Goal: Transaction & Acquisition: Purchase product/service

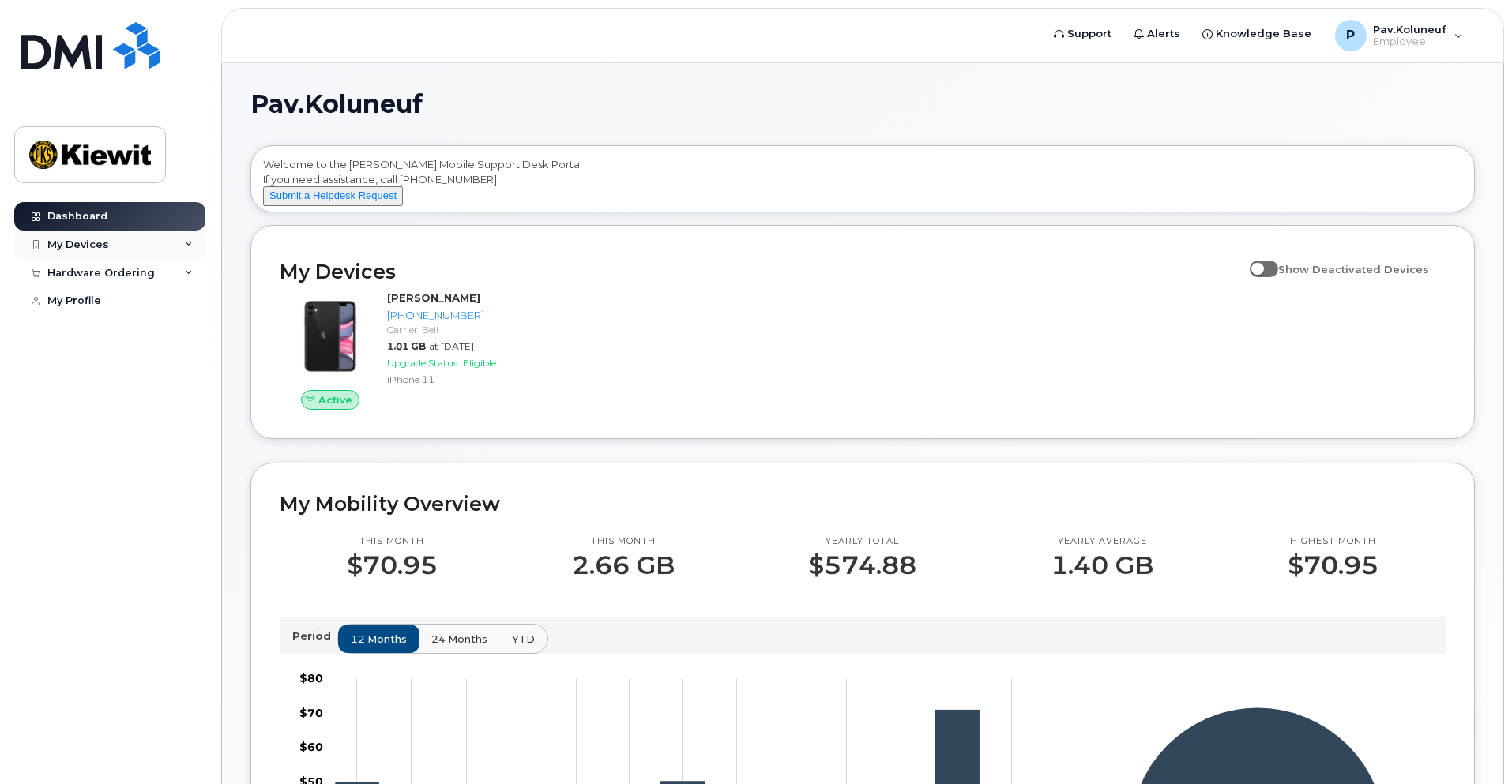
click at [149, 250] on div "My Devices" at bounding box center [109, 244] width 192 height 29
click at [174, 371] on div "Hardware Ordering" at bounding box center [109, 358] width 192 height 29
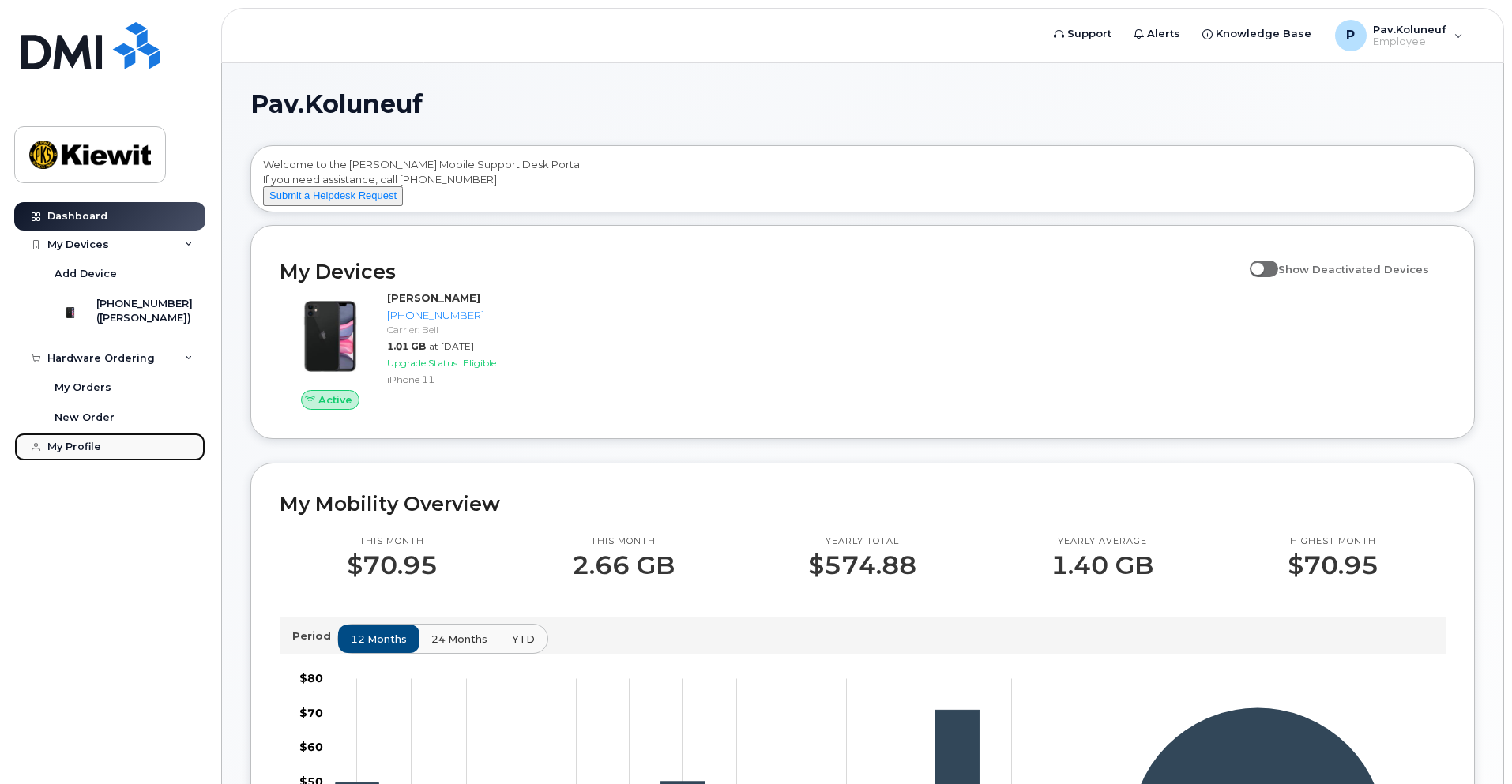
click at [75, 454] on div "My Profile" at bounding box center [74, 447] width 54 height 13
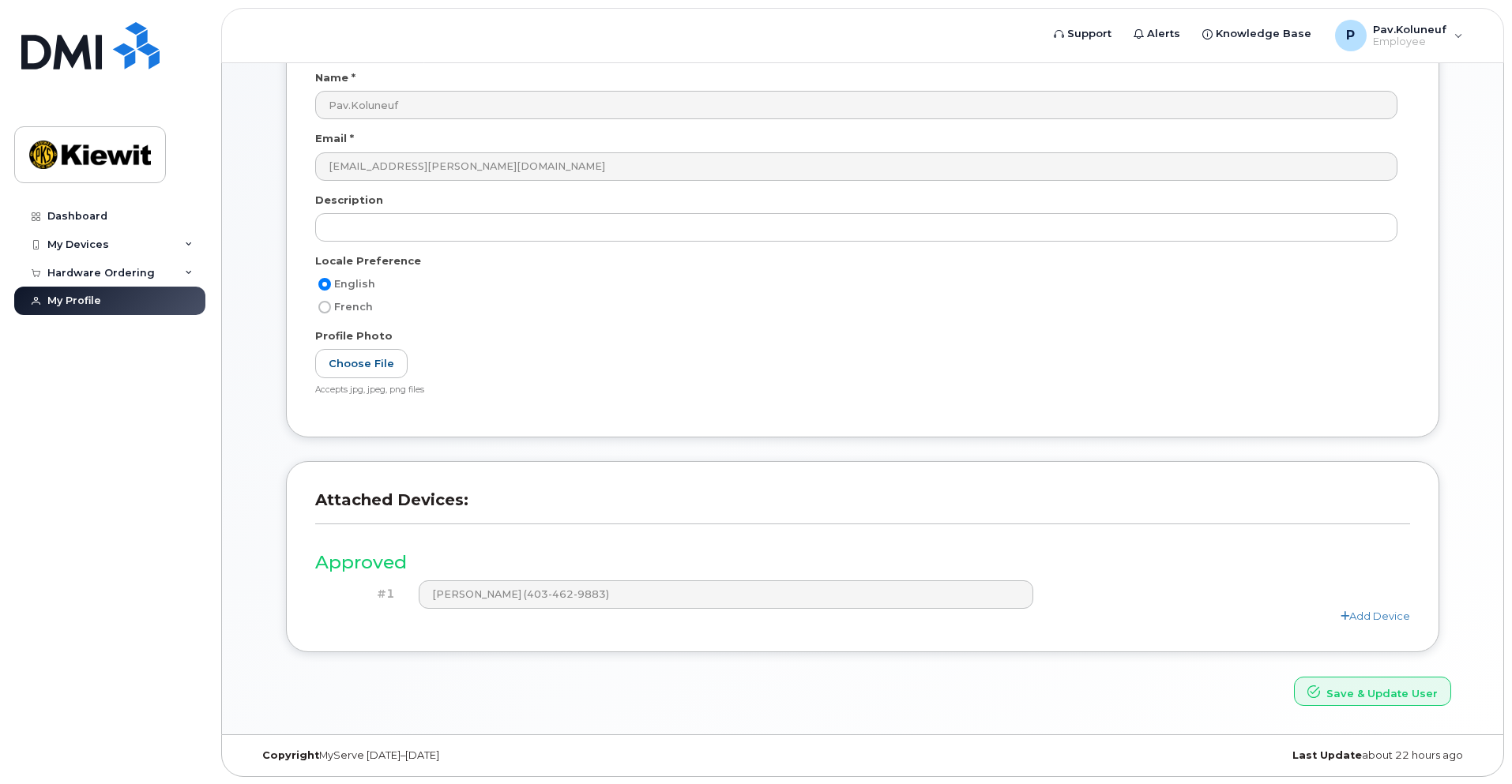
scroll to position [154, 0]
click at [89, 273] on div "Hardware Ordering" at bounding box center [101, 273] width 107 height 13
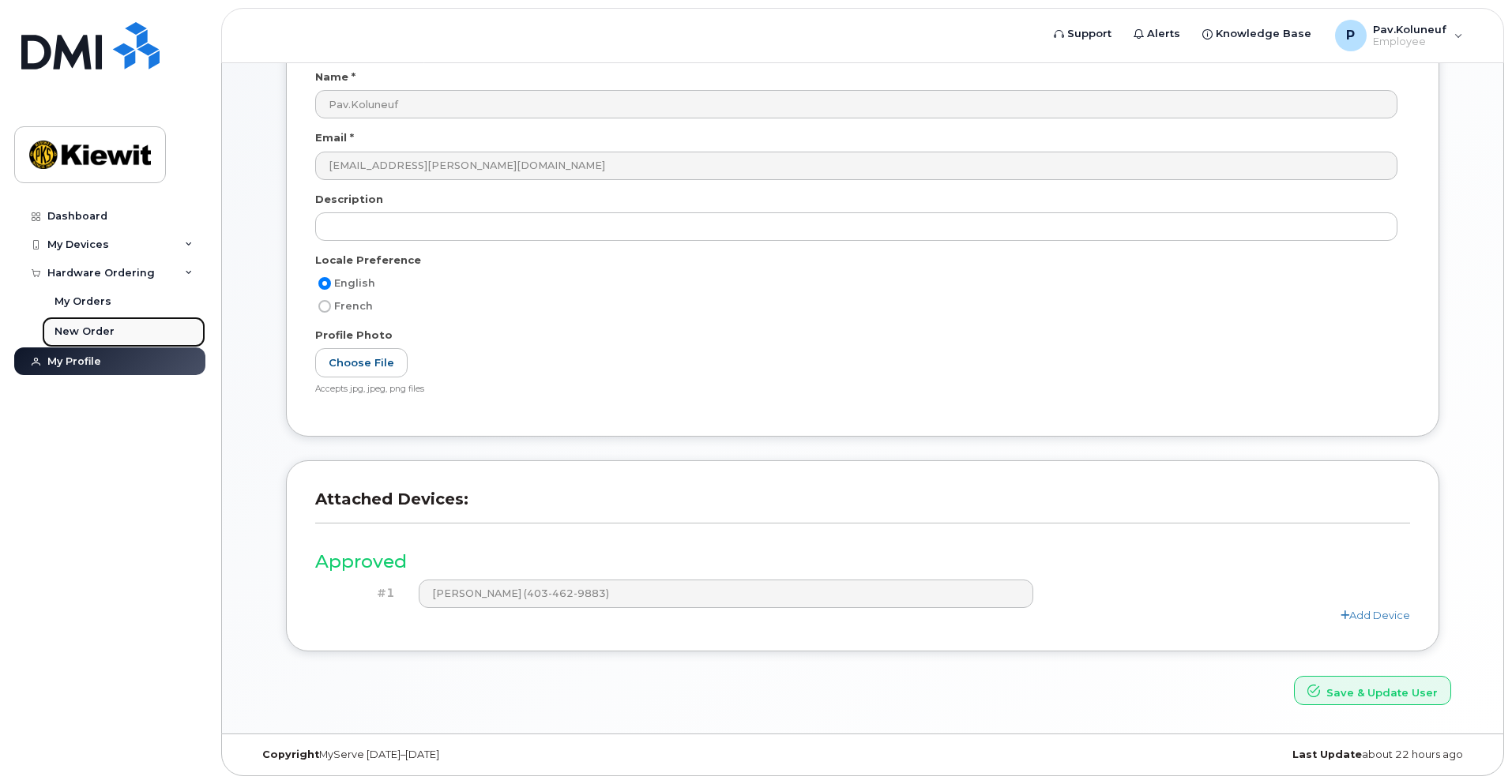
click at [90, 329] on div "New Order" at bounding box center [84, 331] width 60 height 14
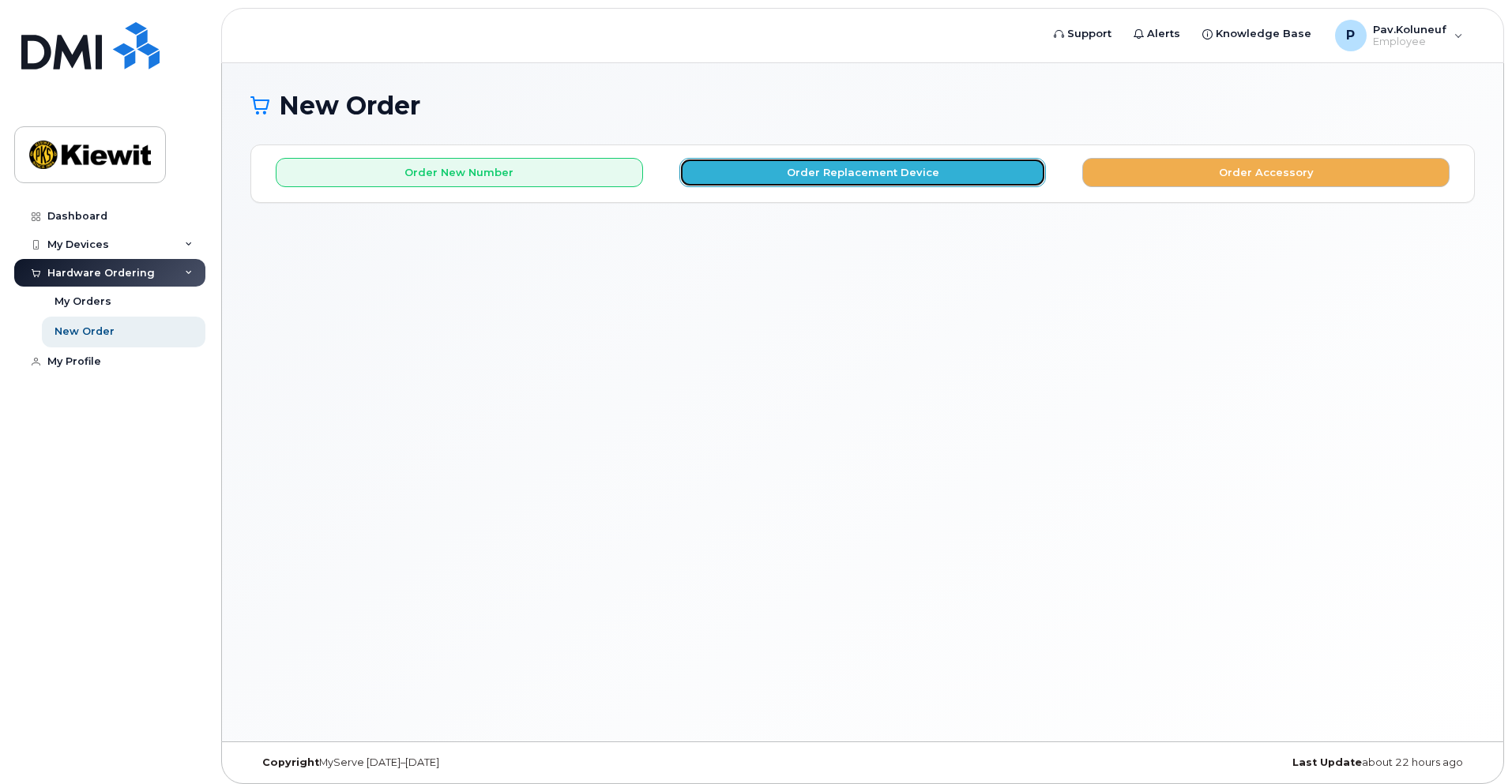
click at [934, 176] on button "Order Replacement Device" at bounding box center [863, 172] width 367 height 29
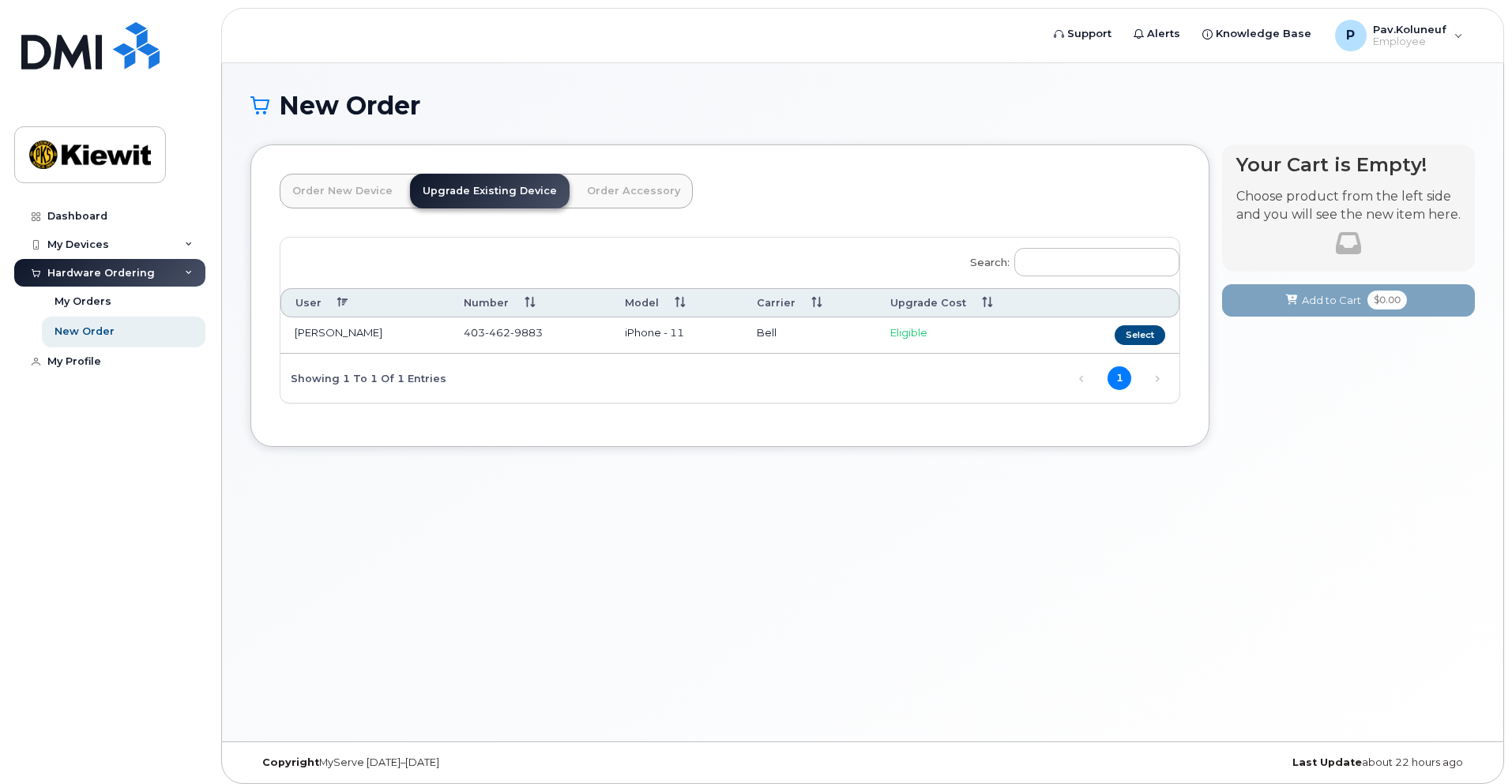
click at [409, 336] on td "[PERSON_NAME]" at bounding box center [365, 335] width 169 height 37
click at [1138, 336] on button "Select" at bounding box center [1140, 335] width 51 height 20
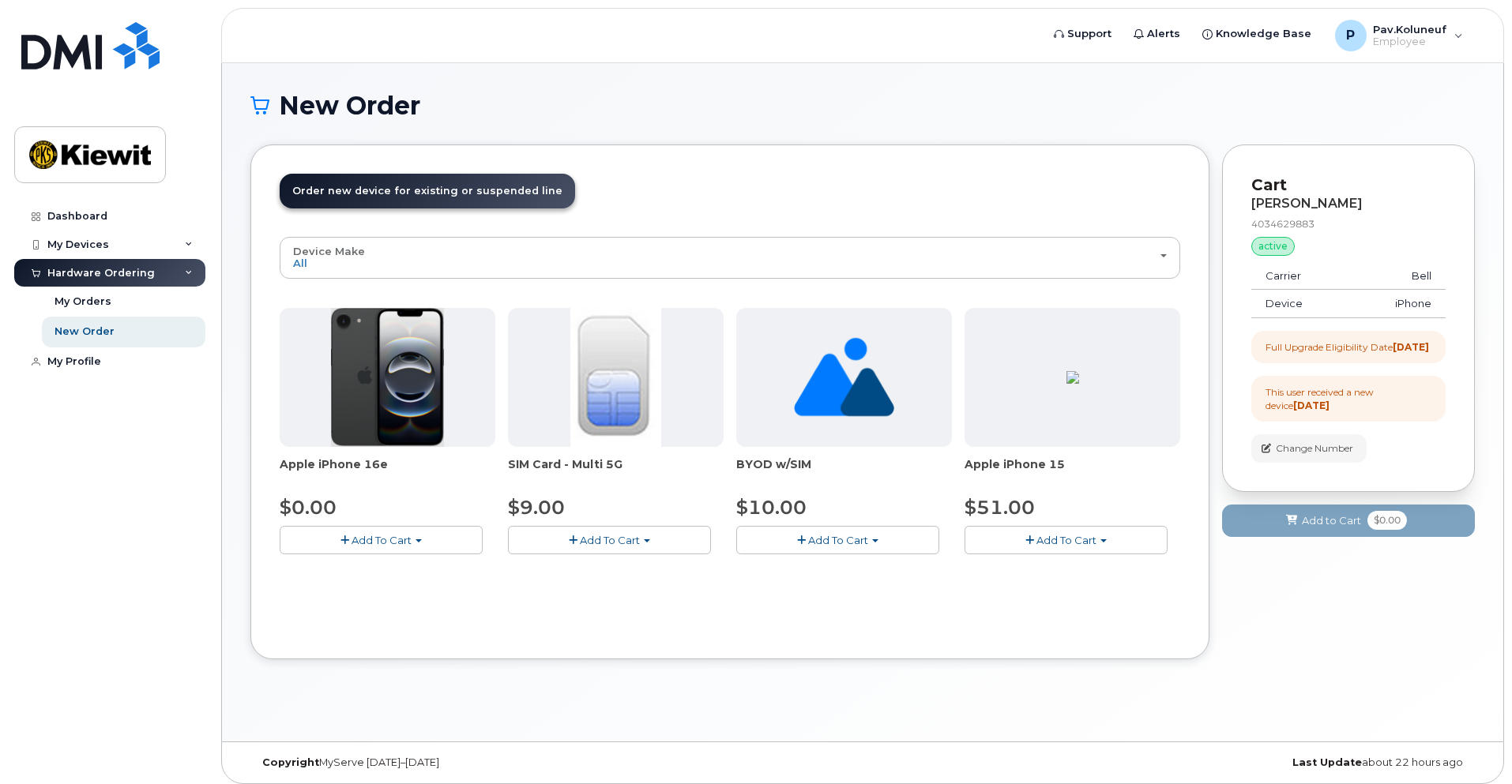
scroll to position [8, 0]
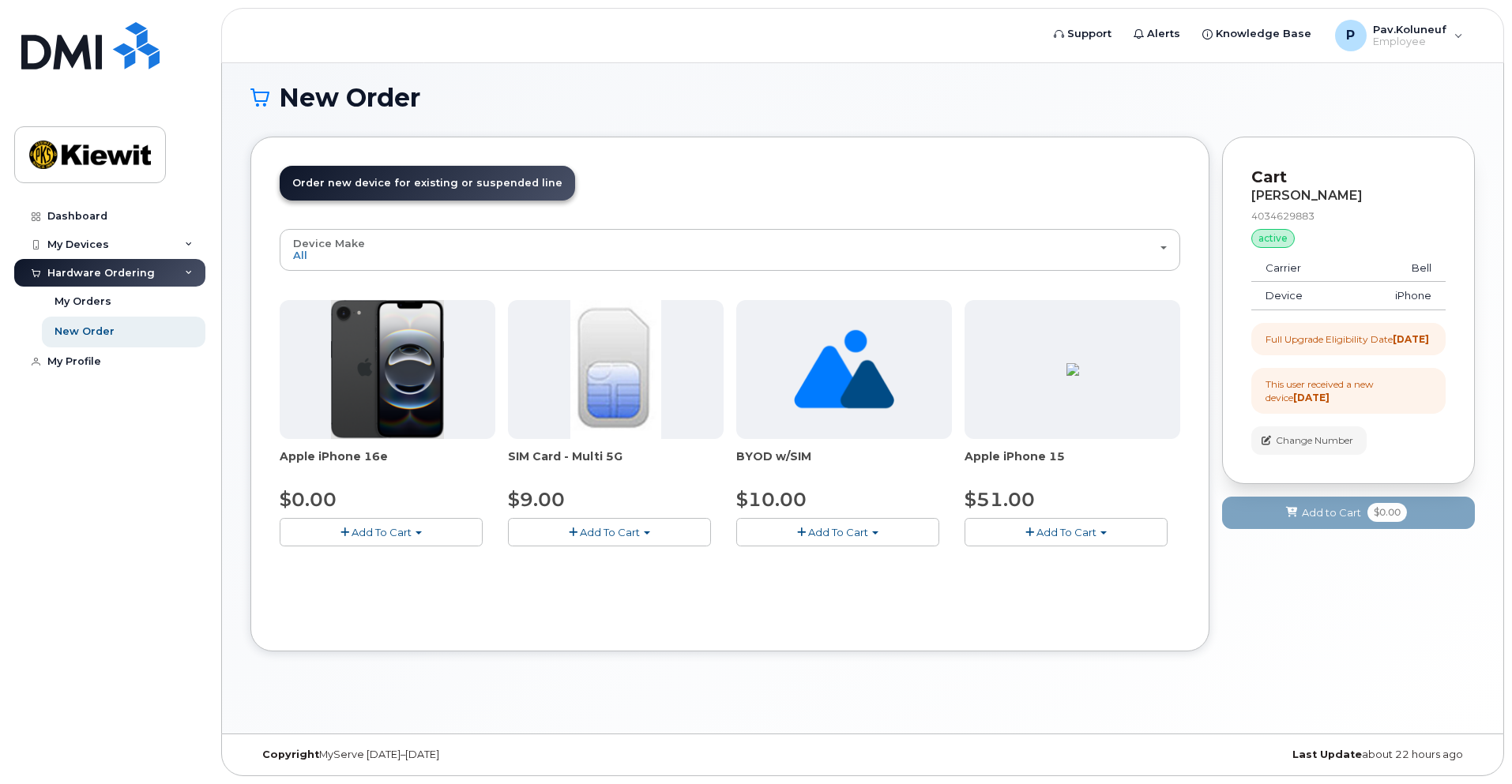
click at [1118, 540] on button "Add To Cart" at bounding box center [1066, 532] width 204 height 28
click at [1032, 532] on span "button" at bounding box center [1030, 533] width 9 height 10
click at [1074, 531] on span "Add To Cart" at bounding box center [1066, 532] width 60 height 13
click at [421, 540] on button "Add To Cart" at bounding box center [381, 532] width 204 height 28
click at [1031, 535] on span "button" at bounding box center [1030, 533] width 9 height 10
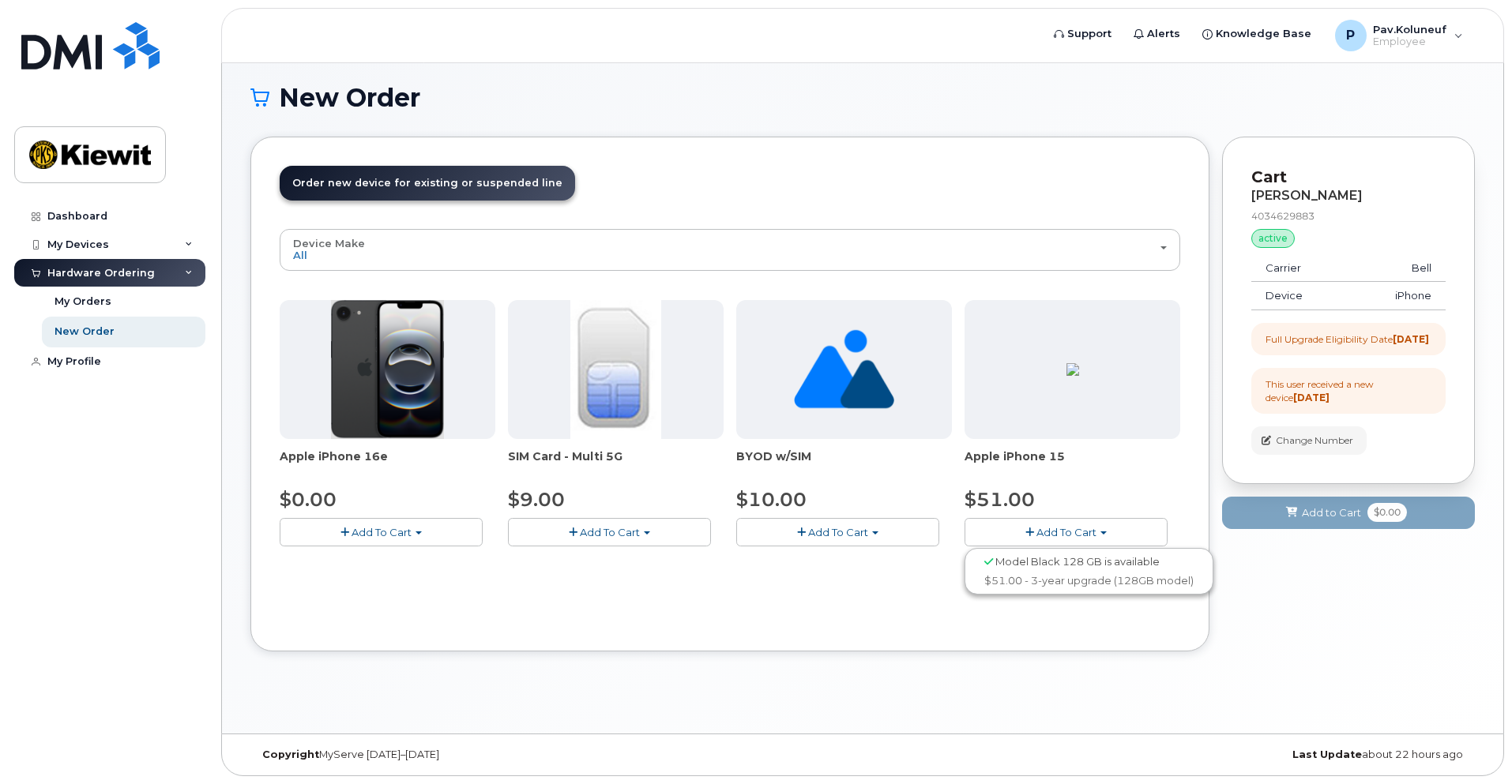
click at [397, 536] on span "Add To Cart" at bounding box center [381, 532] width 60 height 13
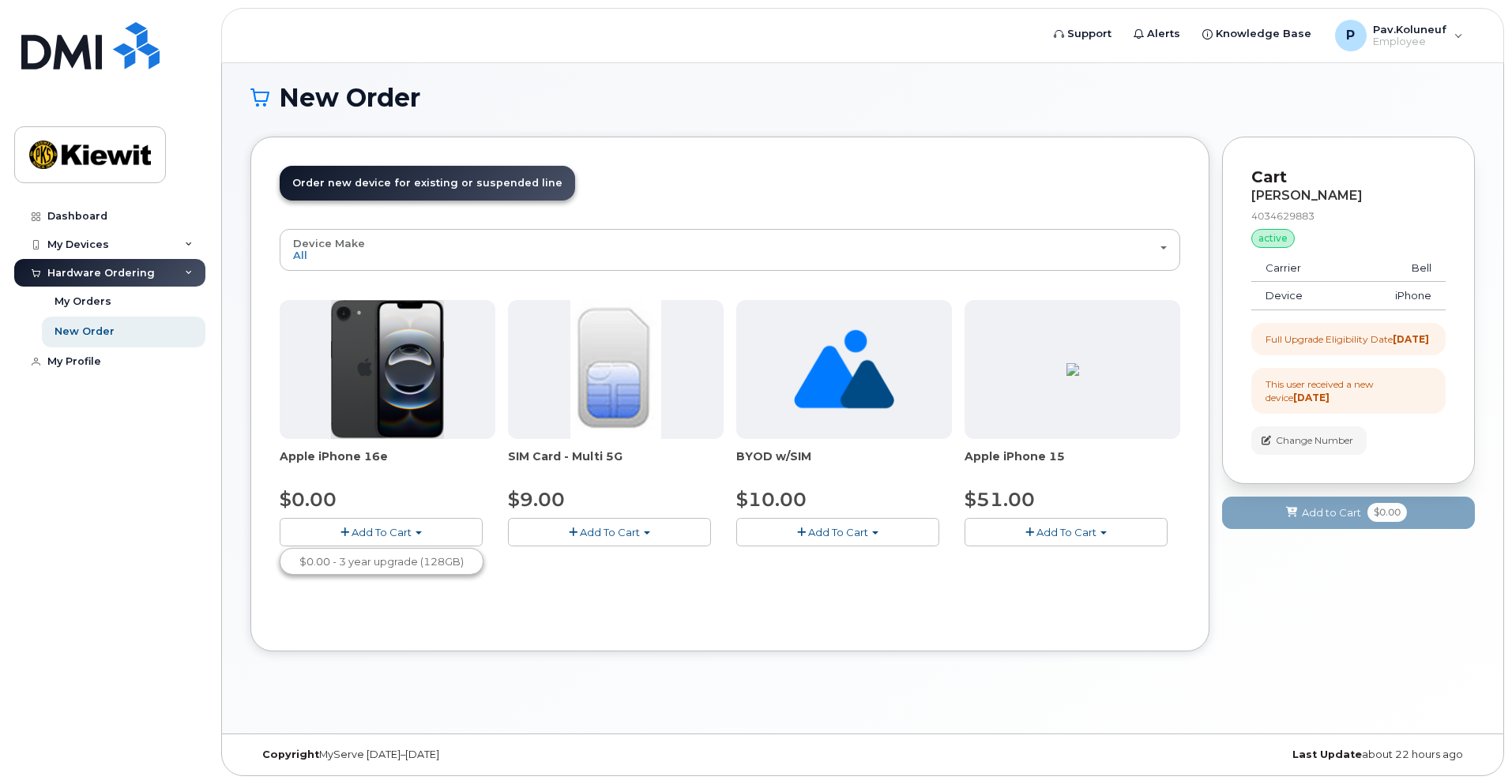
click at [1100, 532] on button "Add To Cart" at bounding box center [1066, 532] width 204 height 28
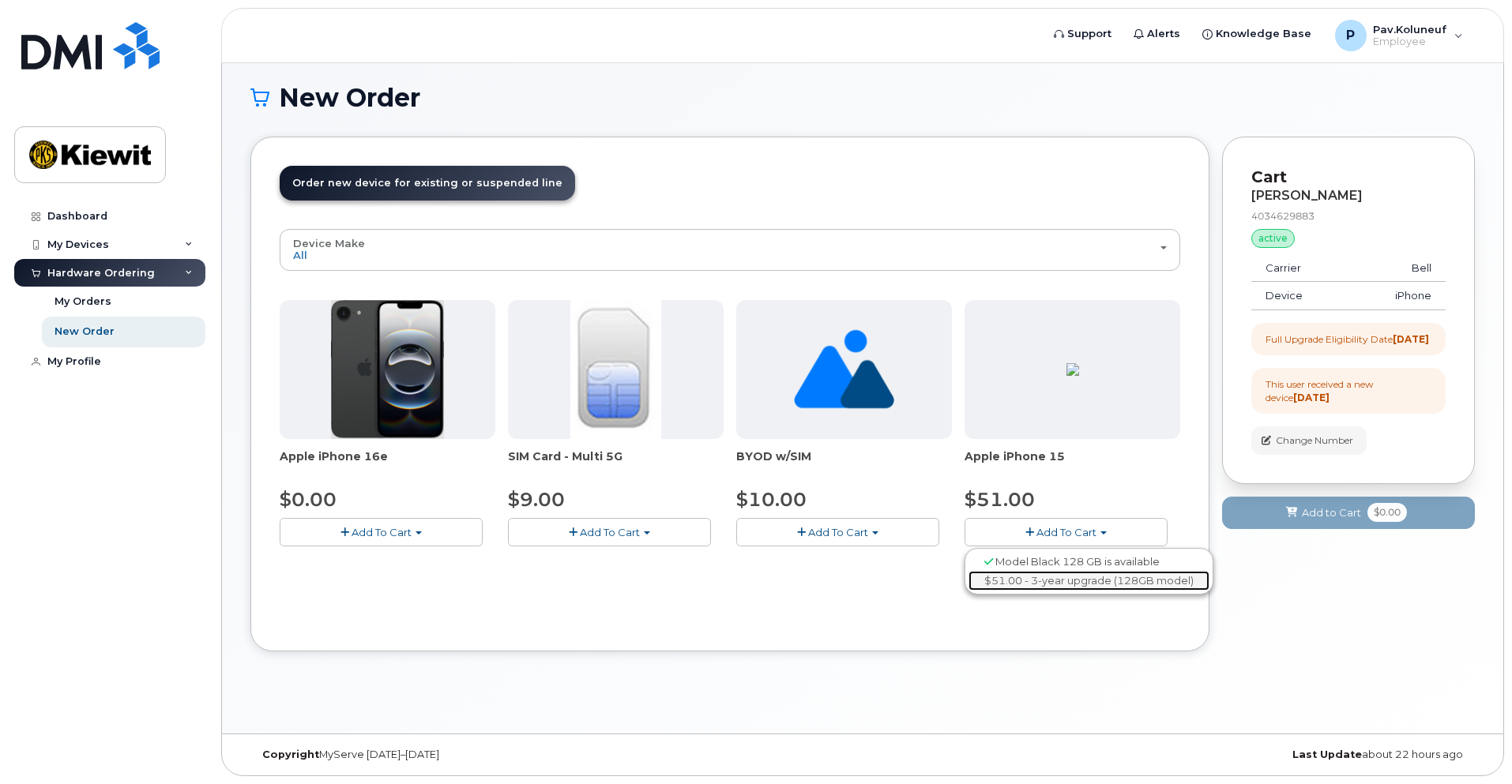
click at [1043, 583] on link "$51.00 - 3-year upgrade (128GB model)" at bounding box center [1089, 581] width 241 height 20
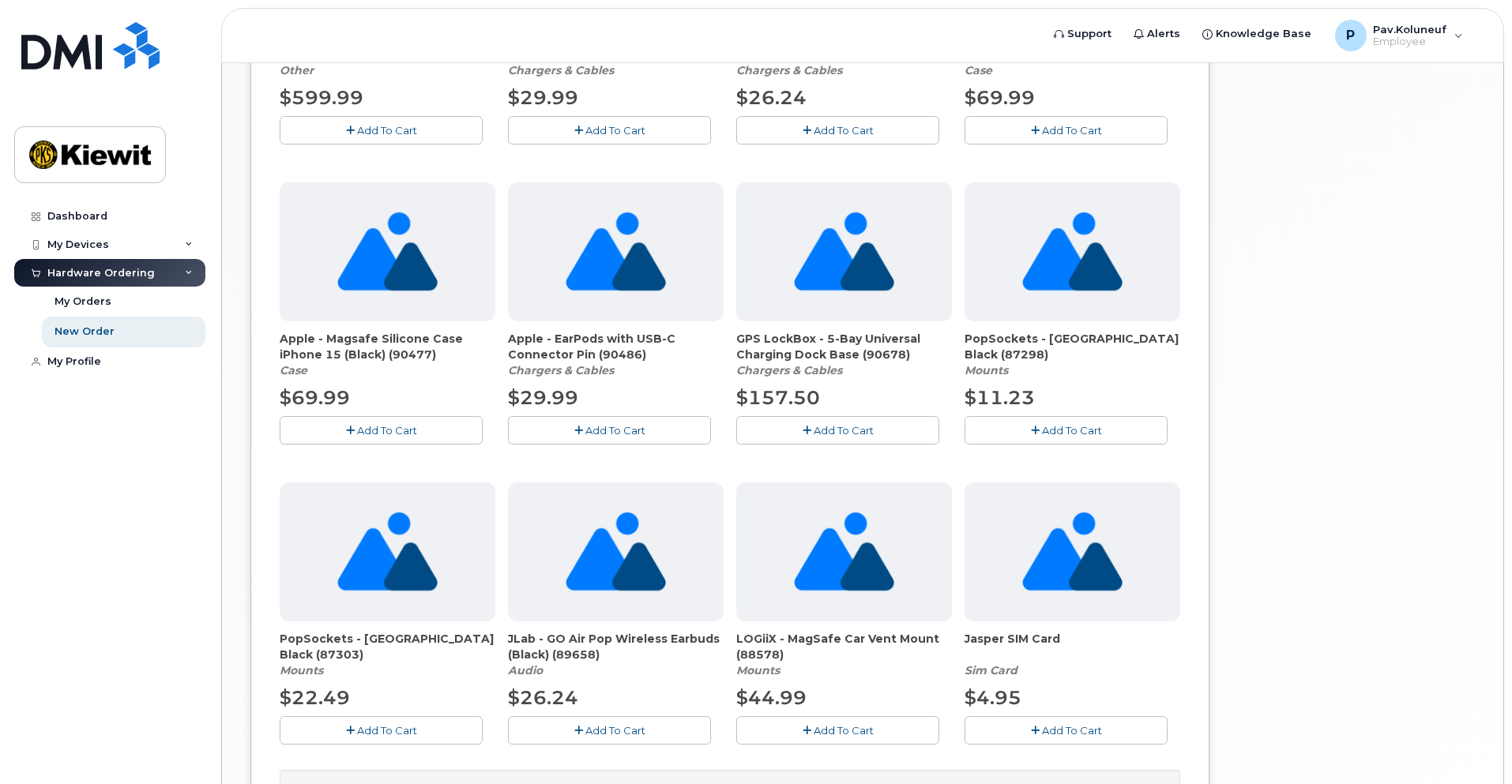
scroll to position [811, 0]
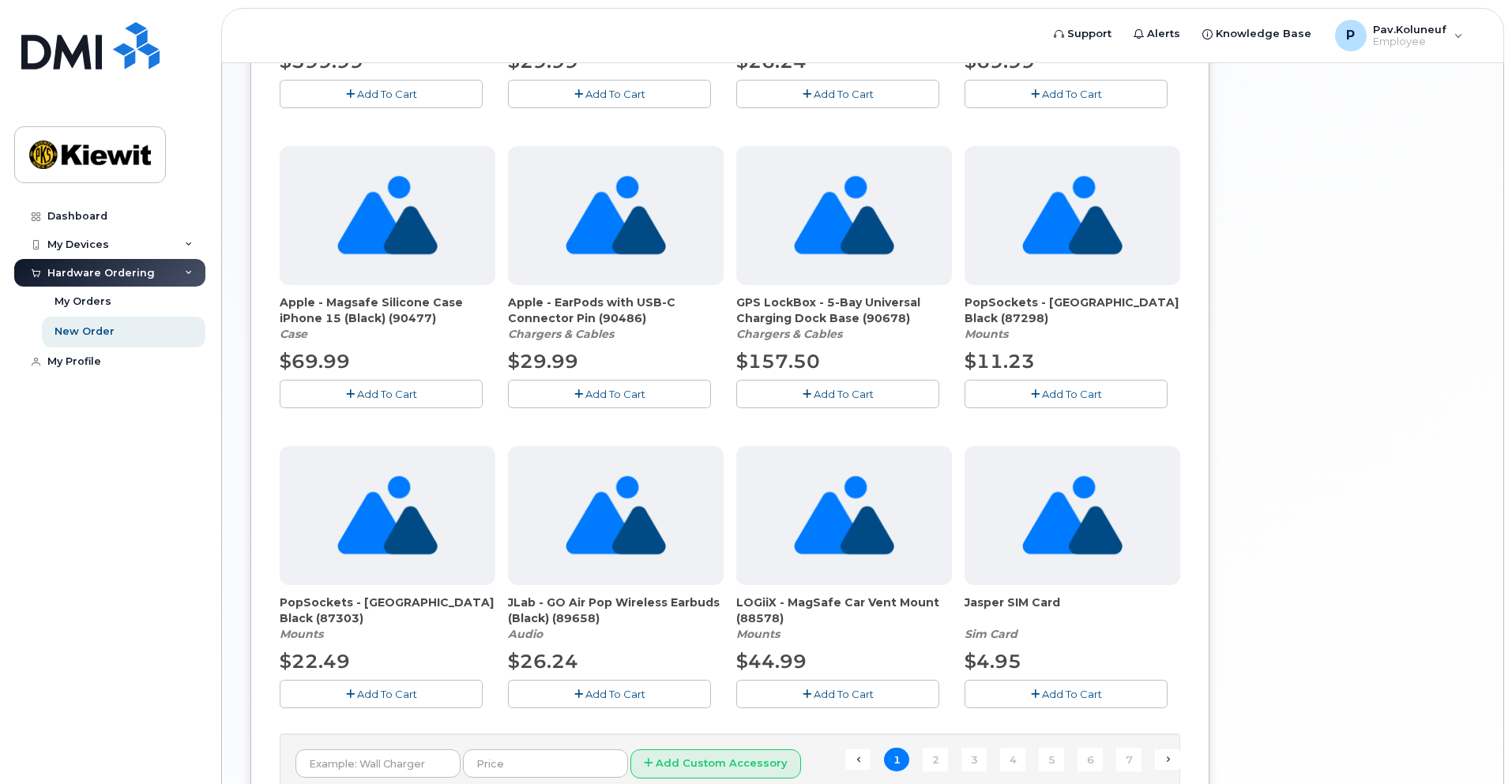
click at [385, 393] on span "Add To Cart" at bounding box center [387, 394] width 60 height 13
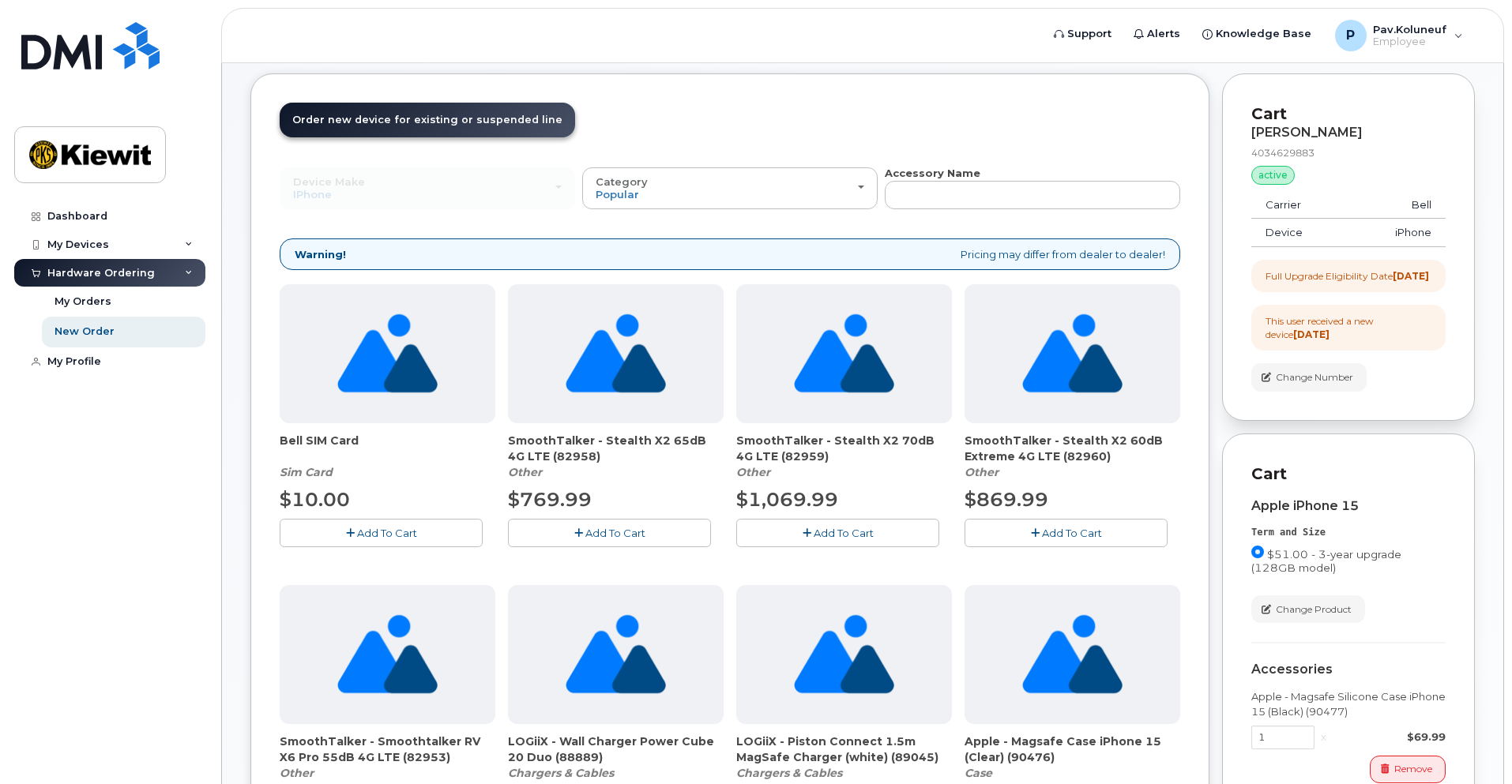
scroll to position [99, 0]
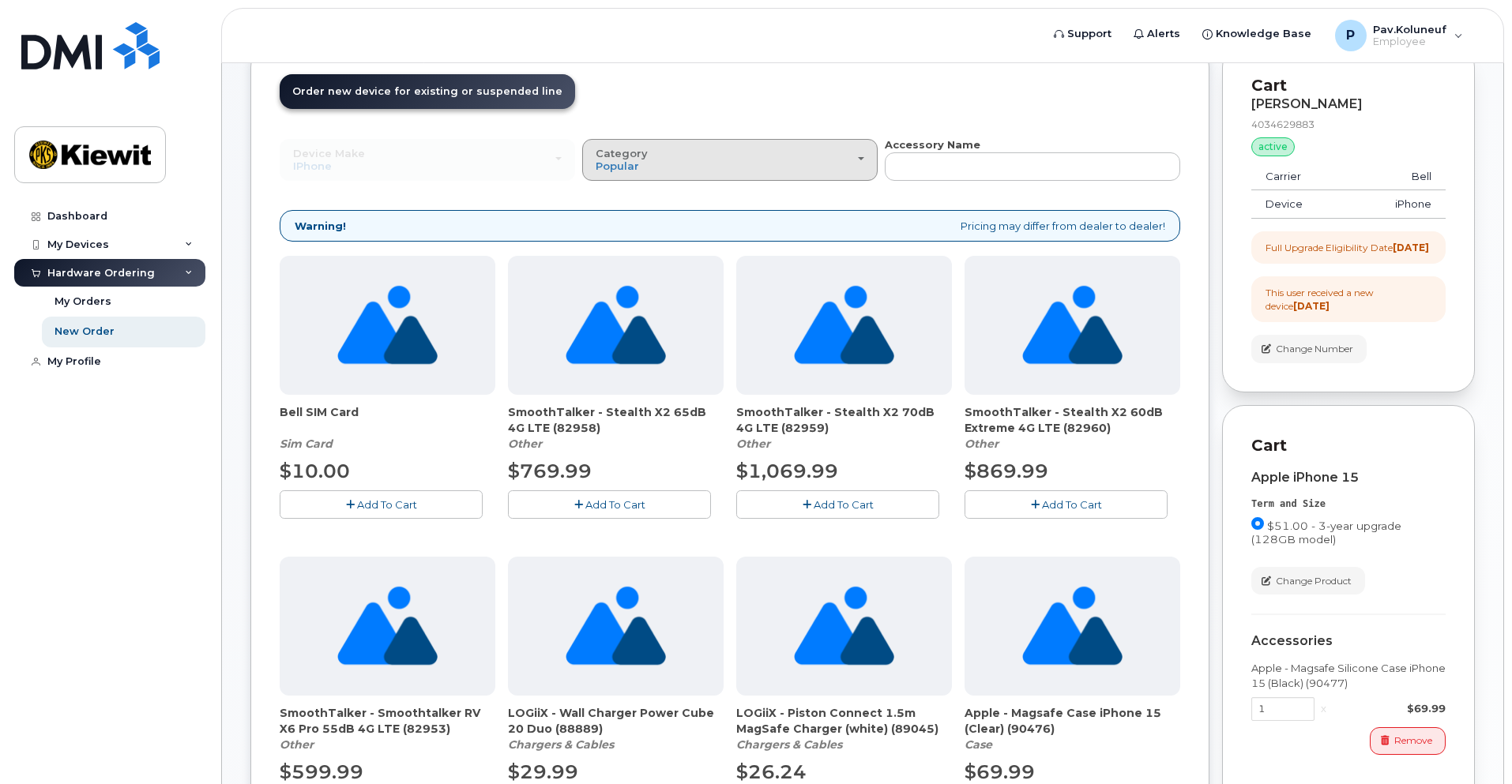
click at [859, 163] on div "Category Popular" at bounding box center [730, 160] width 269 height 25
click at [626, 230] on label "Case" at bounding box center [610, 229] width 47 height 19
click at [0, 0] on input "Case" at bounding box center [0, 0] width 0 height 0
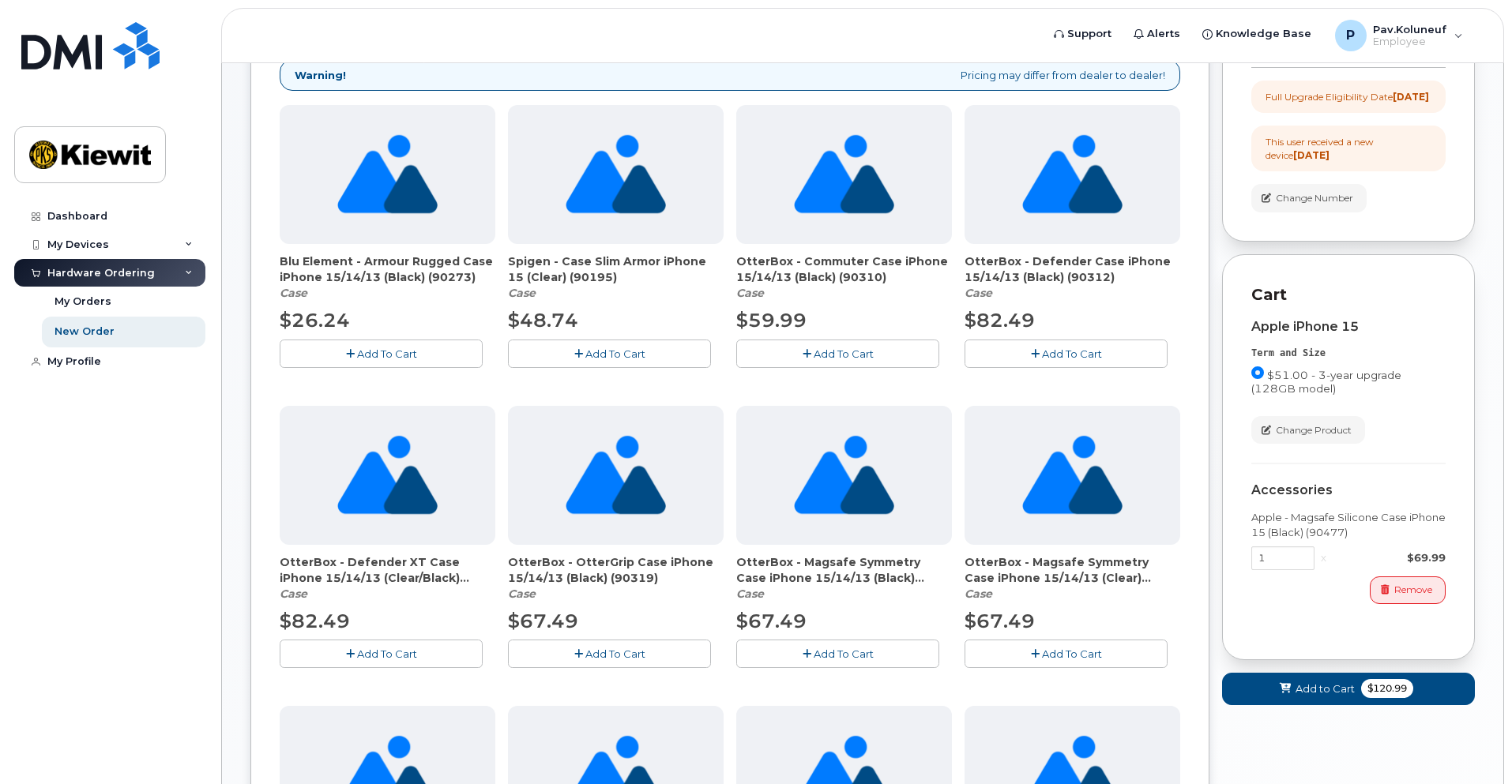
scroll to position [257, 0]
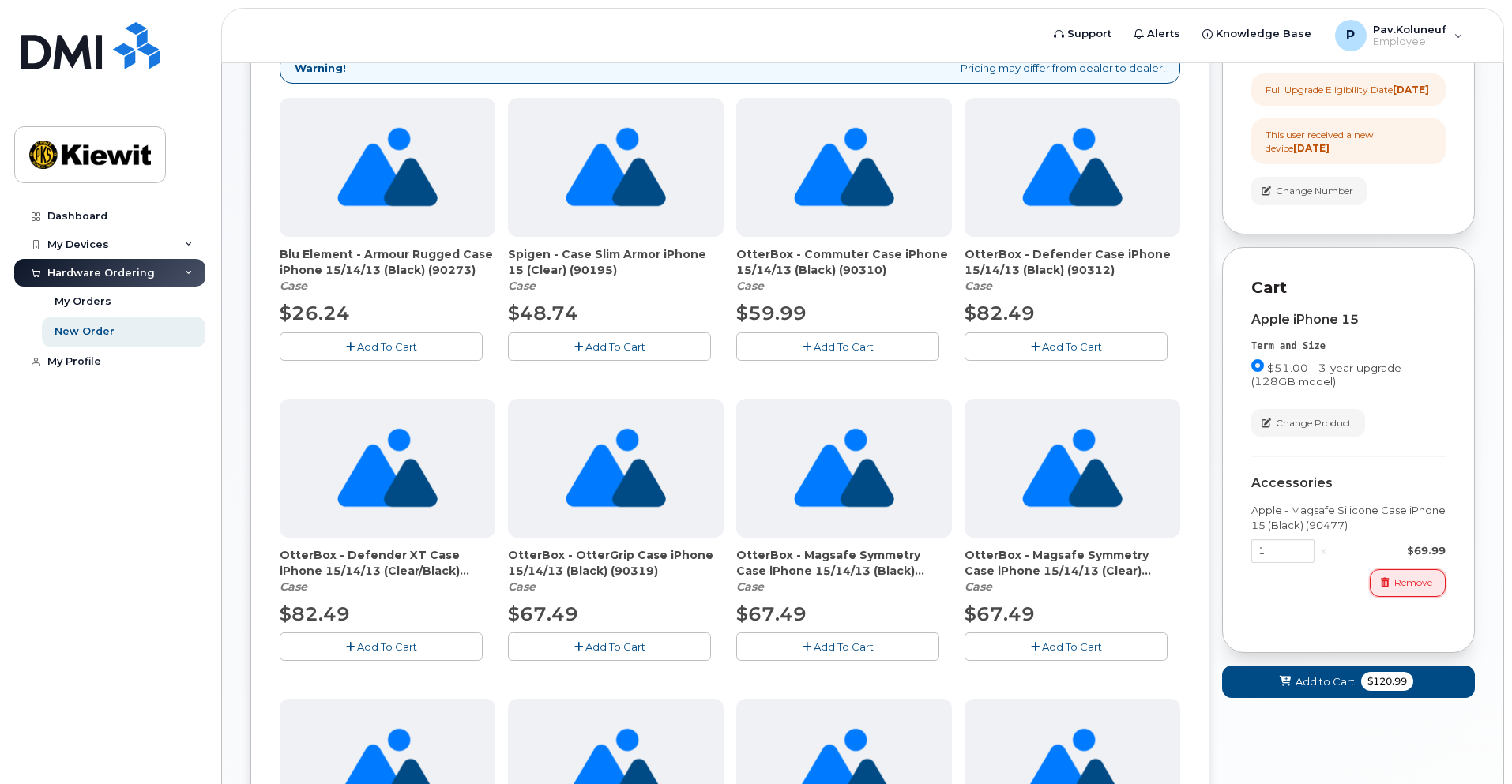
click at [1405, 589] on span "Remove" at bounding box center [1414, 583] width 38 height 14
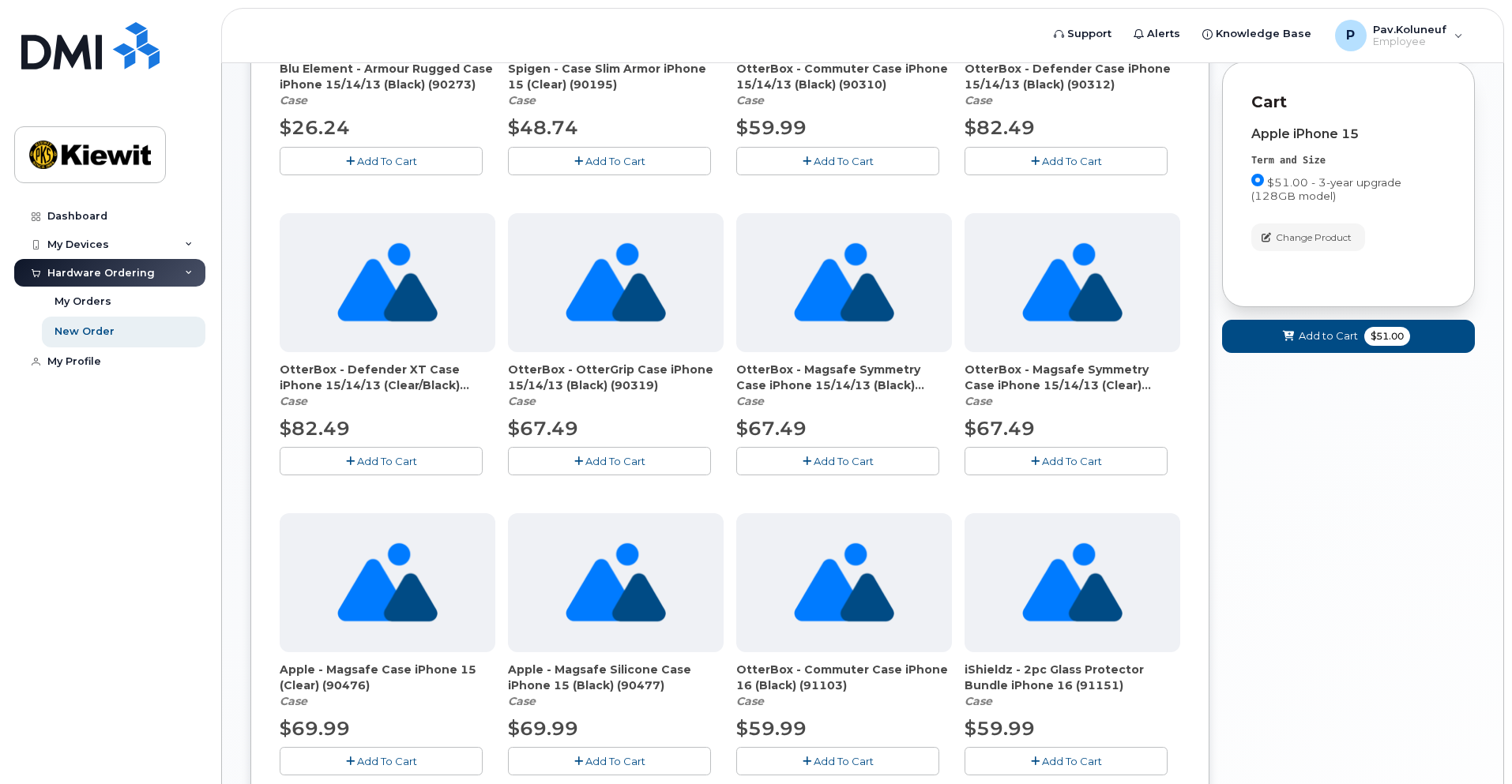
scroll to position [416, 0]
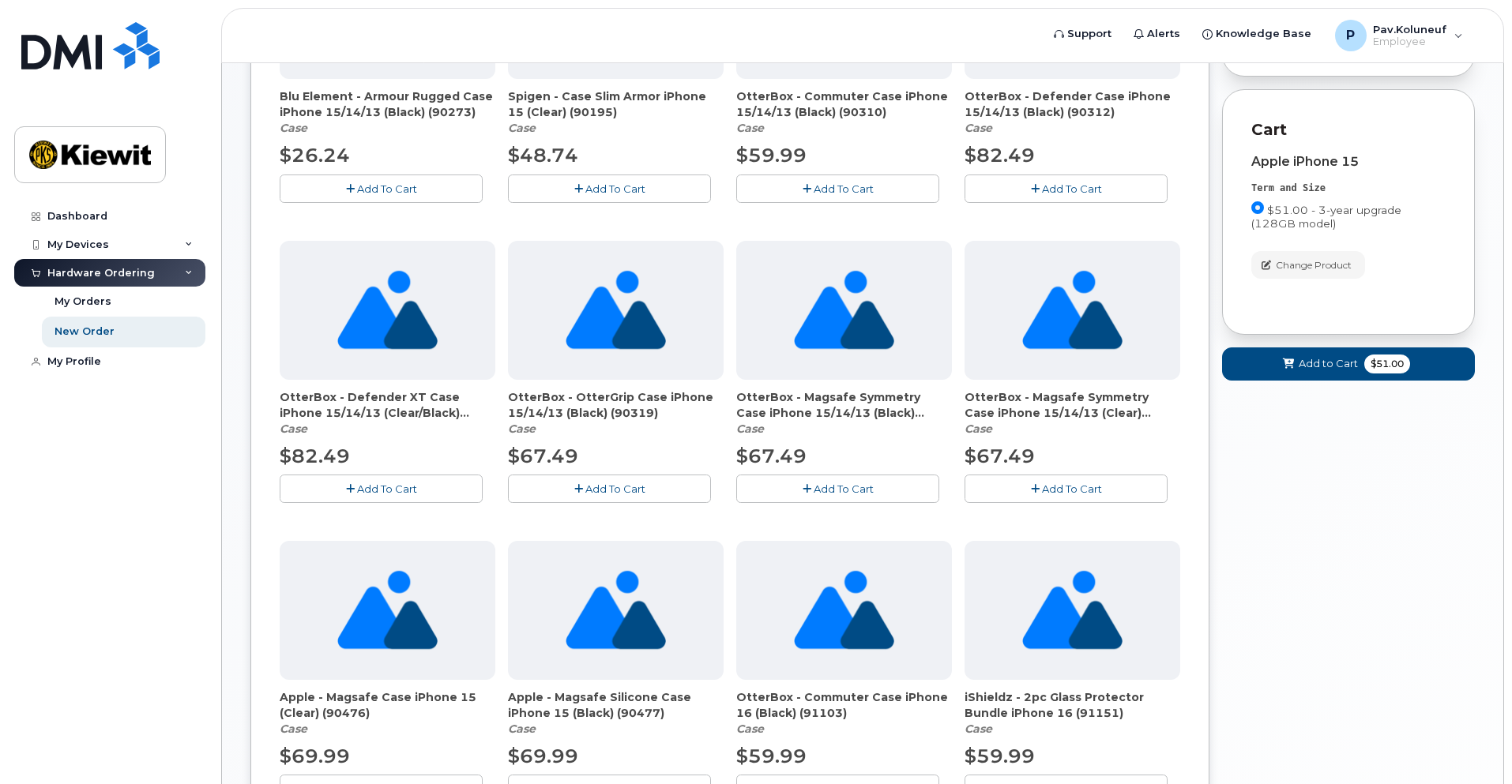
click at [1078, 189] on span "Add To Cart" at bounding box center [1072, 189] width 60 height 13
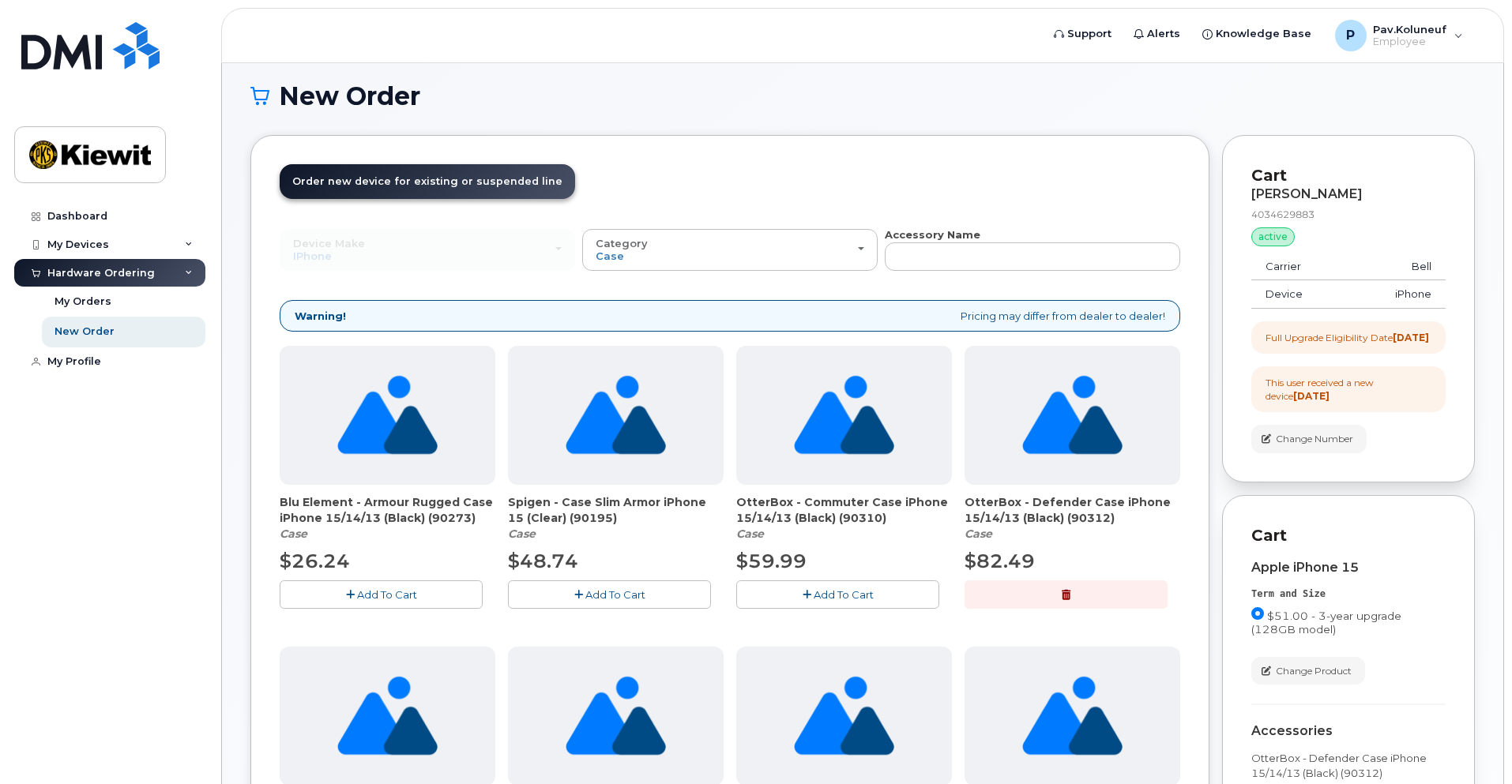
scroll to position [0, 0]
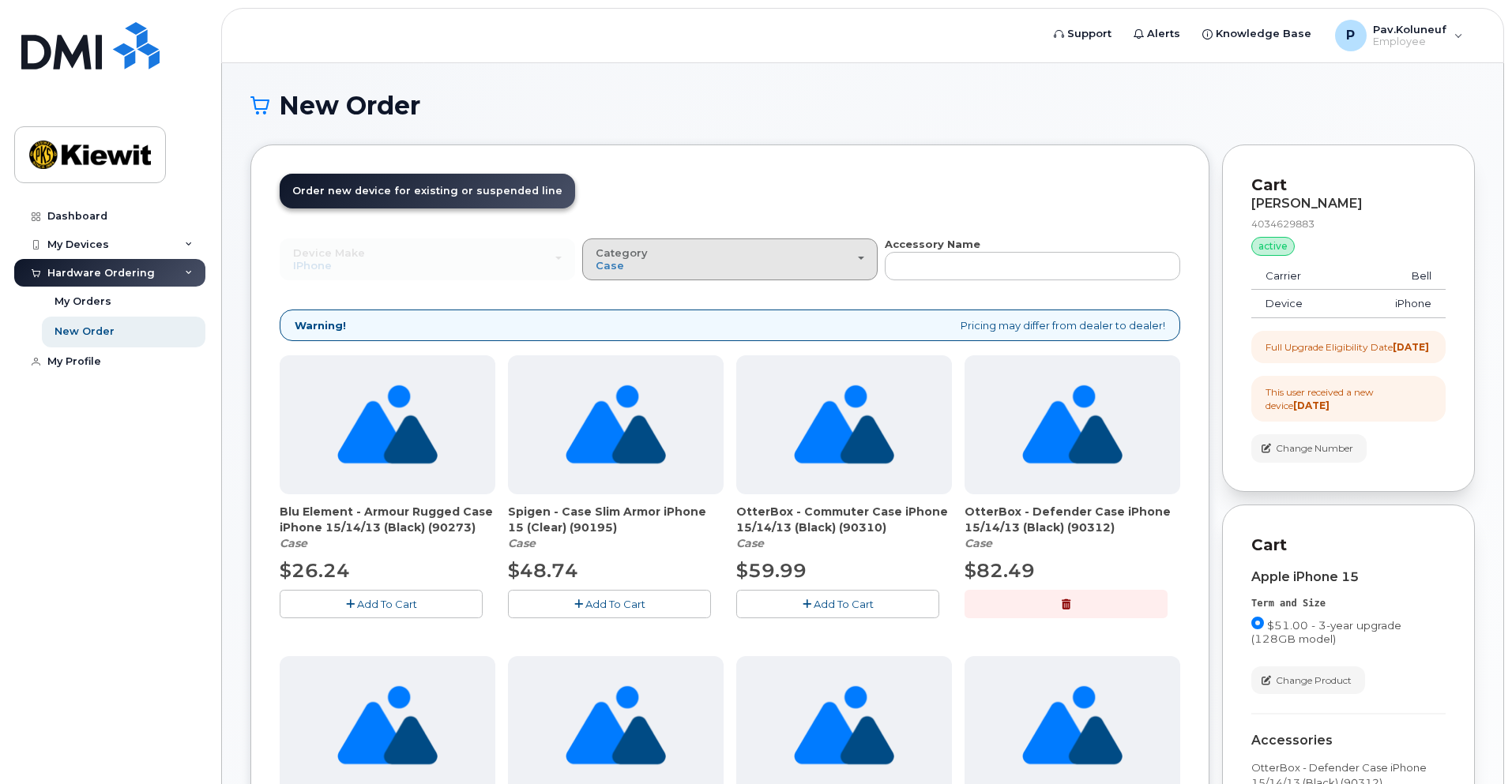
click at [861, 266] on div "Category Case" at bounding box center [730, 259] width 269 height 25
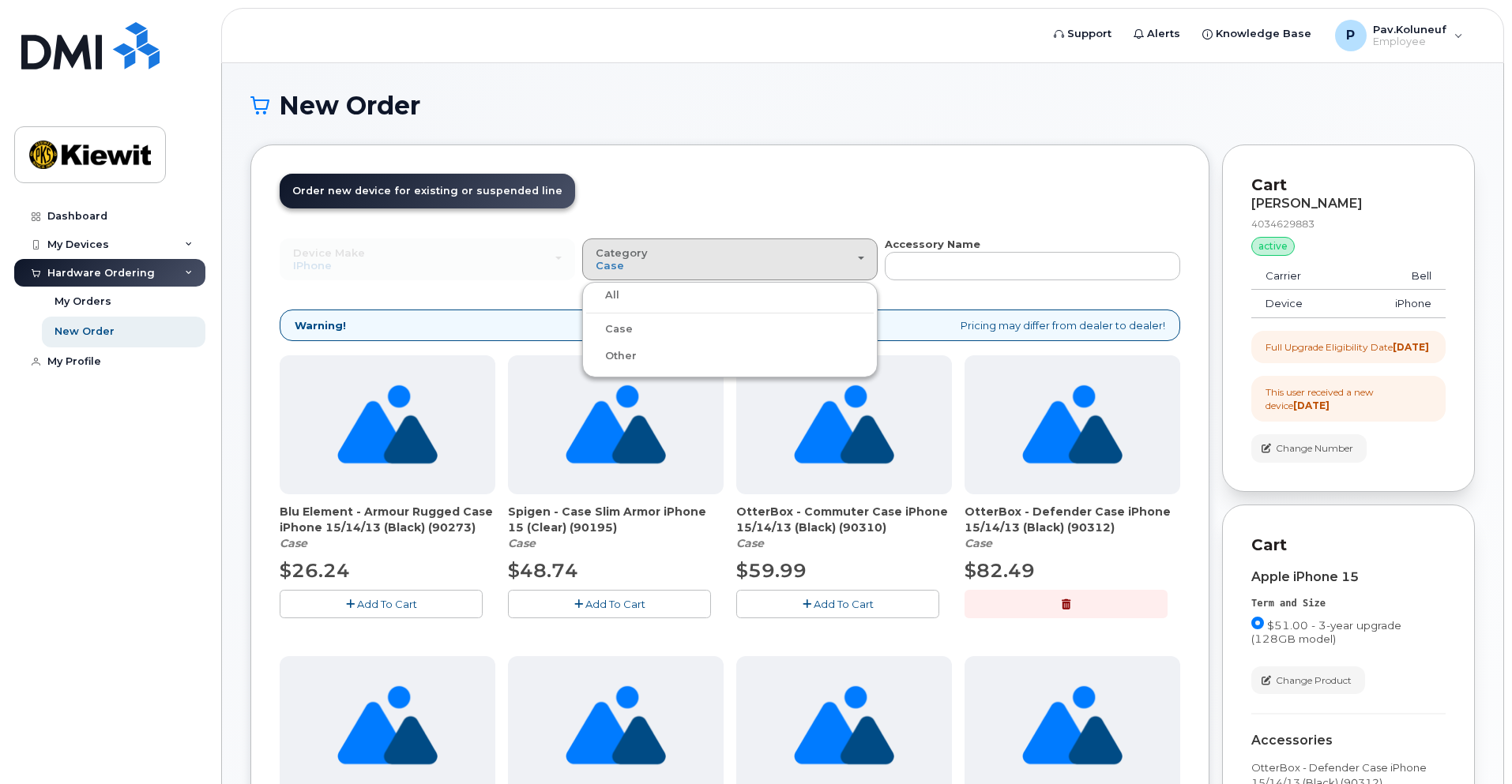
click at [619, 297] on div "All" at bounding box center [731, 295] width 288 height 19
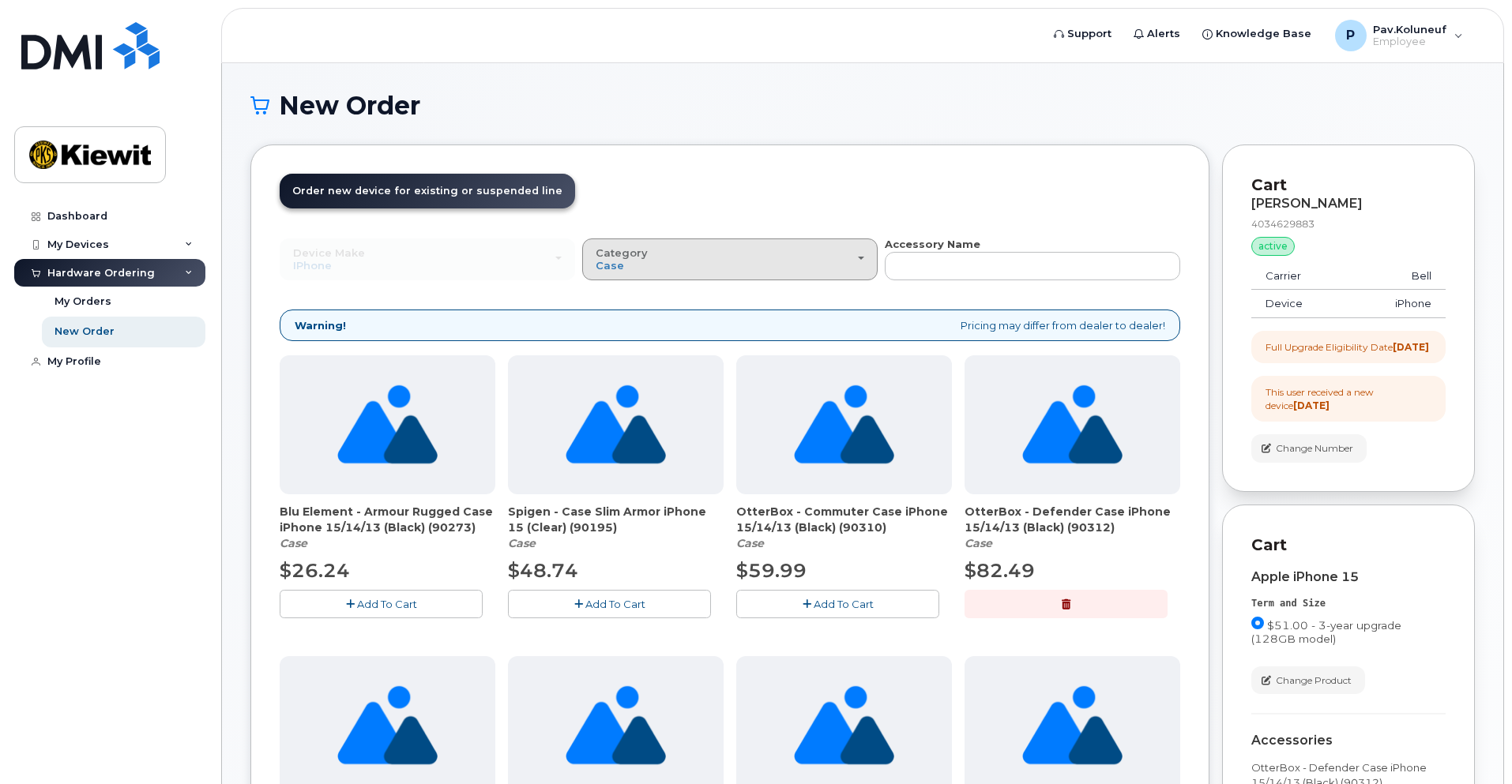
click at [741, 270] on div "Category Case" at bounding box center [730, 259] width 269 height 25
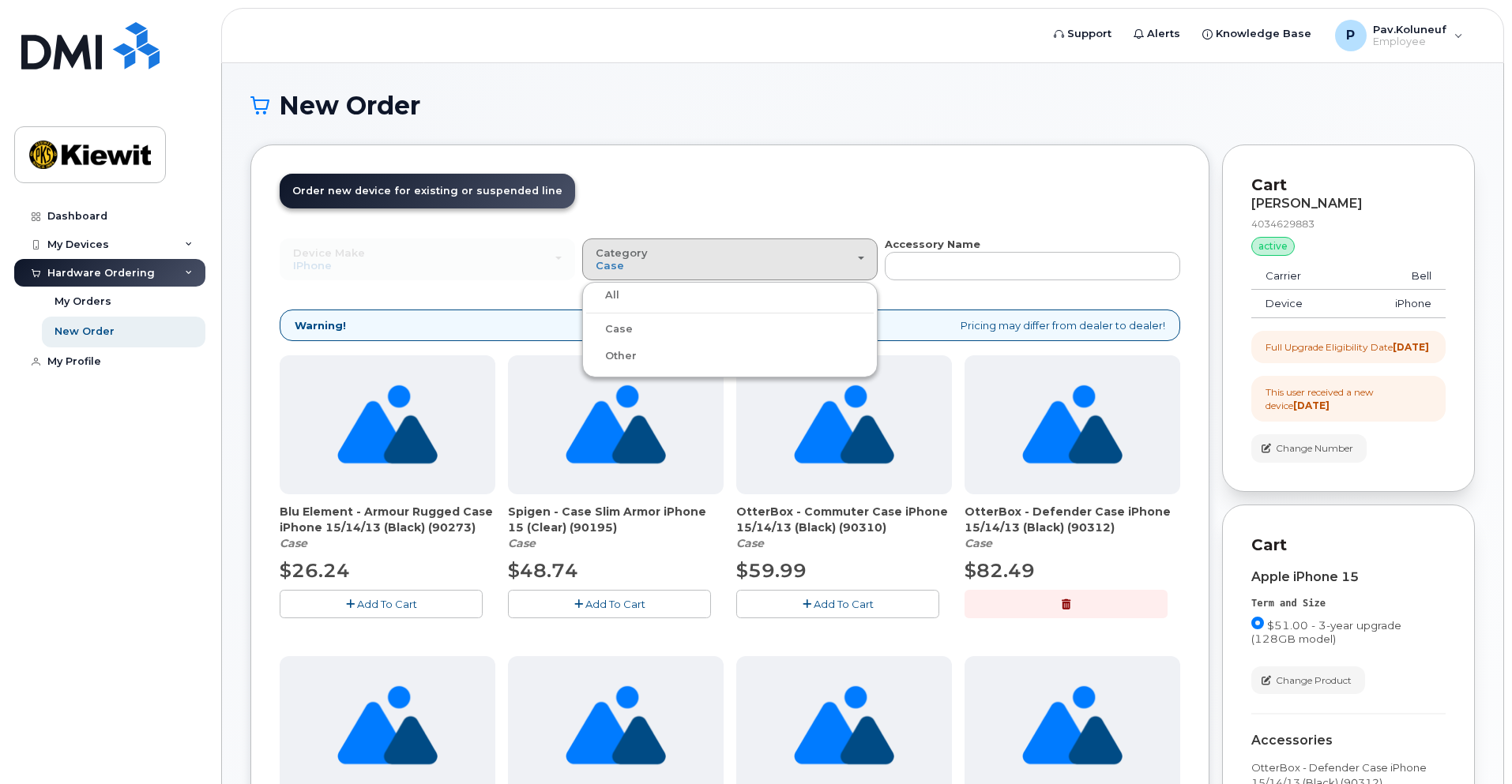
click at [603, 296] on label "All" at bounding box center [603, 295] width 33 height 19
click at [0, 0] on input "All" at bounding box center [0, 0] width 0 height 0
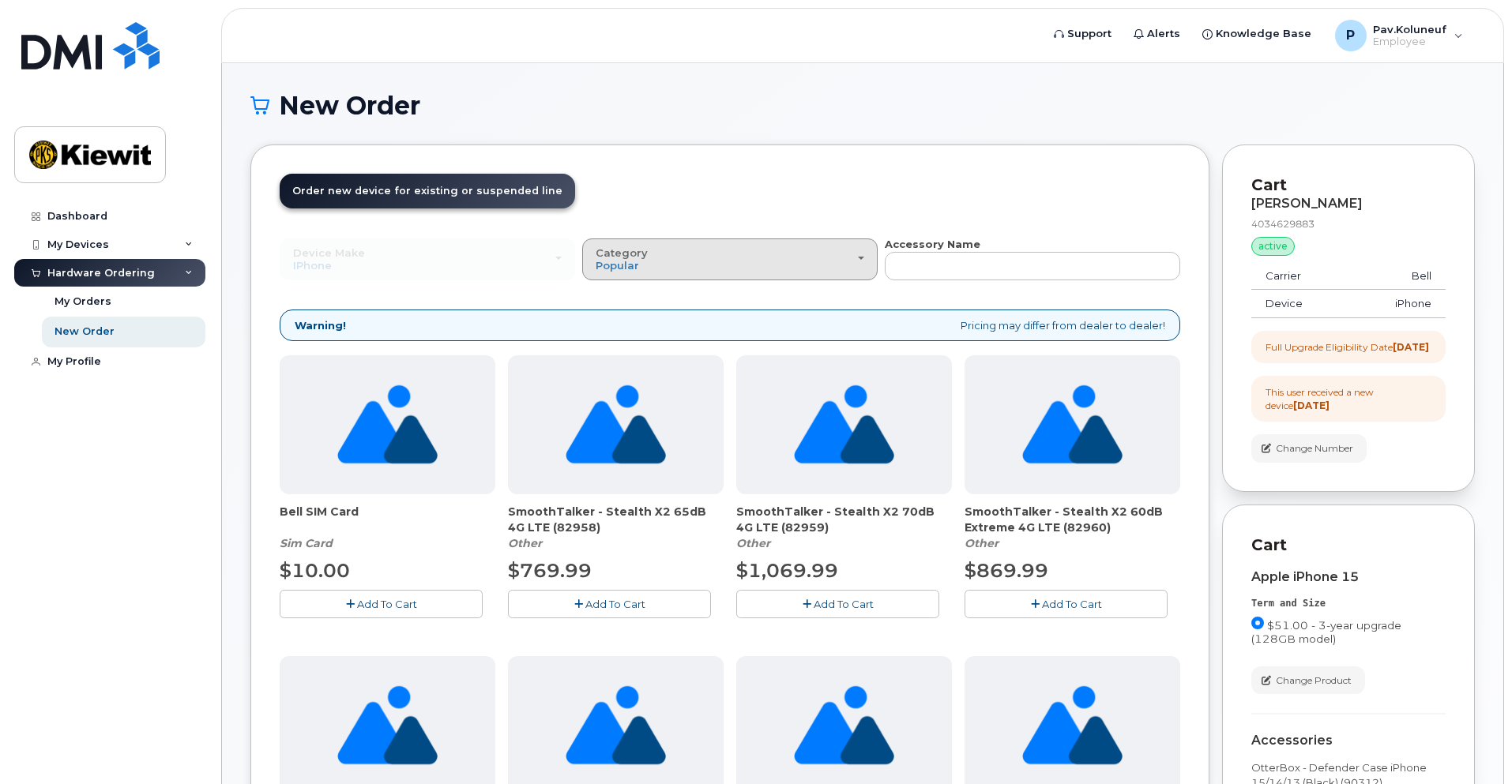
click at [826, 271] on div "Category Popular" at bounding box center [730, 259] width 269 height 25
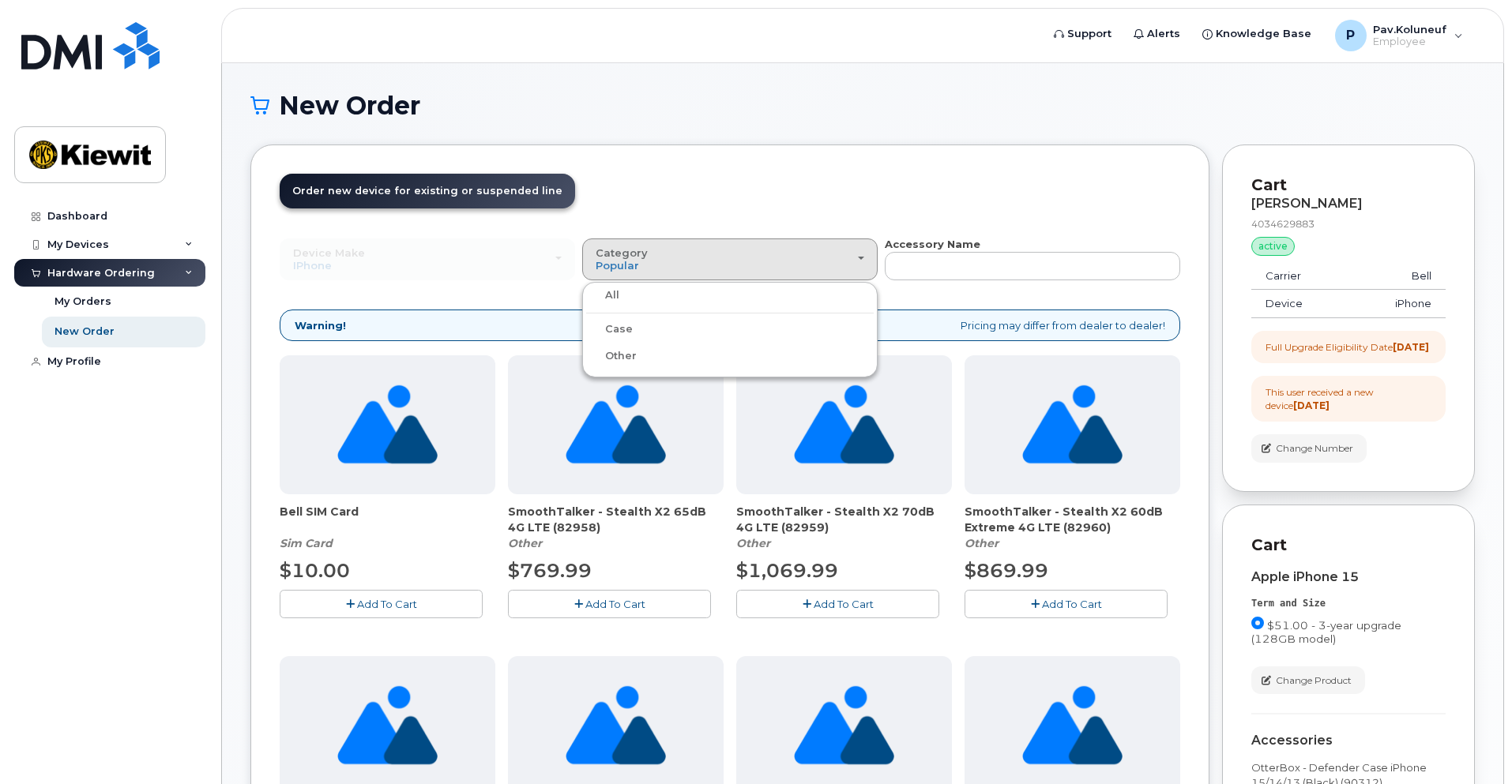
click at [620, 358] on label "Other" at bounding box center [612, 355] width 51 height 19
click at [0, 0] on input "Other" at bounding box center [0, 0] width 0 height 0
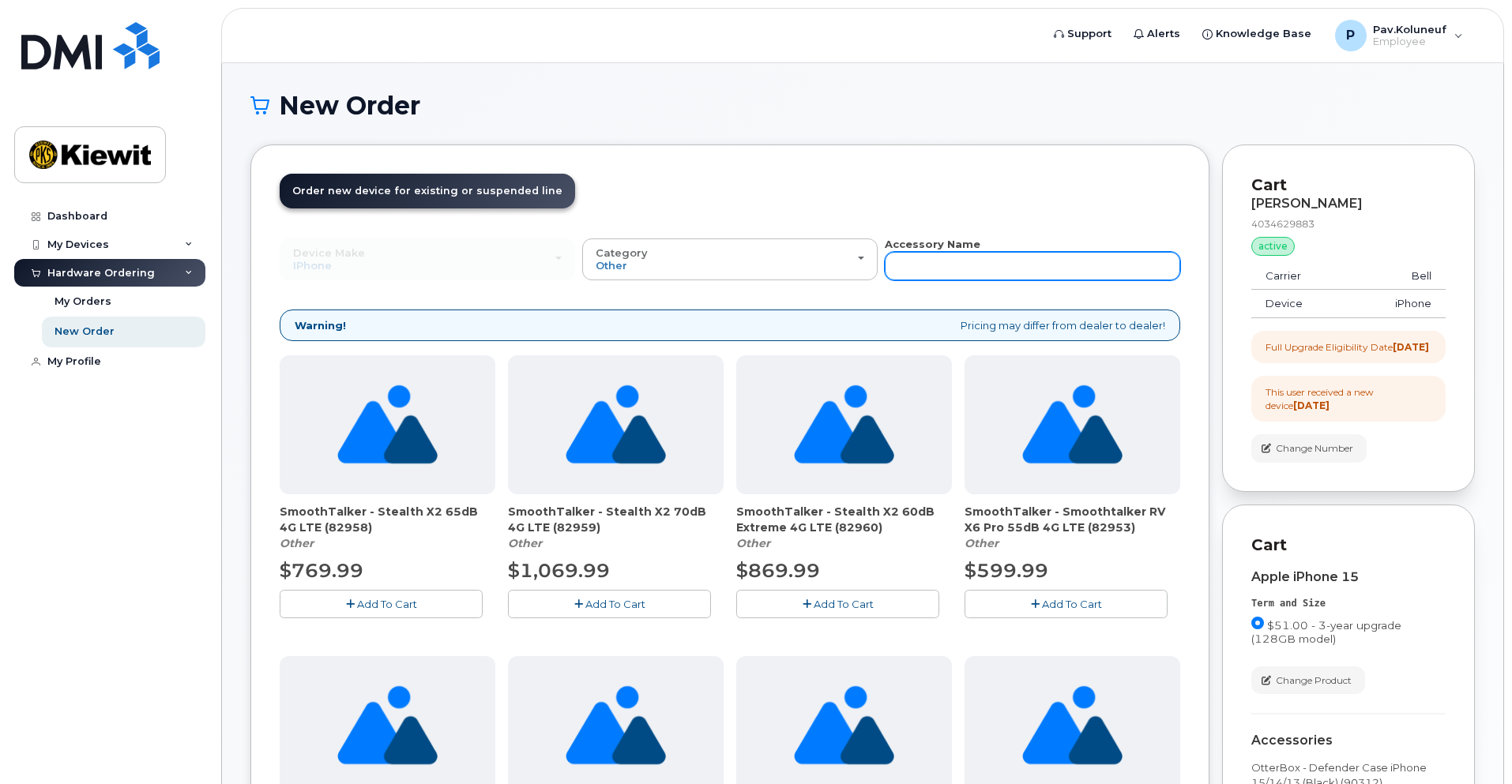
click at [938, 269] on input "text" at bounding box center [1032, 266] width 296 height 29
type input "glass"
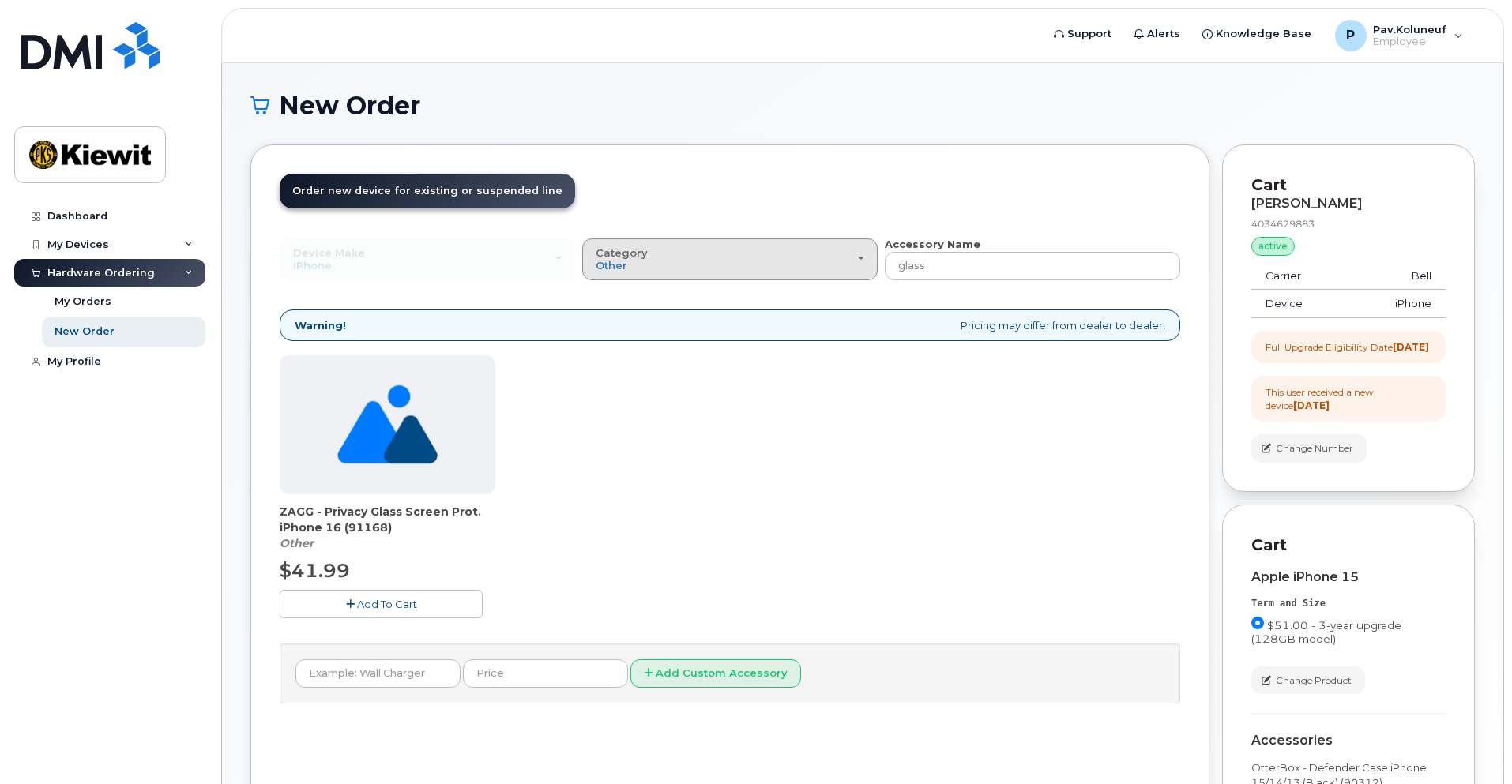
click at [775, 265] on div "Category Other" at bounding box center [730, 259] width 269 height 25
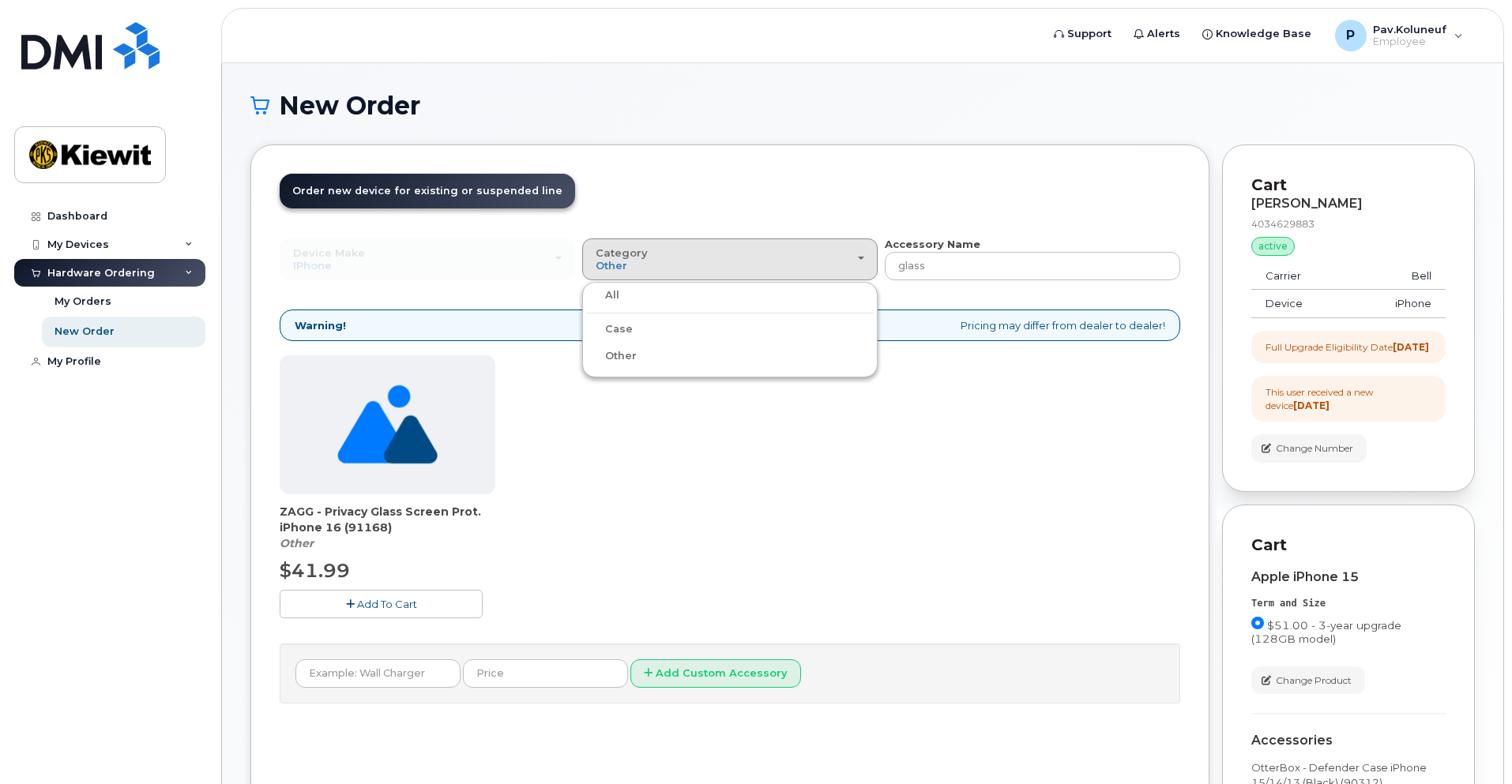
click at [618, 327] on label "Case" at bounding box center [610, 328] width 47 height 19
click at [0, 0] on input "Case" at bounding box center [0, 0] width 0 height 0
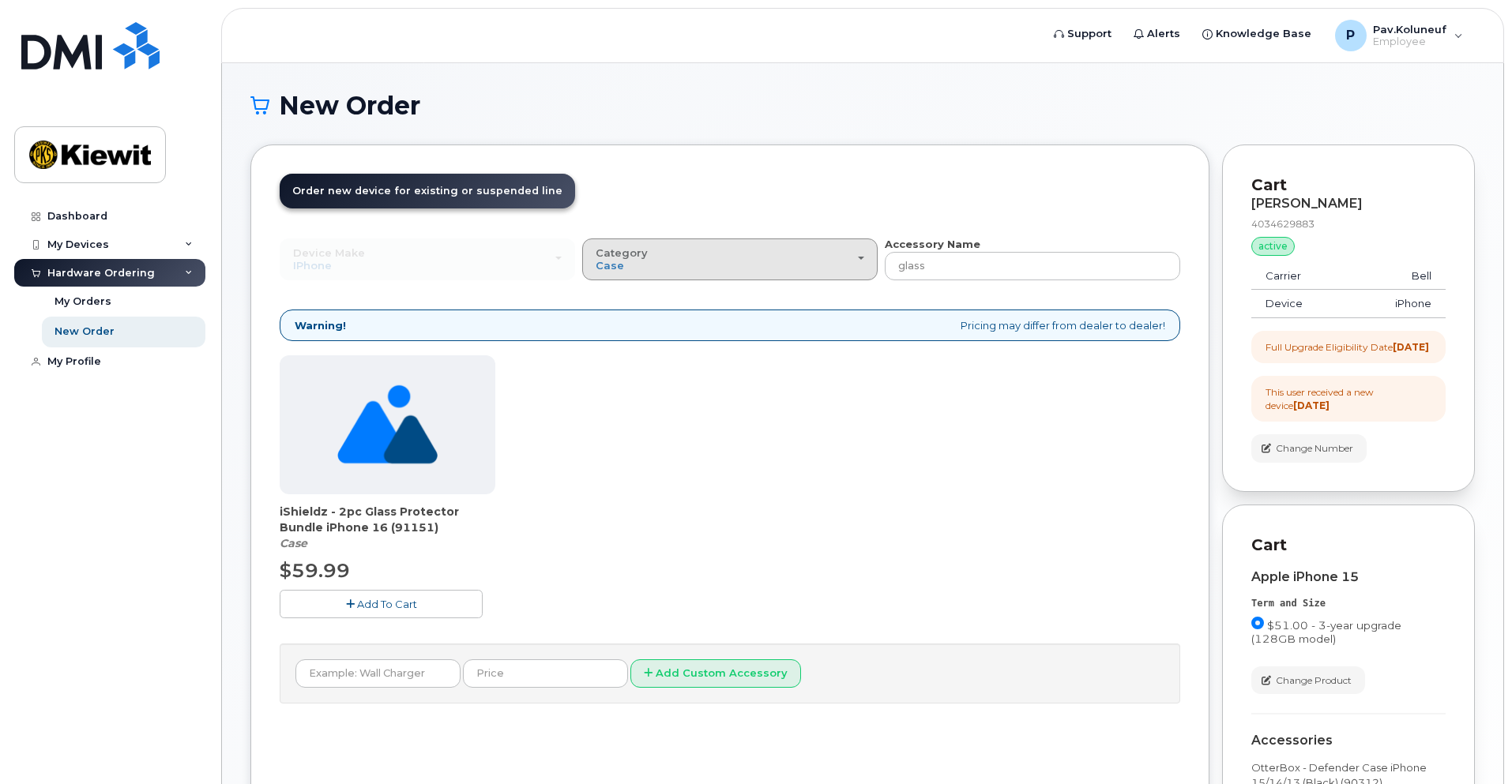
click at [845, 274] on button "Category Case" at bounding box center [731, 258] width 296 height 41
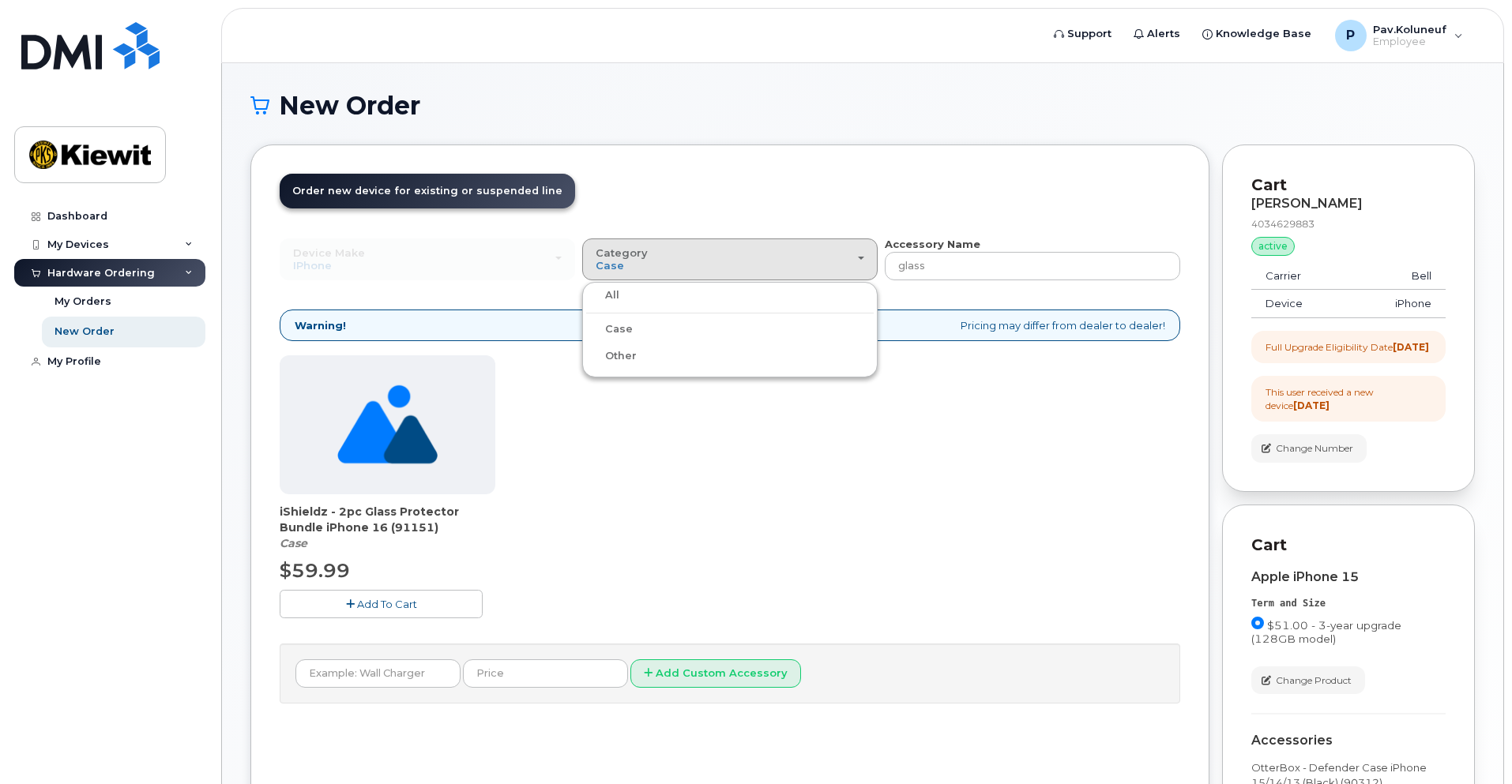
click at [607, 294] on label "All" at bounding box center [603, 295] width 33 height 19
click at [0, 0] on input "All" at bounding box center [0, 0] width 0 height 0
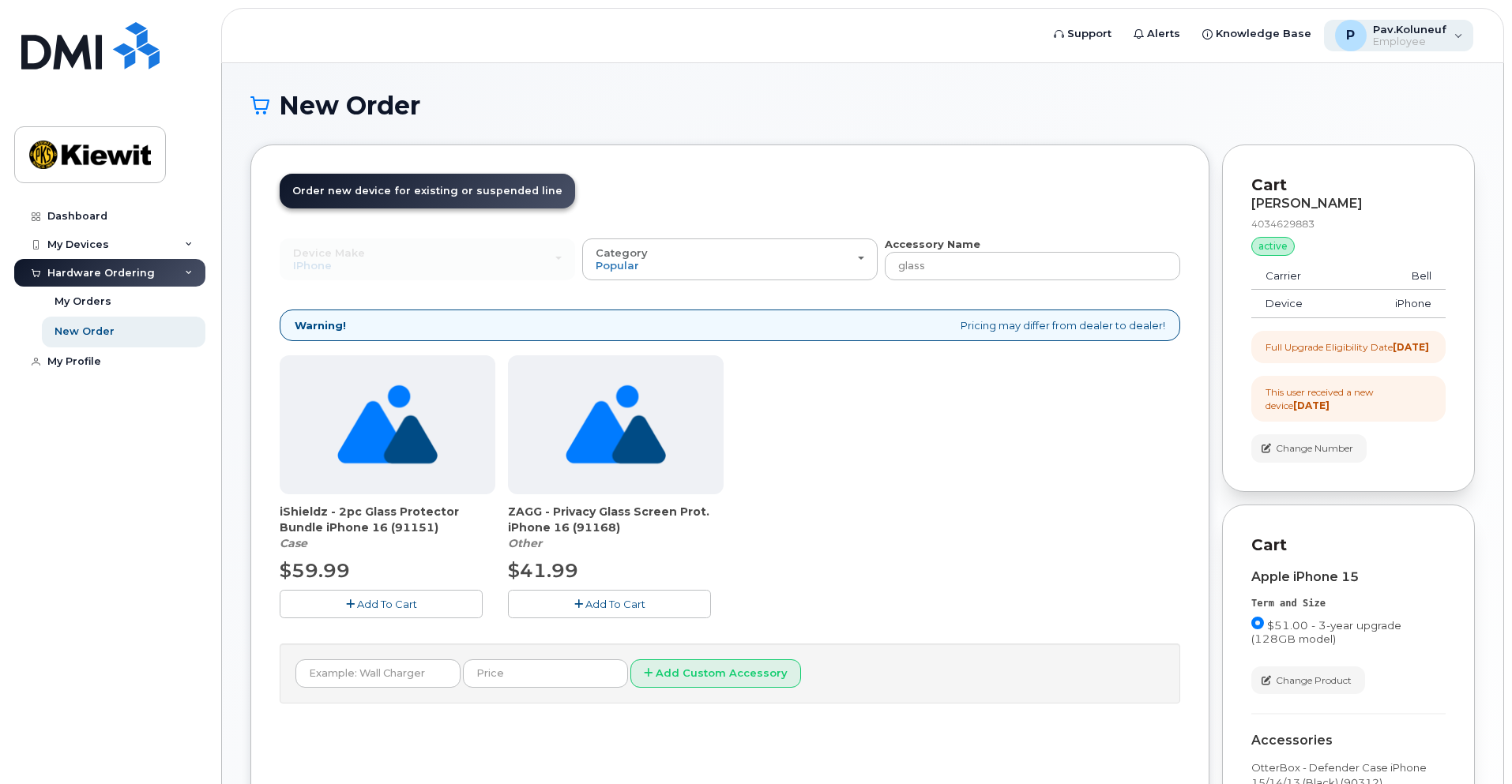
click at [1452, 41] on div "P Pav.Koluneuf Employee" at bounding box center [1399, 36] width 150 height 32
click at [1182, 446] on div "Order New Device Upgrade Existing Device Order Accessory Order new device and n…" at bounding box center [730, 552] width 959 height 815
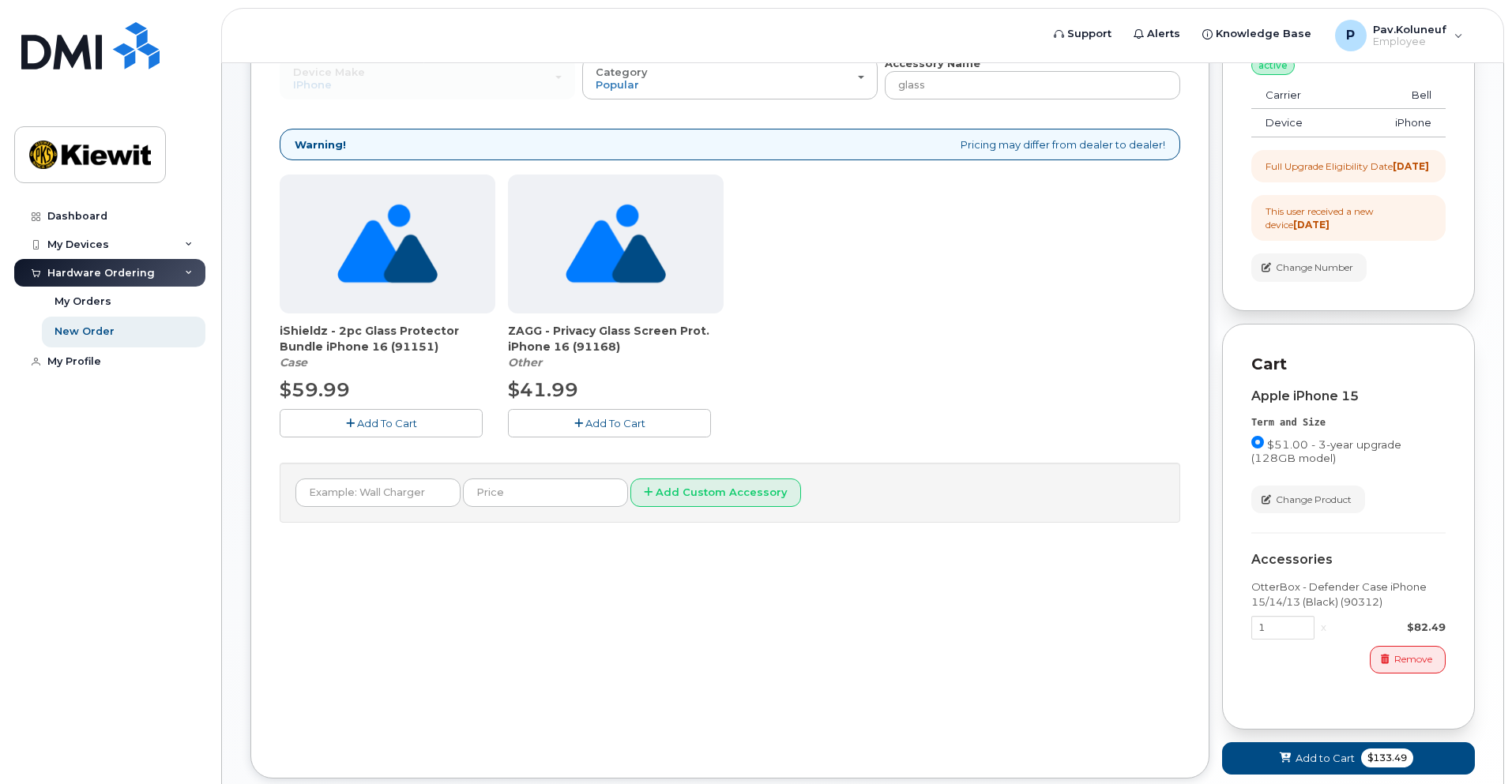
scroll to position [237, 0]
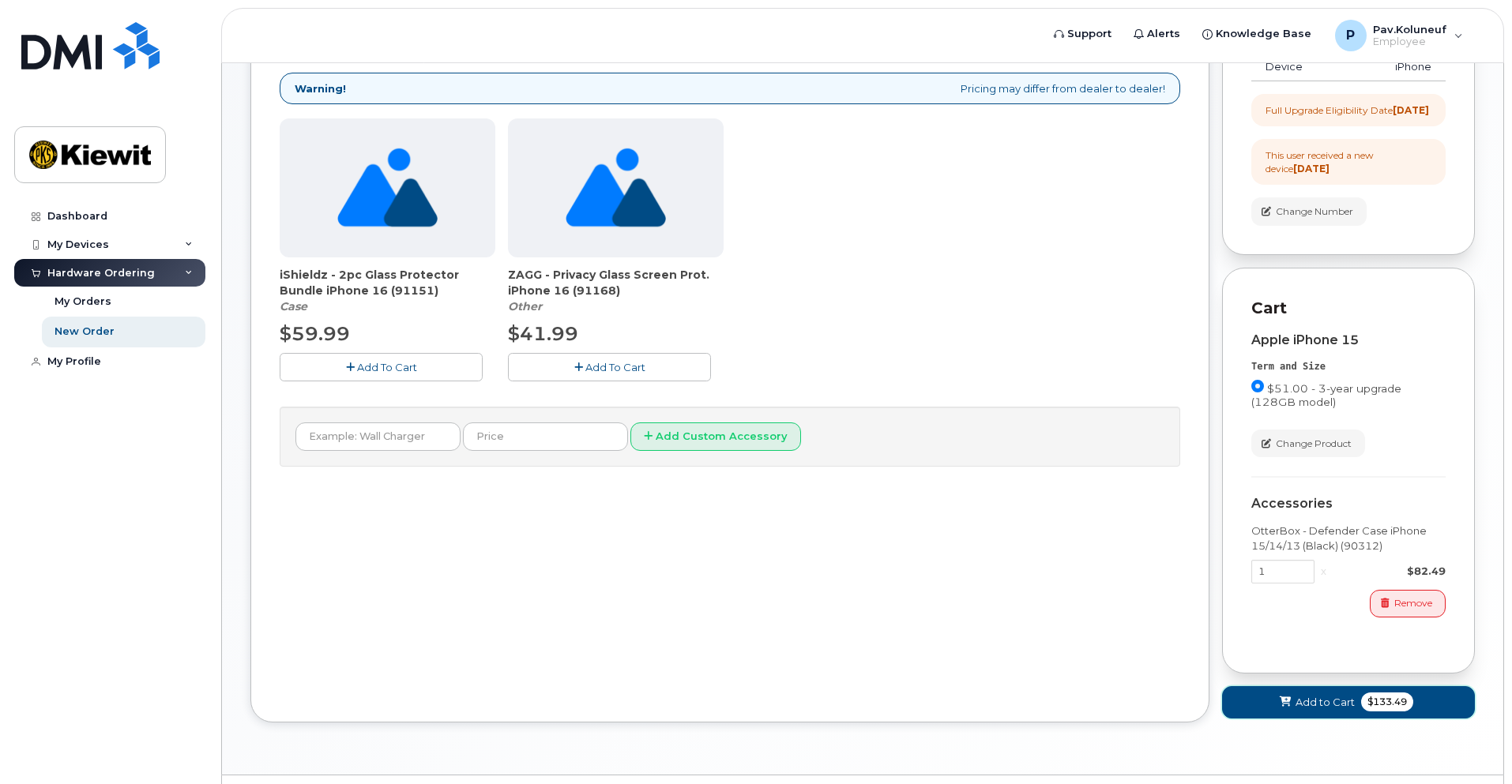
click at [1333, 710] on span "Add to Cart" at bounding box center [1325, 702] width 60 height 15
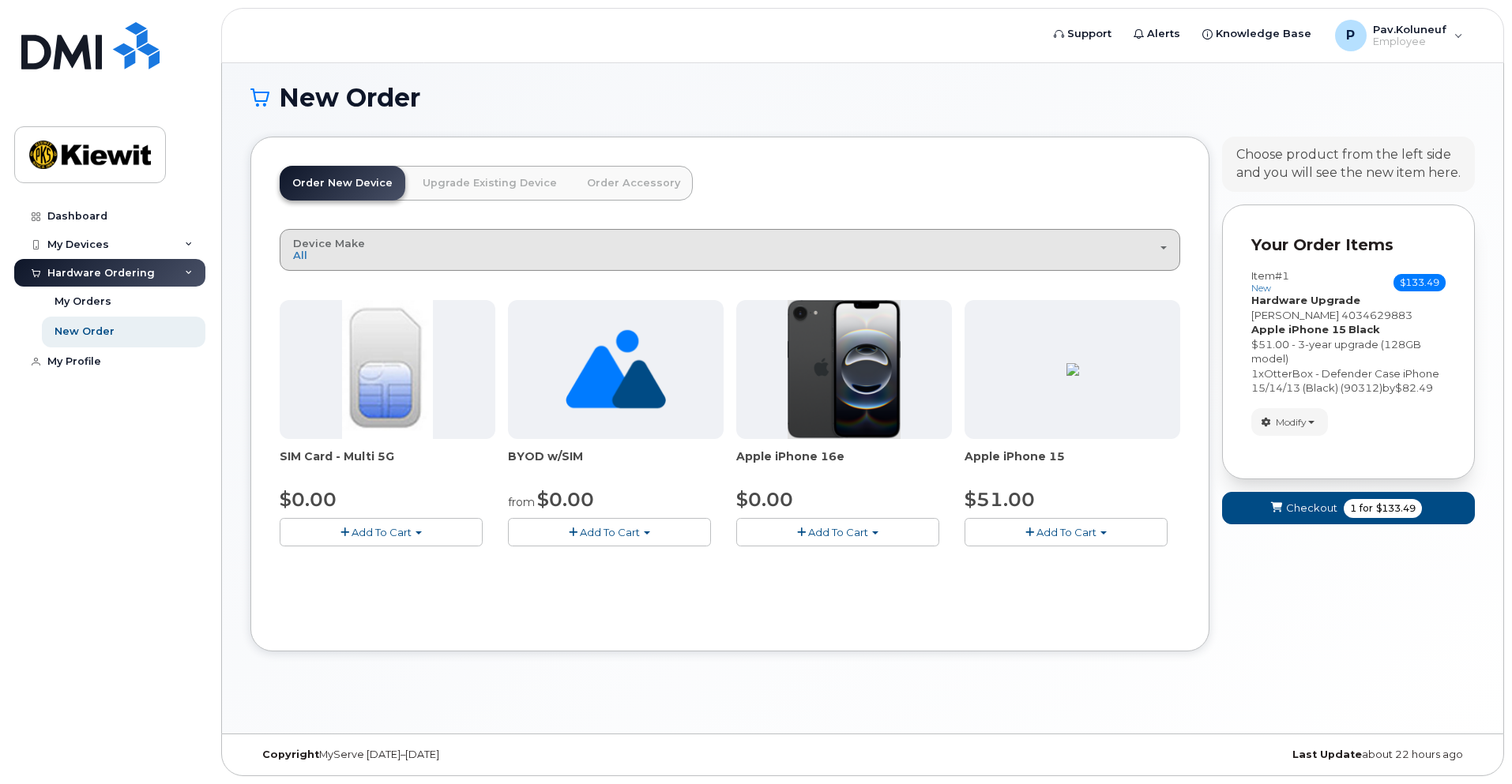
click at [1038, 252] on div "Device Make All iPhone Unknown" at bounding box center [730, 250] width 874 height 25
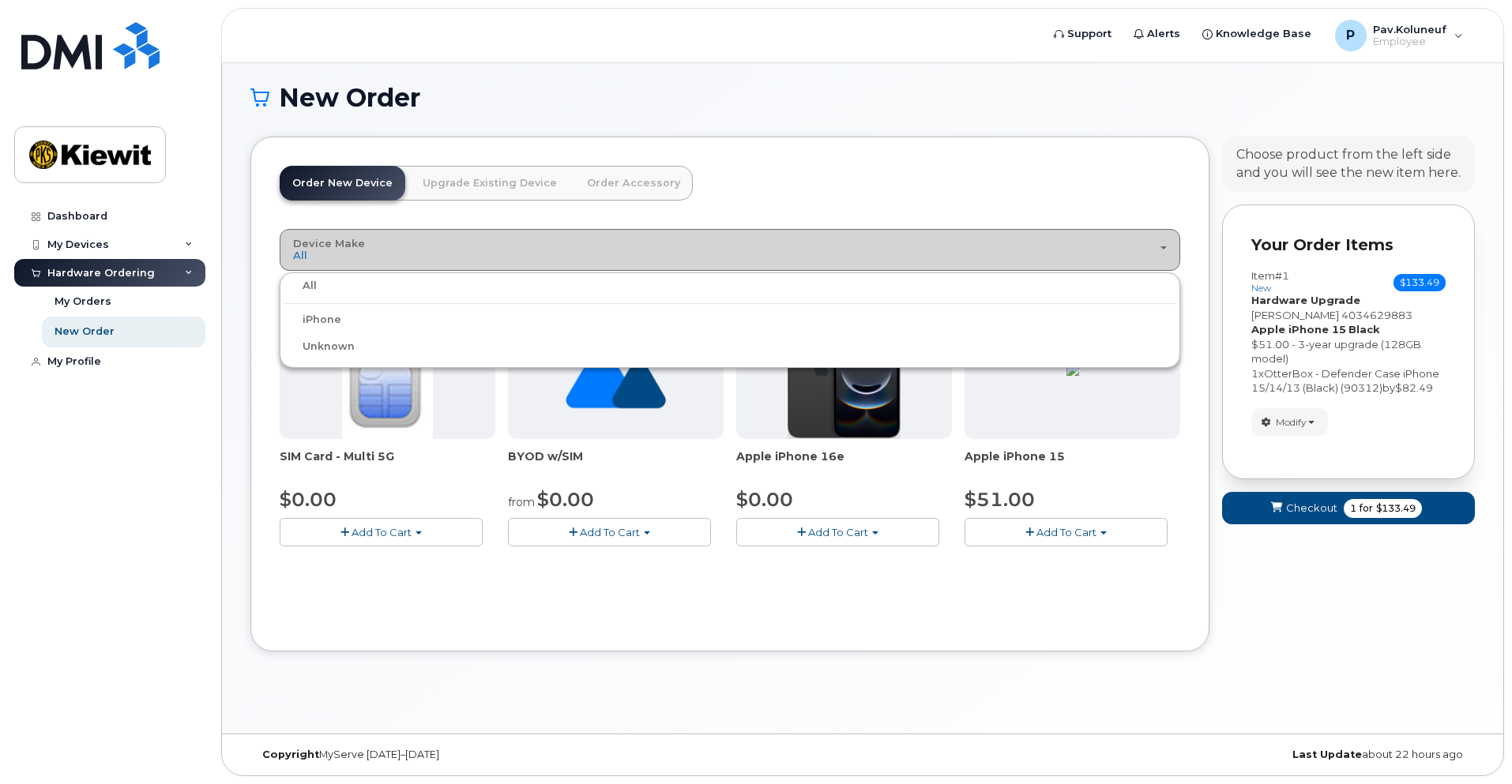
click at [1038, 252] on div "Device Make All iPhone Unknown" at bounding box center [730, 250] width 874 height 25
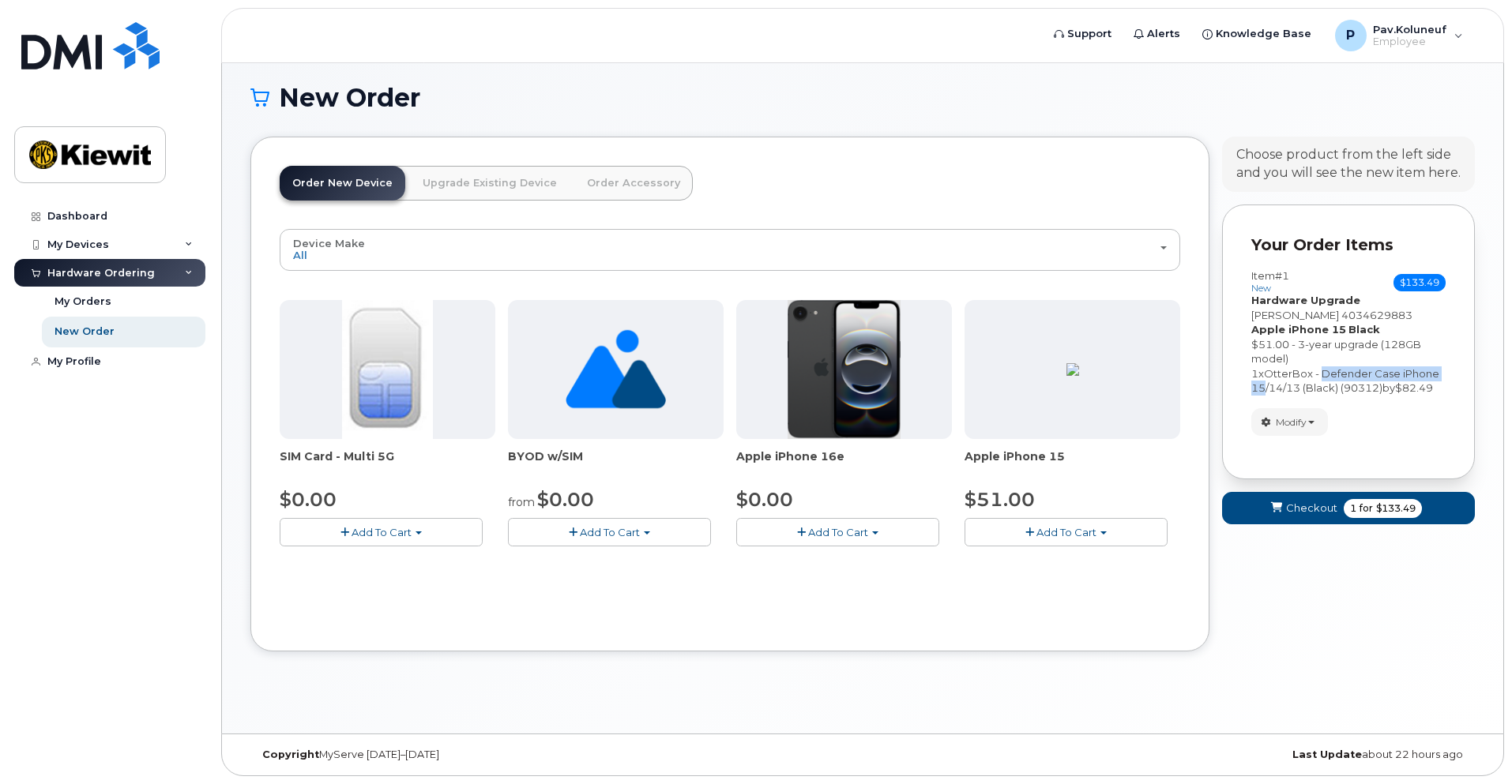
drag, startPoint x: 1325, startPoint y: 371, endPoint x: 1266, endPoint y: 391, distance: 62.3
click at [1266, 391] on span "OtterBox - Defender Case iPhone 15/14/13 (Black) (90312)" at bounding box center [1345, 381] width 188 height 28
copy span "Defender Case iPhone 15"
click at [1306, 427] on span "Modify" at bounding box center [1291, 423] width 31 height 14
click at [1308, 450] on link "change" at bounding box center [1326, 446] width 150 height 19
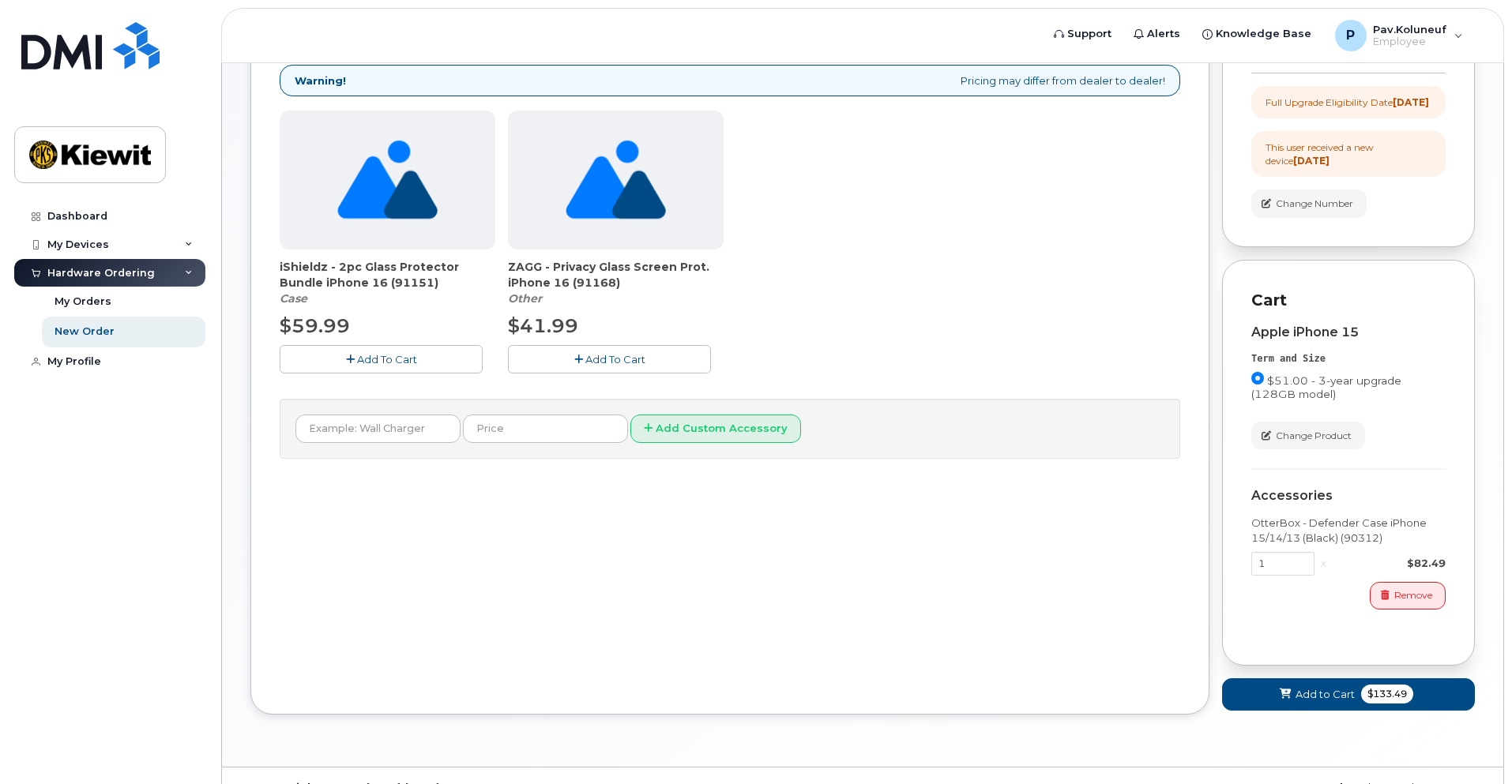
scroll to position [230, 0]
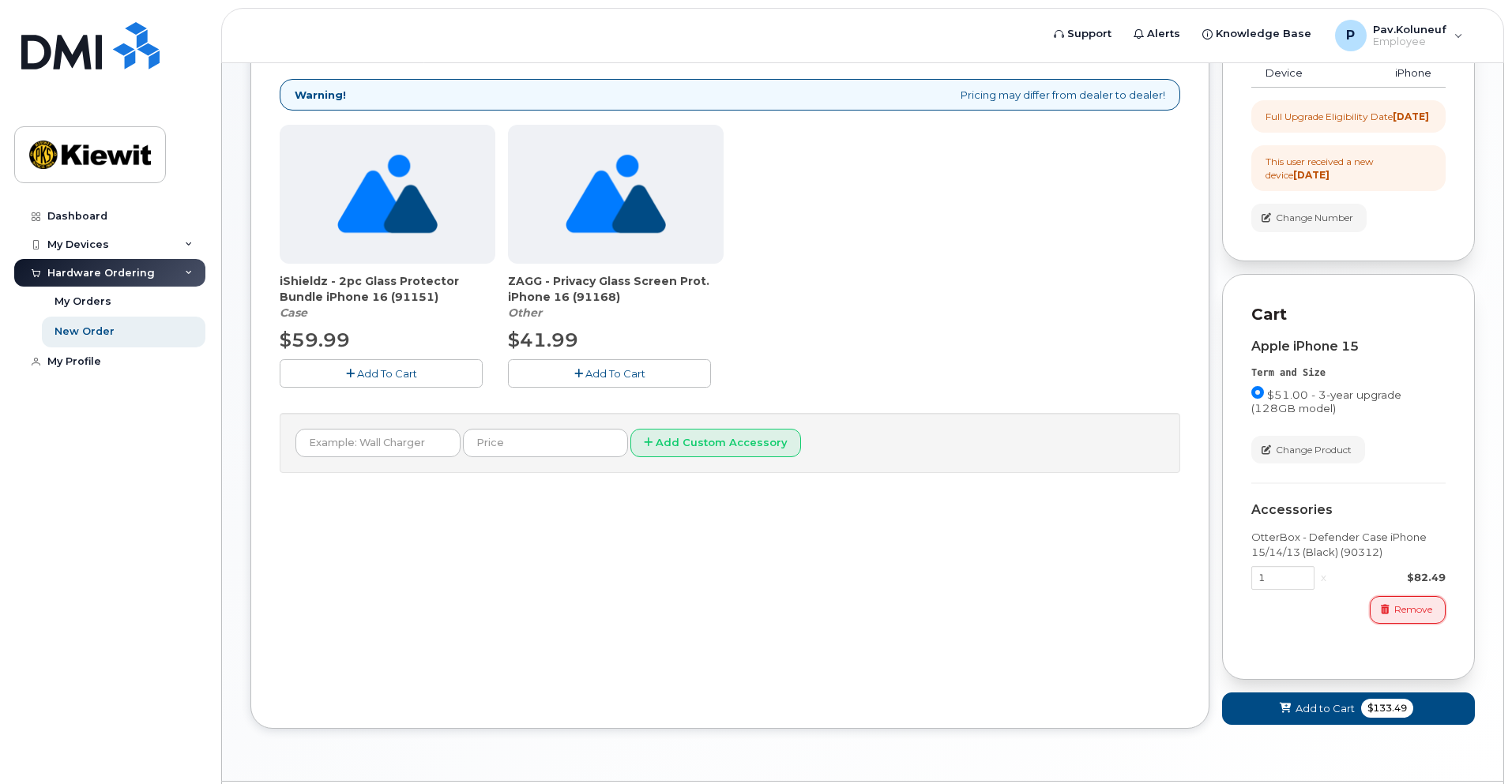
click at [1412, 617] on span "Remove" at bounding box center [1414, 609] width 38 height 14
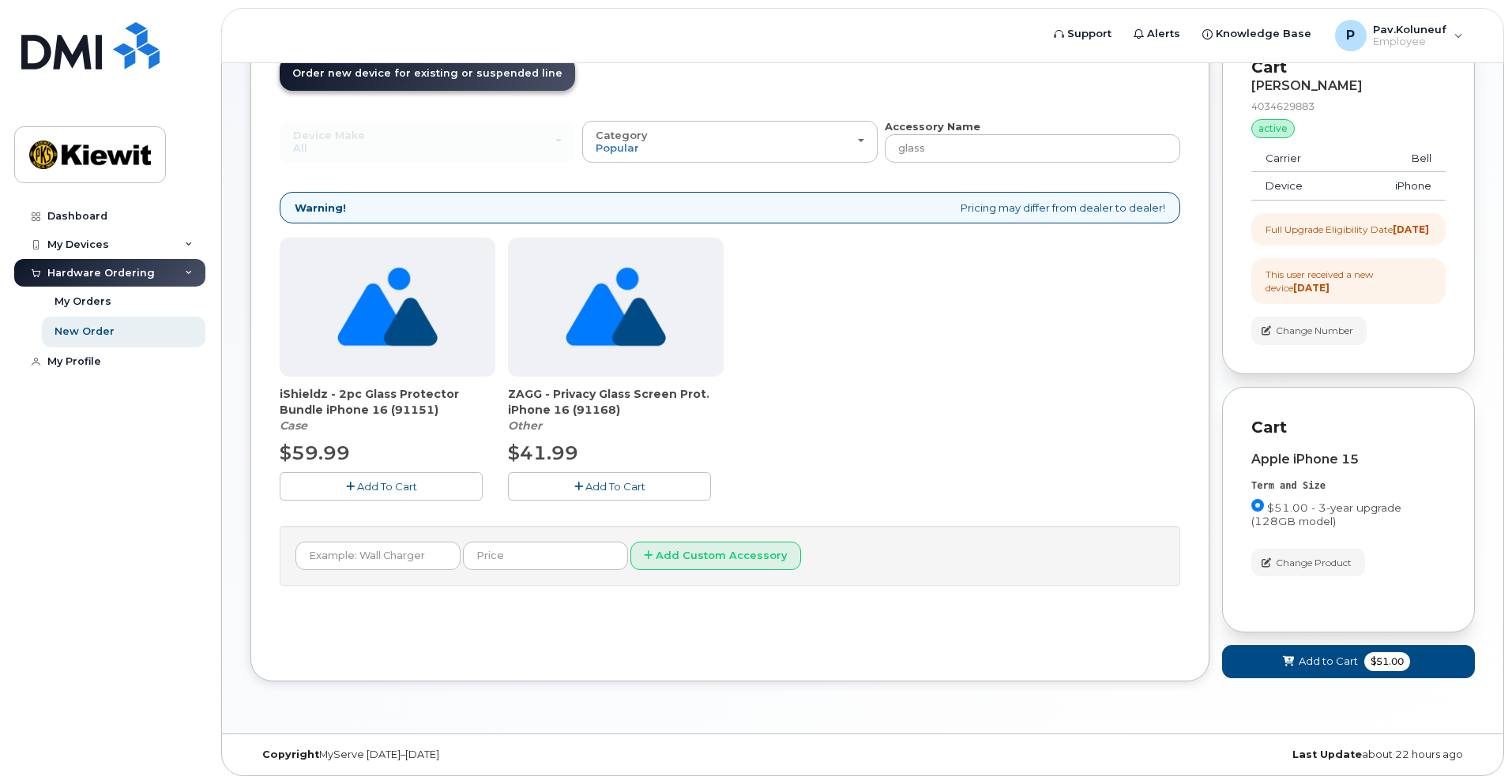
scroll to position [131, 0]
click at [934, 140] on input "glass" at bounding box center [1032, 148] width 296 height 29
drag, startPoint x: 940, startPoint y: 137, endPoint x: 893, endPoint y: 137, distance: 47.0
click at [893, 137] on input "glass" at bounding box center [1032, 148] width 296 height 29
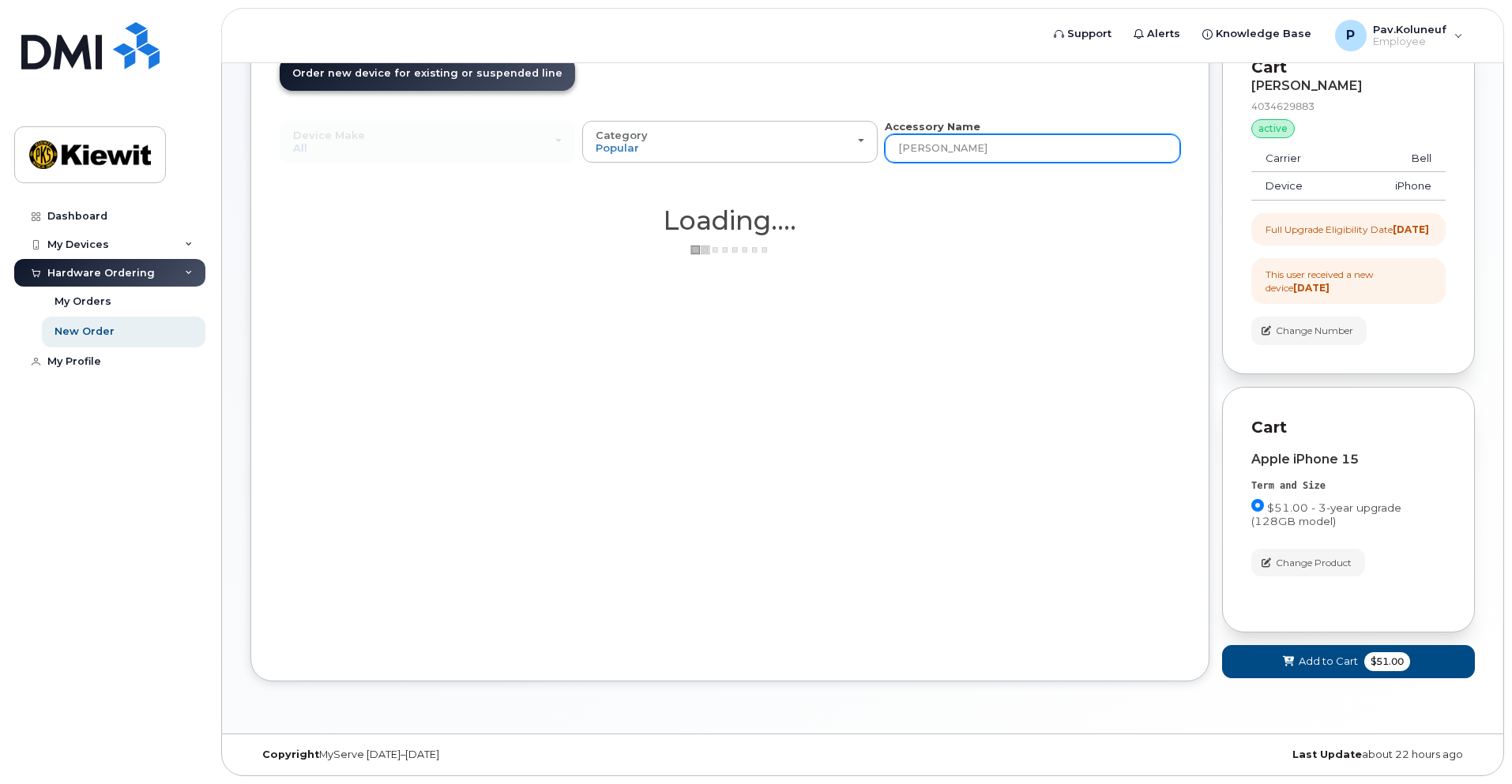
type input "otter"
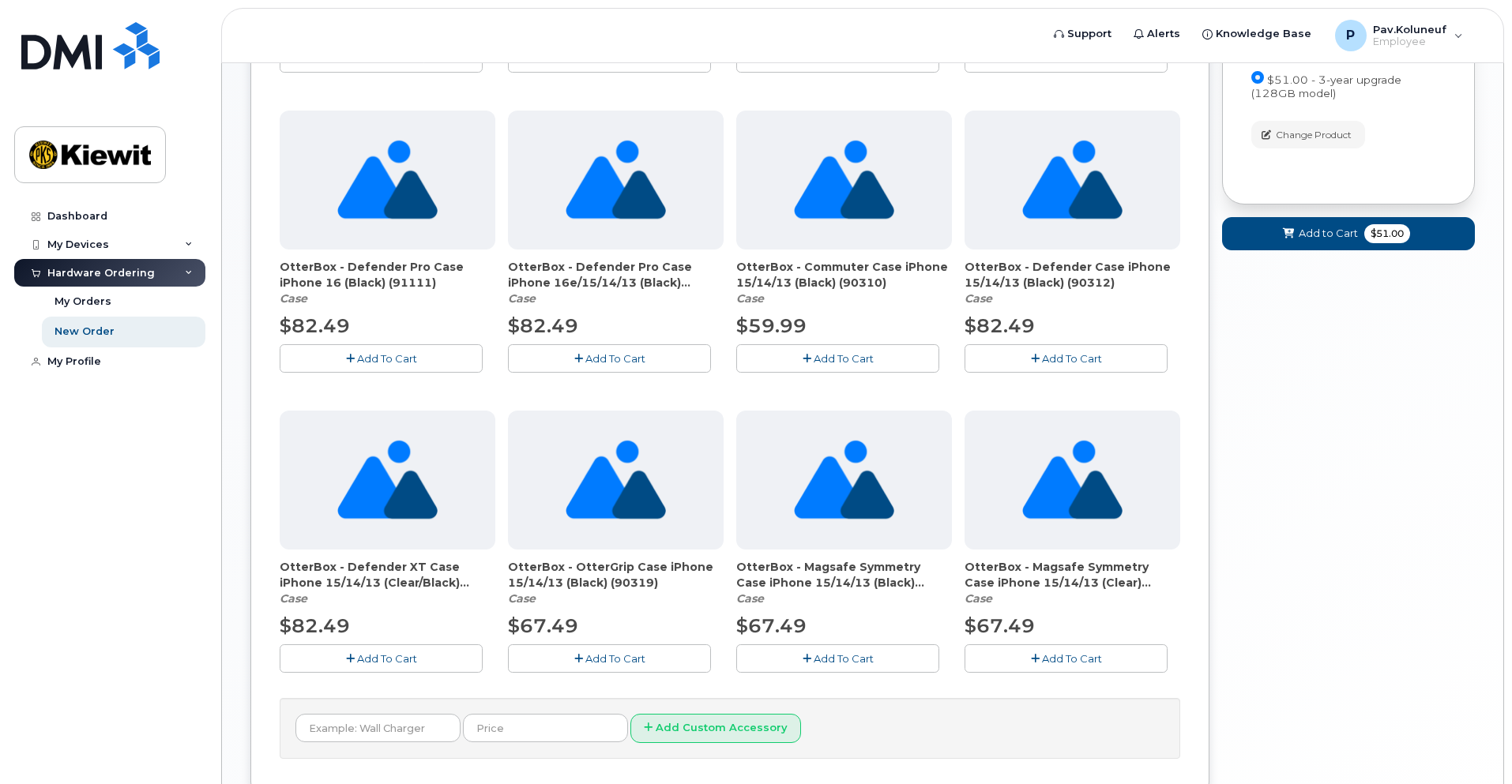
scroll to position [605, 0]
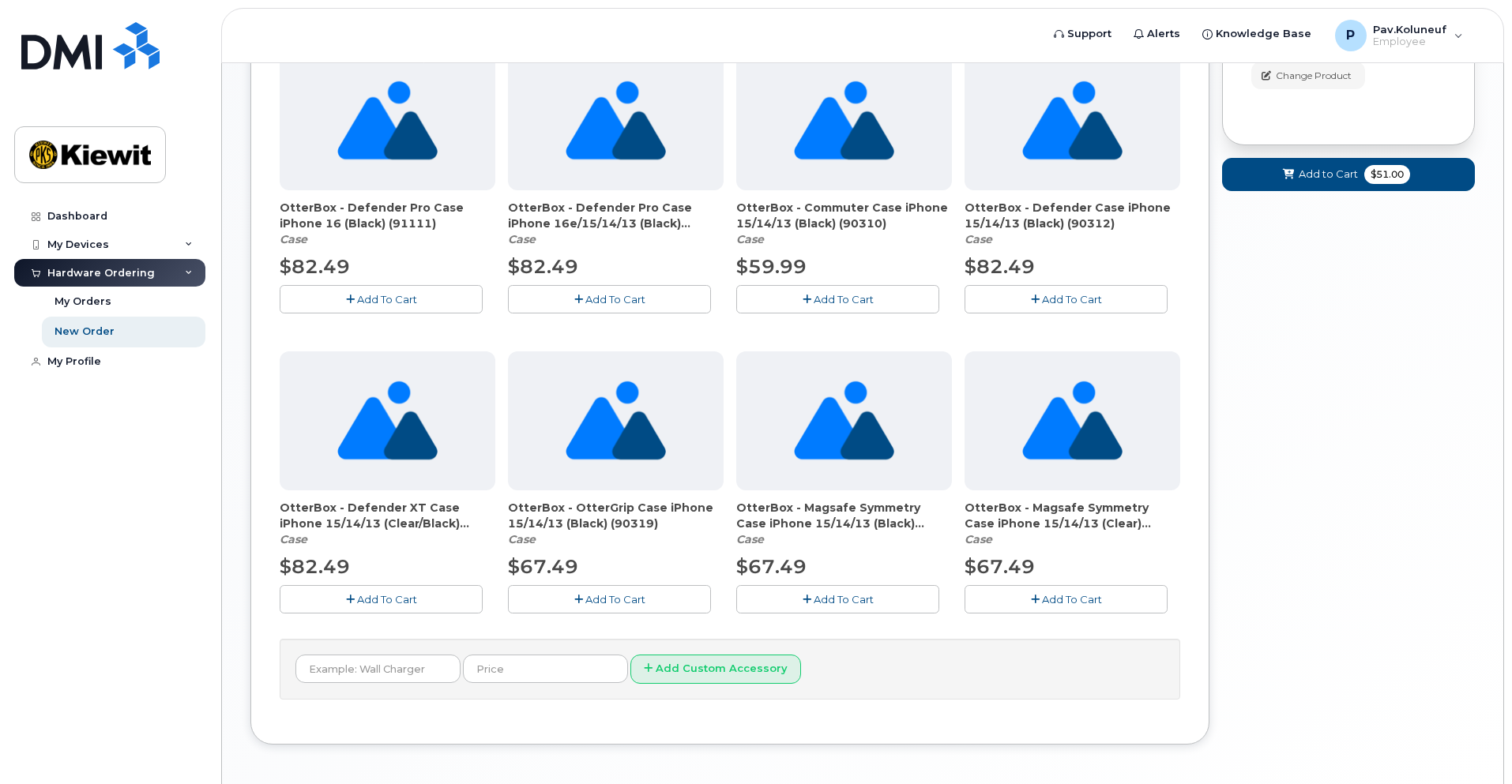
click at [397, 601] on span "Add To Cart" at bounding box center [387, 599] width 60 height 13
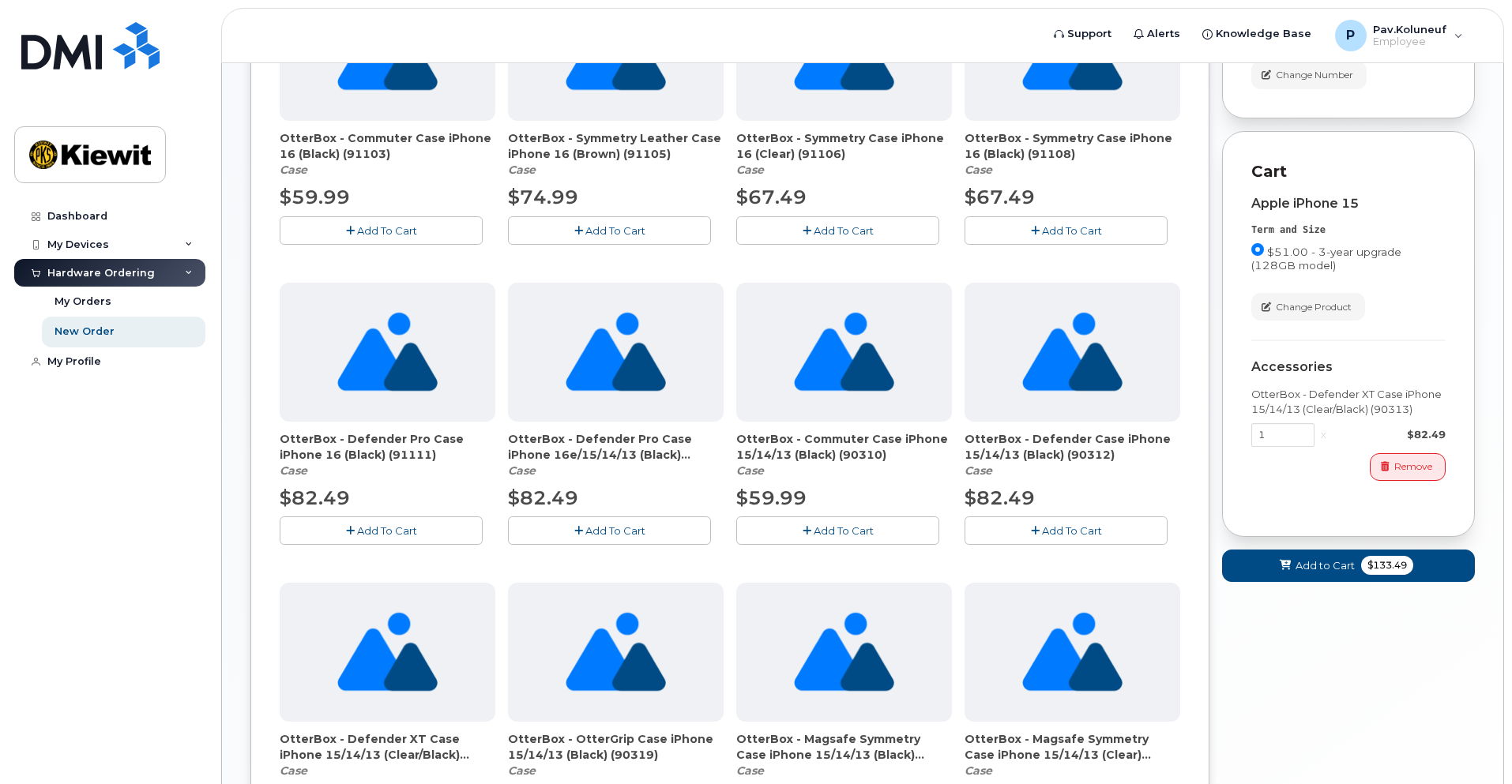
scroll to position [368, 0]
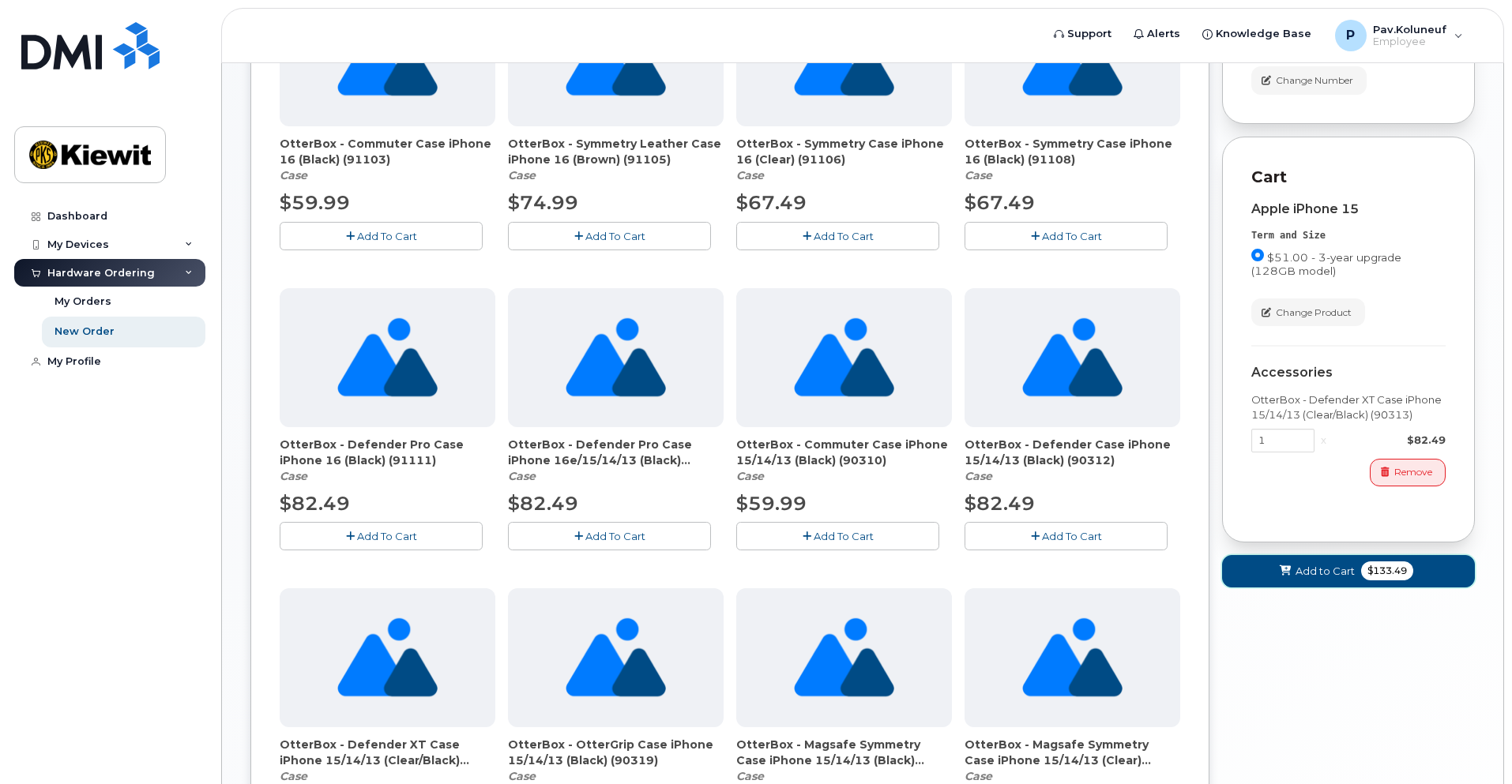
click at [1320, 579] on span "Add to Cart" at bounding box center [1325, 571] width 60 height 15
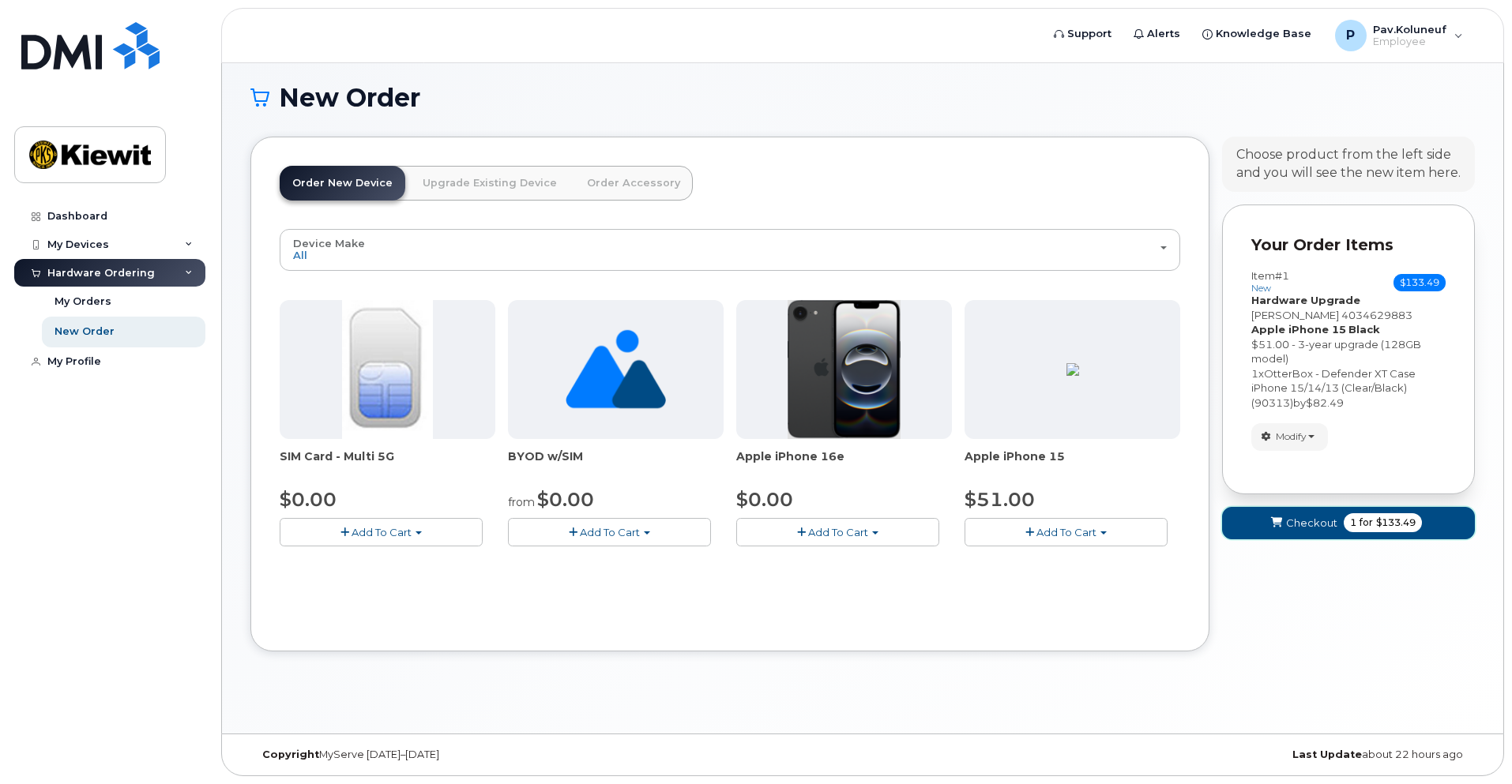
click at [1310, 529] on span "Checkout" at bounding box center [1312, 523] width 52 height 15
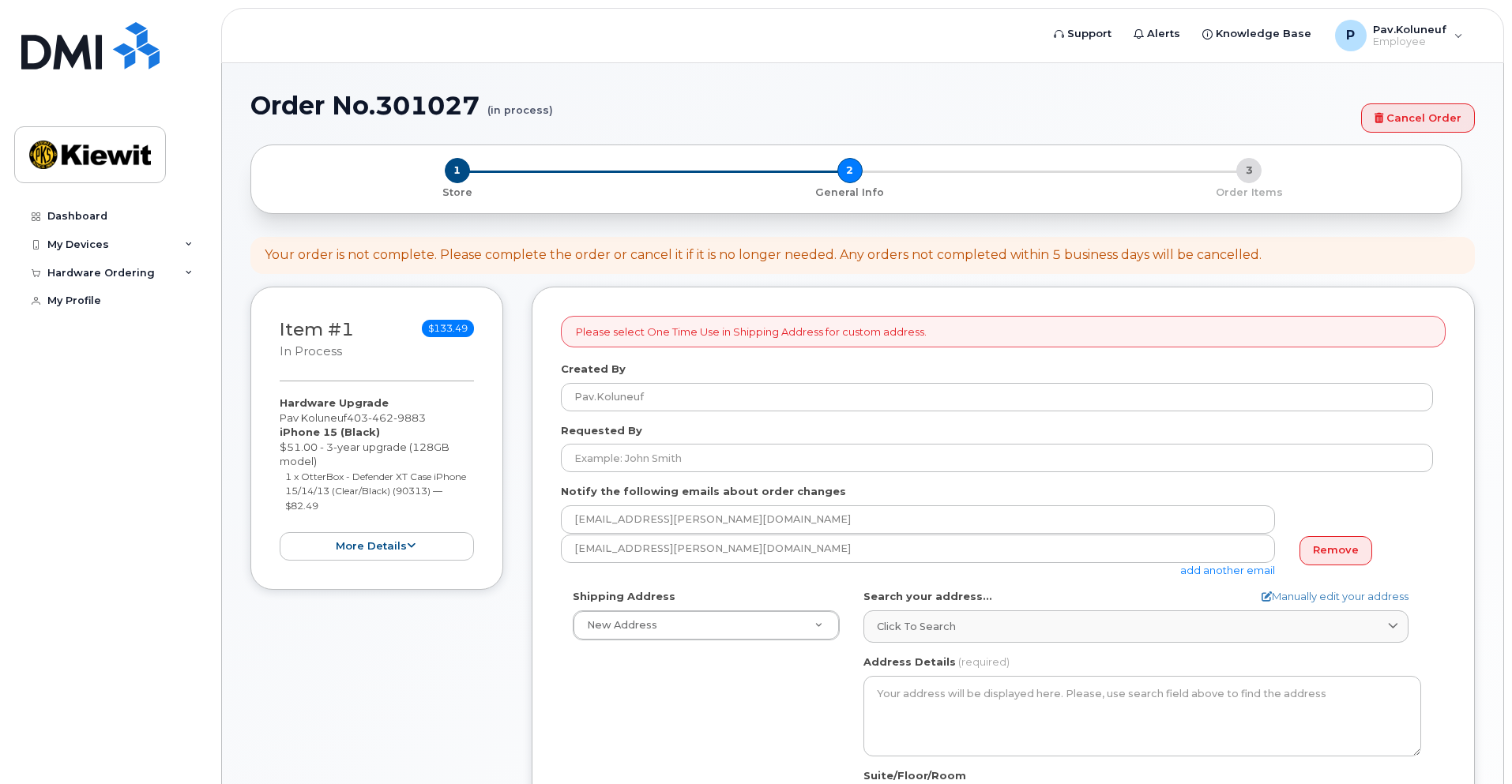
click at [949, 333] on div "Please select One Time Use in Shipping Address for custom address." at bounding box center [1003, 331] width 885 height 33
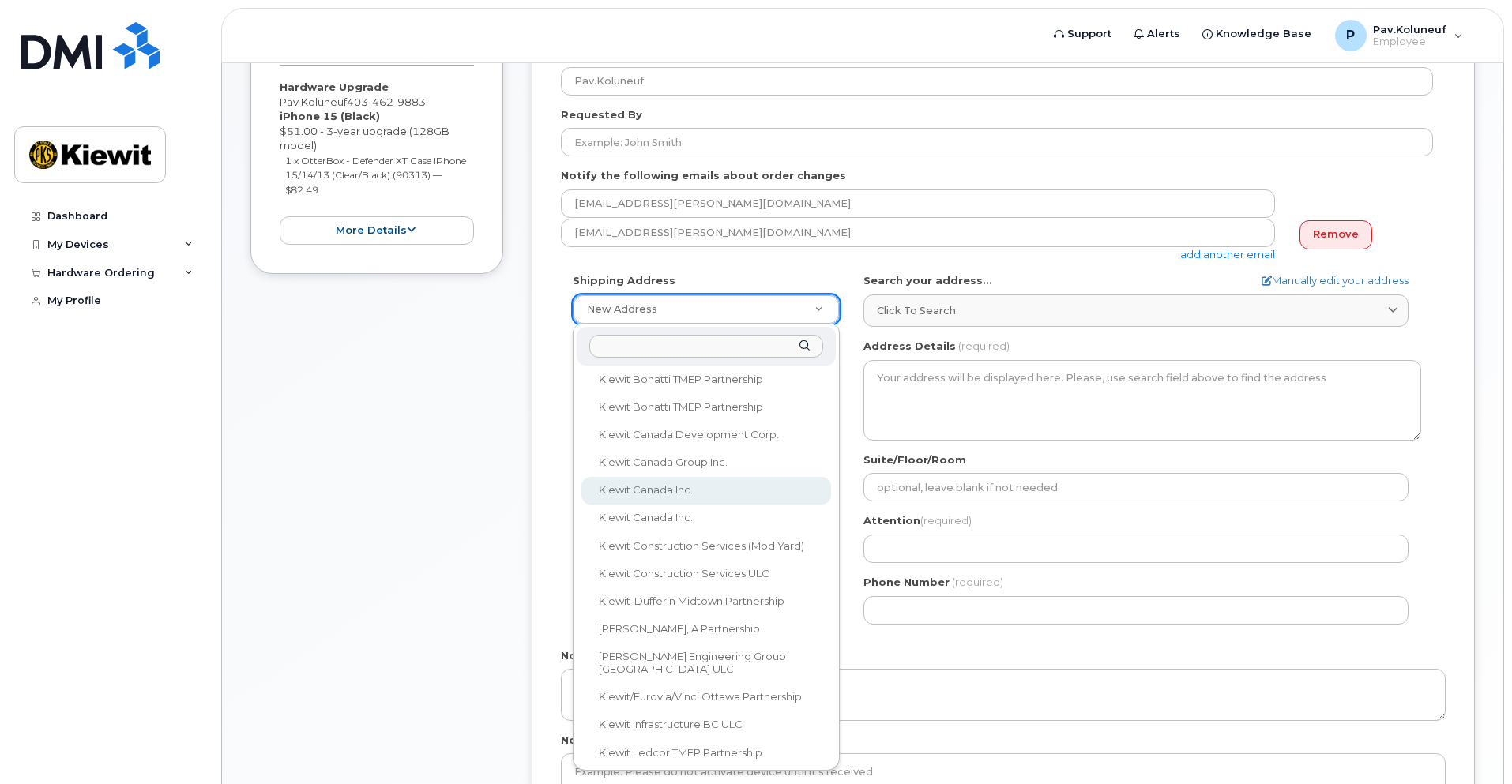
scroll to position [553, 0]
select select
type textarea "200-10333 Southport Rd SW Calgary Alberta T2W 3X6"
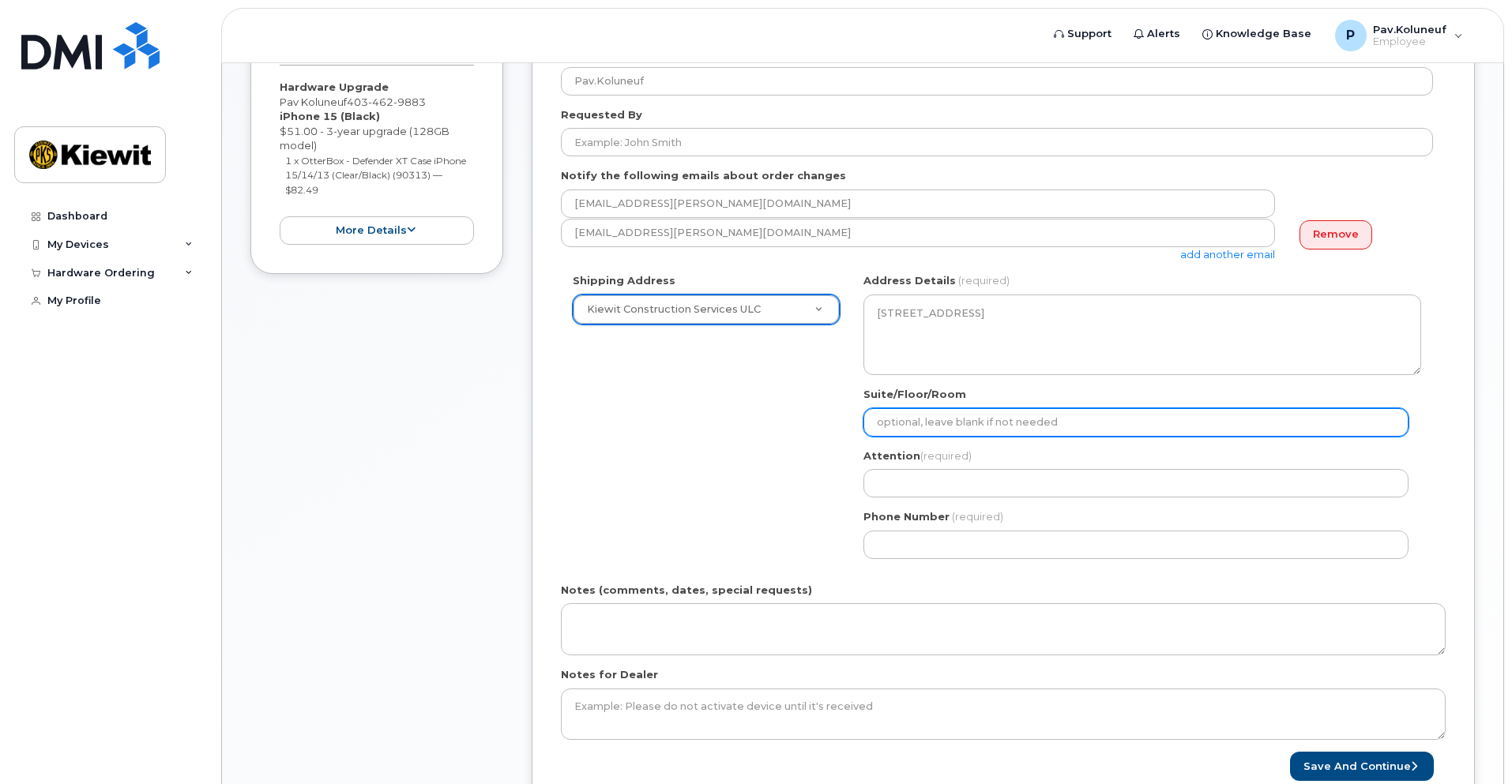
click at [891, 423] on input "Suite/Floor/Room" at bounding box center [1136, 422] width 545 height 29
select select
type input "2"
select select
type input "2n"
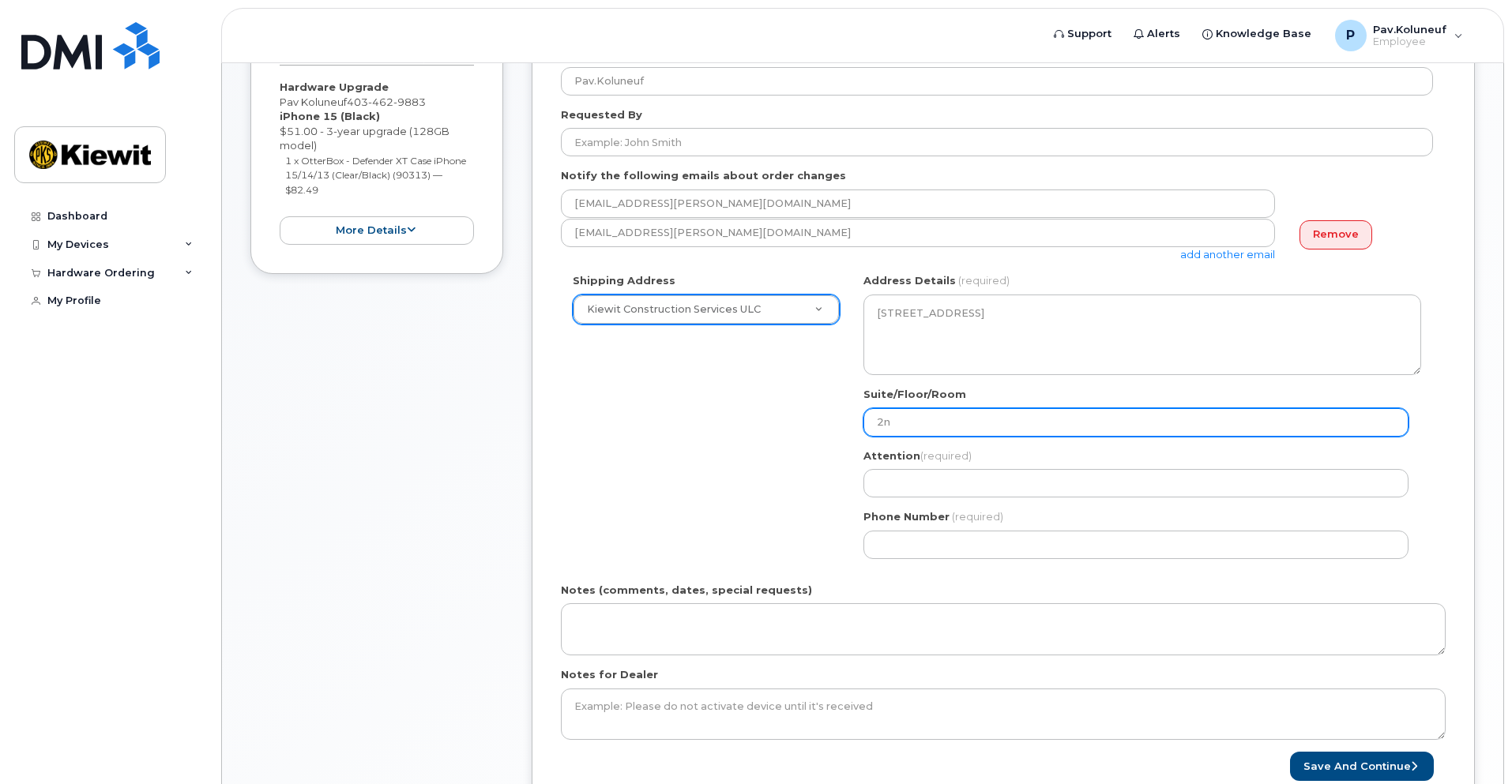
select select
type input "2nd"
select select
type input "2nd f"
select select
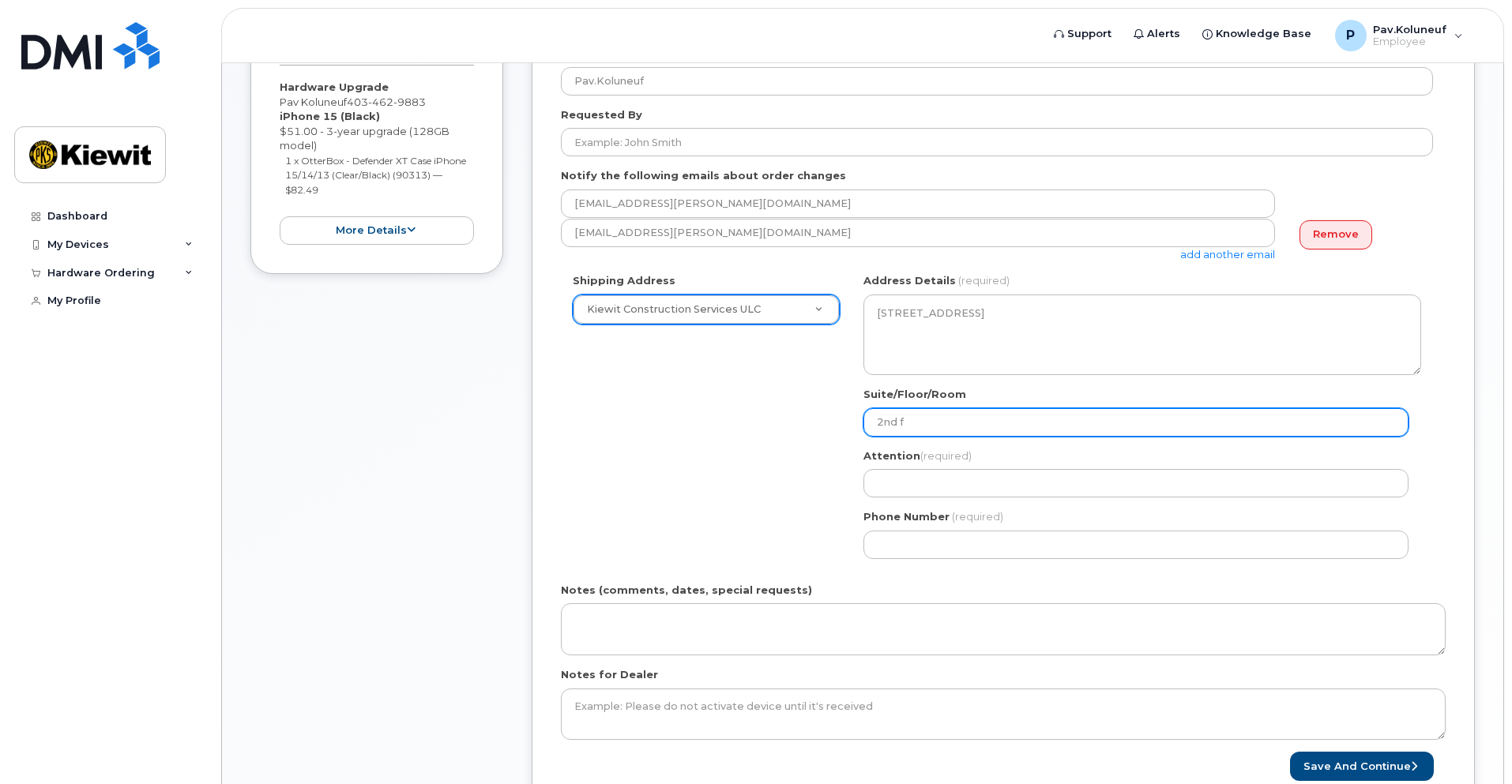
type input "2nd fl"
select select
type input "2nd fll"
select select
type input "2nd fllo"
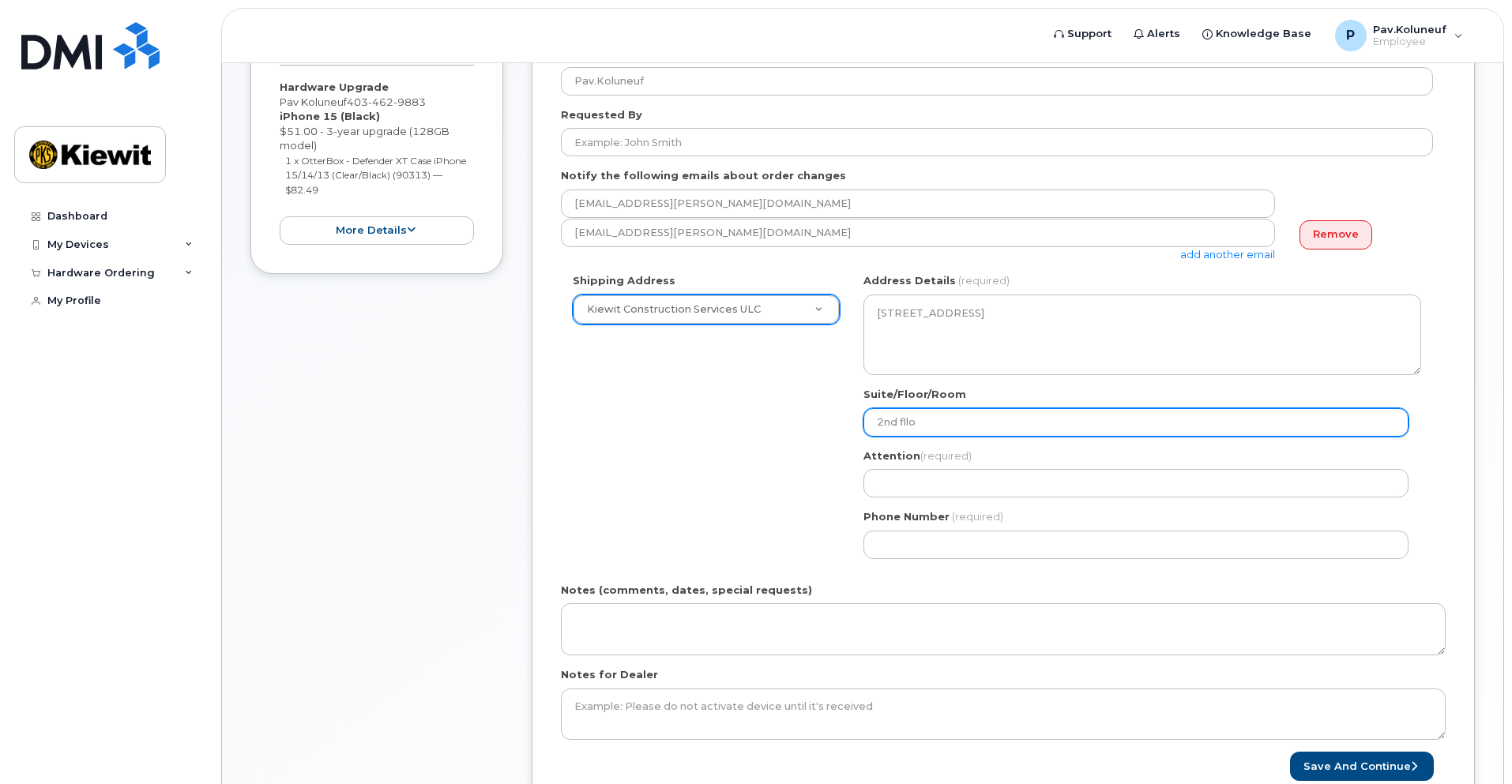
select select
type input "2nd fll"
select select
type input "2nd fl"
select select
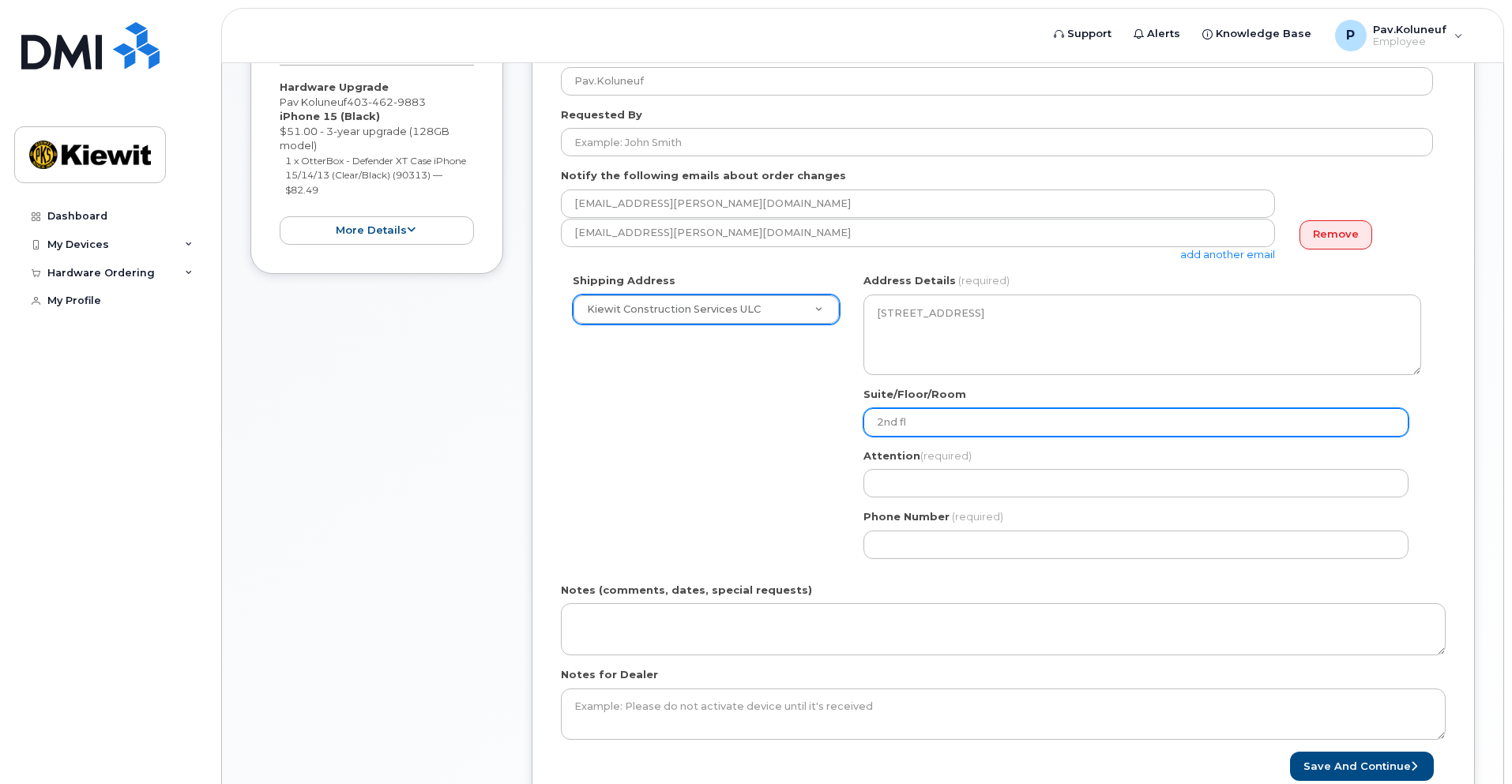
type input "2nd flo"
select select
type input "2nd floo"
select select
type input "2nd floor"
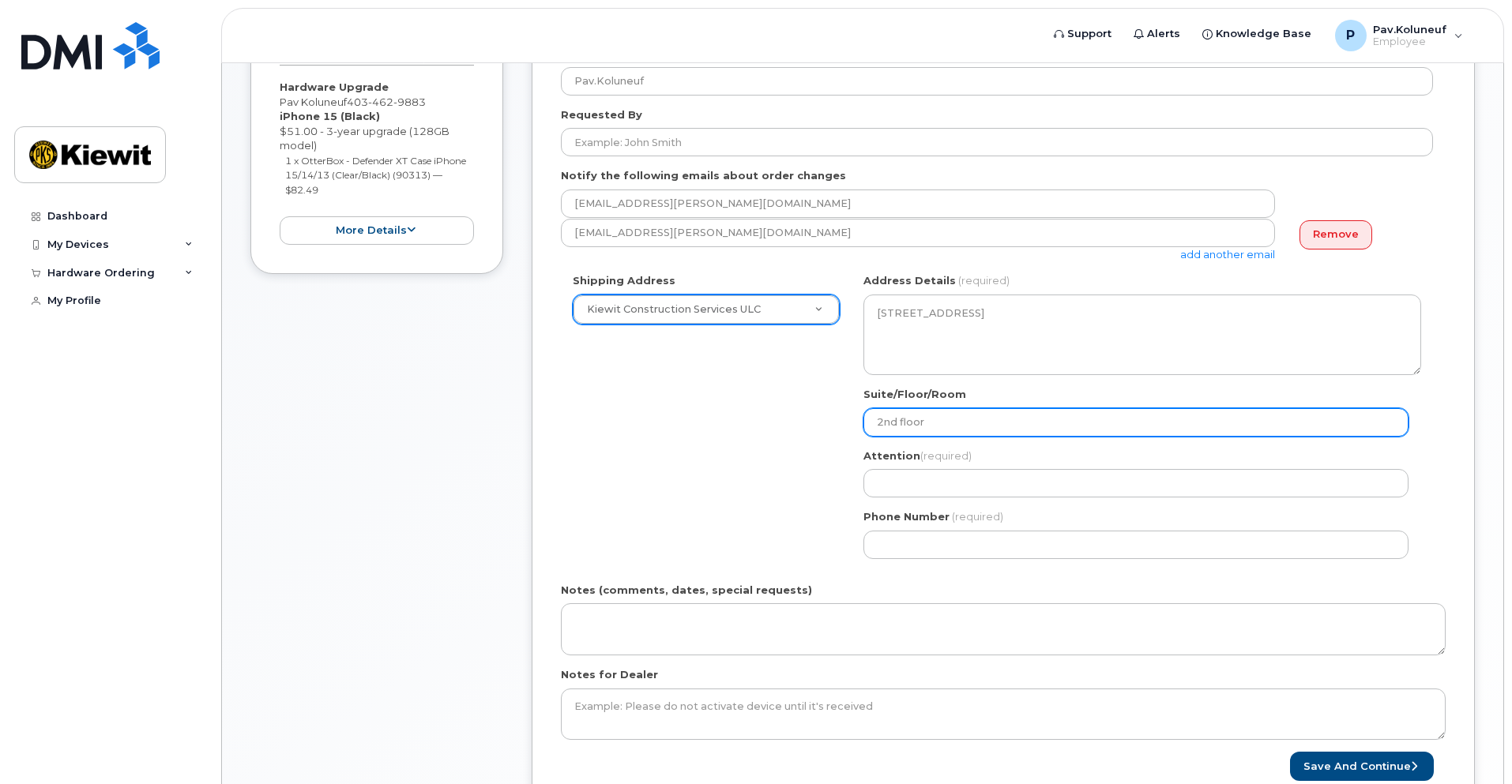
select select
type input "2nd floor,"
select select
type input "2nd floor, r"
select select
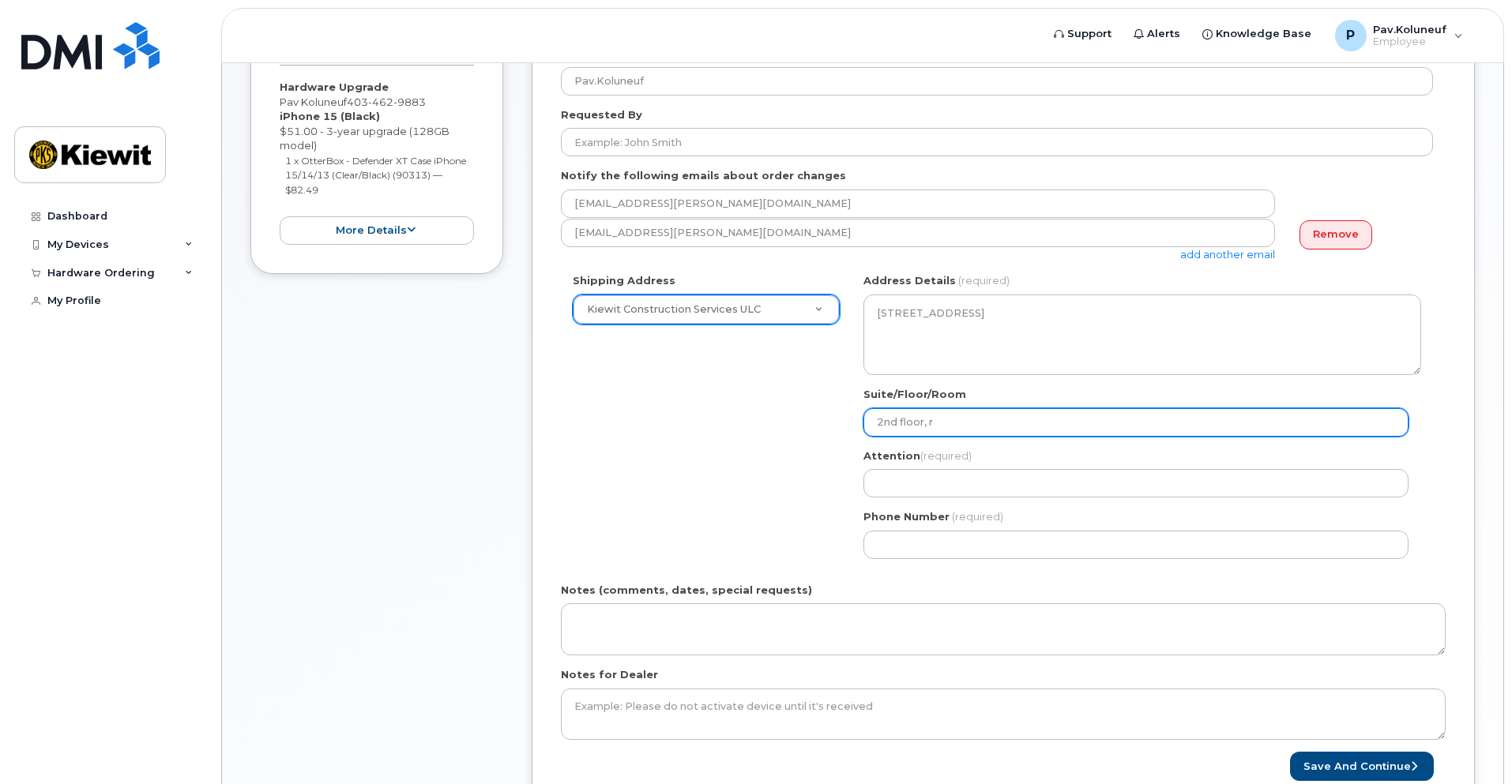
type input "2nd floor, re"
select select
type input "2nd floor, r"
select select
type input "2nd floor,"
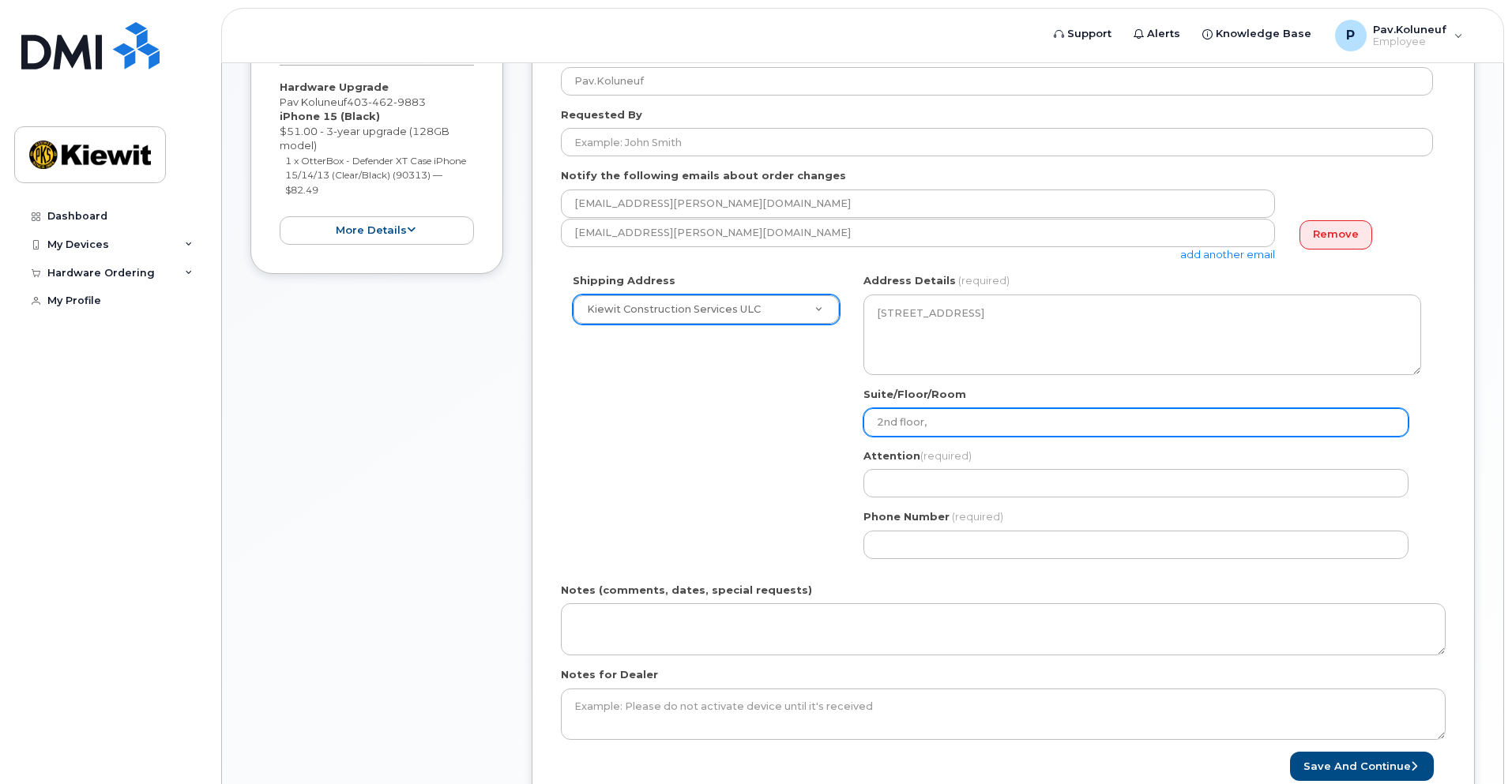
select select
type input "2nd floor"
select select
type input "2nd floo"
select select
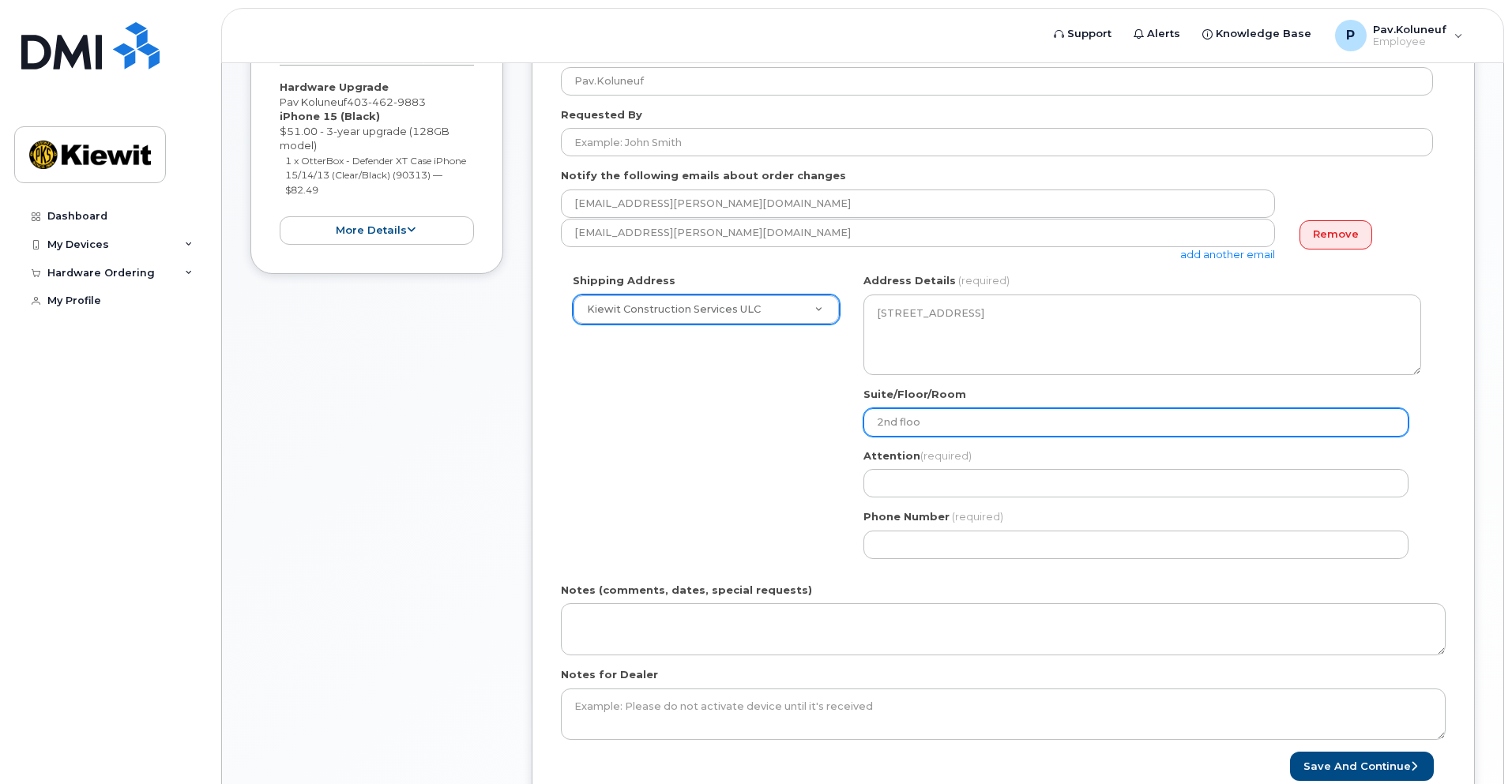
type input "2nd flo"
select select
type input "2nd fl"
select select
type input "2nd f"
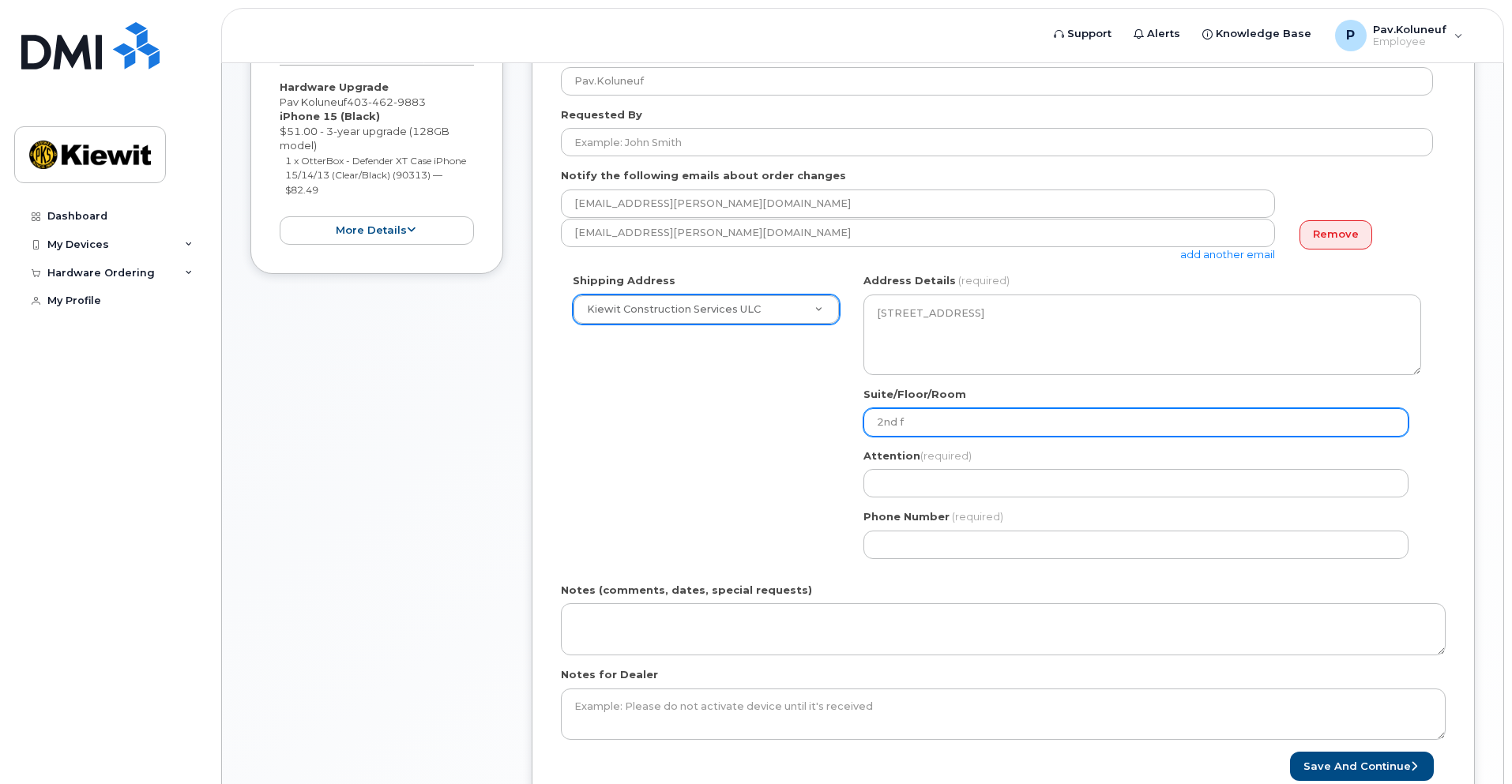
select select
type input "2nd"
select select
type input "2n"
select select
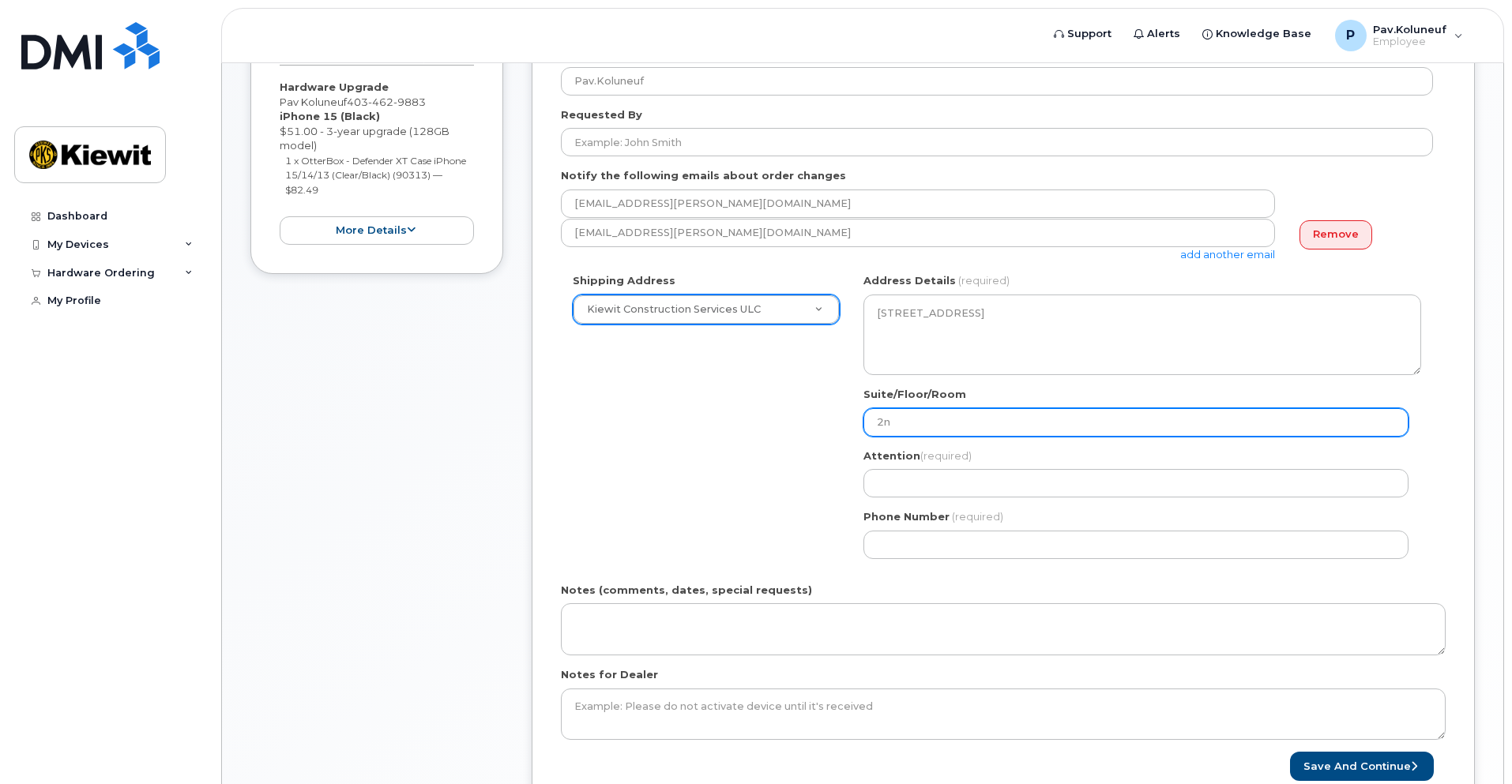
type input "2"
select select
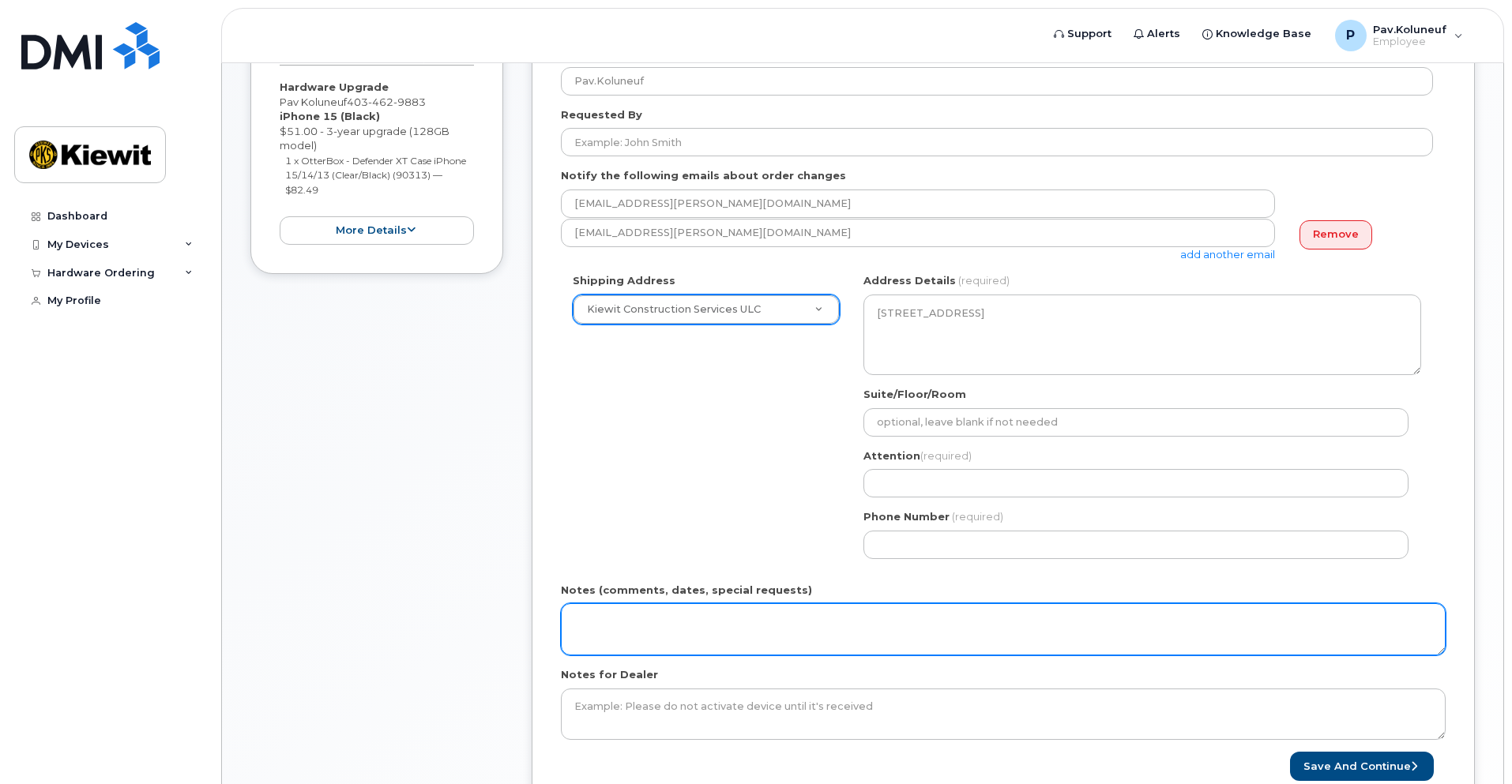
click at [721, 625] on textarea "Notes (comments, dates, special requests)" at bounding box center [1003, 629] width 885 height 53
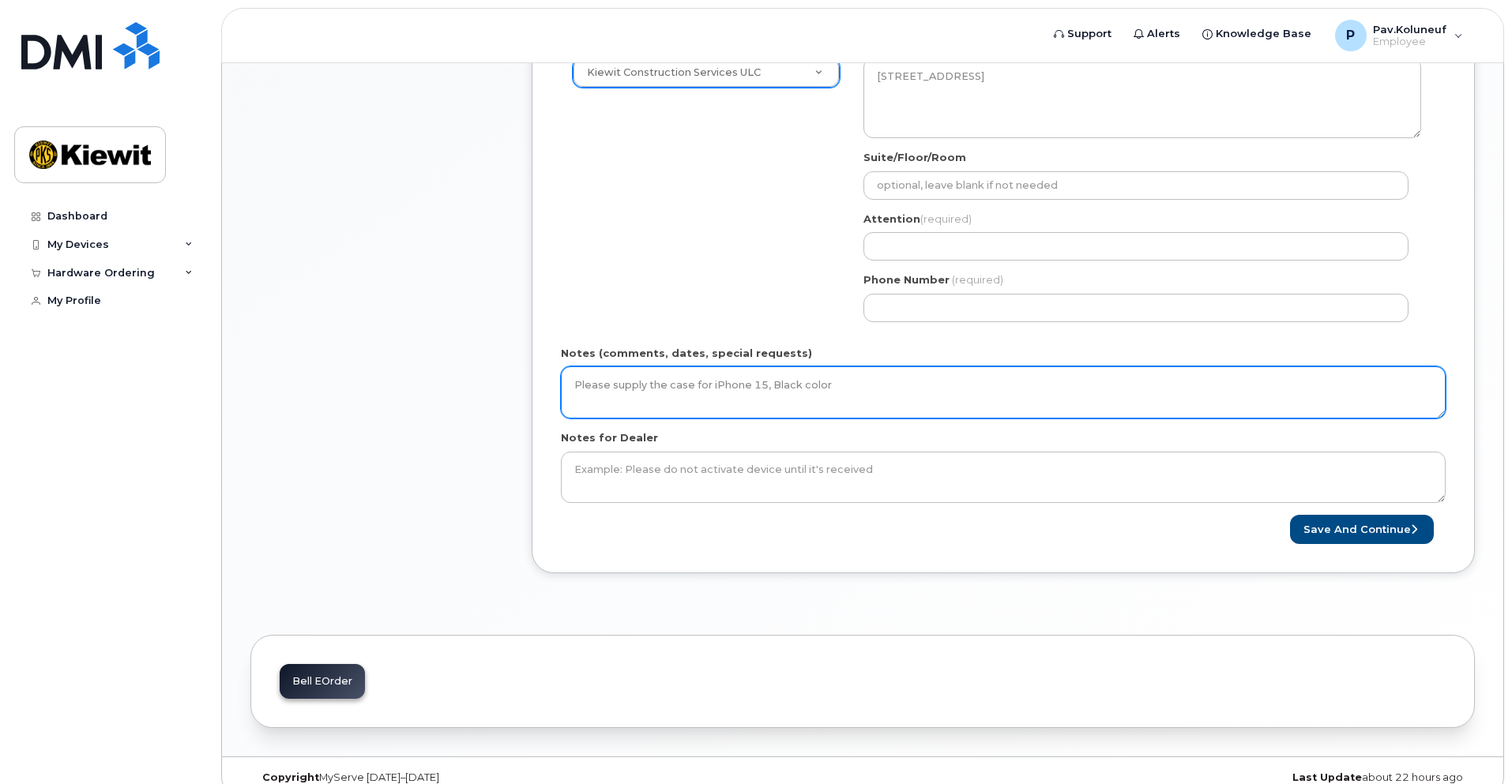
click at [666, 385] on textarea "Please supply the case for iPhone 15, Black color" at bounding box center [1003, 392] width 885 height 53
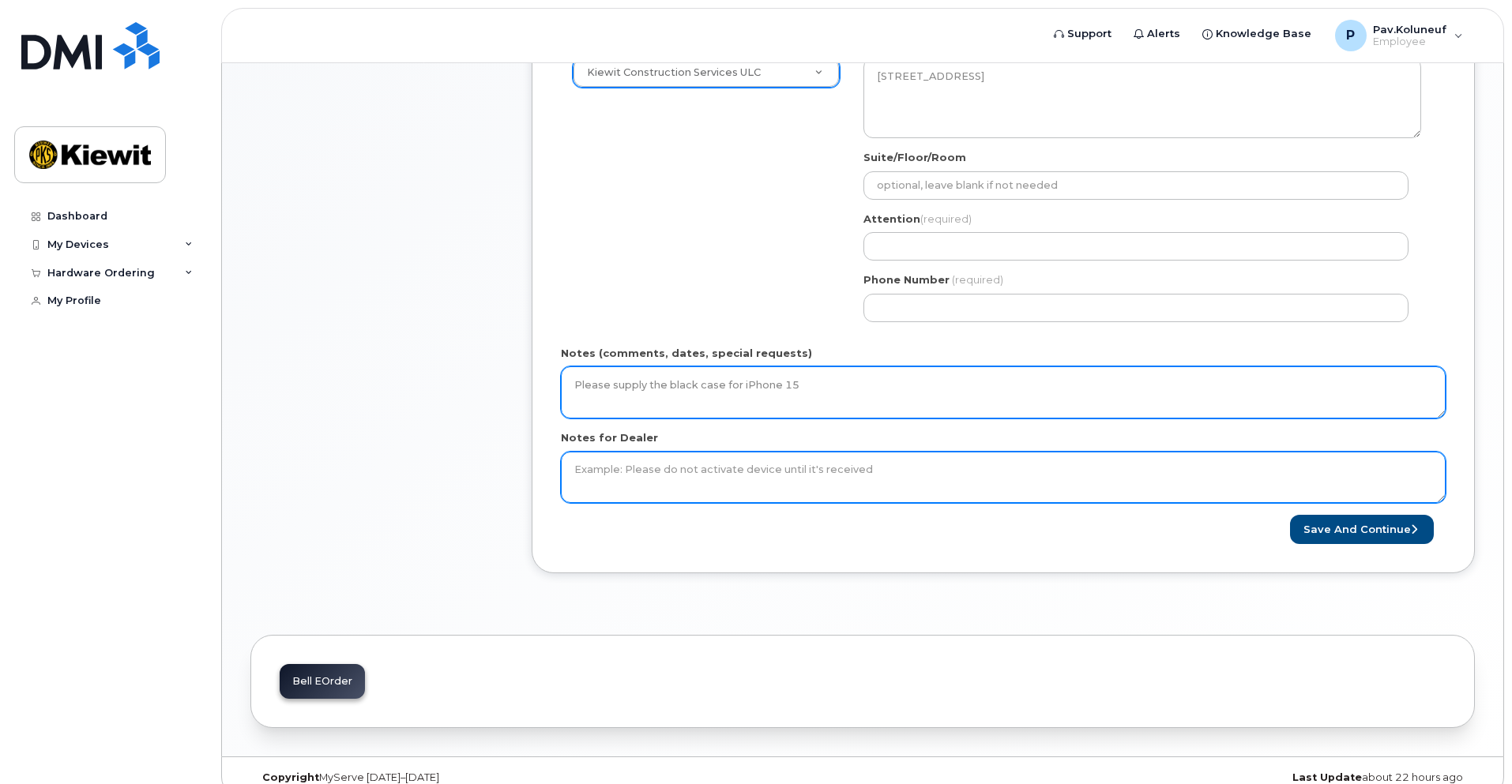
type textarea "Please supply the black case for iPhone 15"
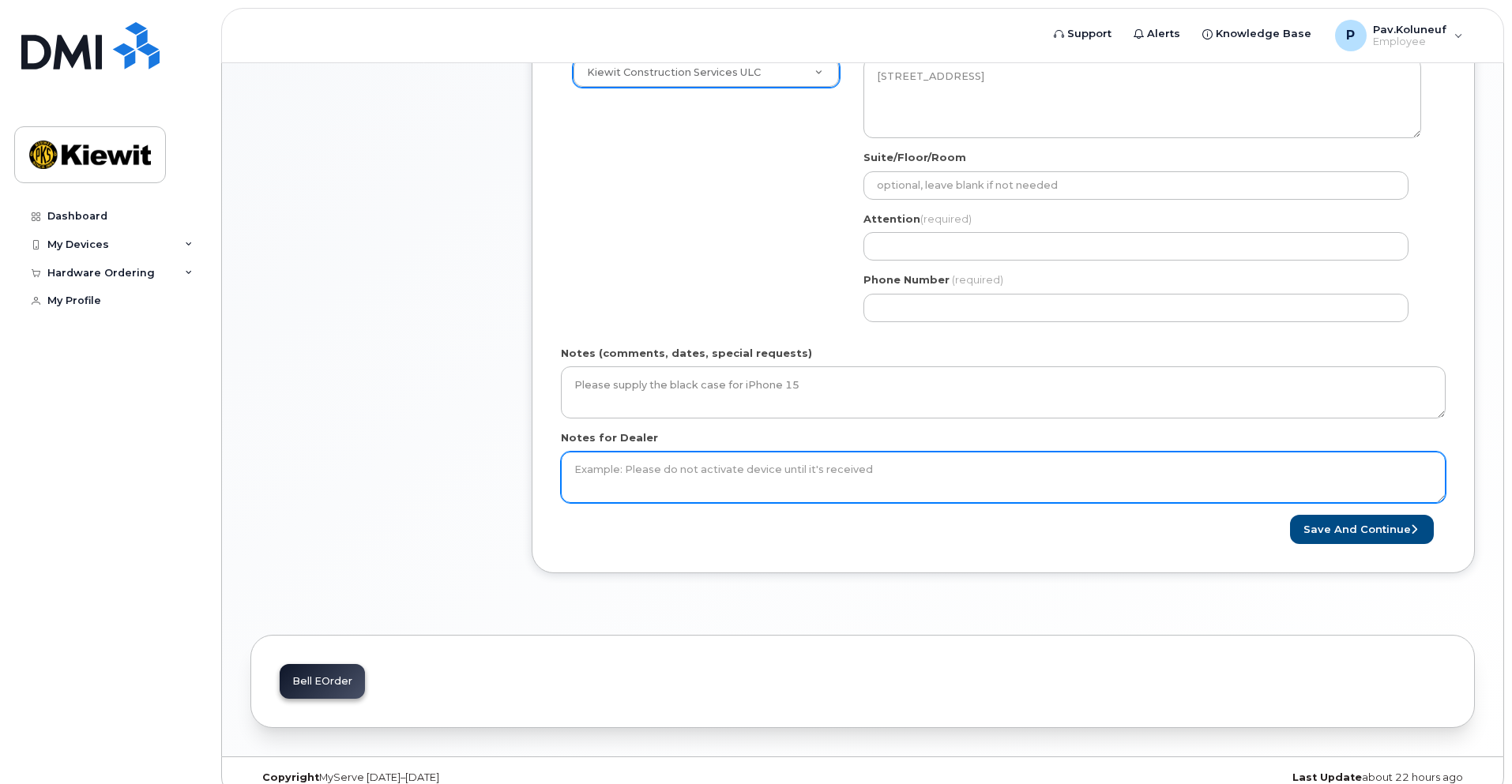
click at [710, 474] on textarea "Notes for Dealer" at bounding box center [1003, 477] width 885 height 53
drag, startPoint x: 869, startPoint y: 470, endPoint x: 741, endPoint y: 473, distance: 128.0
click at [757, 473] on textarea "Notes for Dealer" at bounding box center [1003, 477] width 885 height 53
type textarea "Please do not activate the device until it's received"
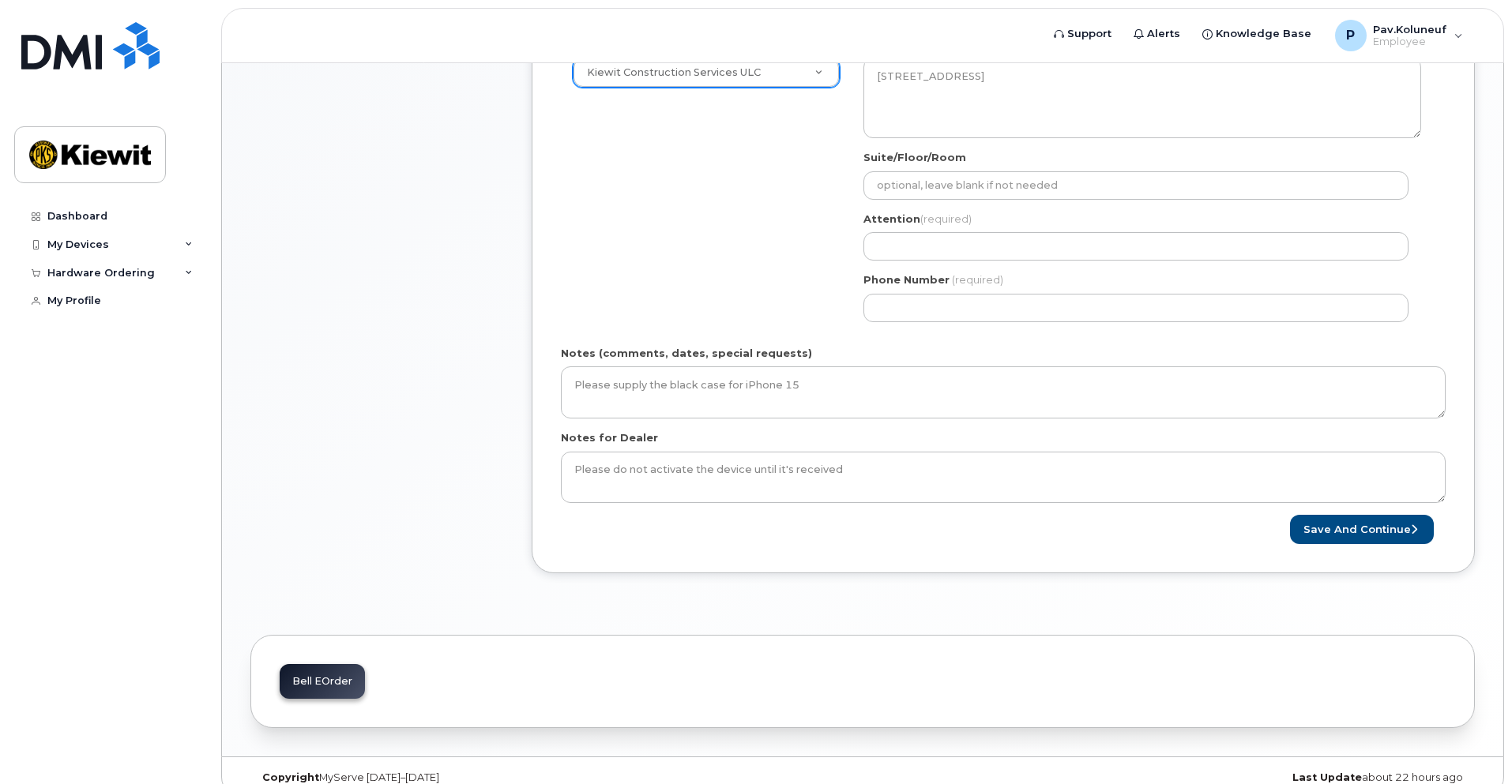
click at [827, 542] on div "Save and Continue" at bounding box center [1003, 529] width 885 height 29
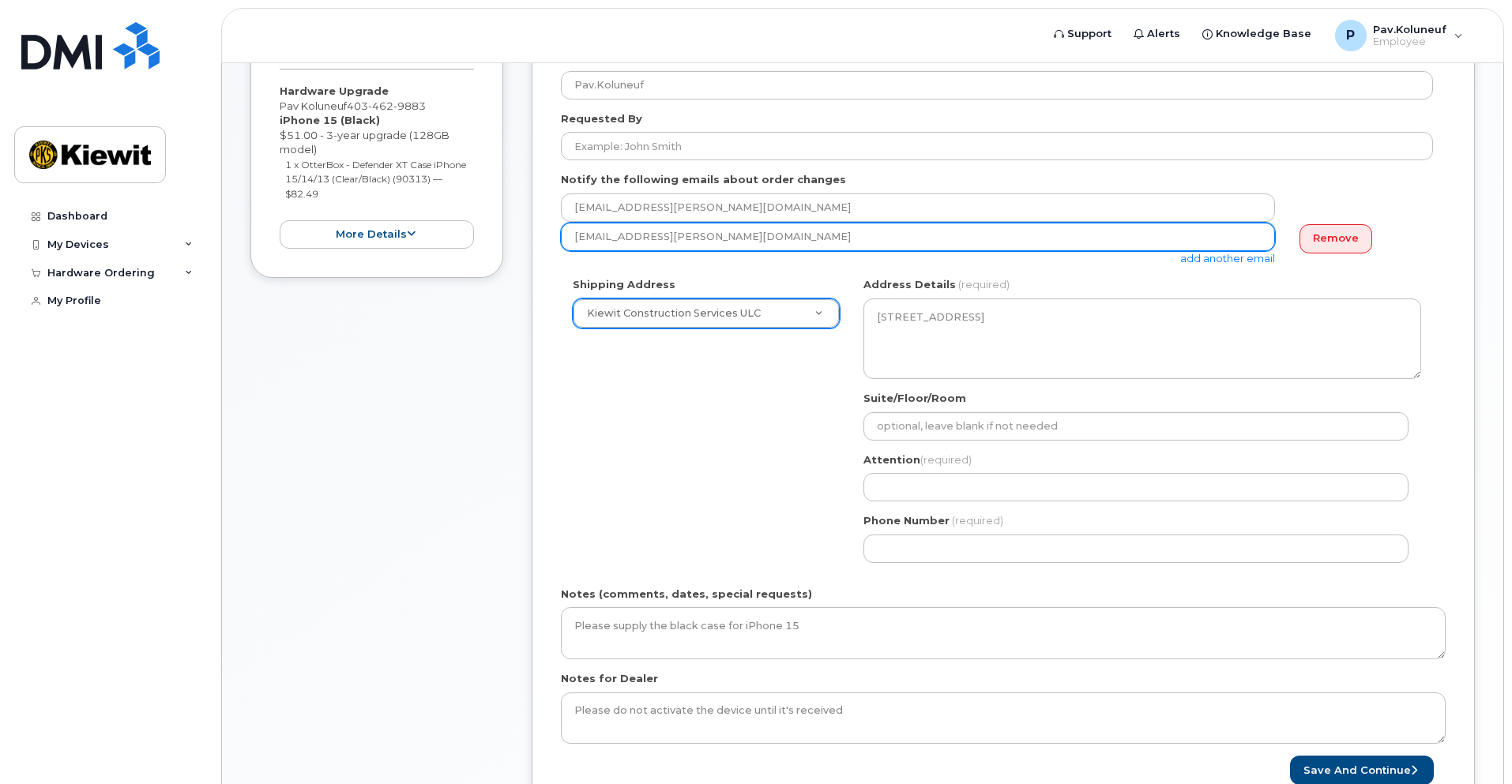
scroll to position [316, 0]
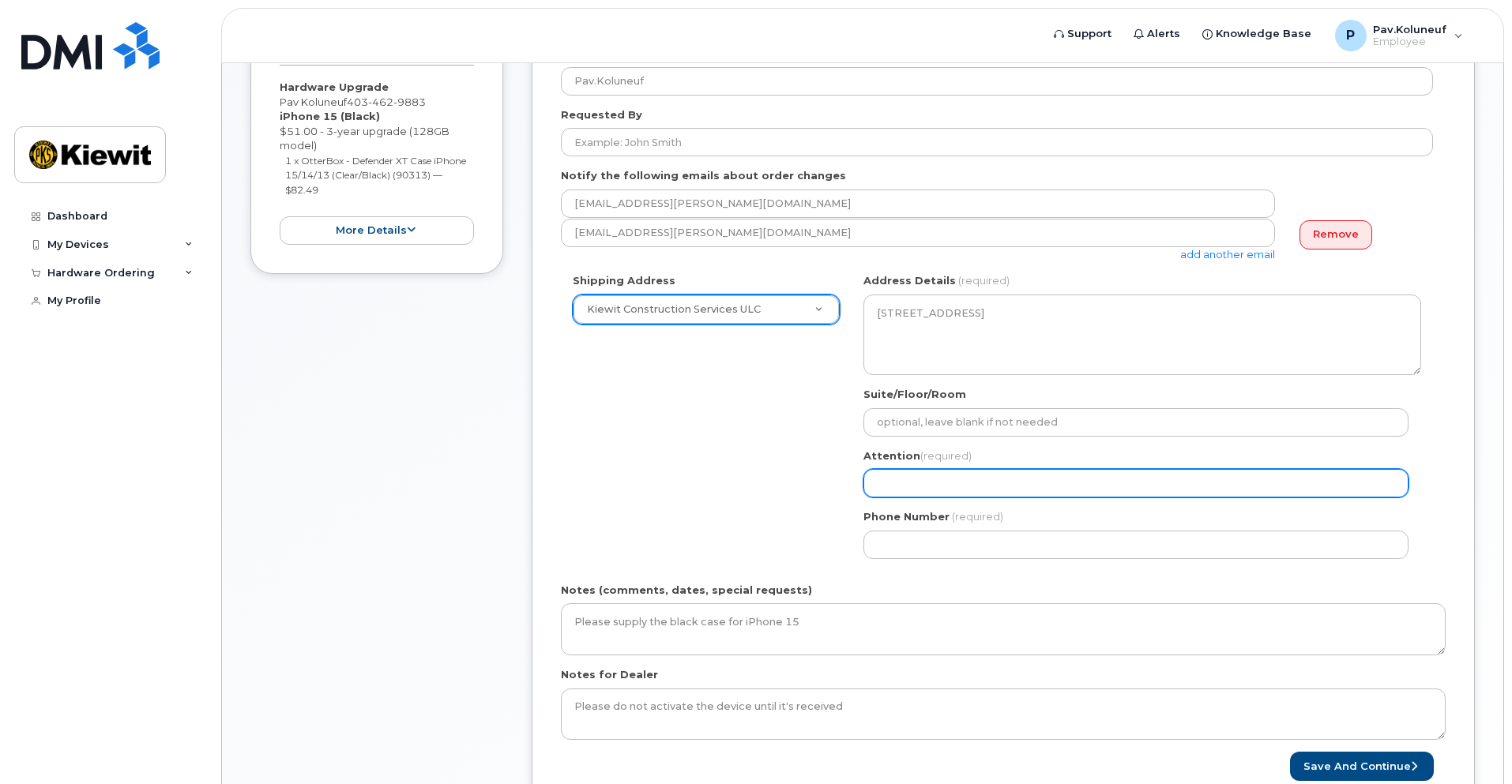
click at [906, 484] on input "Attention (required)" at bounding box center [1136, 483] width 545 height 29
select select
type input "P"
select select
type input "Pa"
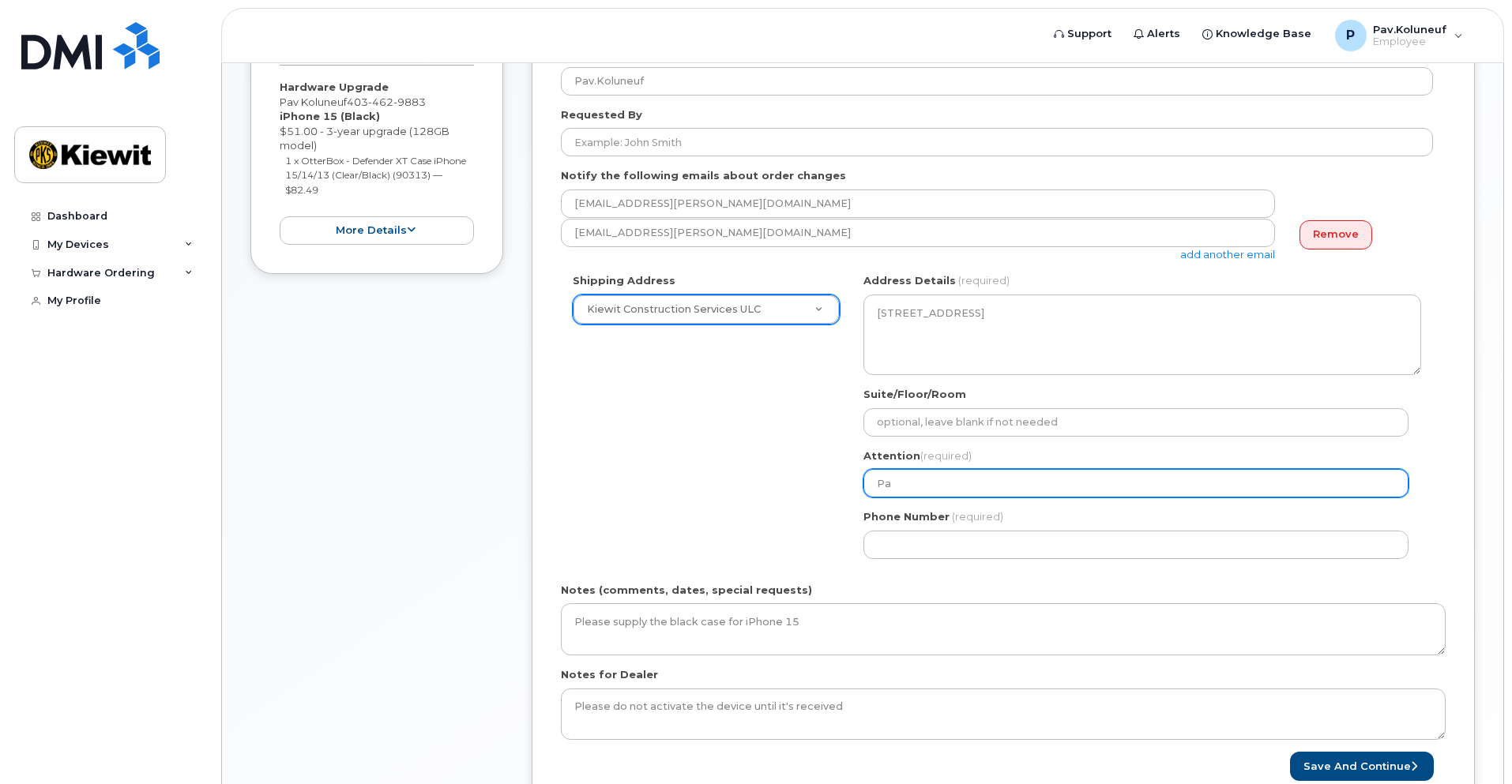
select select
type input "Pav"
select select
type input "Pav K"
select select
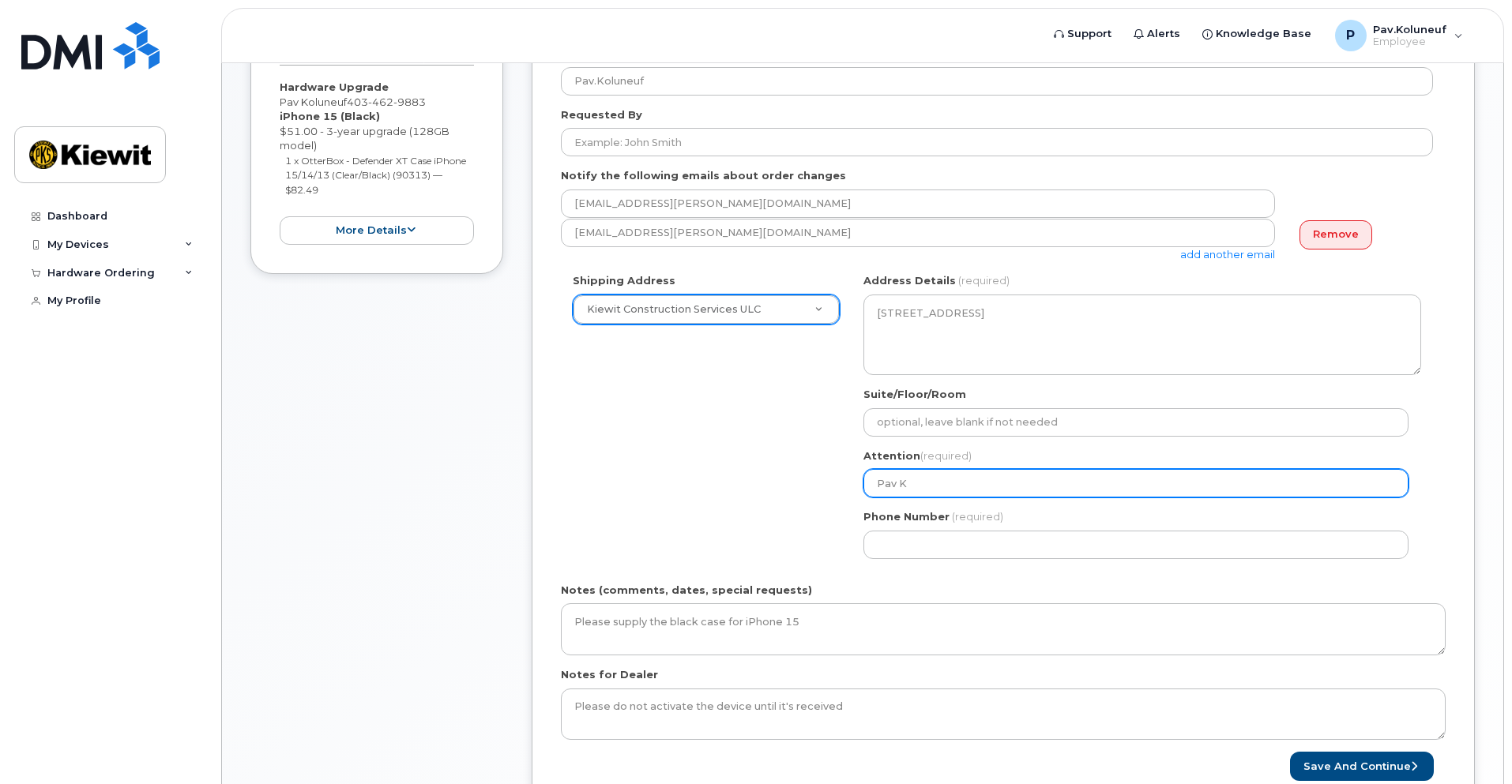
type input "Pav Ko"
select select
type input "Pav Kol"
select select
type input "Pav Kolu"
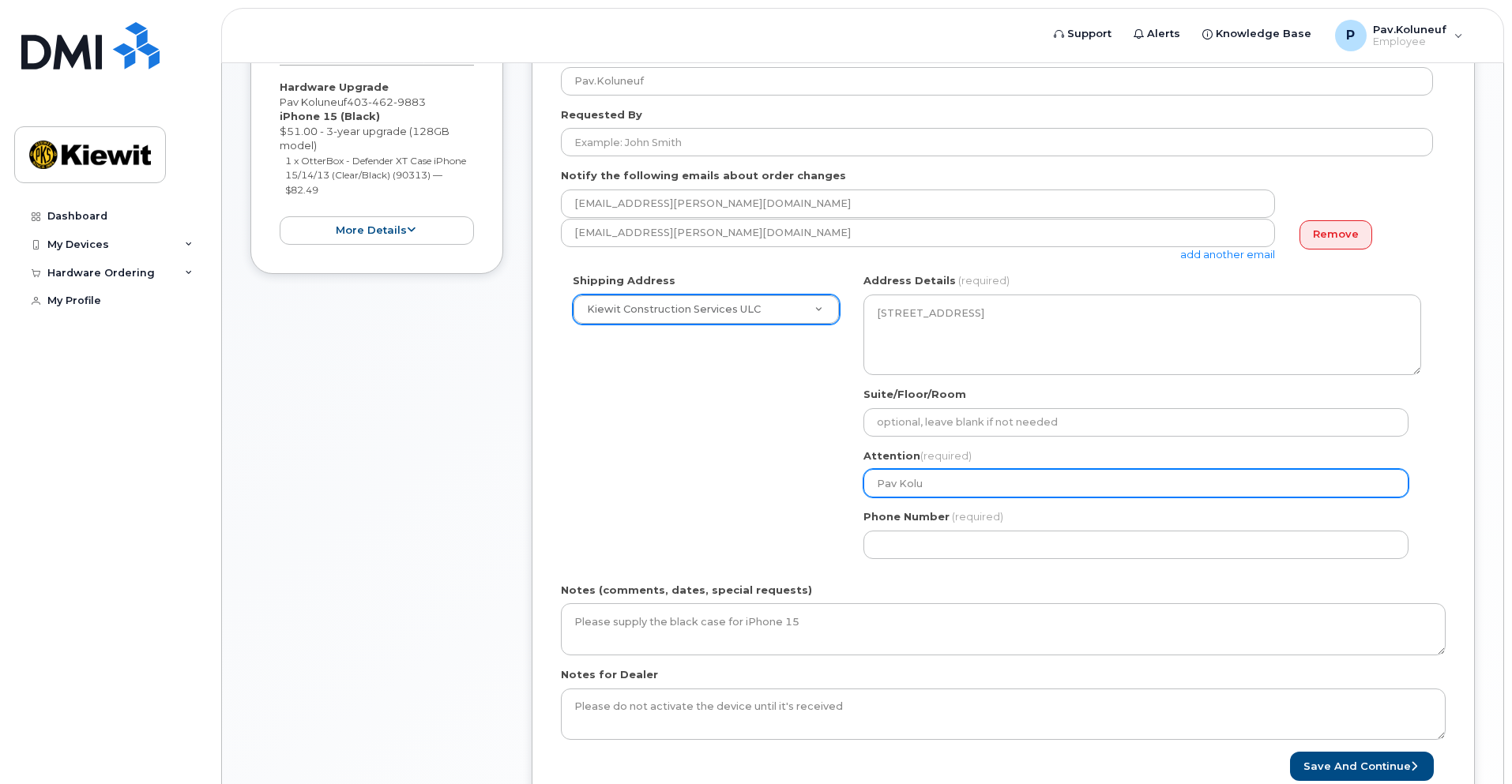
select select
type input "Pav Kolun"
select select
type input "Pav Kolune"
select select
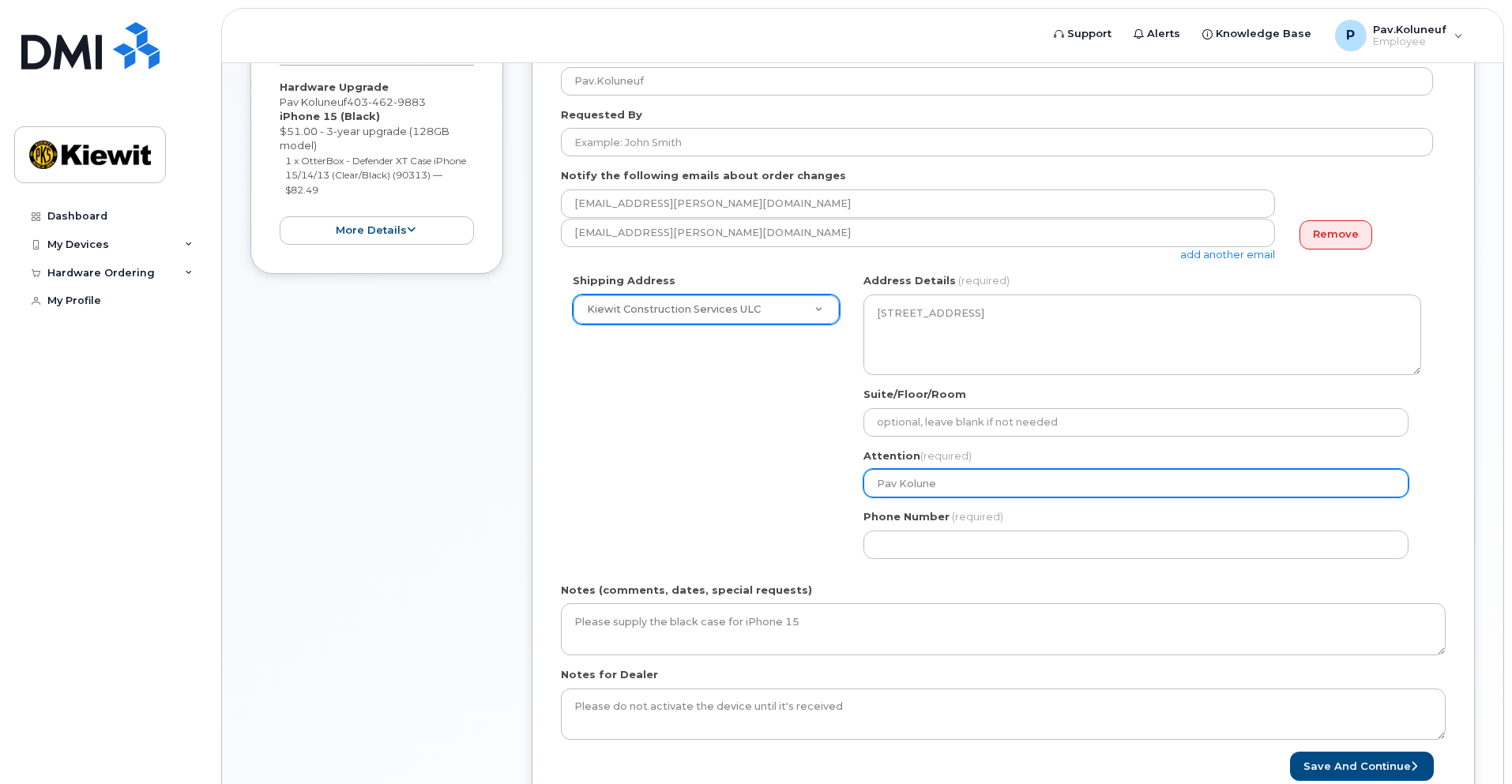
type input "Pav Koluneu"
select select
type input "Pav Koluneuf"
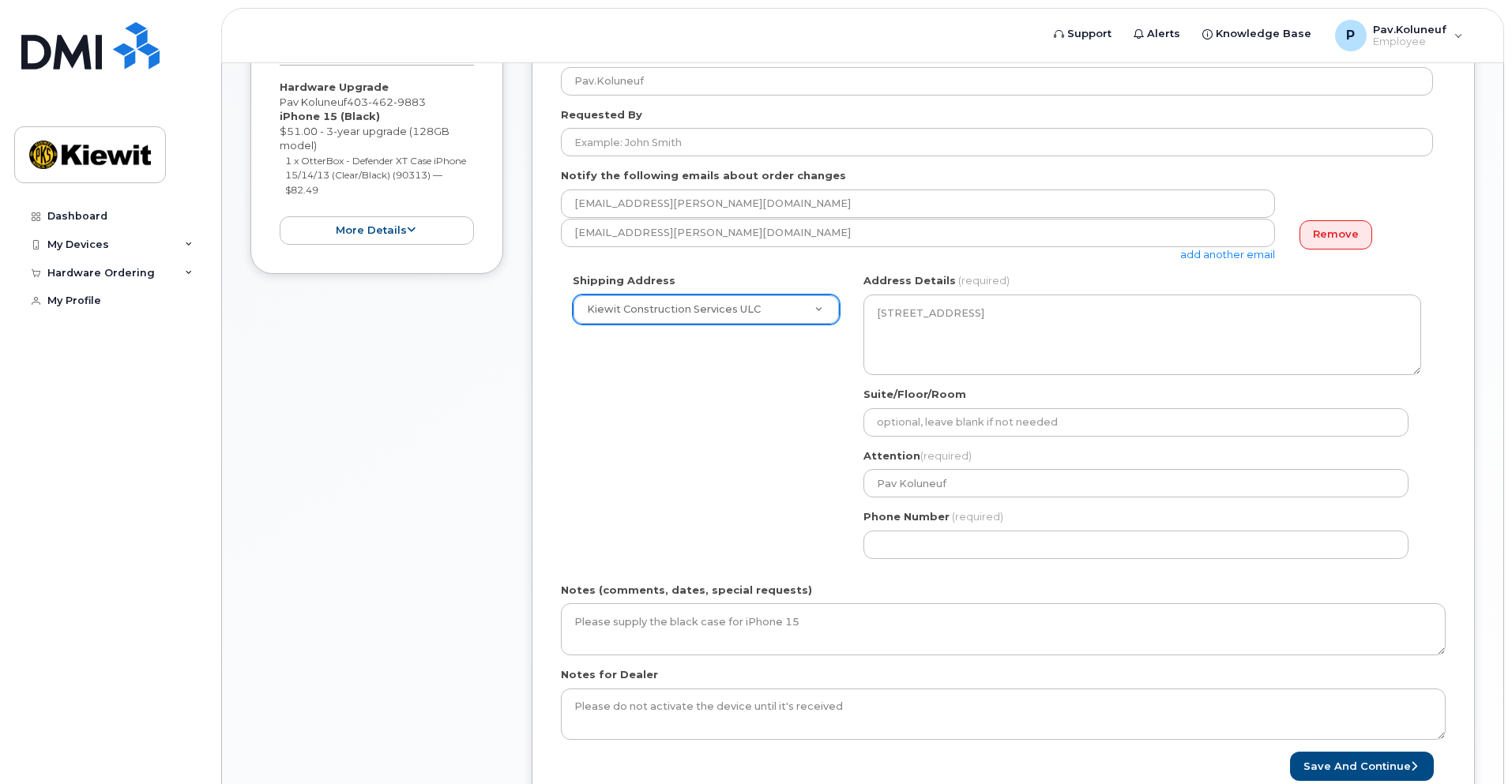
click at [795, 524] on div "Shipping Address Kiewit Construction Services ULC New Address Beaver Marine Lim…" at bounding box center [997, 421] width 873 height 297
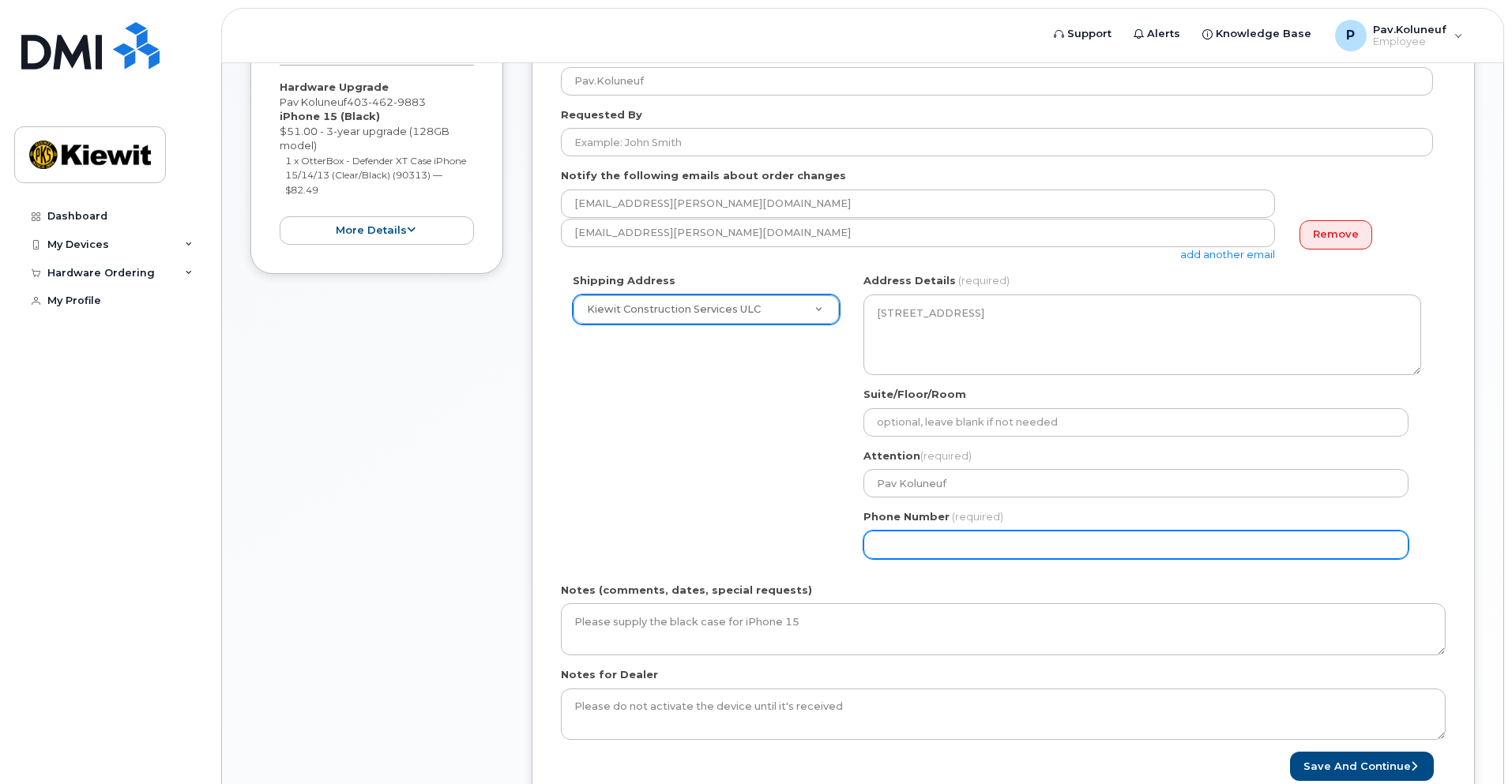
click at [909, 549] on input "Phone Number" at bounding box center [1136, 545] width 545 height 29
select select
type input "403"
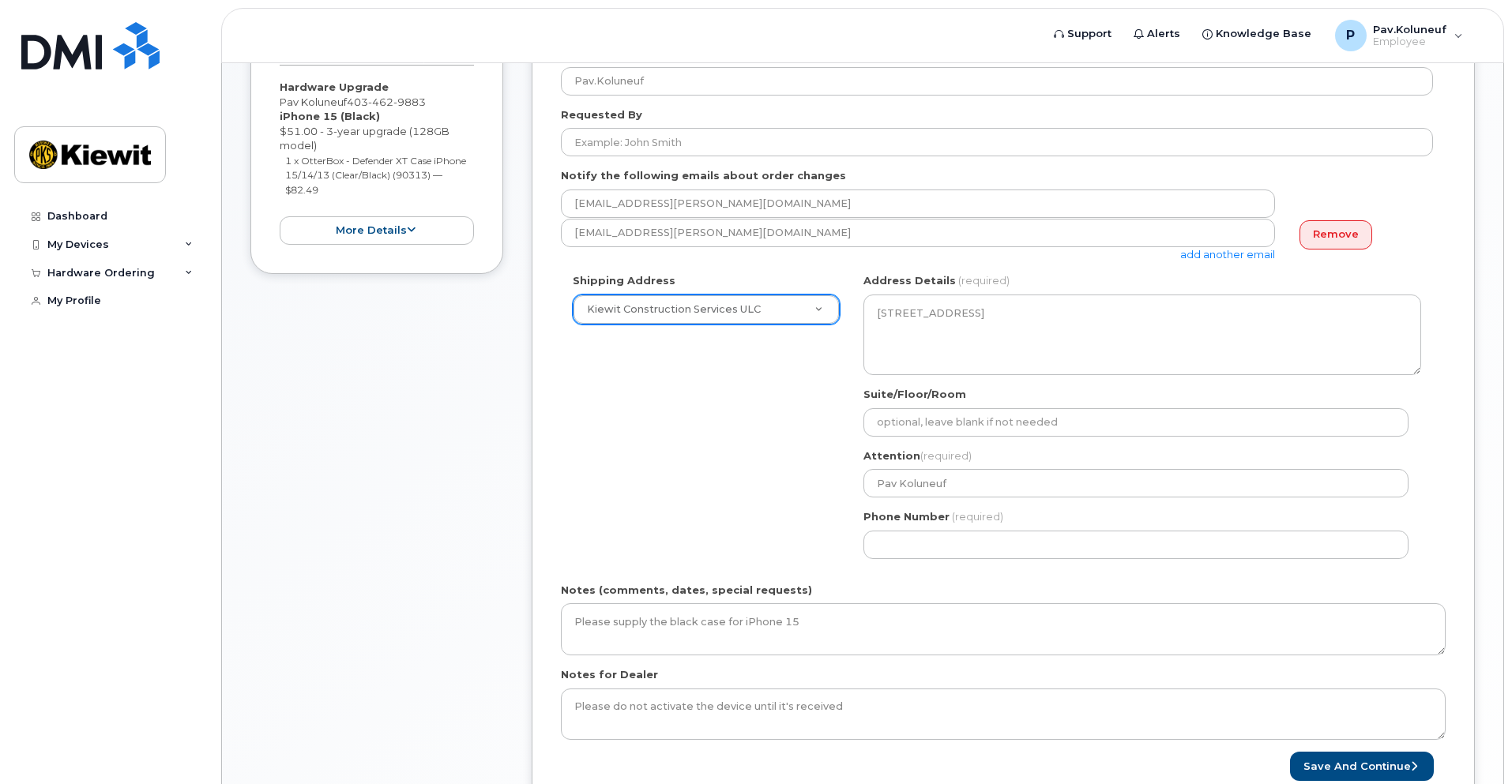
click at [753, 503] on div "Shipping Address Kiewit Construction Services ULC New Address Beaver Marine Lim…" at bounding box center [997, 421] width 873 height 297
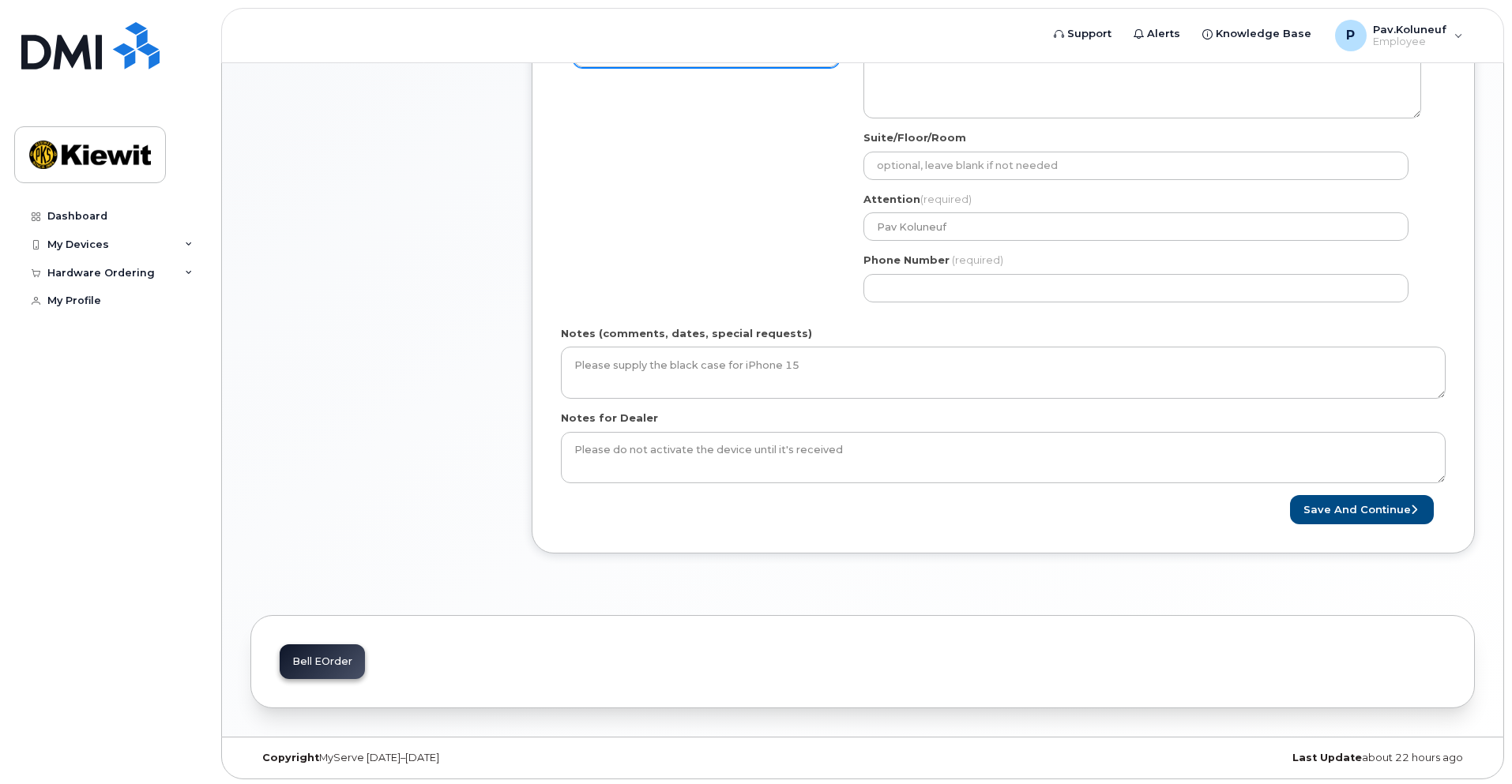
scroll to position [576, 0]
click at [1408, 508] on button "Save and Continue" at bounding box center [1362, 506] width 144 height 29
click at [1151, 320] on form "Please select One Time Use in Shipping Address for custom address. Created By P…" at bounding box center [1003, 130] width 885 height 781
click at [997, 261] on span "(required)" at bounding box center [978, 256] width 52 height 13
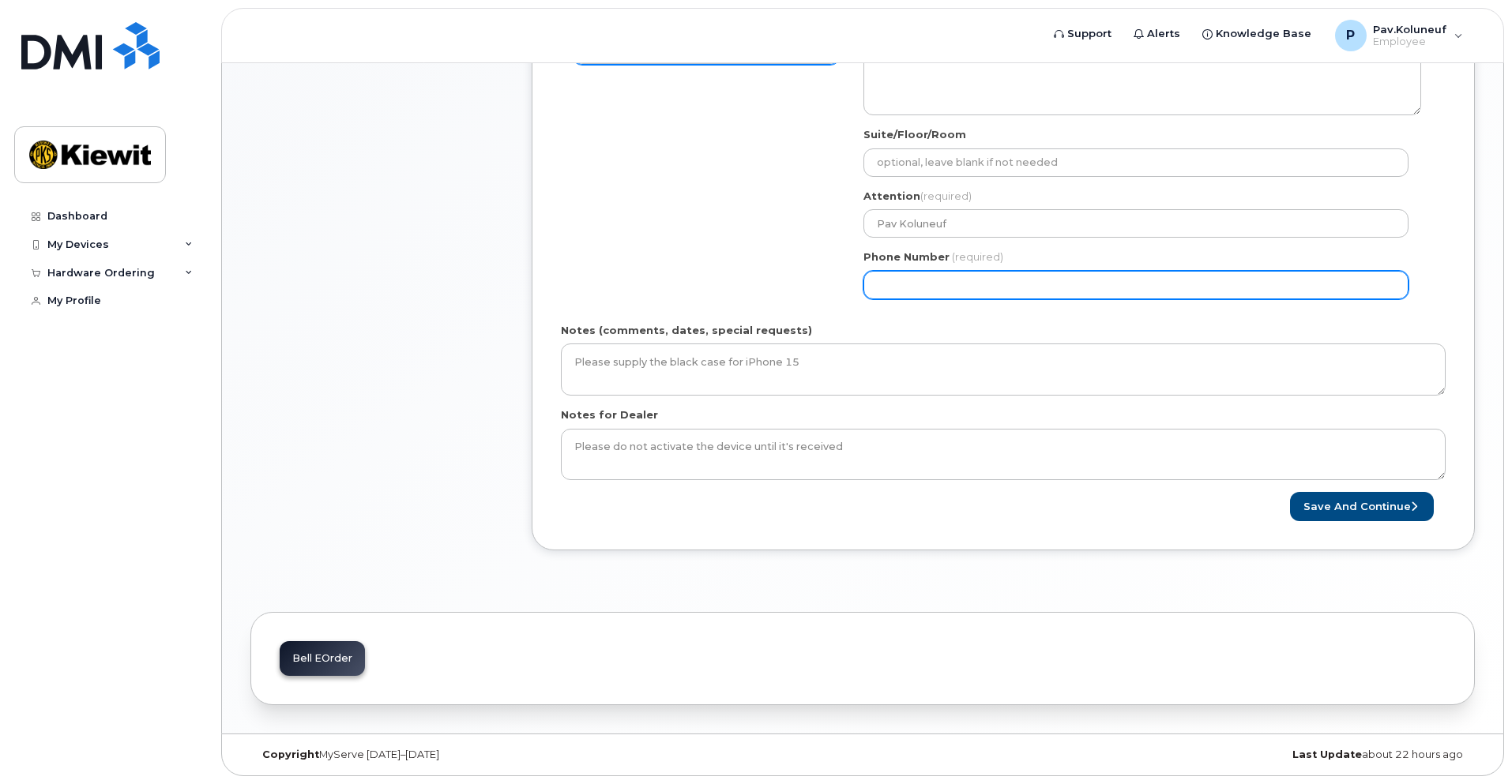
click at [985, 277] on input "Phone Number" at bounding box center [1136, 285] width 545 height 29
click at [880, 286] on input "Phone Number" at bounding box center [1136, 285] width 545 height 29
click at [939, 284] on input "Phone Number" at bounding box center [1136, 285] width 545 height 29
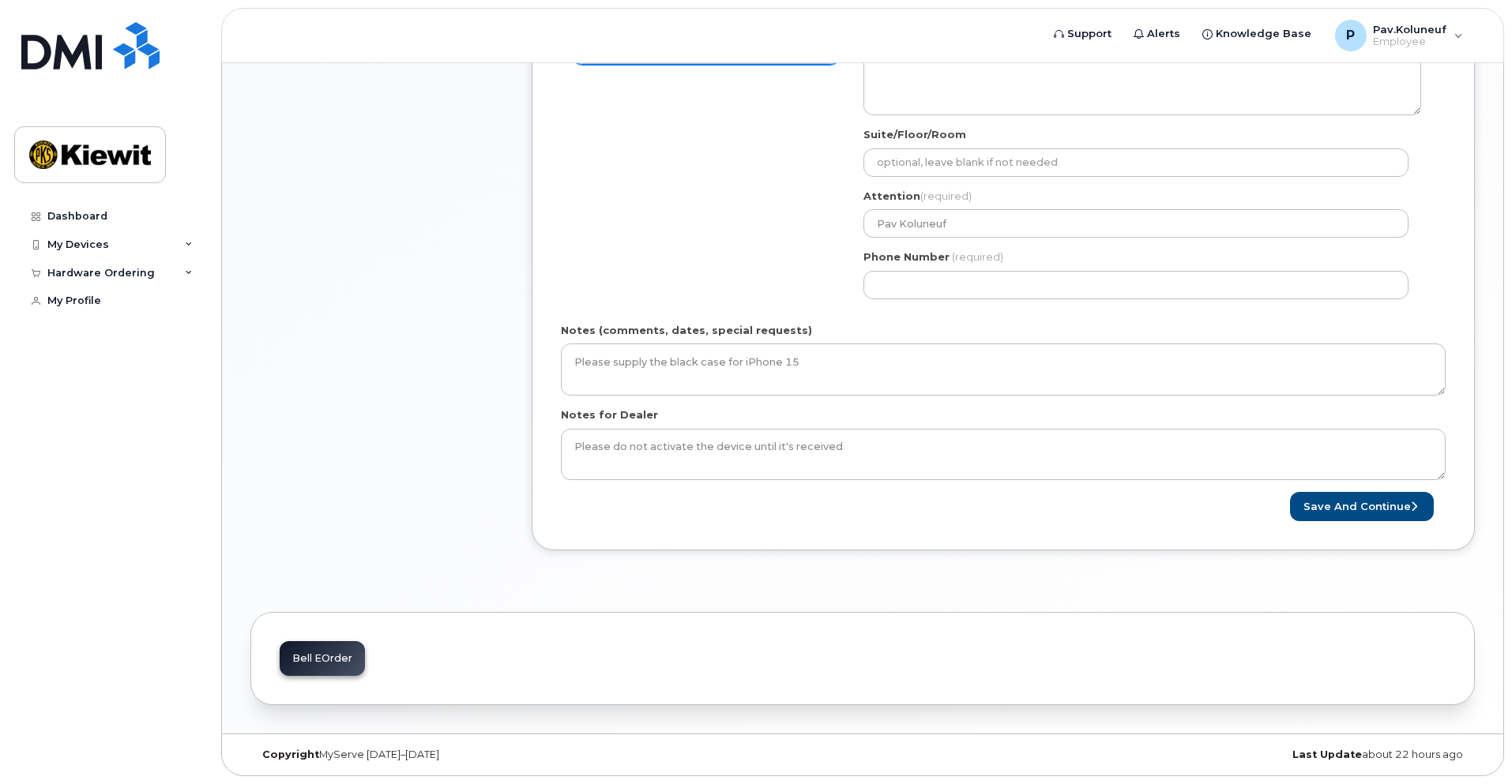
click at [1138, 328] on div "Notes (comments, dates, special requests) Please supply the black case for iPho…" at bounding box center [1003, 359] width 885 height 72
click at [1342, 513] on button "Save and Continue" at bounding box center [1362, 506] width 144 height 29
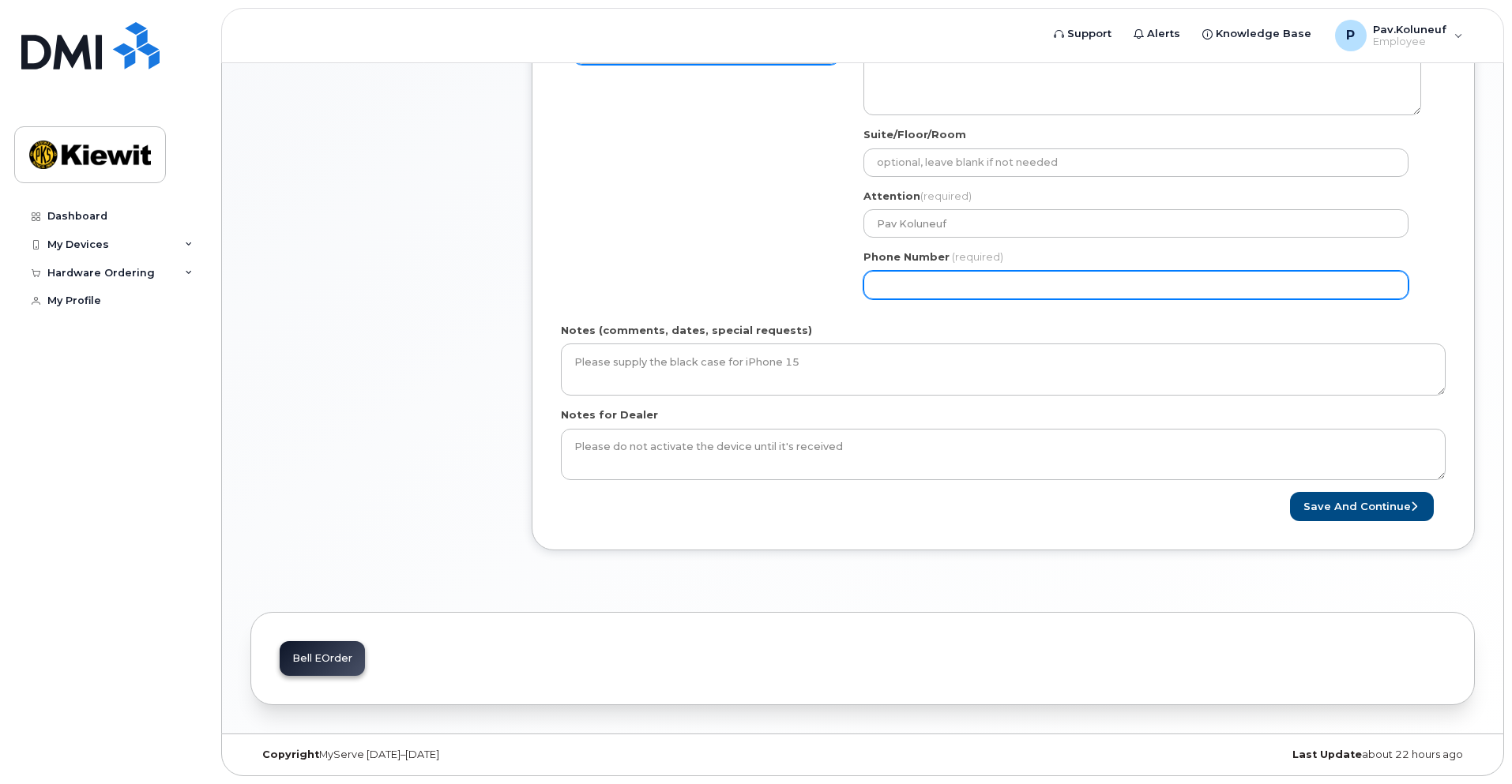
click at [949, 285] on input "Phone Number" at bounding box center [1136, 285] width 545 height 29
drag, startPoint x: 878, startPoint y: 285, endPoint x: 907, endPoint y: 296, distance: 31.0
click at [878, 285] on input "Phone Number" at bounding box center [1136, 285] width 545 height 29
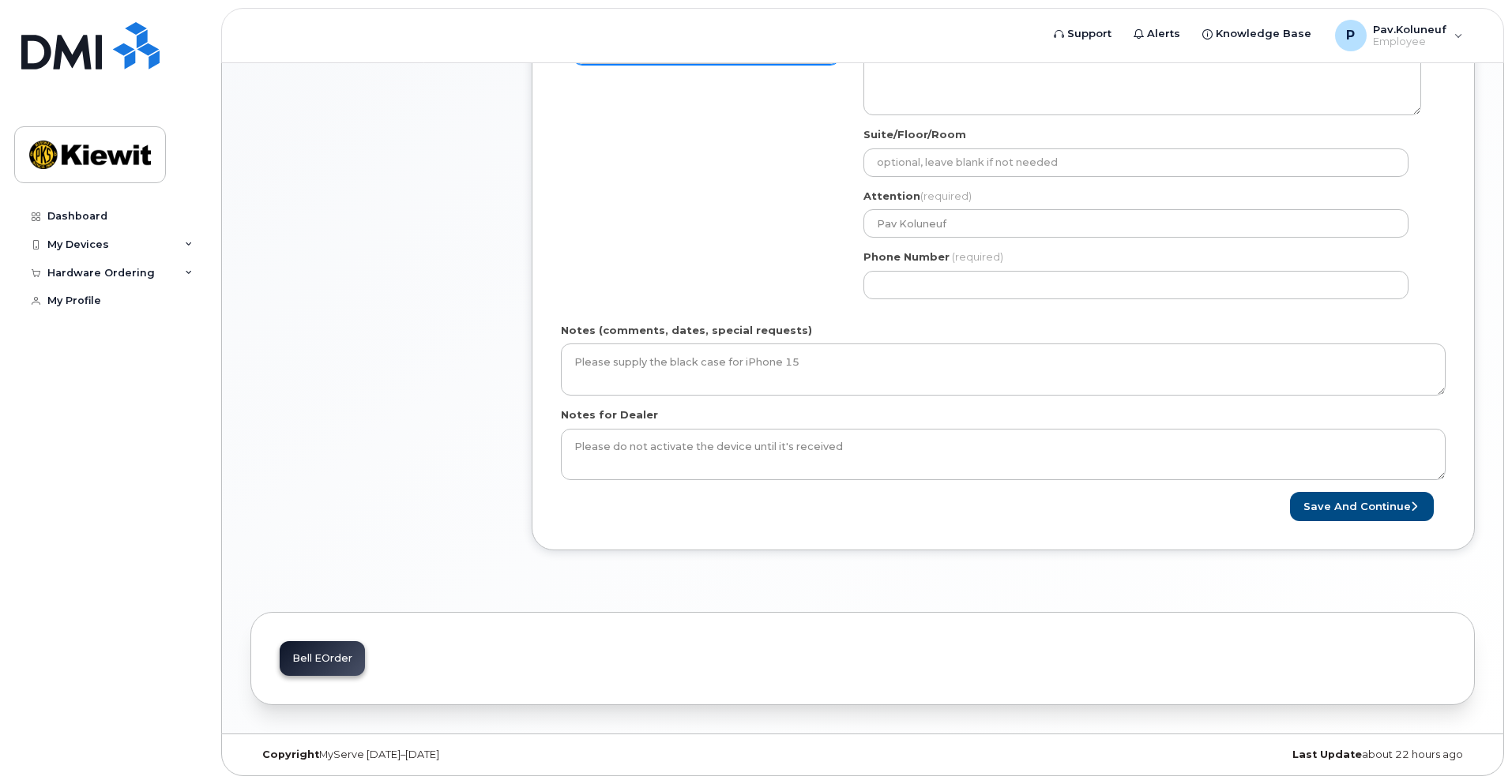
click at [1269, 327] on div "Notes (comments, dates, special requests) Please supply the black case for iPho…" at bounding box center [1003, 359] width 885 height 72
click at [1364, 511] on button "Save and Continue" at bounding box center [1362, 506] width 144 height 29
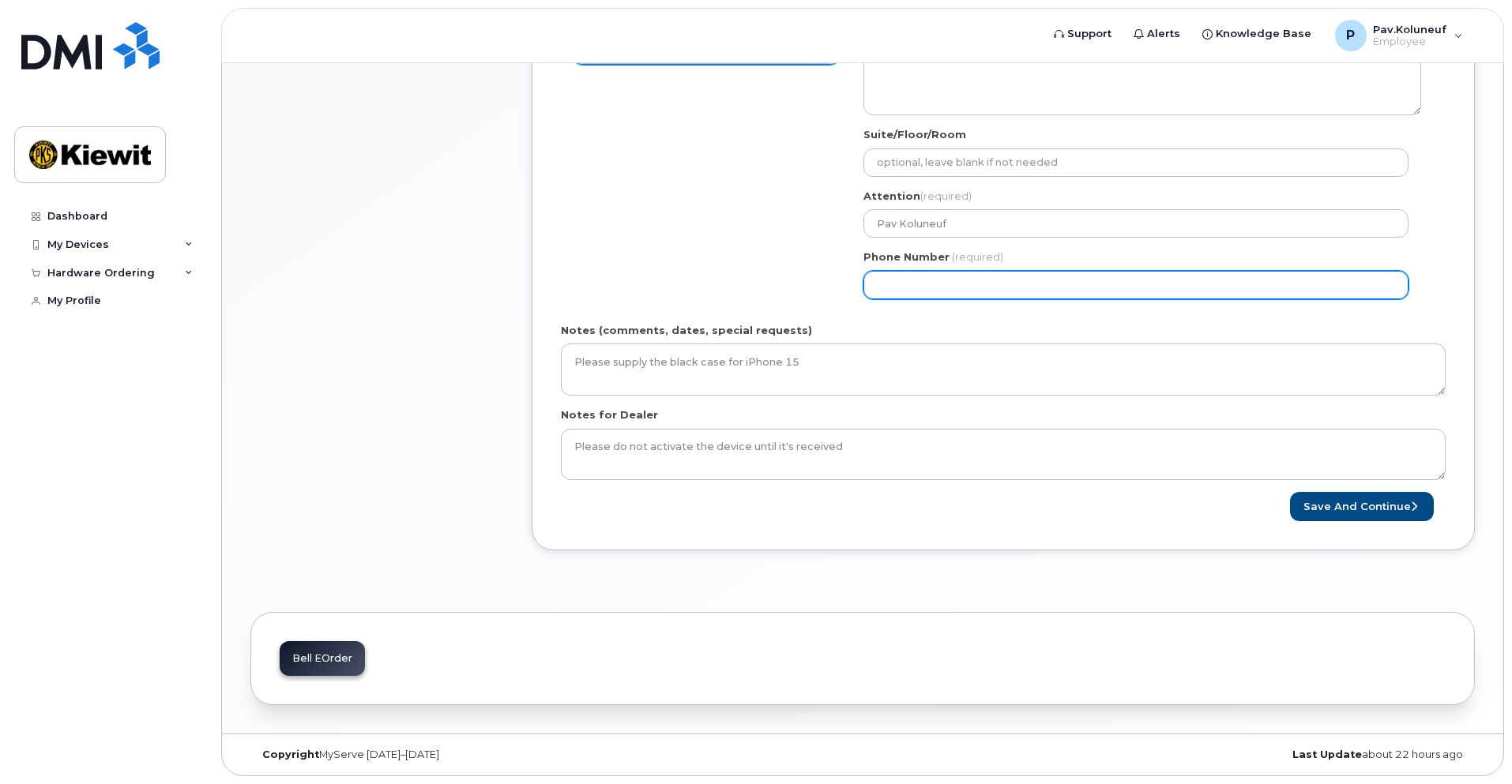
drag, startPoint x: 992, startPoint y: 291, endPoint x: 779, endPoint y: 289, distance: 213.0
click at [779, 289] on div "Shipping Address Kiewit Construction Services ULC New Address Beaver Marine Lim…" at bounding box center [997, 162] width 873 height 297
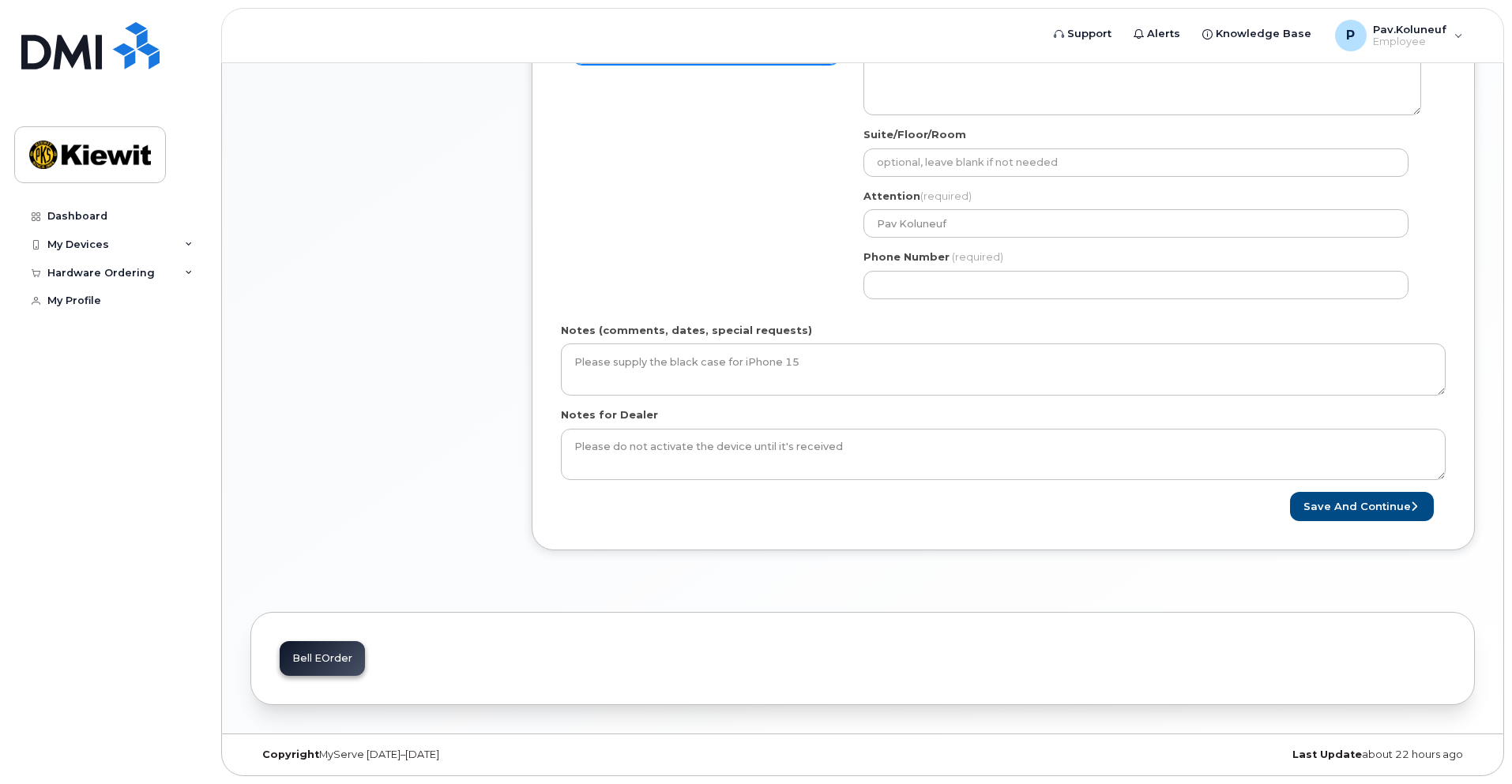
click at [745, 285] on div "Shipping Address Kiewit Construction Services ULC New Address Beaver Marine Lim…" at bounding box center [997, 162] width 873 height 297
click at [984, 321] on form "Please select One Time Use in Shipping Address for custom address. Created By P…" at bounding box center [1003, 130] width 885 height 781
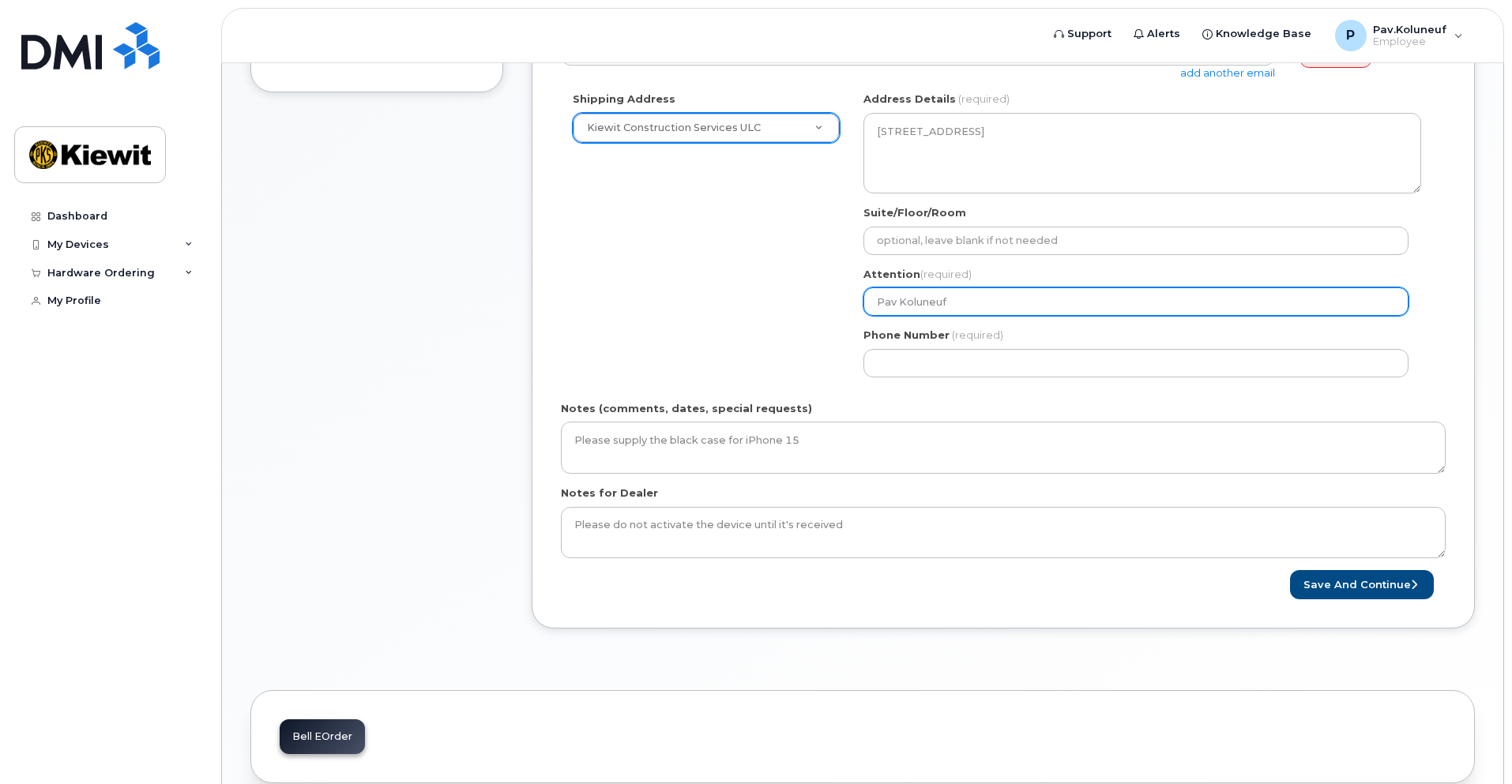
scroll to position [497, 0]
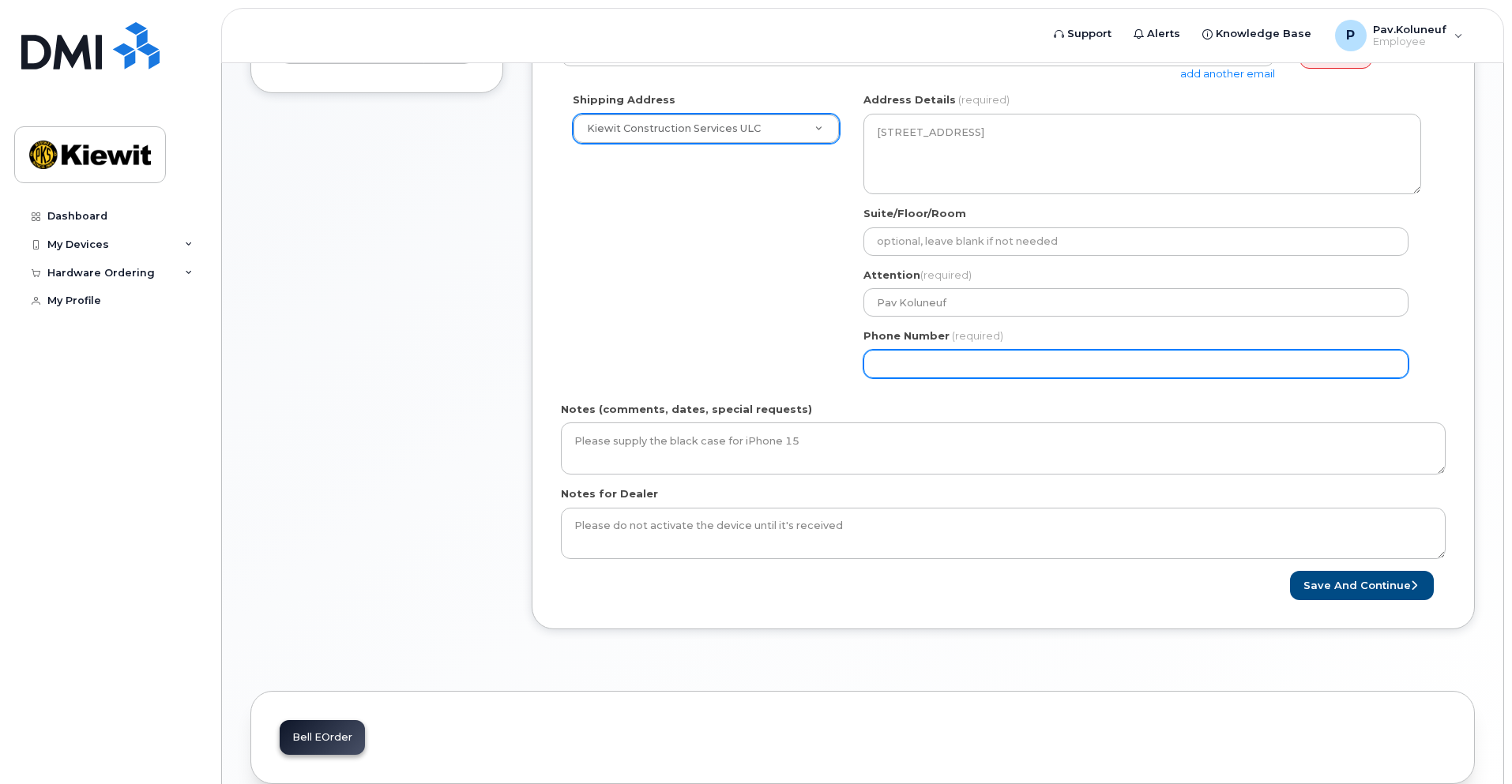
click at [954, 361] on input "Phone Number" at bounding box center [1136, 364] width 545 height 29
type input "403462988"
select select
type input "4034629883"
select select
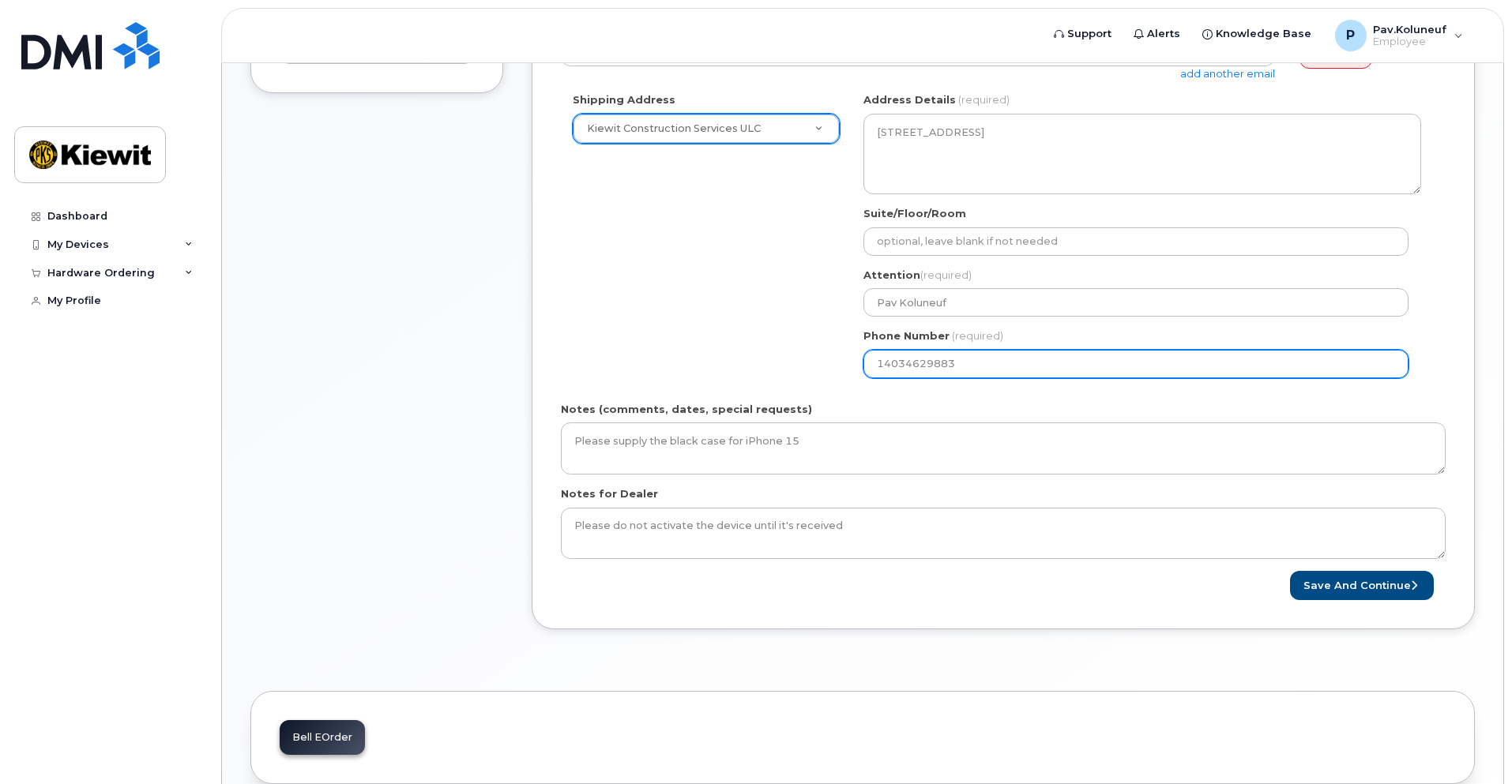
type input "14034629883"
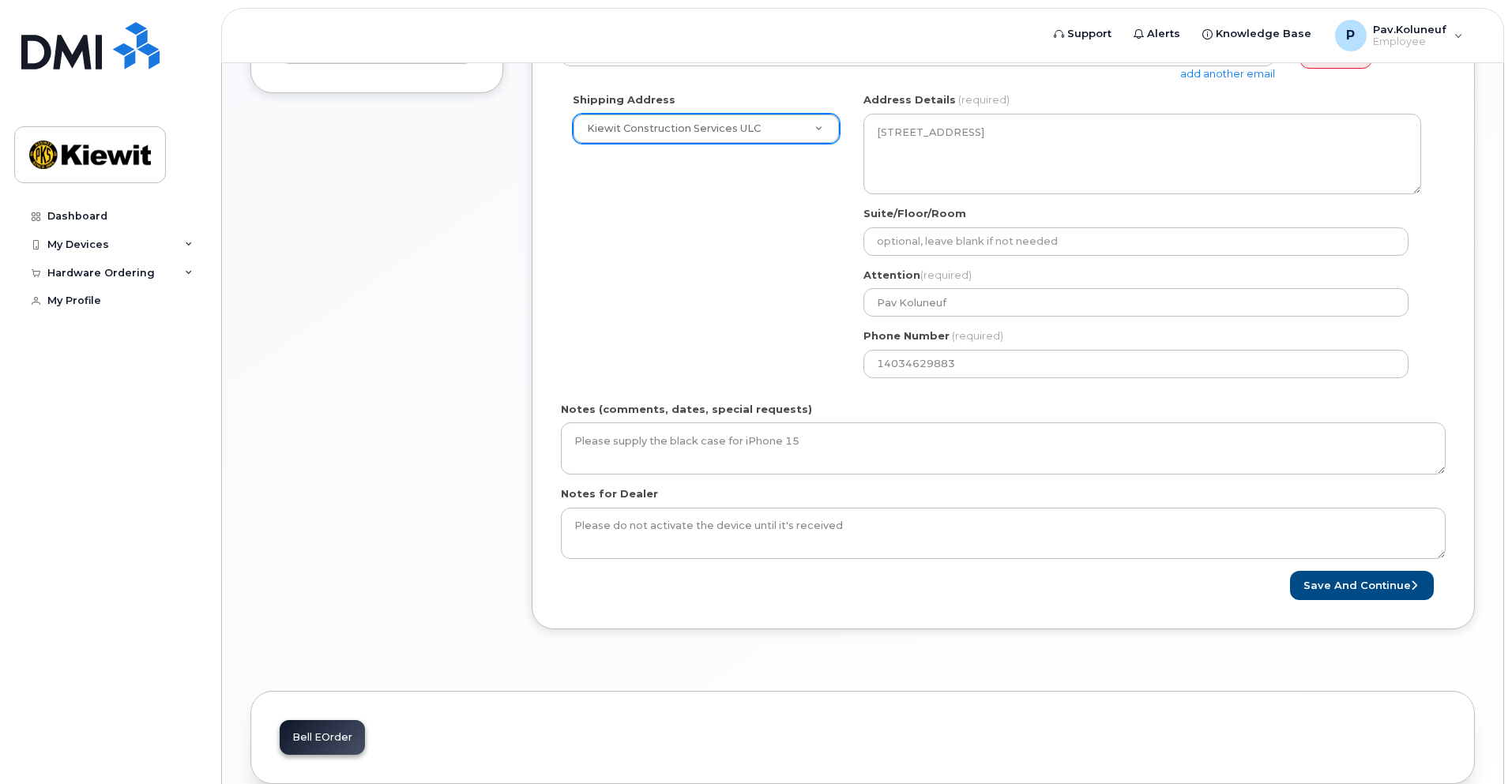
click at [1193, 403] on div "Notes (comments, dates, special requests) Please supply the black case for iPho…" at bounding box center [1003, 438] width 885 height 72
click at [1356, 584] on button "Save and Continue" at bounding box center [1362, 585] width 144 height 29
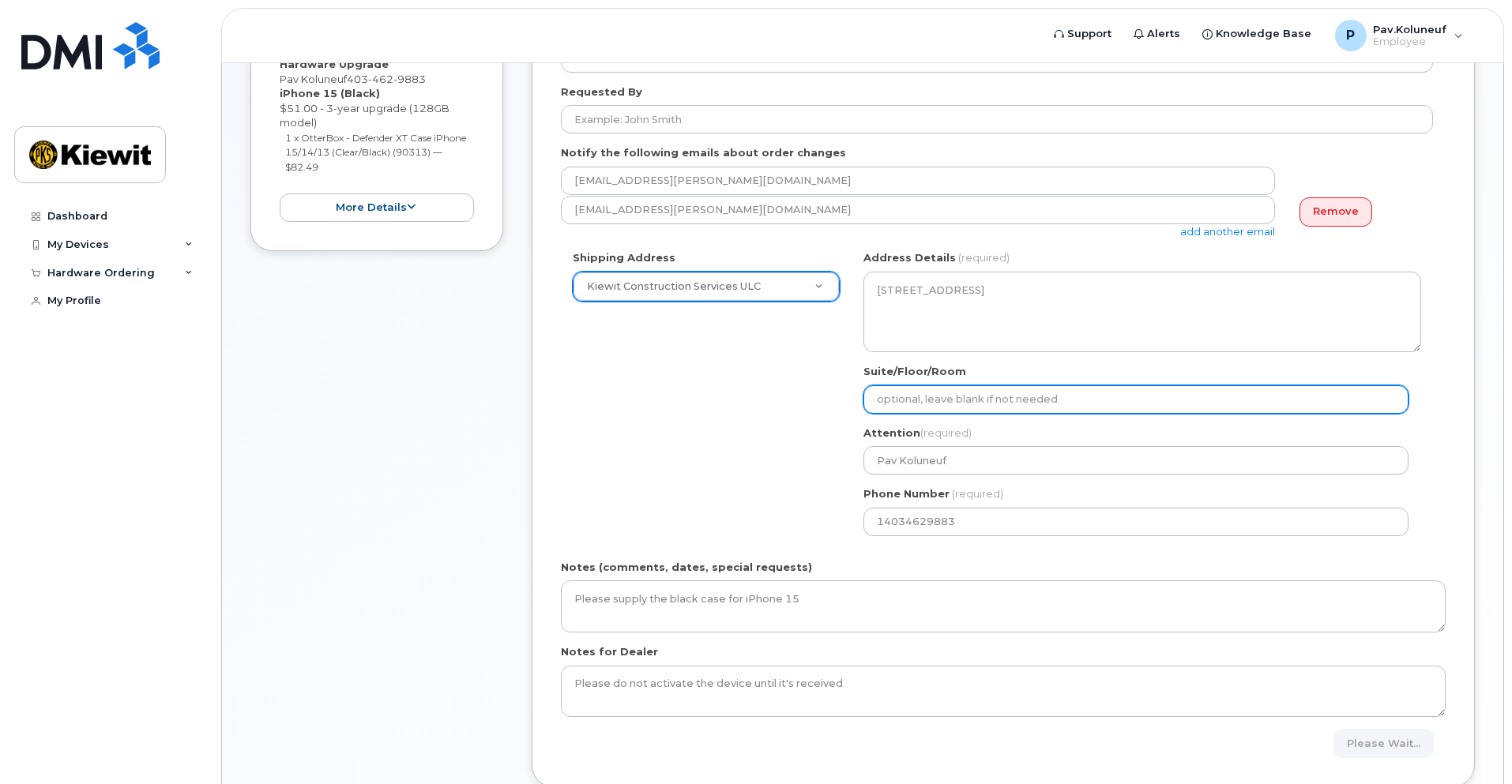
scroll to position [102, 0]
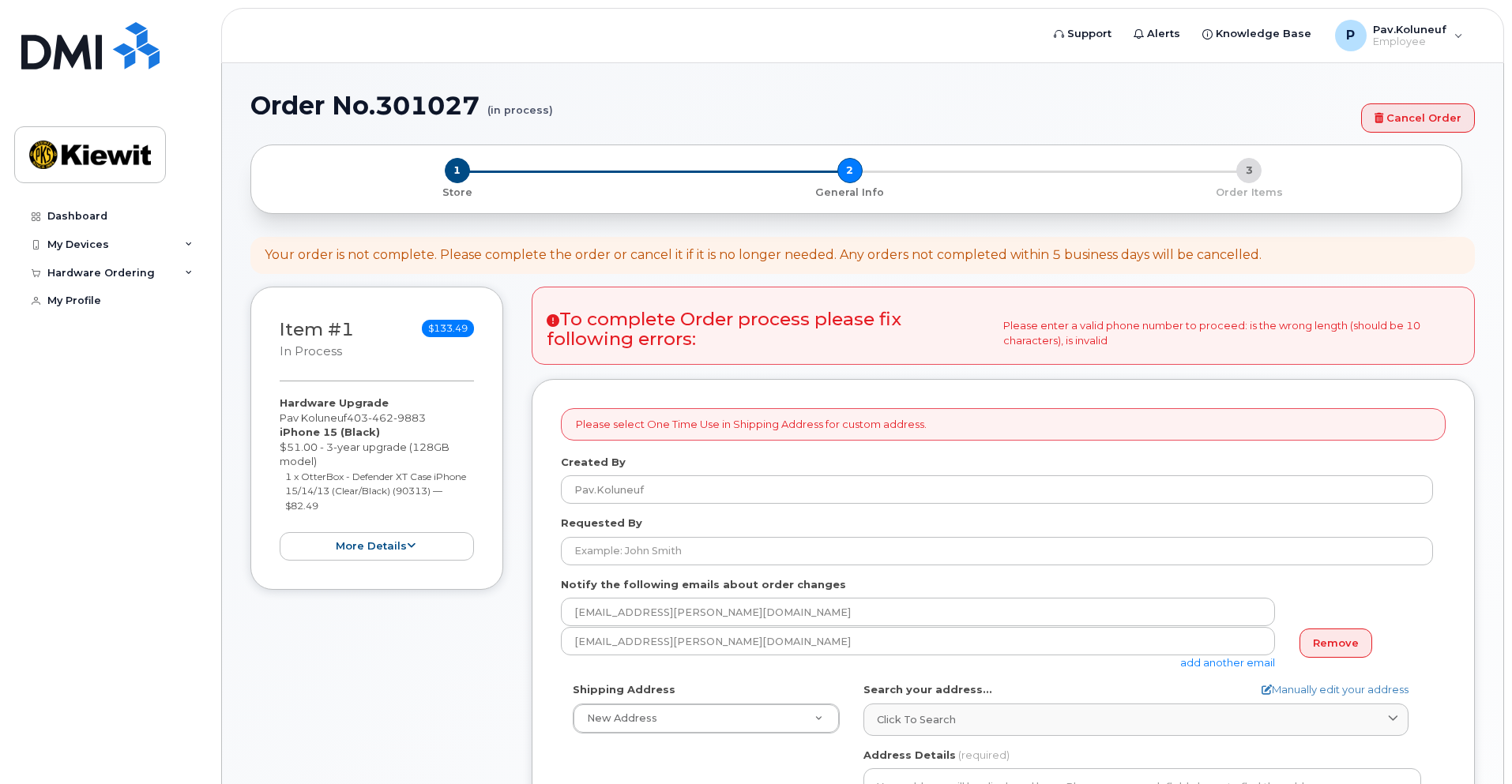
select select
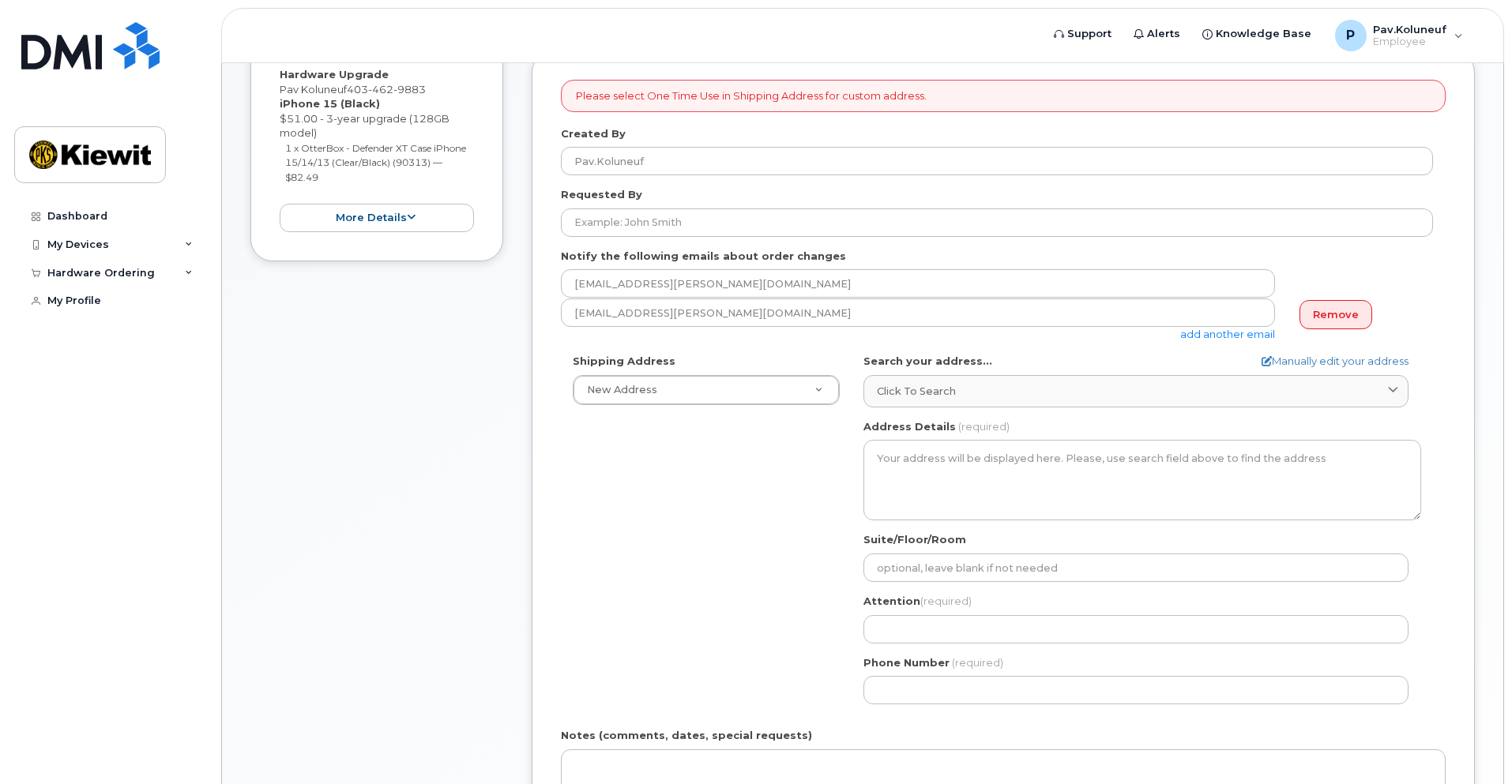
scroll to position [338, 0]
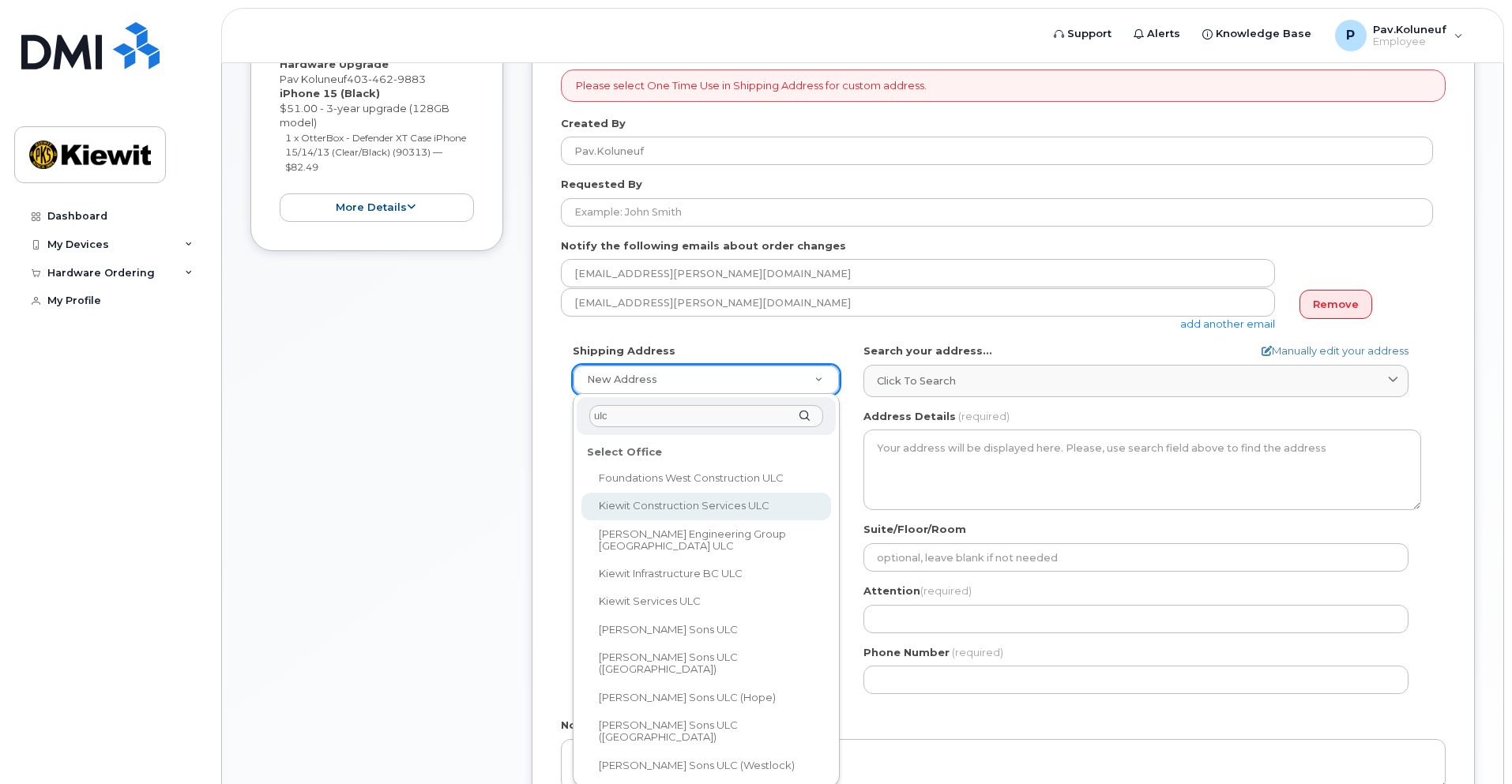
type input "ulc"
select select
type textarea "[STREET_ADDRESS]"
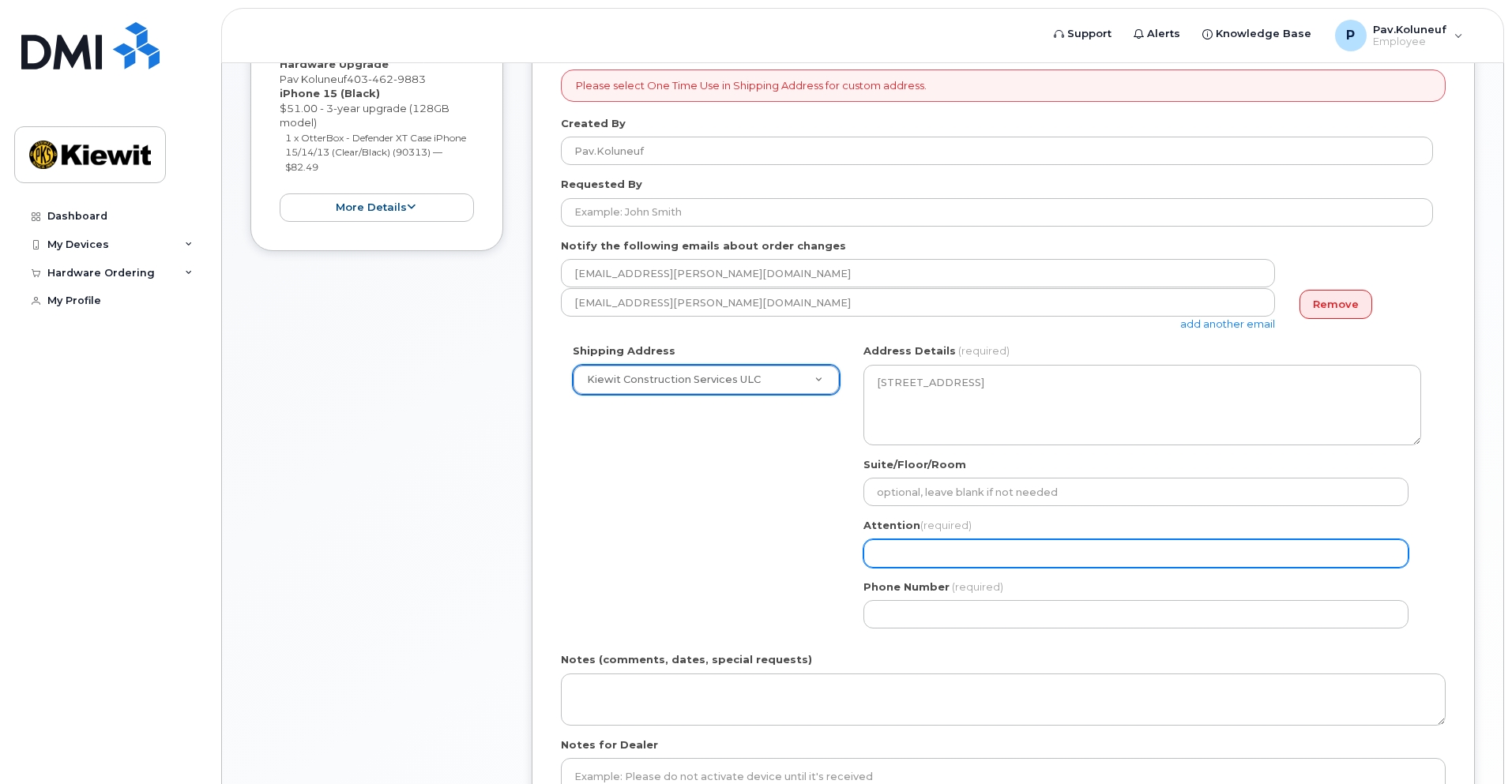
click at [962, 558] on input "Attention (required)" at bounding box center [1136, 554] width 545 height 29
type input "Pav Koluneuf"
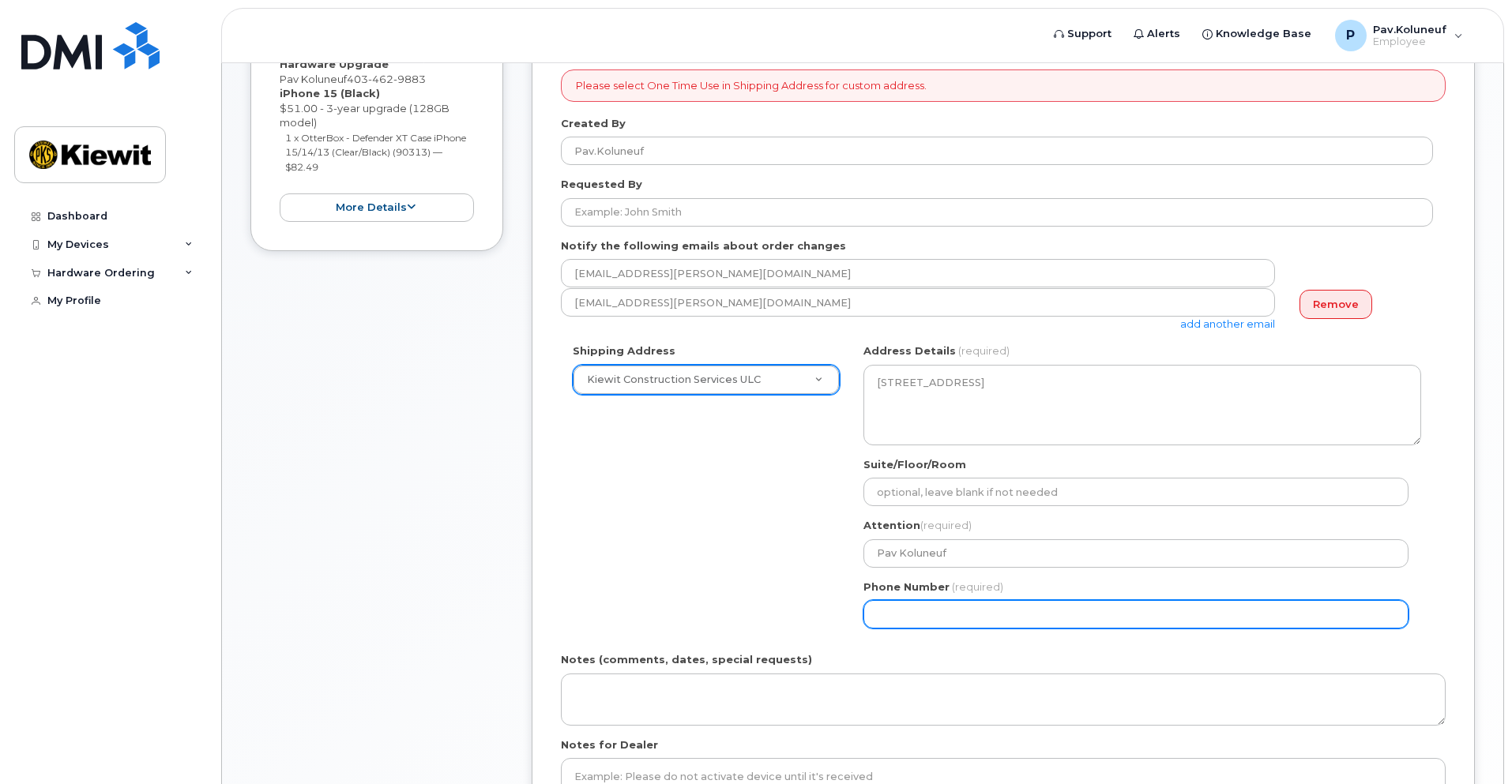
click at [961, 613] on input "Phone Number" at bounding box center [1136, 614] width 545 height 29
click at [931, 616] on input "Phone Number" at bounding box center [1136, 614] width 545 height 29
select select
type input "403462988"
select select
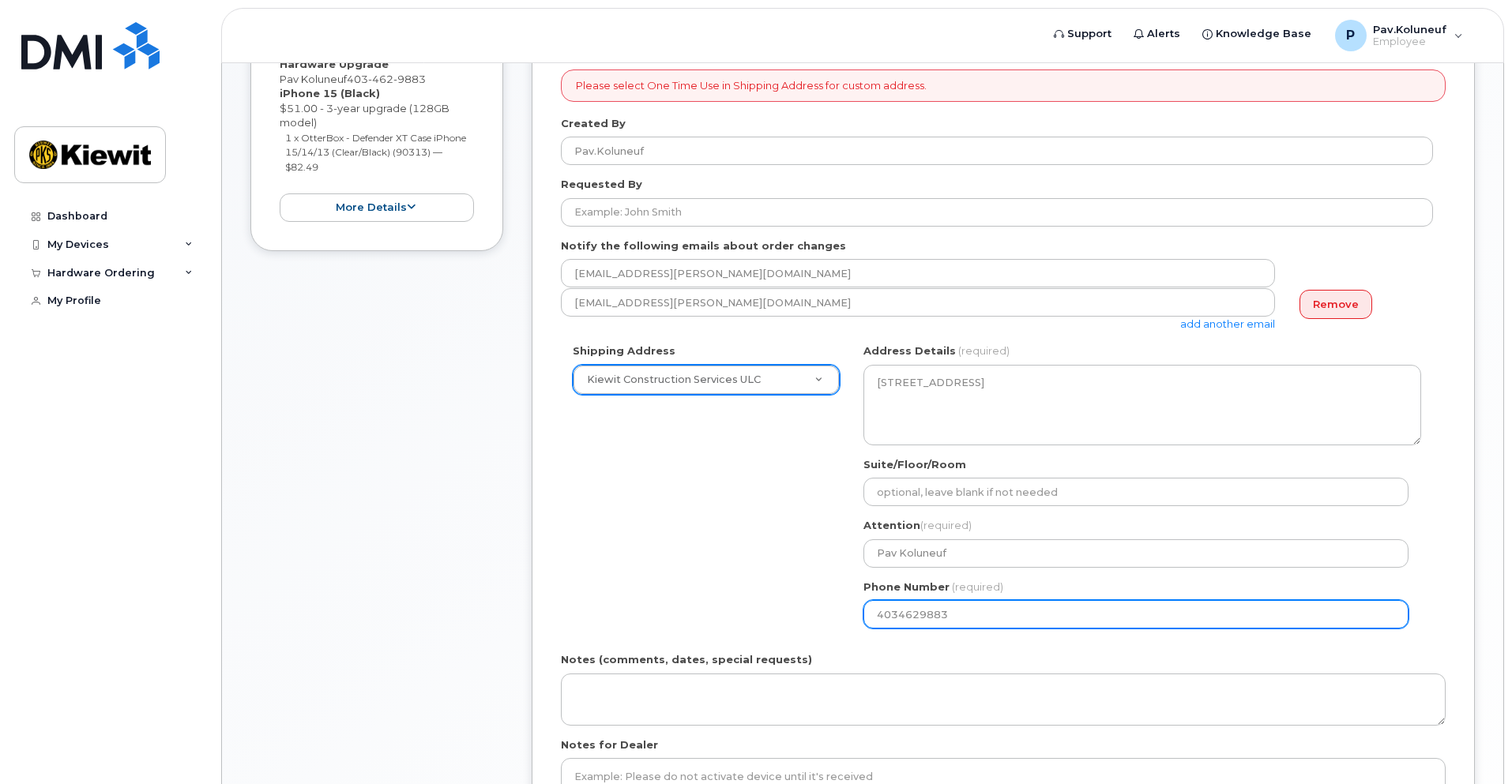
type input "4034629883"
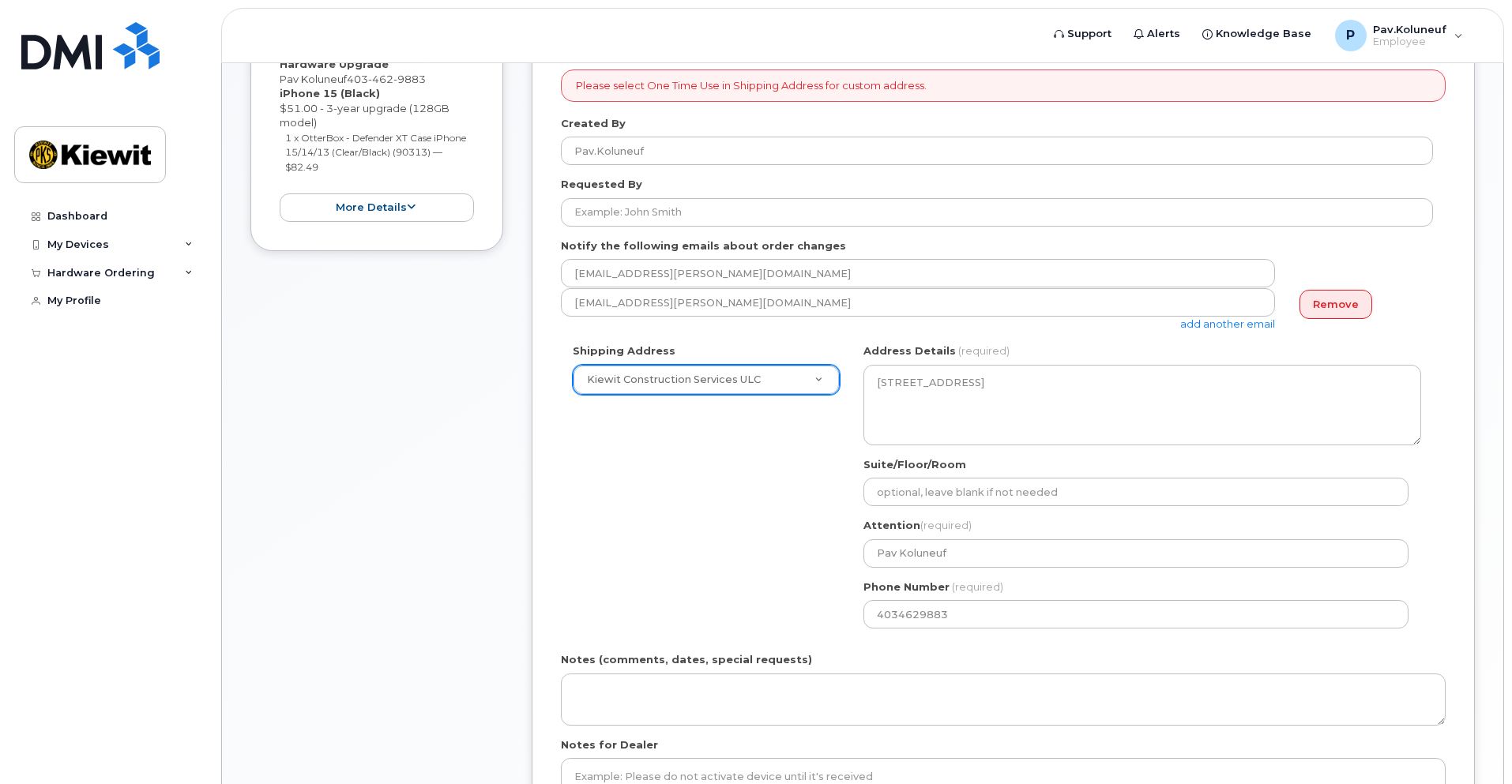
click at [791, 535] on div "Shipping Address Kiewit Construction Services ULC New Address Beaver Marine Lim…" at bounding box center [997, 491] width 873 height 297
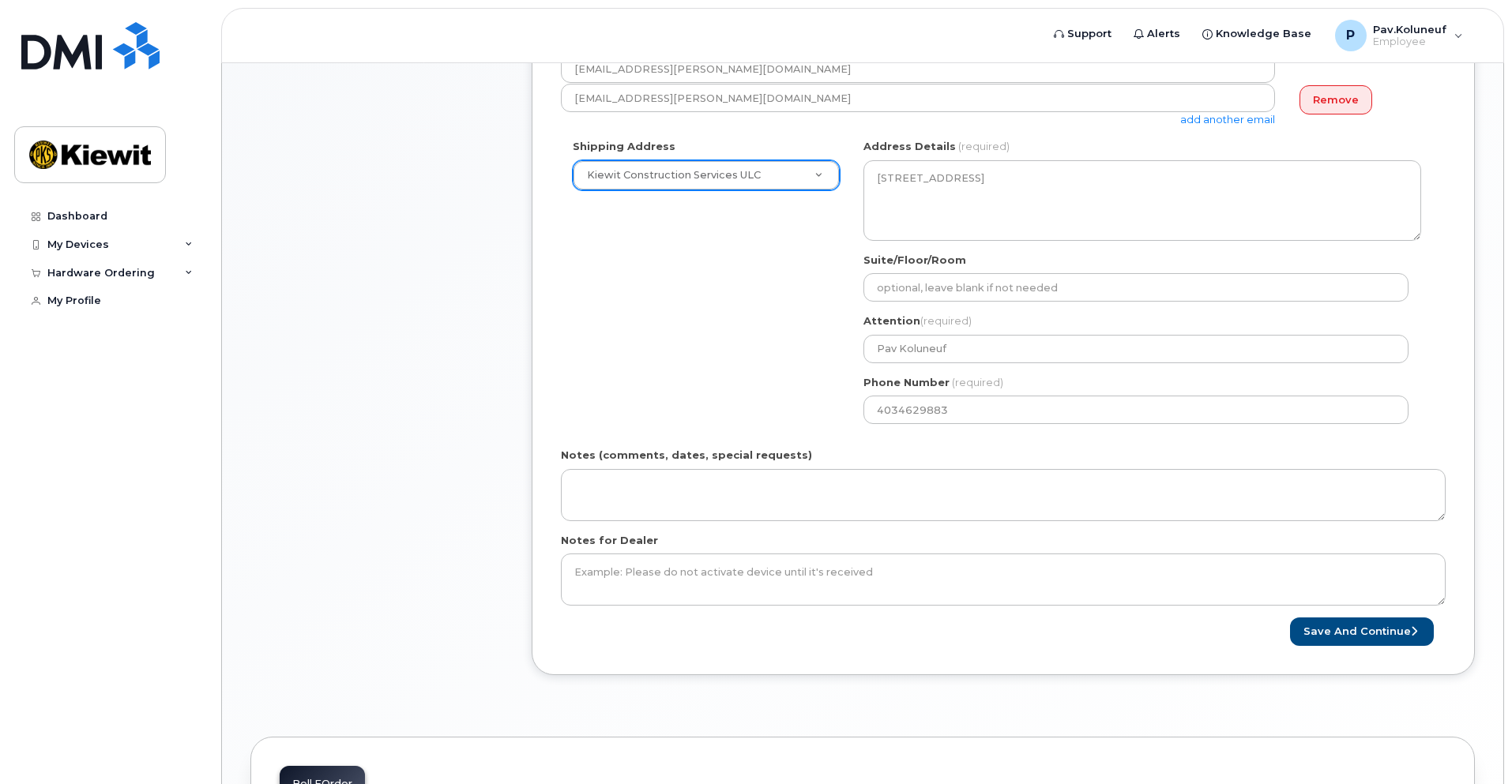
scroll to position [576, 0]
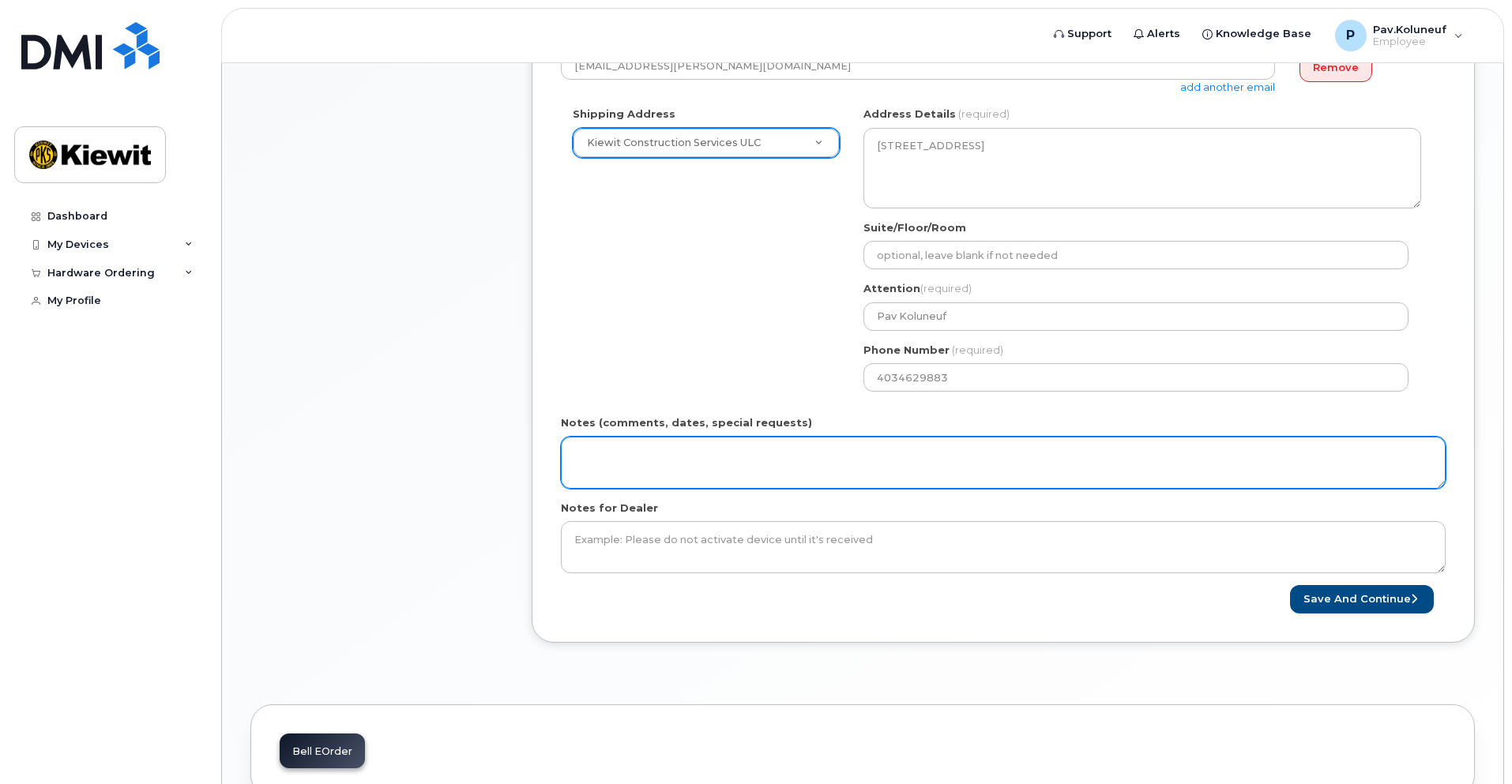
click at [662, 458] on textarea "Notes (comments, dates, special requests)" at bounding box center [1003, 462] width 885 height 53
click at [742, 455] on textarea "Please supply the black case" at bounding box center [1003, 462] width 885 height 53
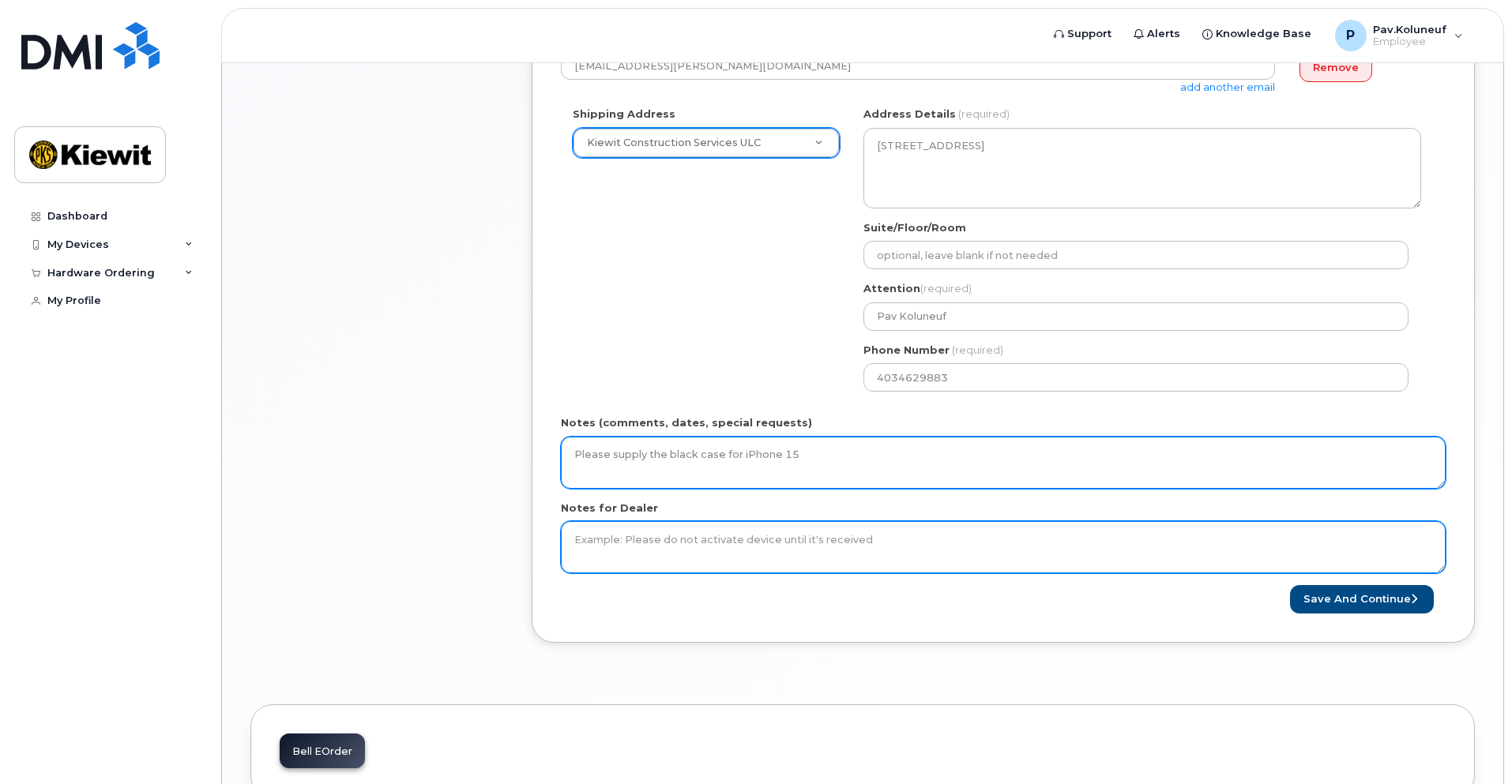
type textarea "Please supply the black case for iPhone 15"
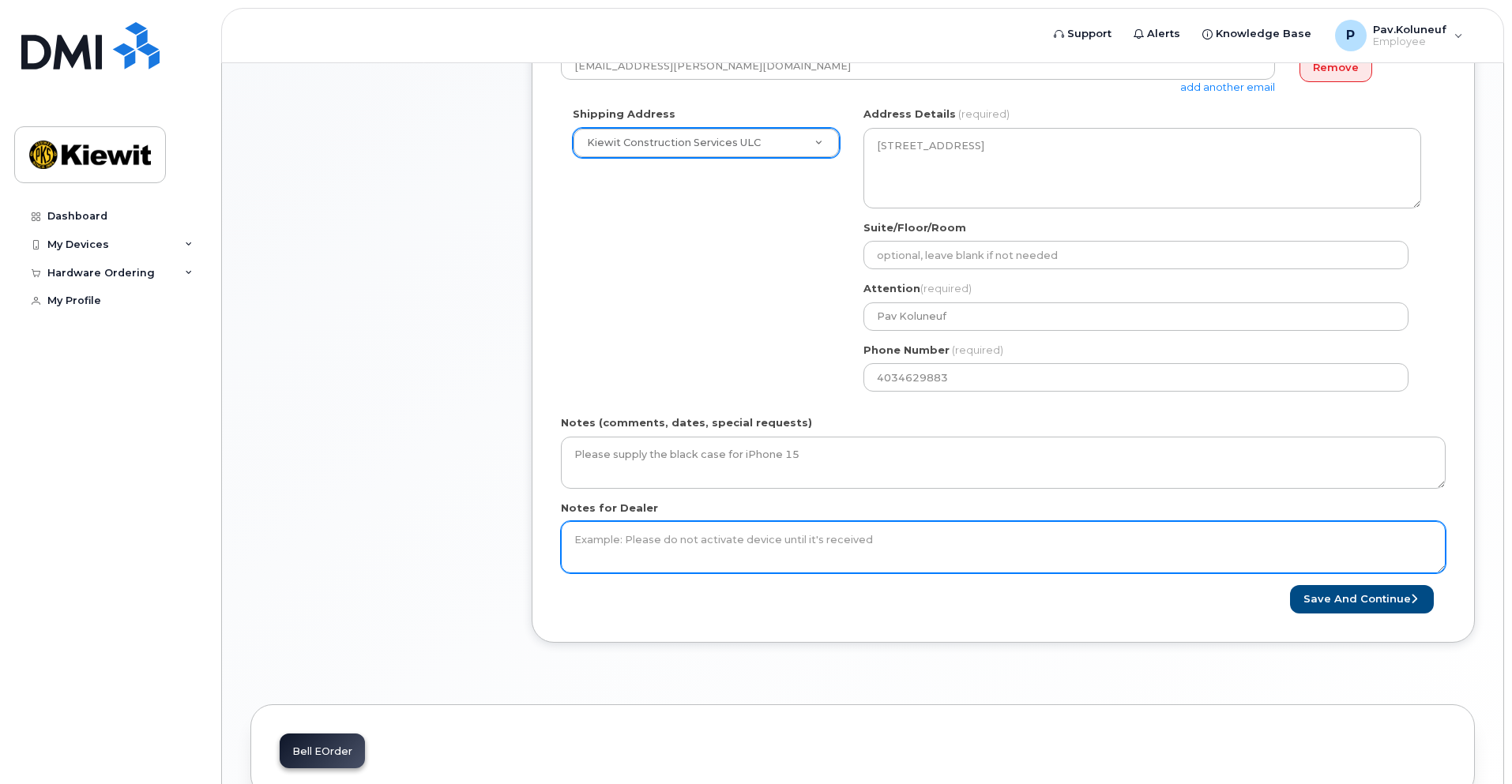
click at [649, 543] on textarea "Notes for Dealer" at bounding box center [1003, 547] width 885 height 53
type textarea "Please do not activate the device until it's received"
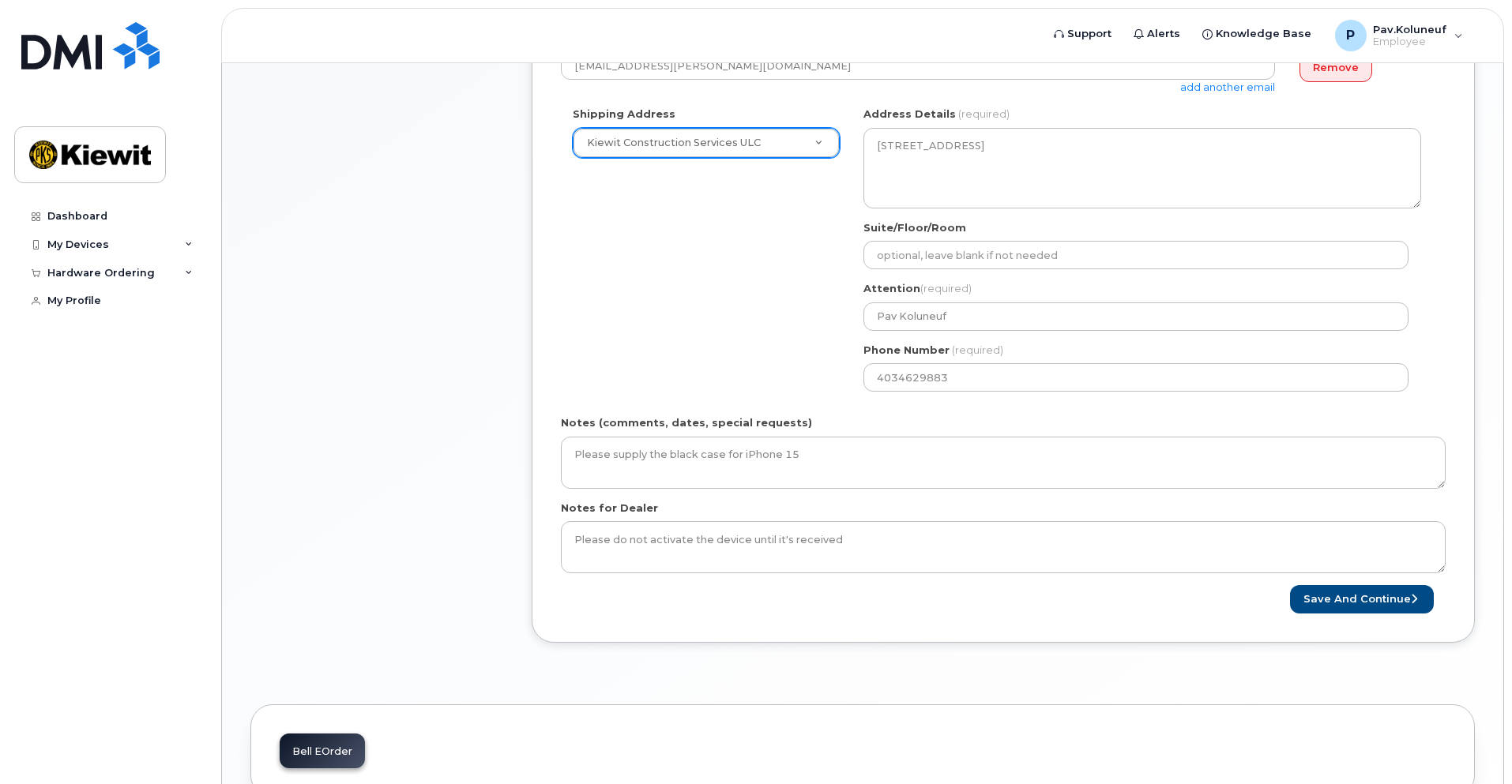
click at [807, 601] on div "Save and Continue" at bounding box center [1003, 599] width 885 height 29
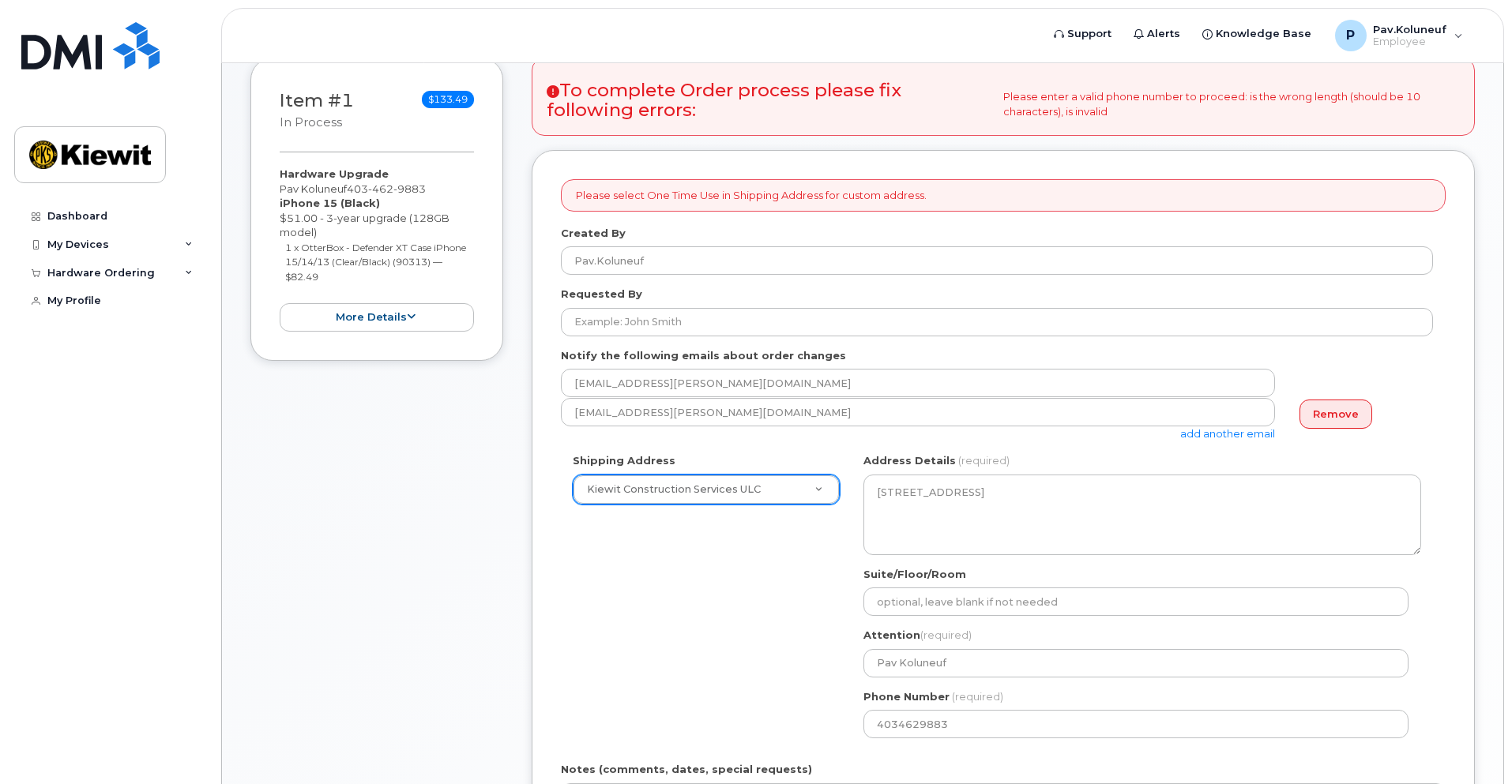
scroll to position [260, 0]
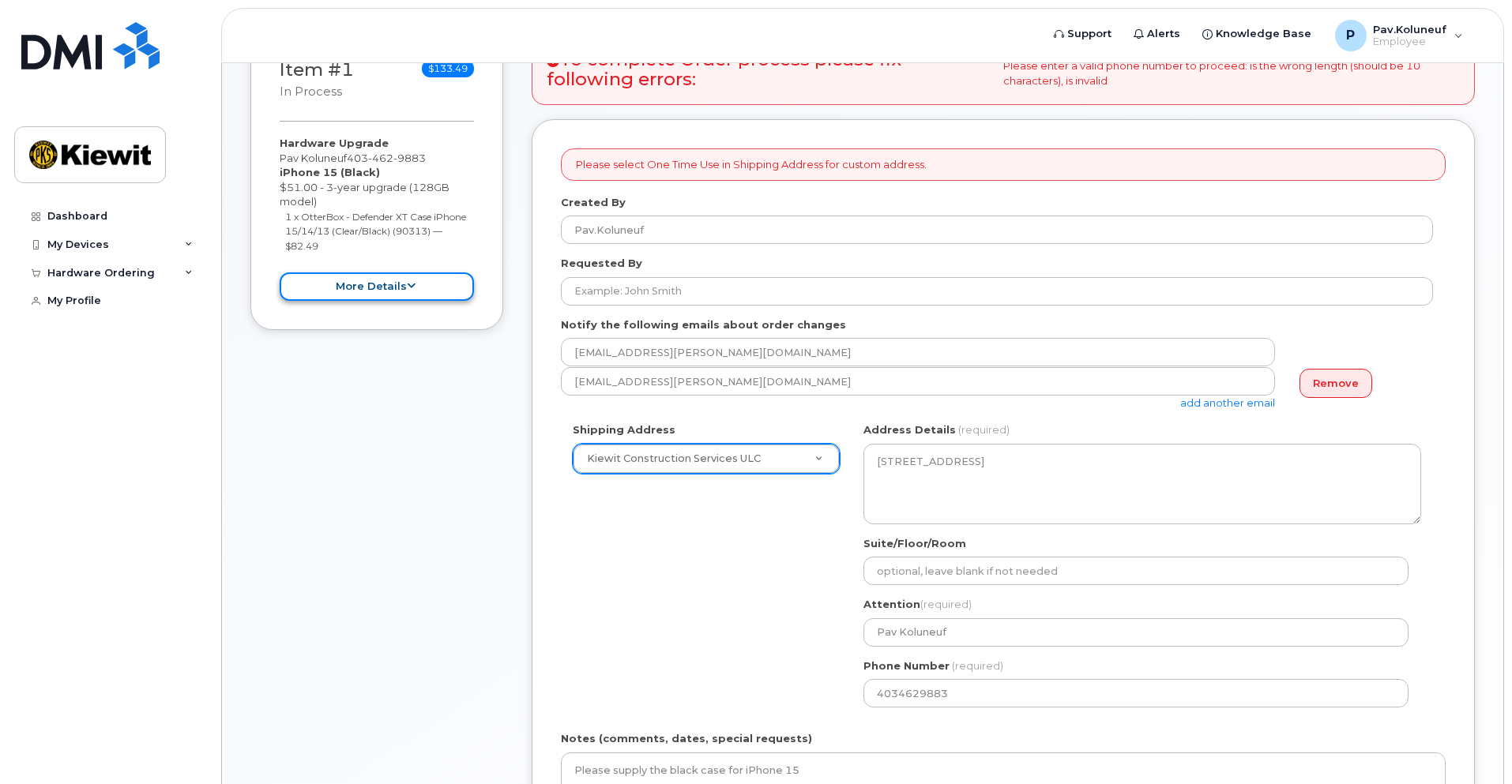
click at [432, 285] on button "more details" at bounding box center [377, 287] width 195 height 29
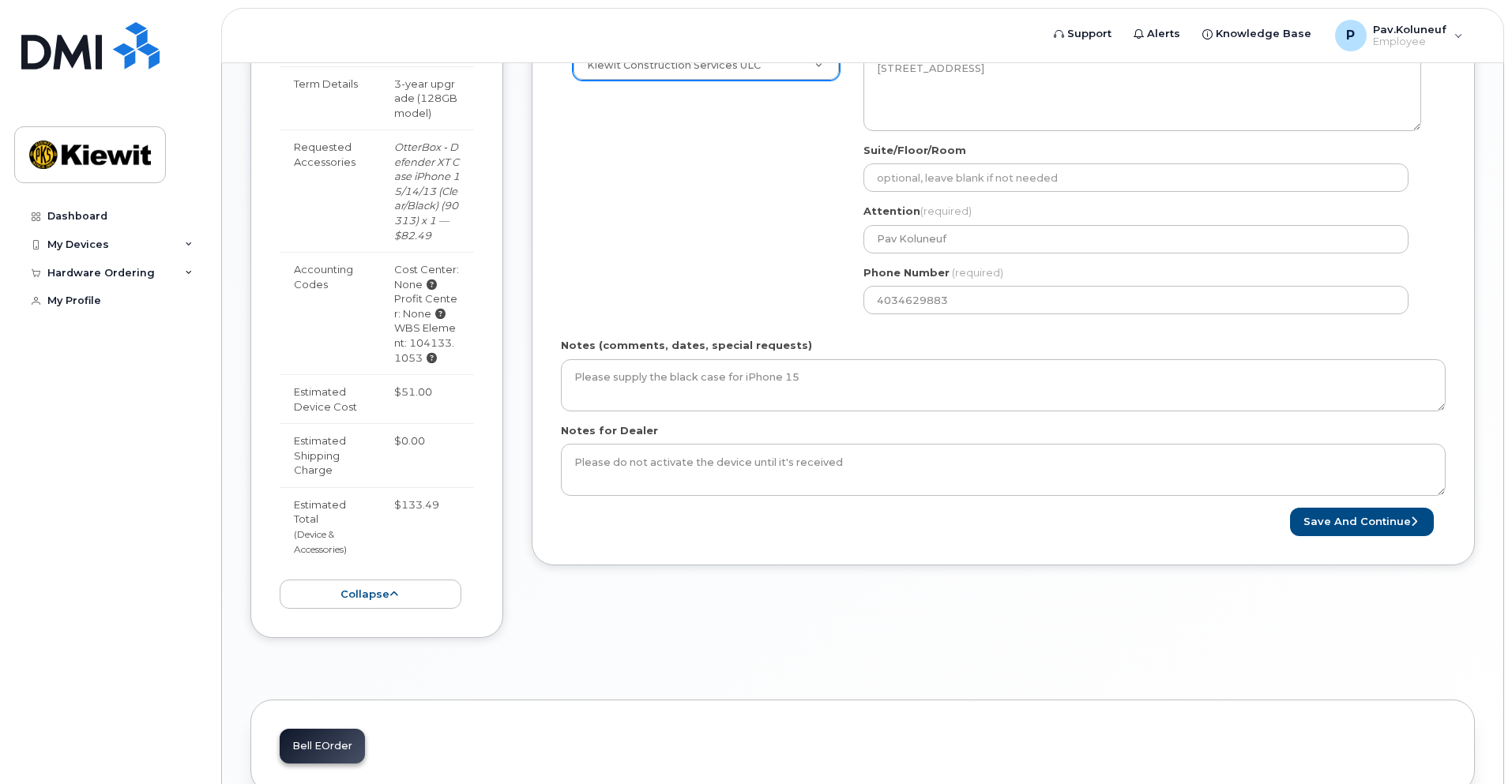
scroll to position [655, 0]
click at [386, 579] on button "collapse" at bounding box center [370, 592] width 182 height 29
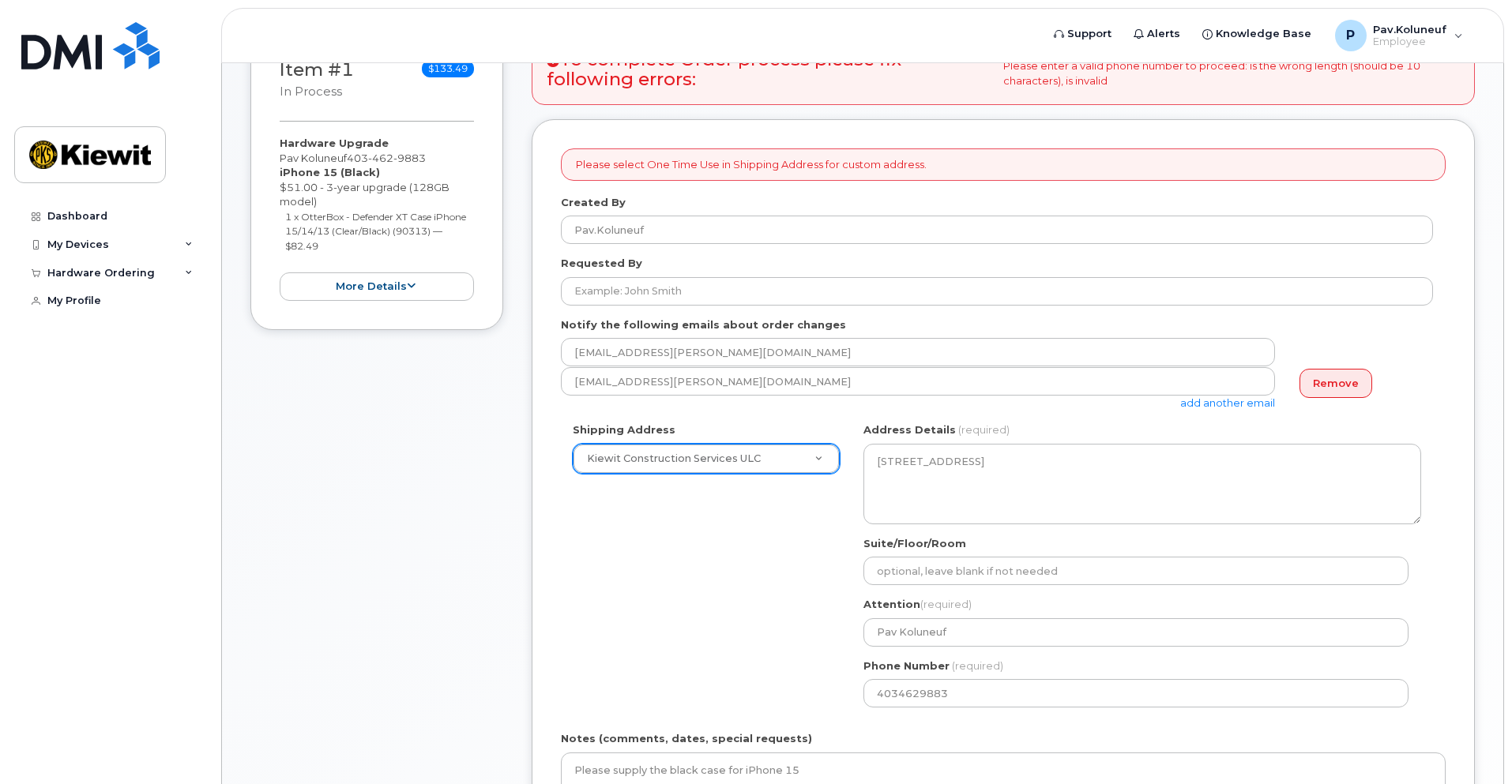
scroll to position [23, 0]
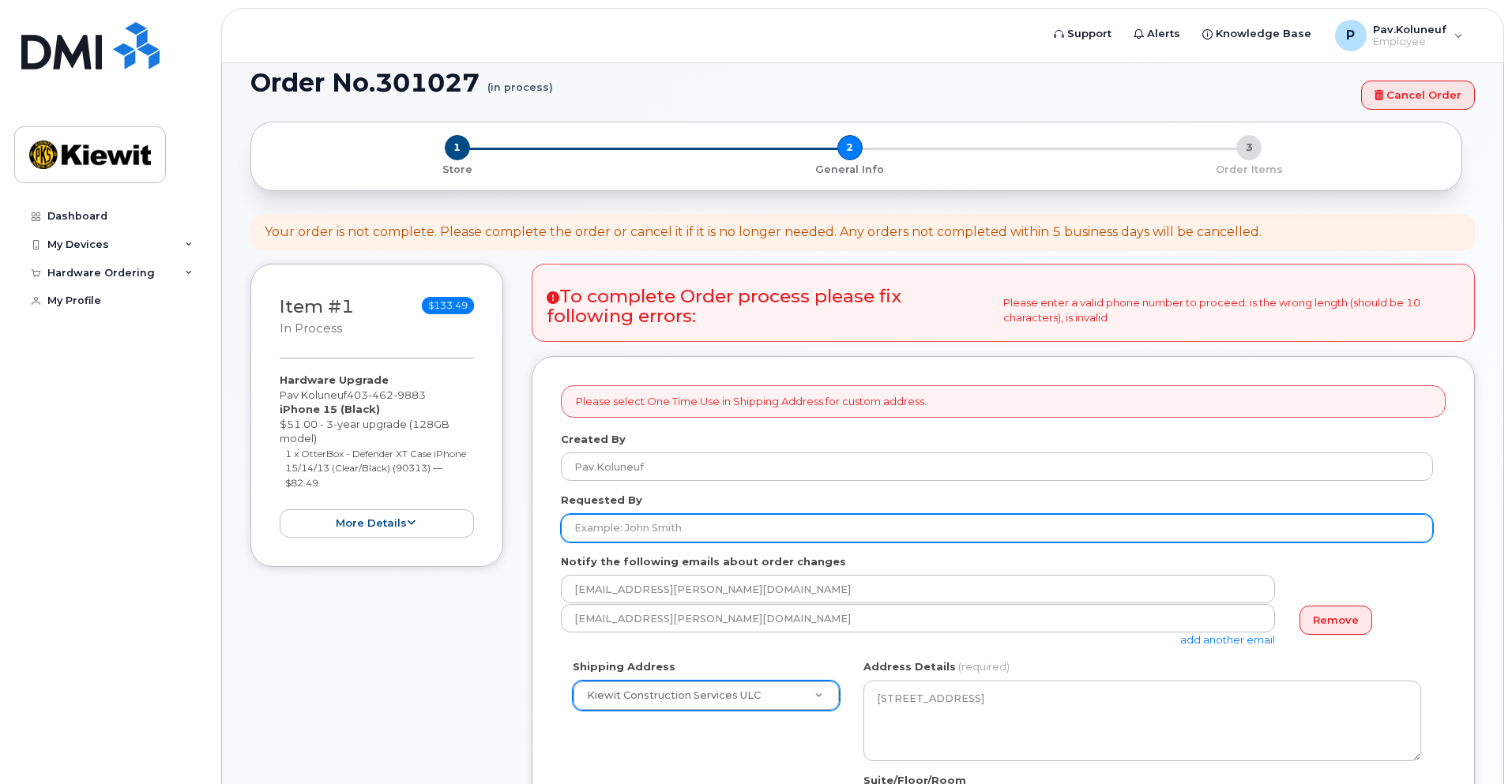
click at [679, 527] on input "Requested By" at bounding box center [997, 528] width 873 height 29
type input "Pav.Koluneuf"
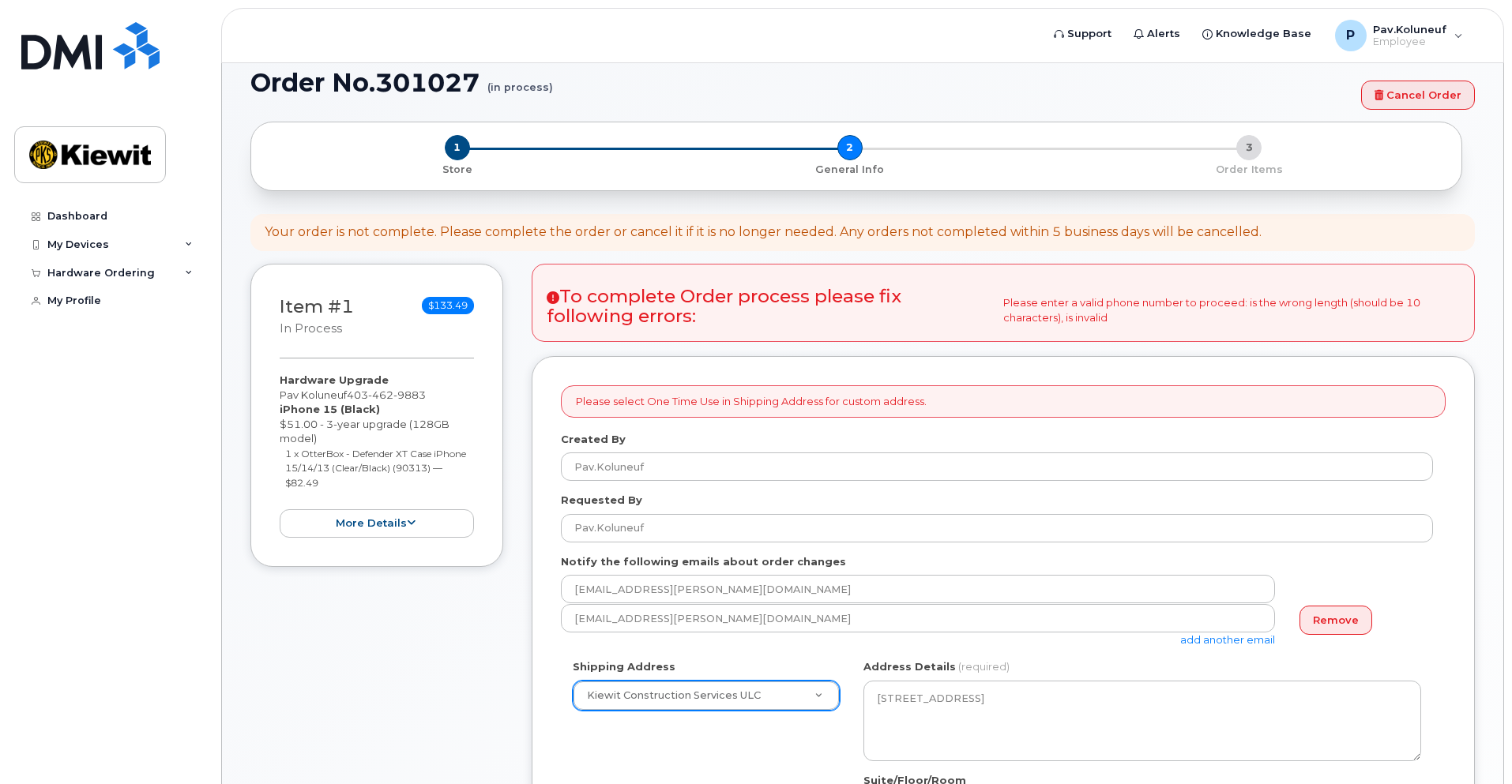
click at [497, 640] on div "Item #1 in process $133.49 Hardware Upgrade Pav Koluneuf 403 462 9883 iPhone 15…" at bounding box center [376, 742] width 253 height 957
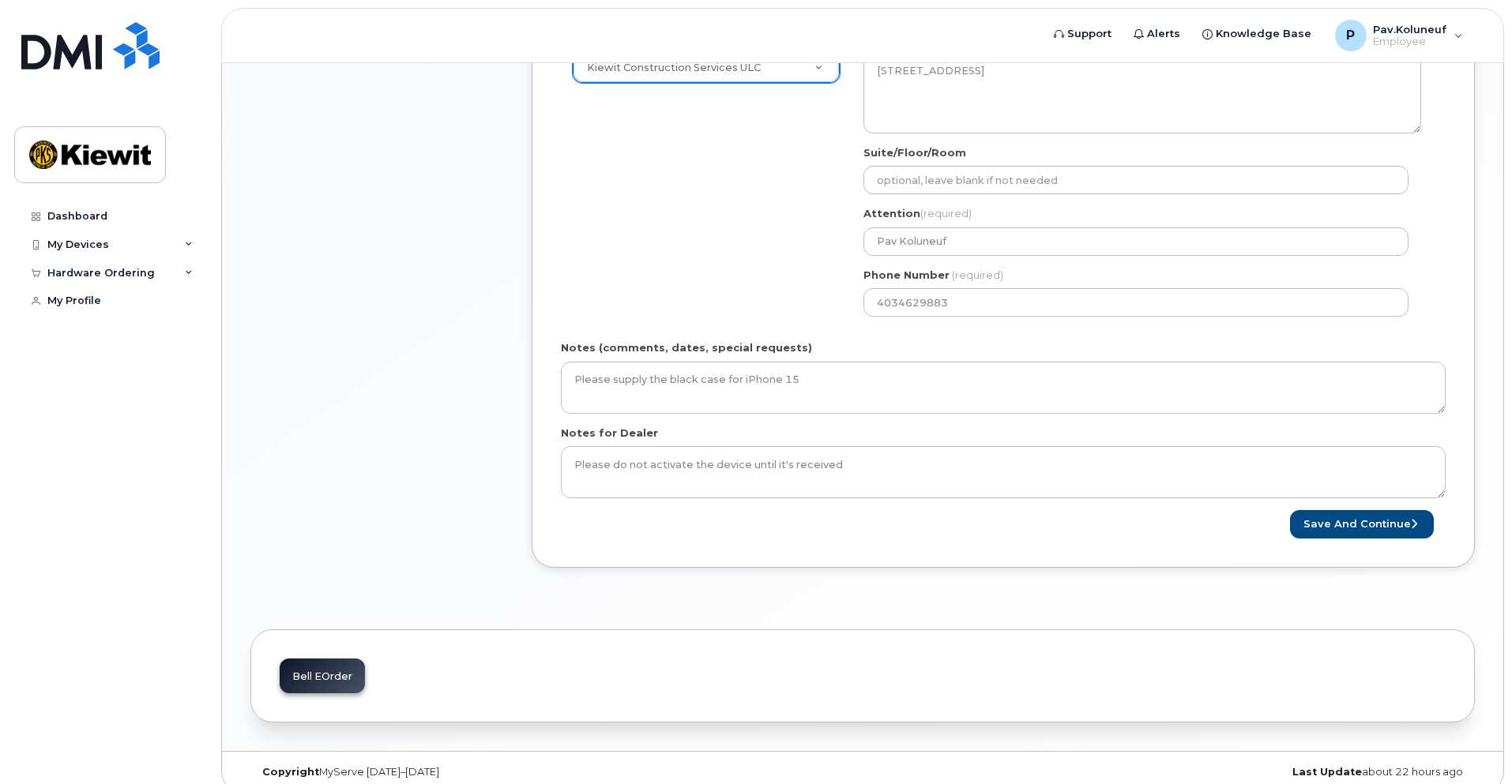
scroll to position [655, 0]
click at [1349, 527] on button "Save and Continue" at bounding box center [1362, 520] width 144 height 29
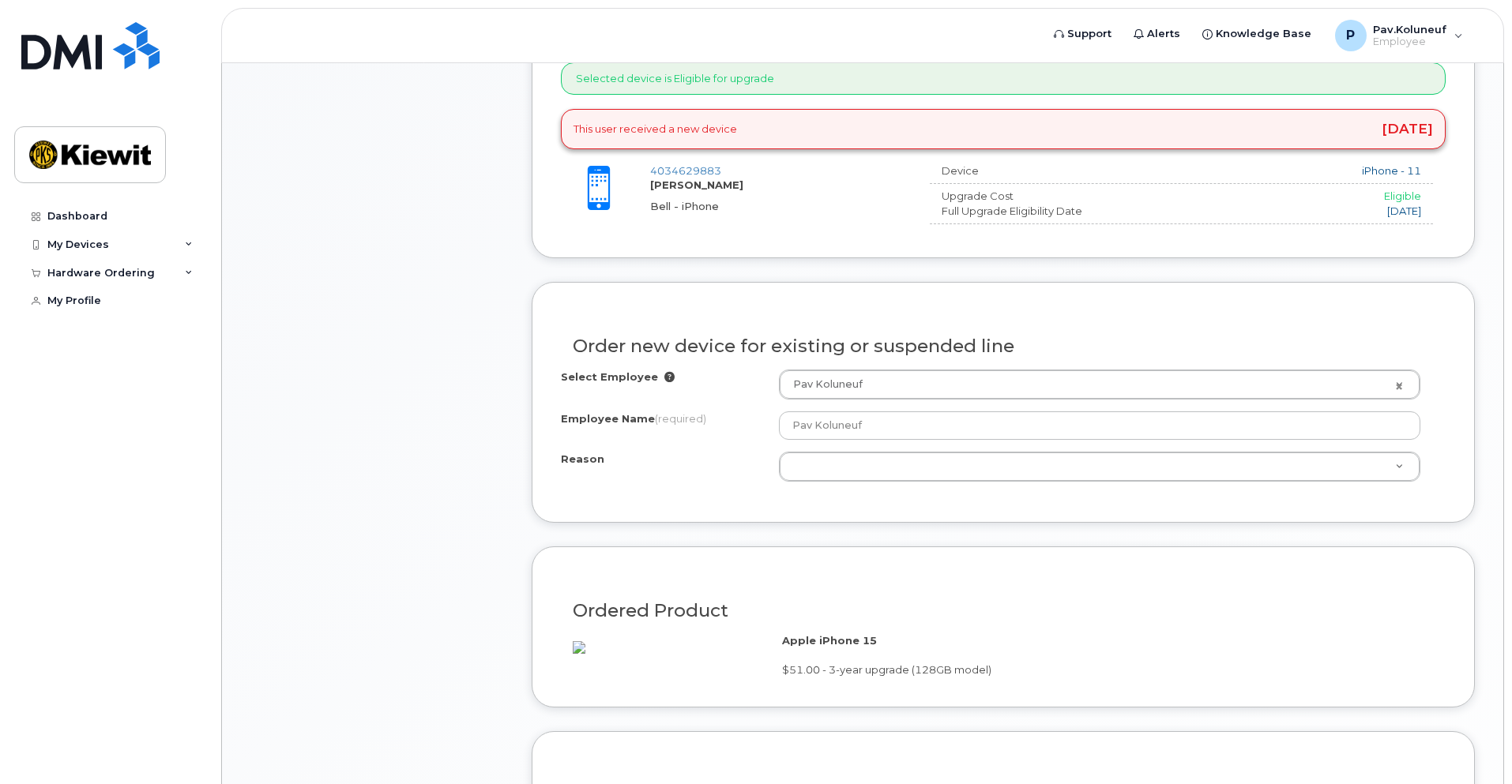
scroll to position [711, 0]
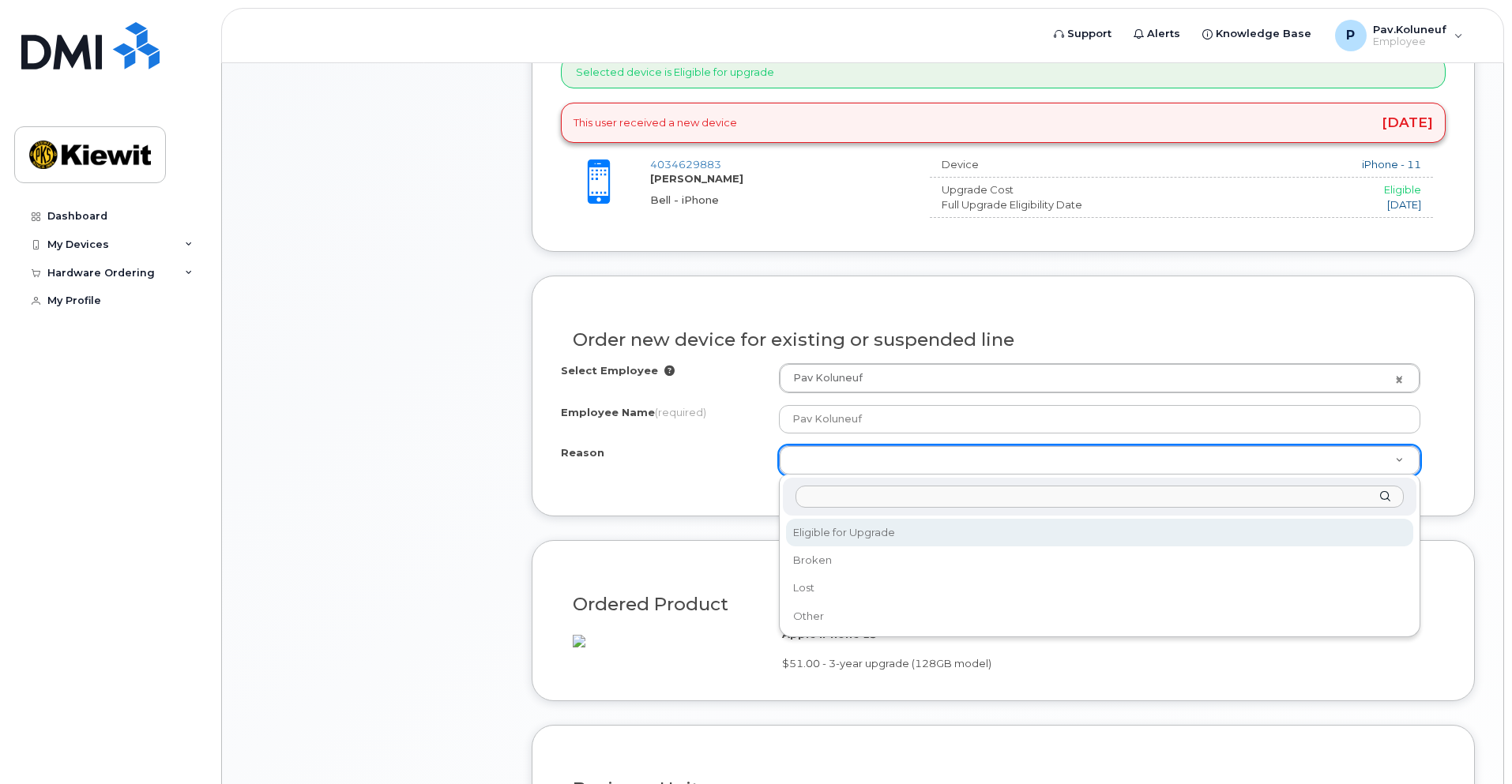
select select "eligible_for_upgrade"
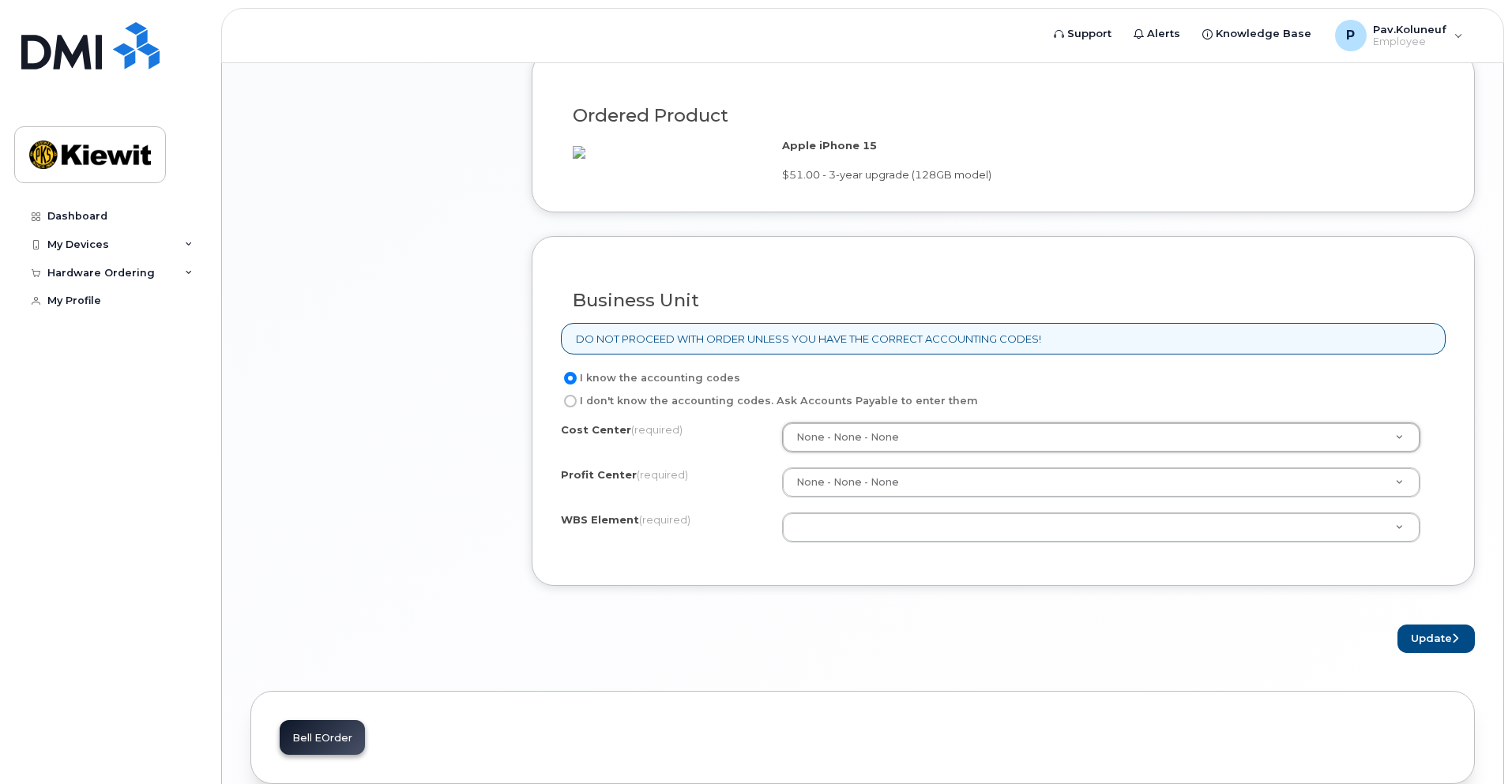
scroll to position [1263, 0]
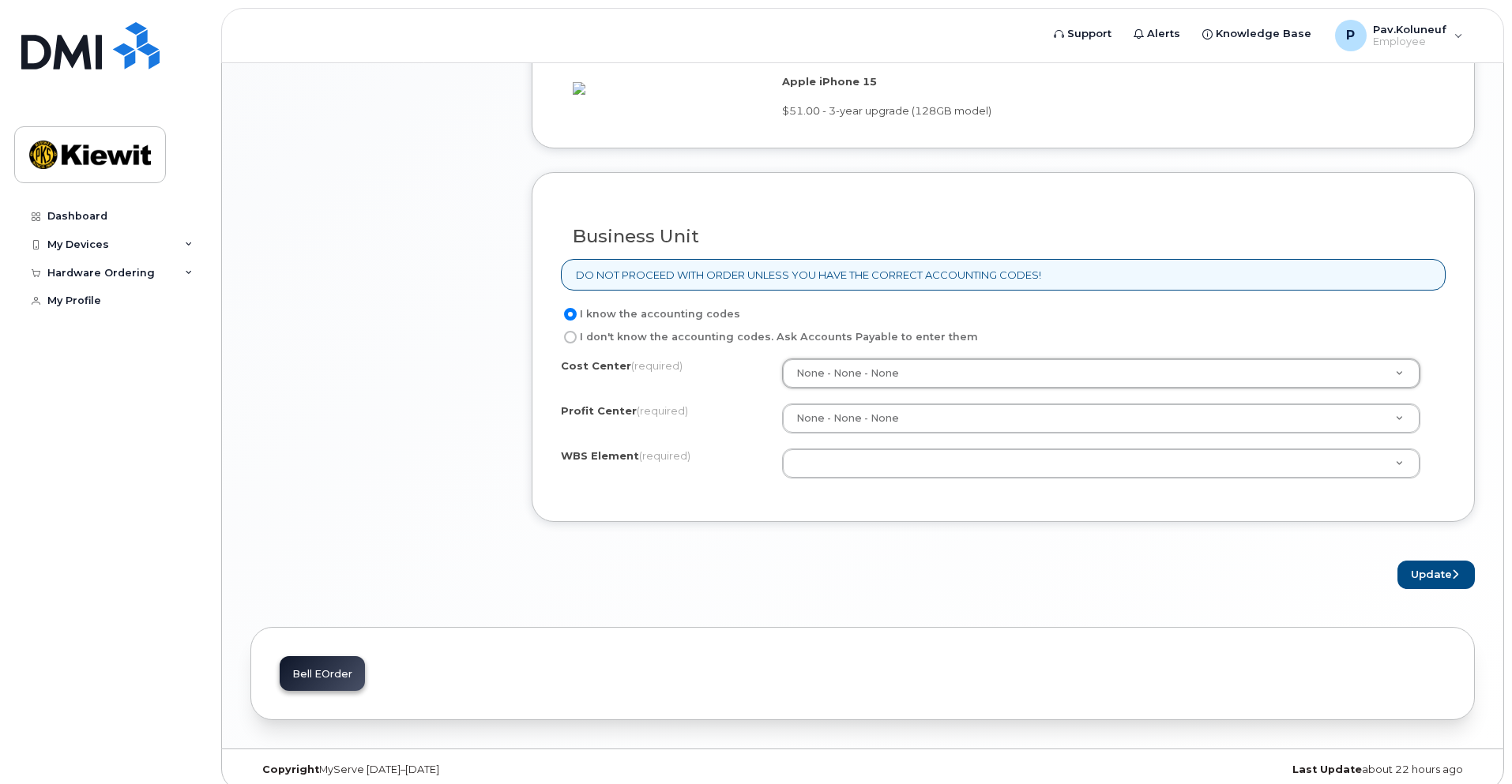
click at [577, 346] on label "I don't know the accounting codes. Ask Accounts Payable to enter them" at bounding box center [769, 336] width 417 height 19
click at [577, 343] on input "I don't know the accounting codes. Ask Accounts Payable to enter them" at bounding box center [570, 336] width 13 height 13
radio input "true"
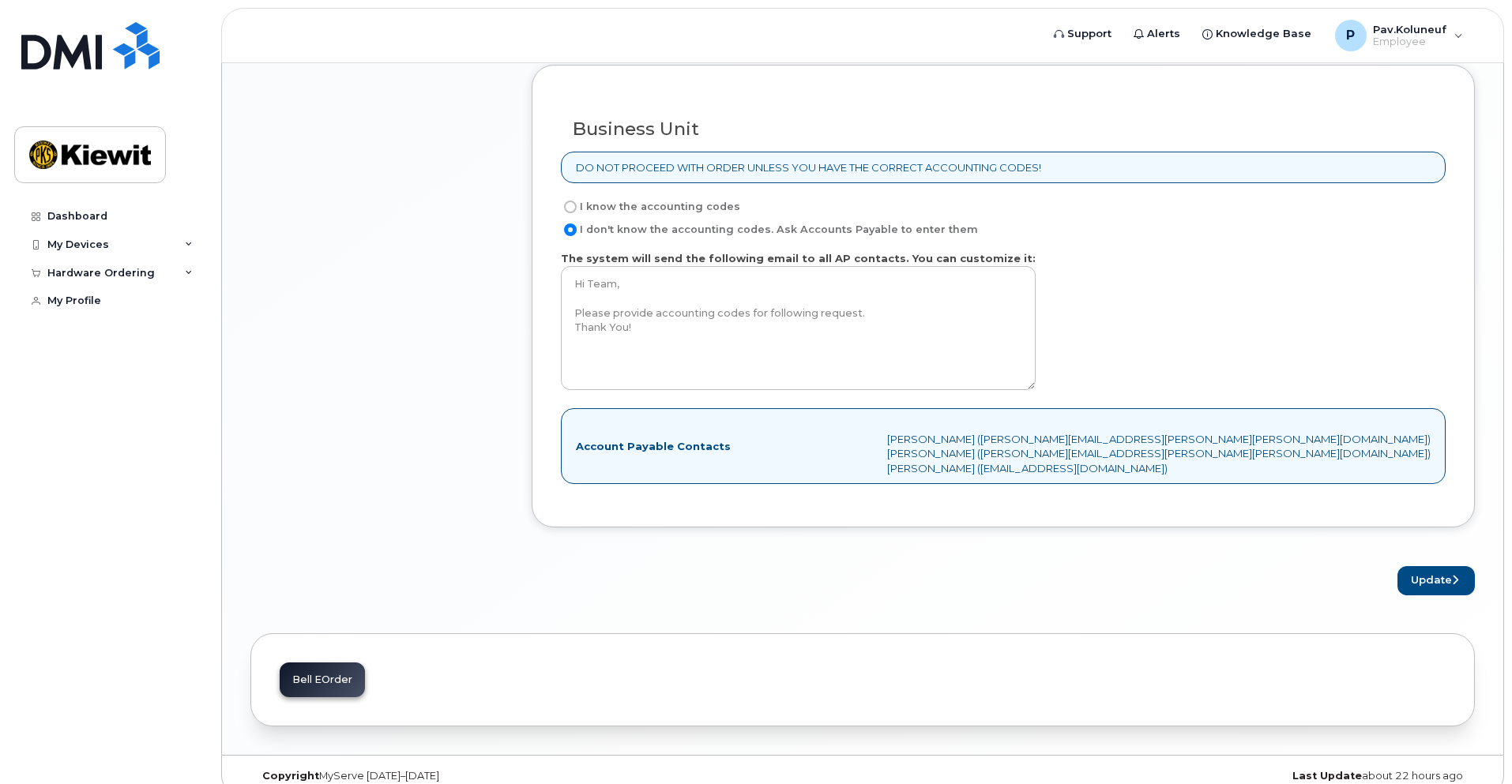
scroll to position [1422, 0]
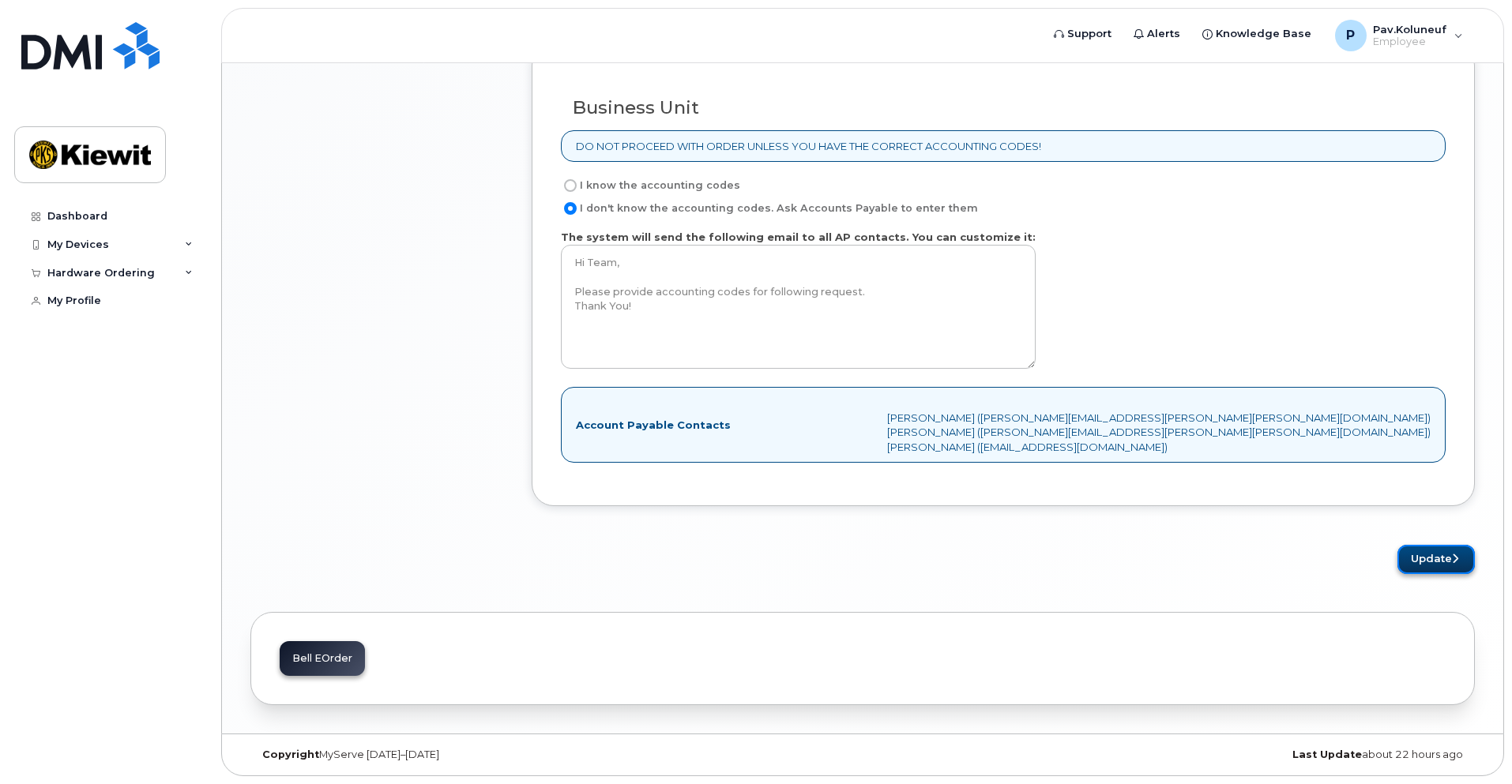
click at [1438, 560] on button "Update" at bounding box center [1437, 559] width 77 height 29
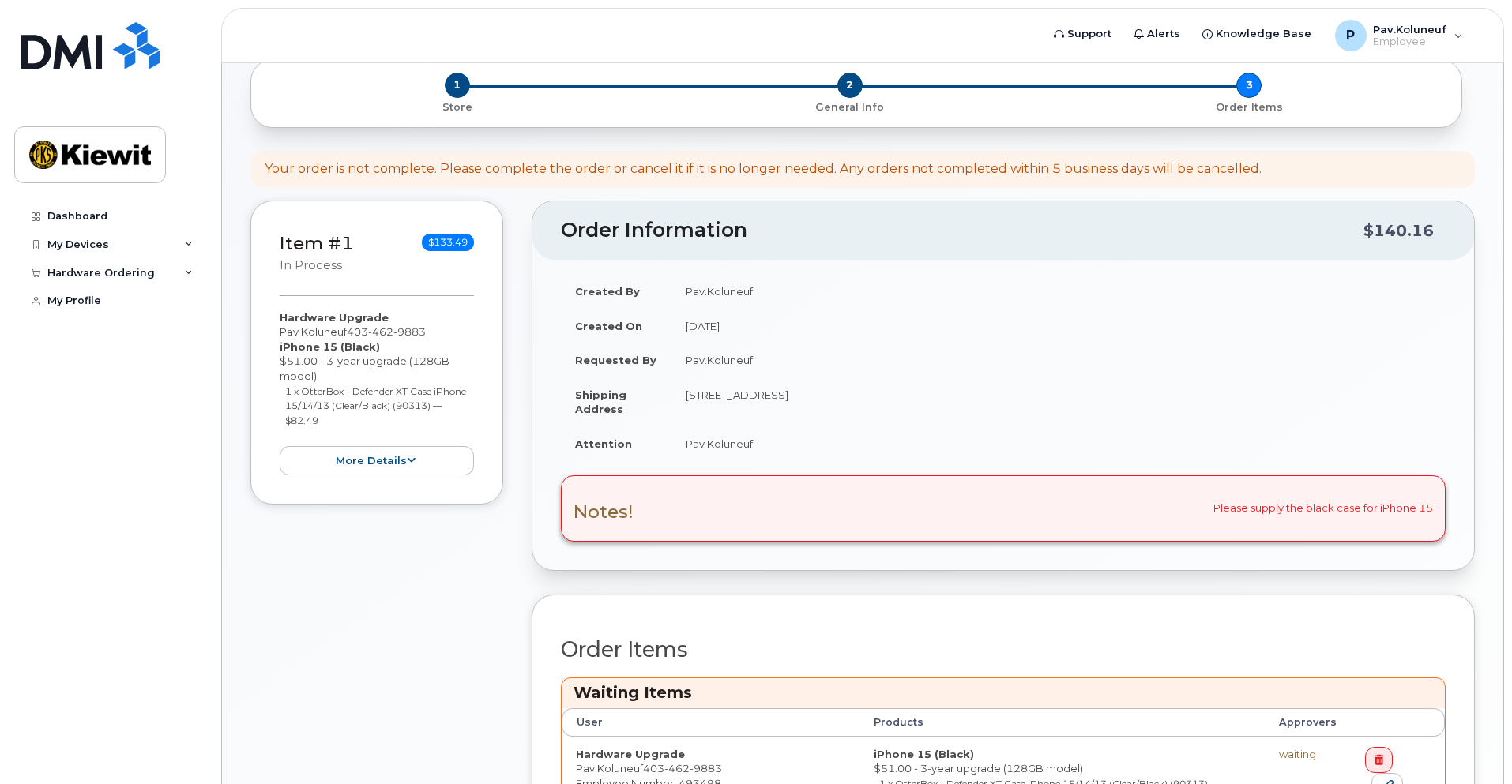
scroll to position [79, 0]
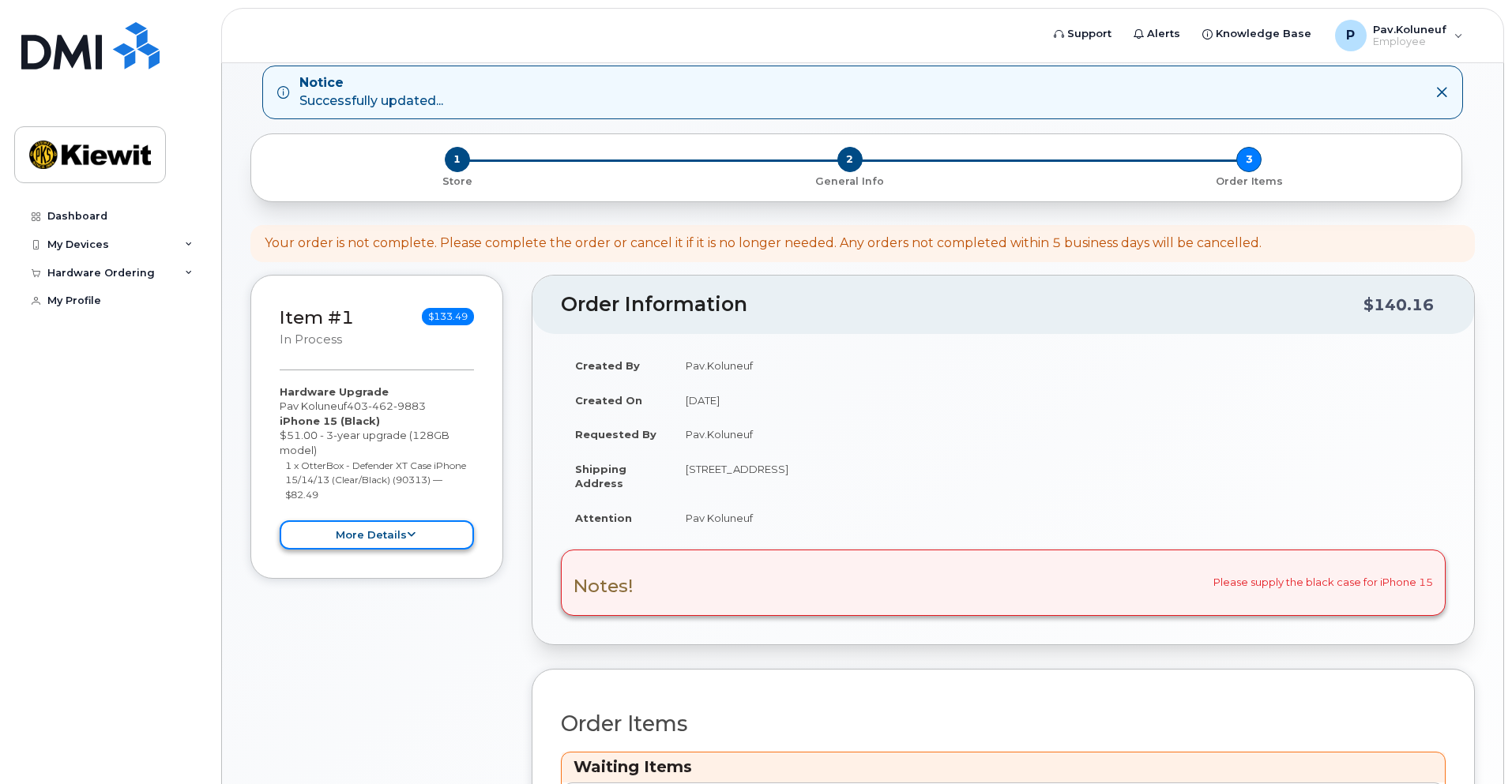
click at [414, 535] on icon at bounding box center [411, 535] width 9 height 10
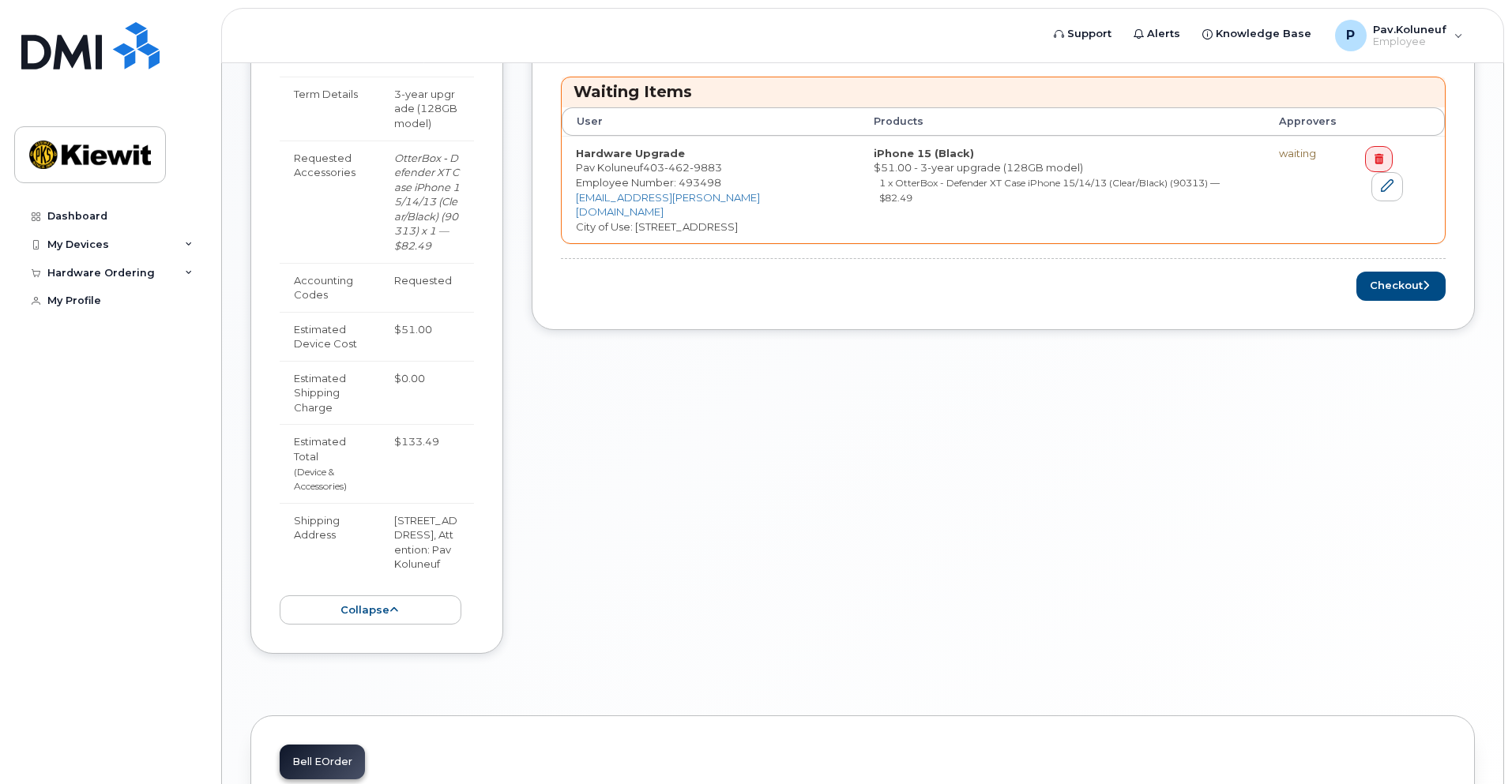
scroll to position [790, 0]
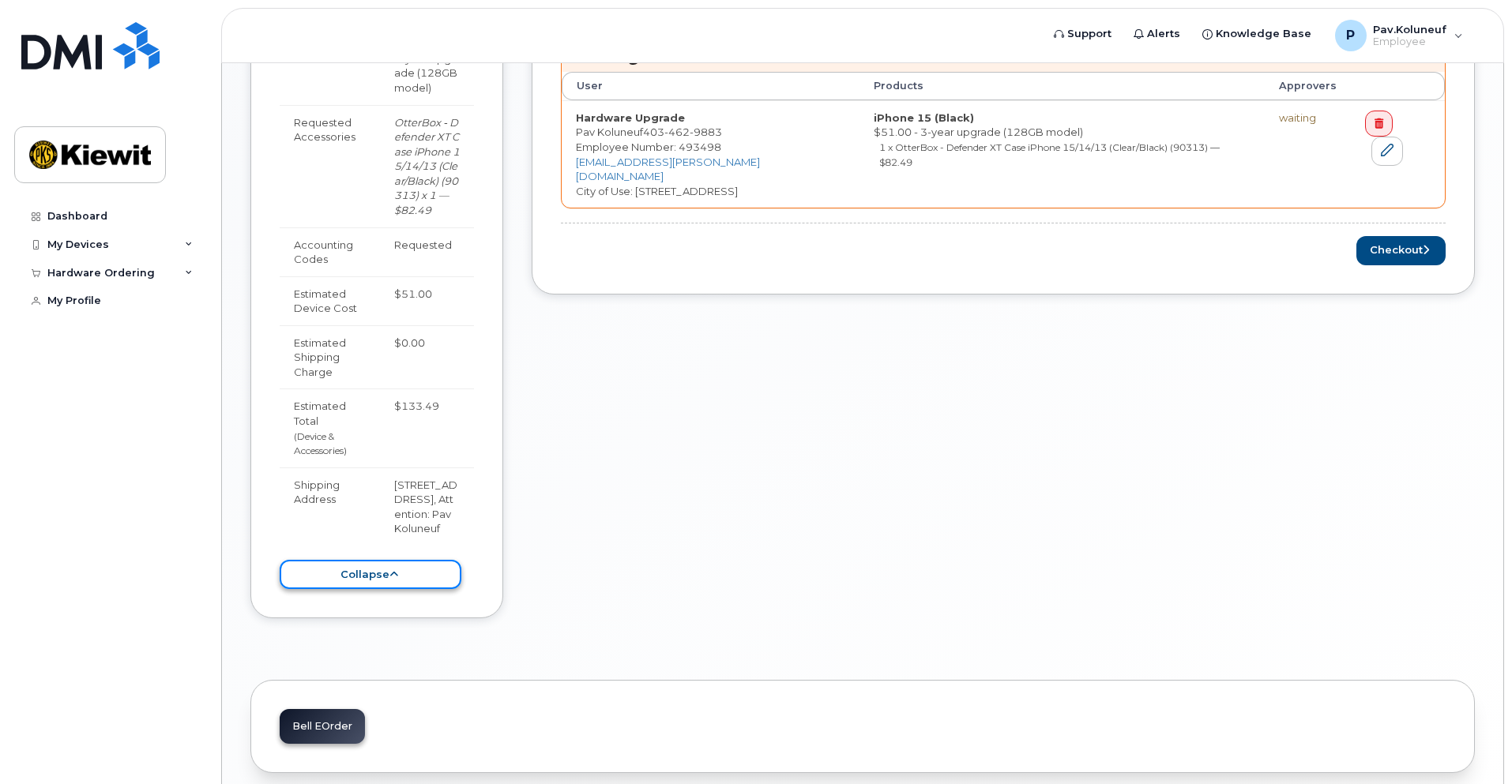
click at [389, 580] on icon at bounding box center [393, 575] width 9 height 10
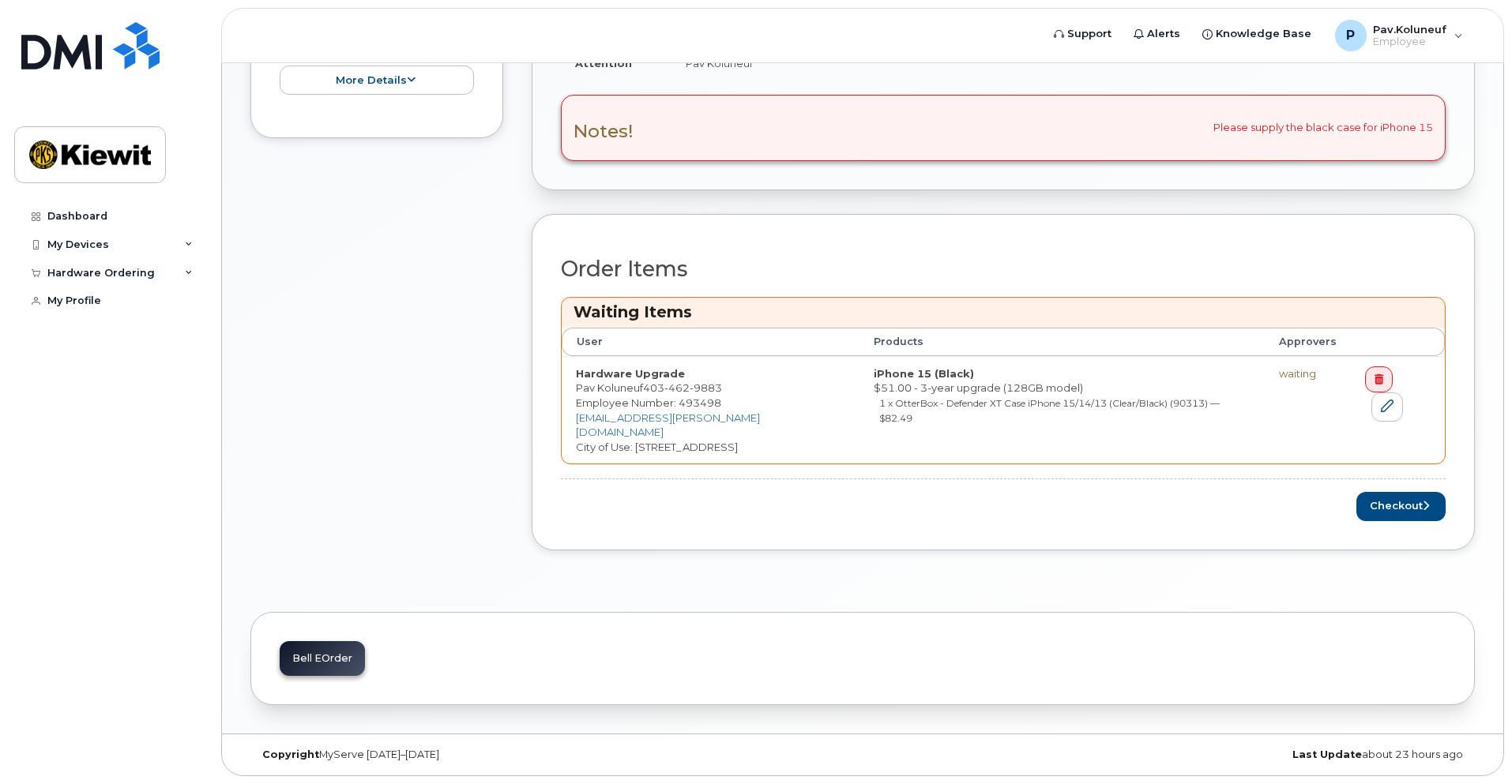
scroll to position [519, 0]
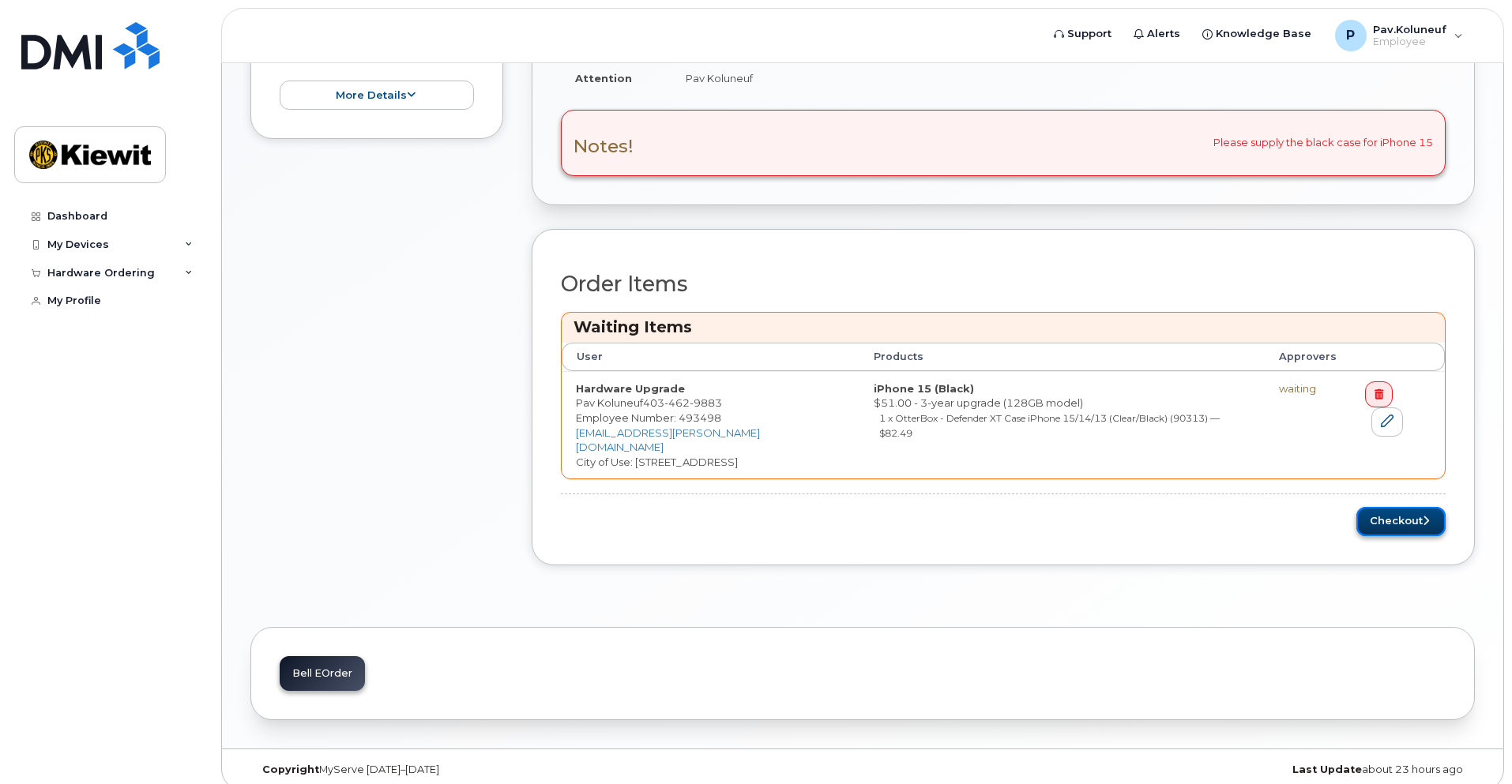
click at [1412, 509] on button "Checkout" at bounding box center [1401, 521] width 89 height 29
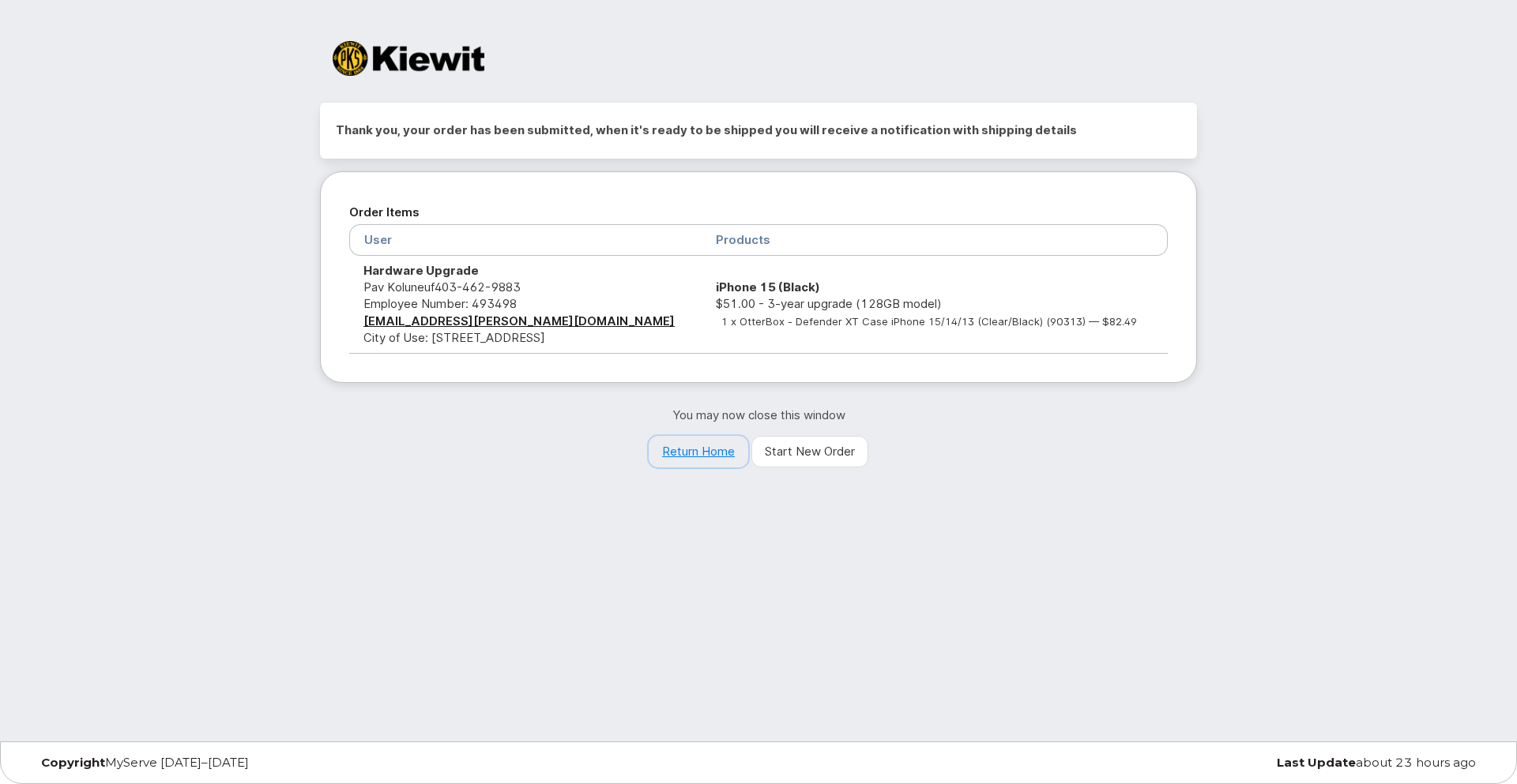
click at [695, 452] on link "Return Home" at bounding box center [698, 452] width 99 height 32
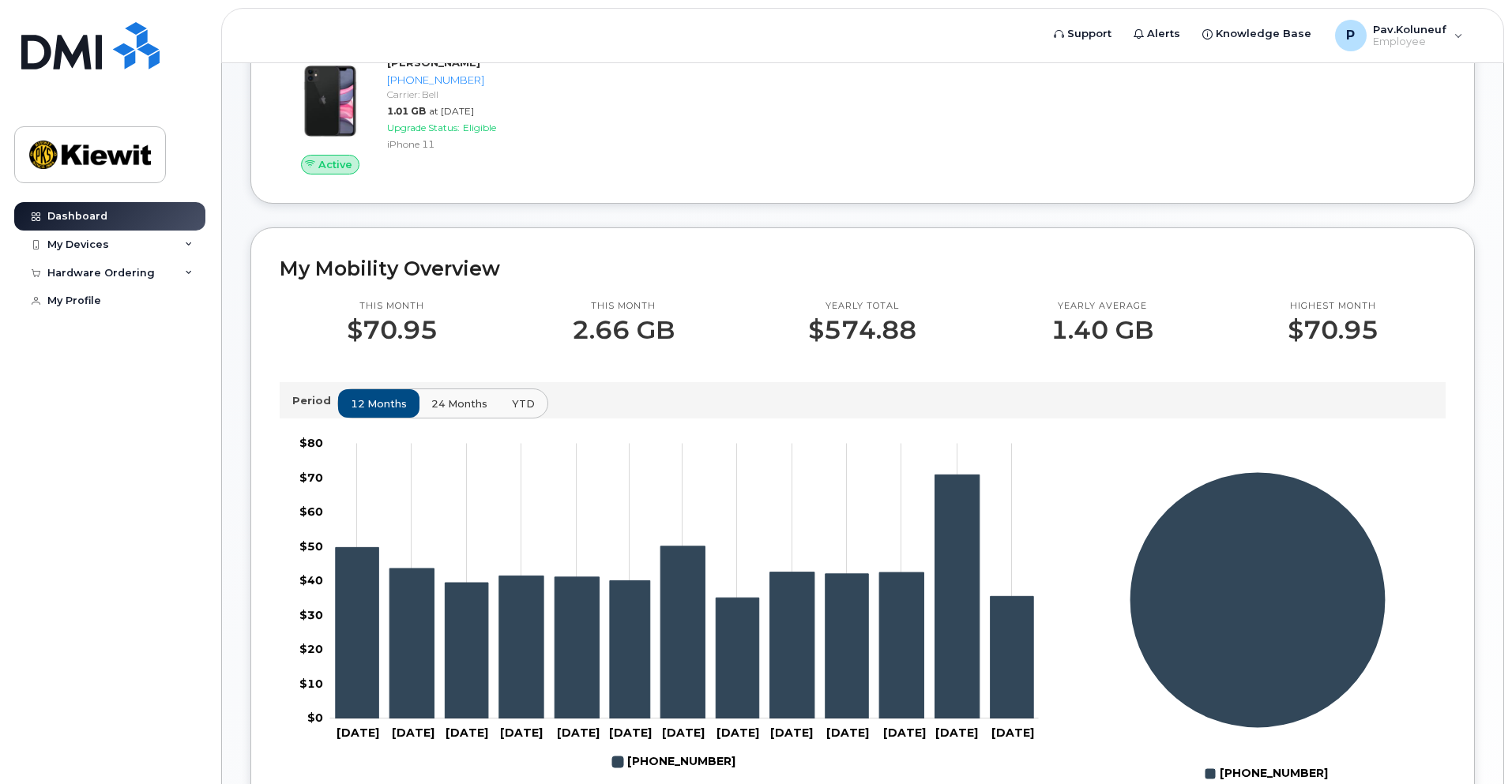
scroll to position [237, 0]
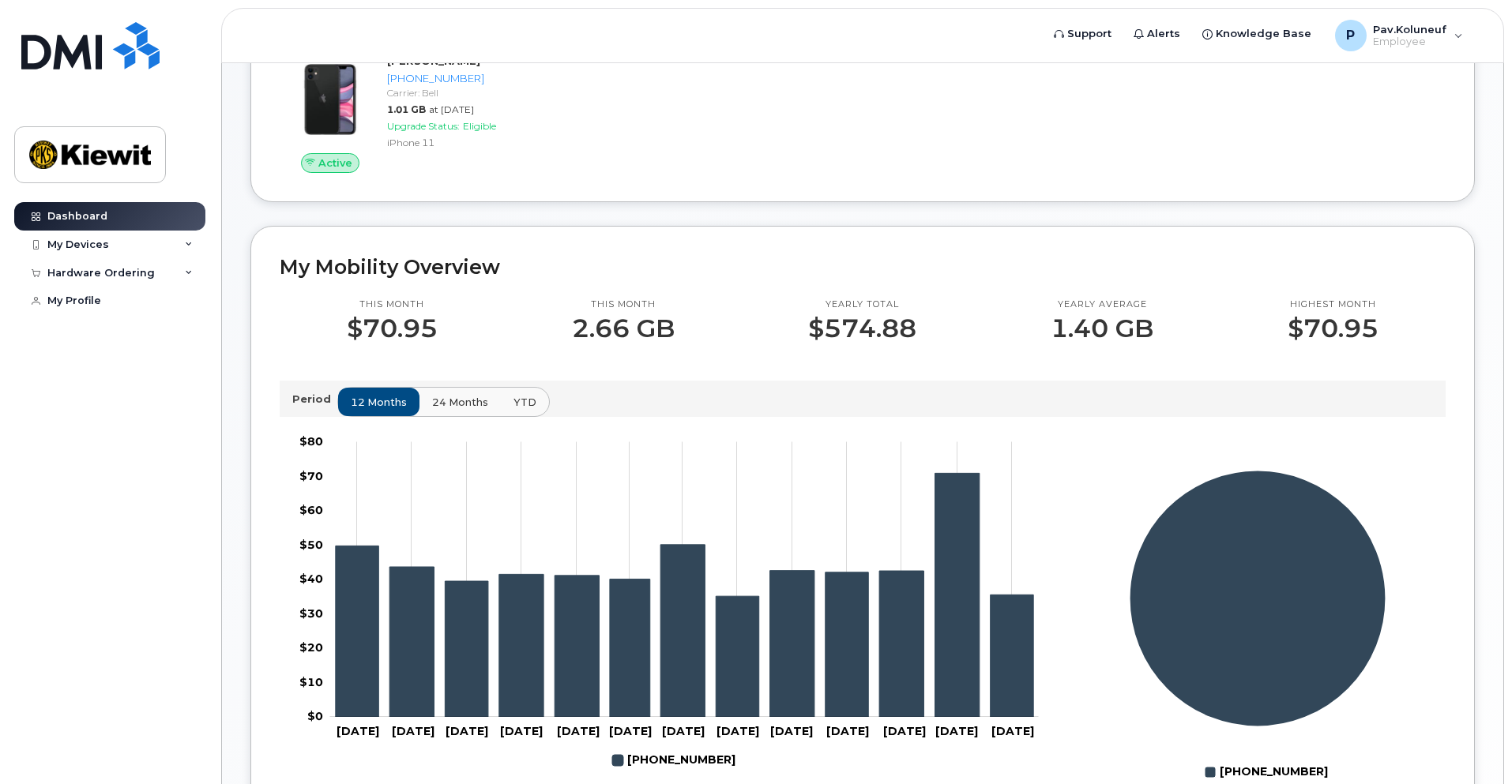
click at [468, 410] on span "24 months" at bounding box center [460, 402] width 57 height 15
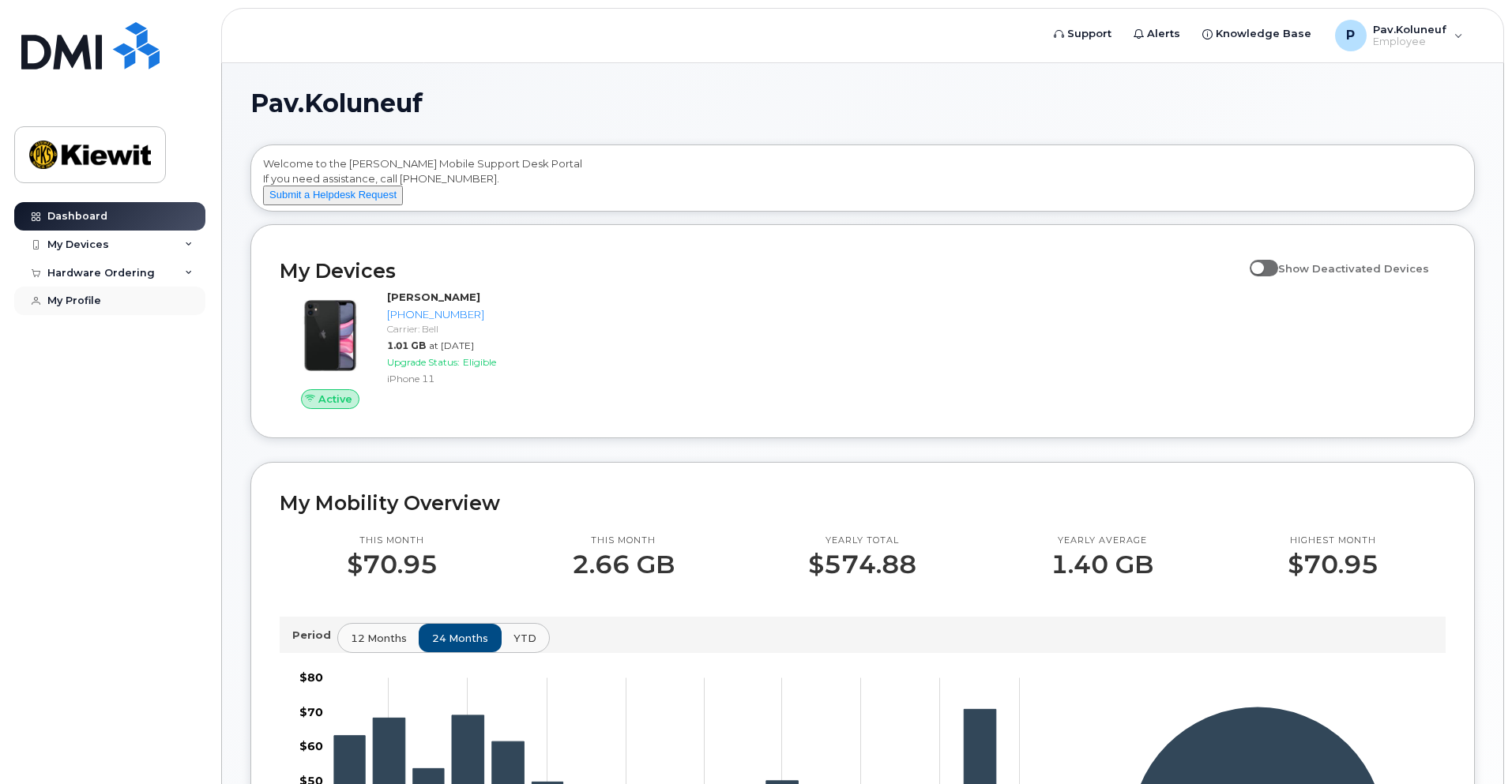
scroll to position [0, 0]
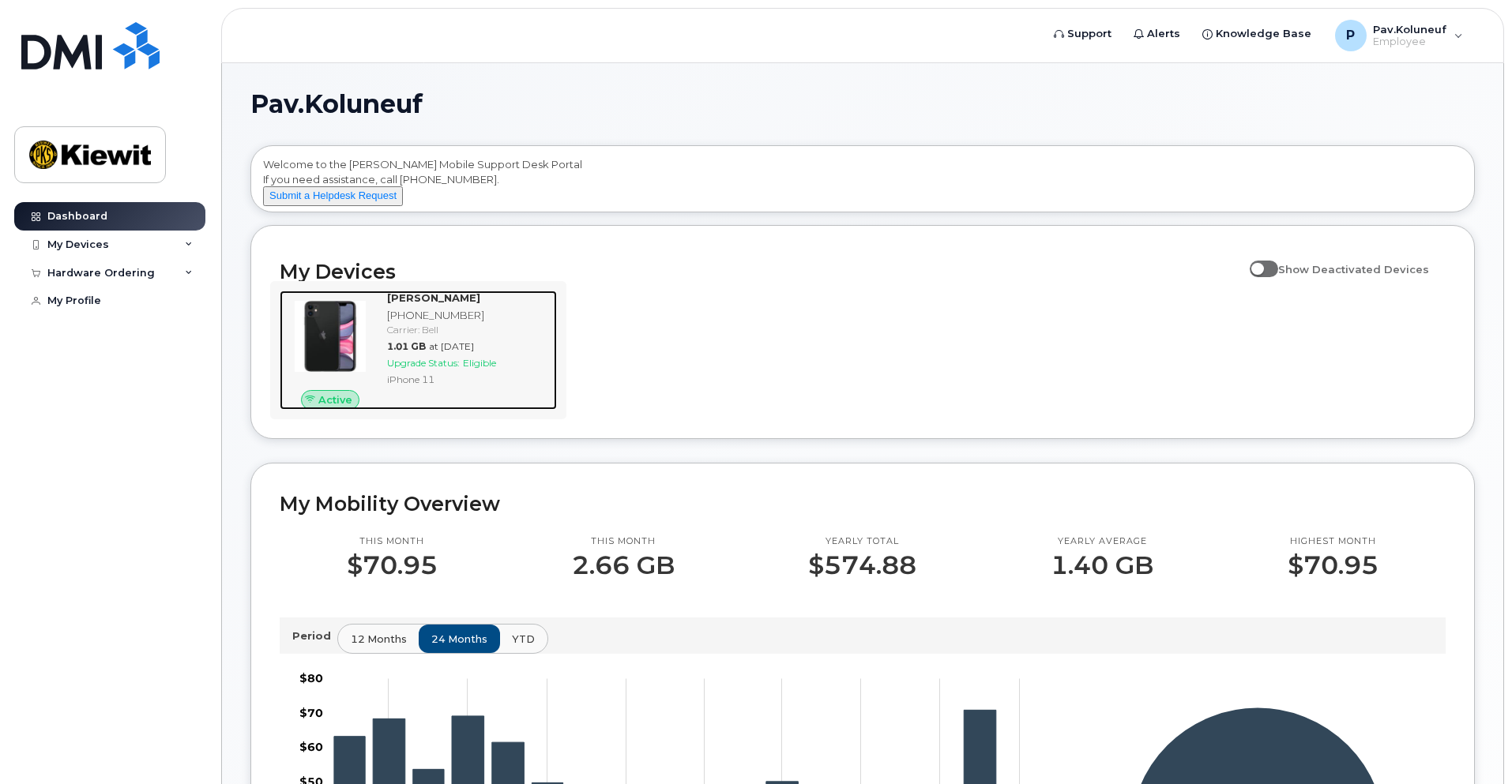
click at [507, 336] on div "Carrier: Bell" at bounding box center [469, 330] width 164 height 14
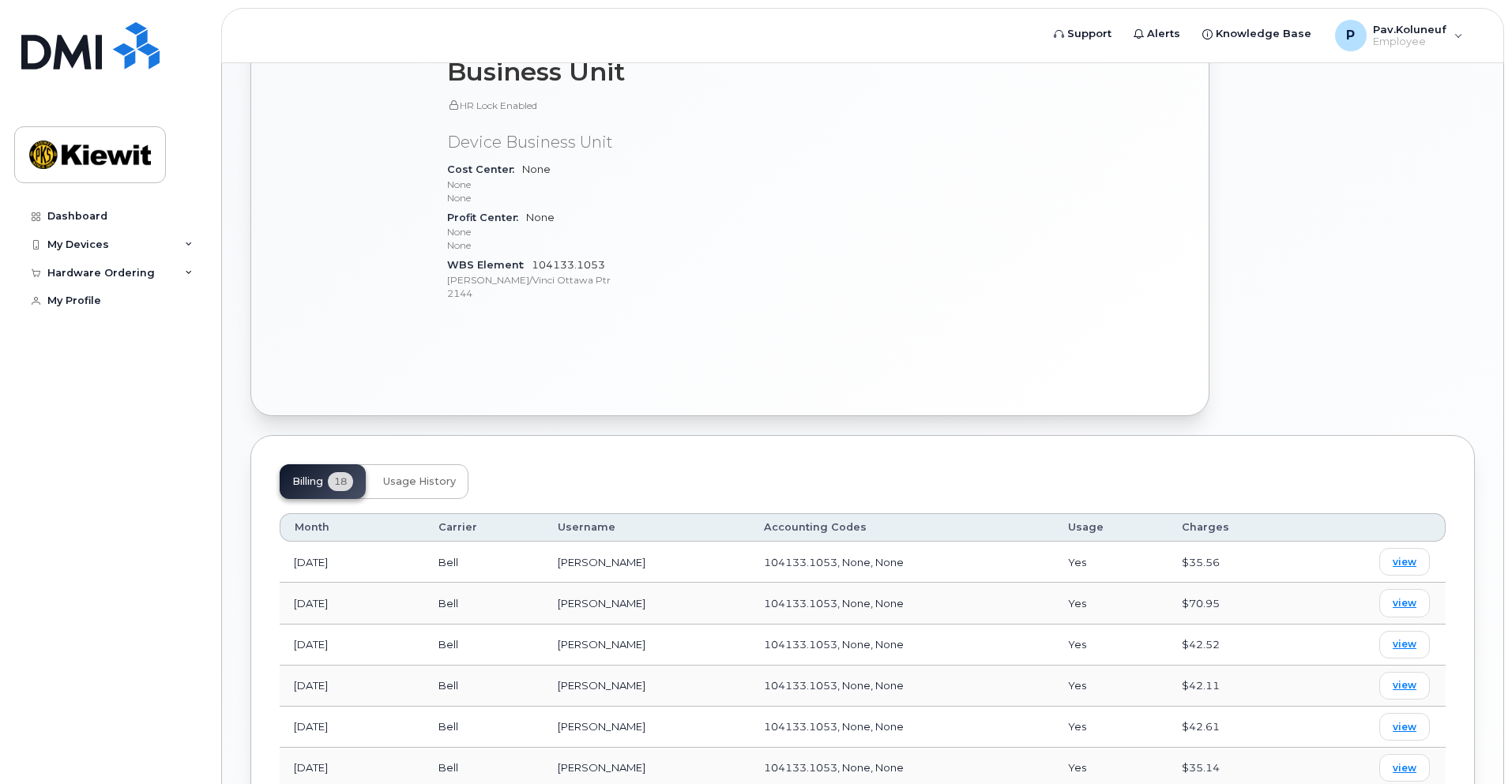
scroll to position [434, 0]
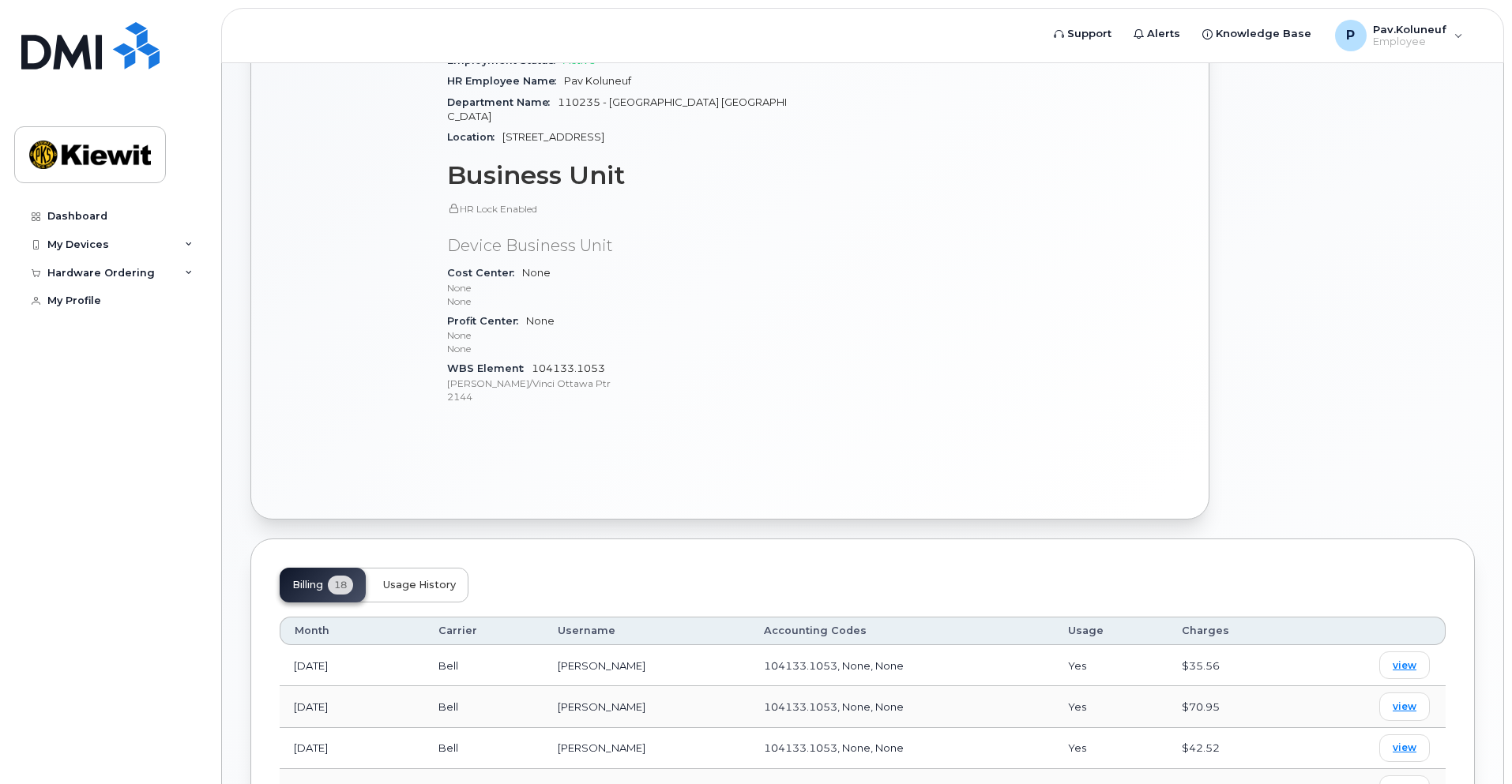
click at [434, 579] on span "Usage History" at bounding box center [419, 585] width 72 height 13
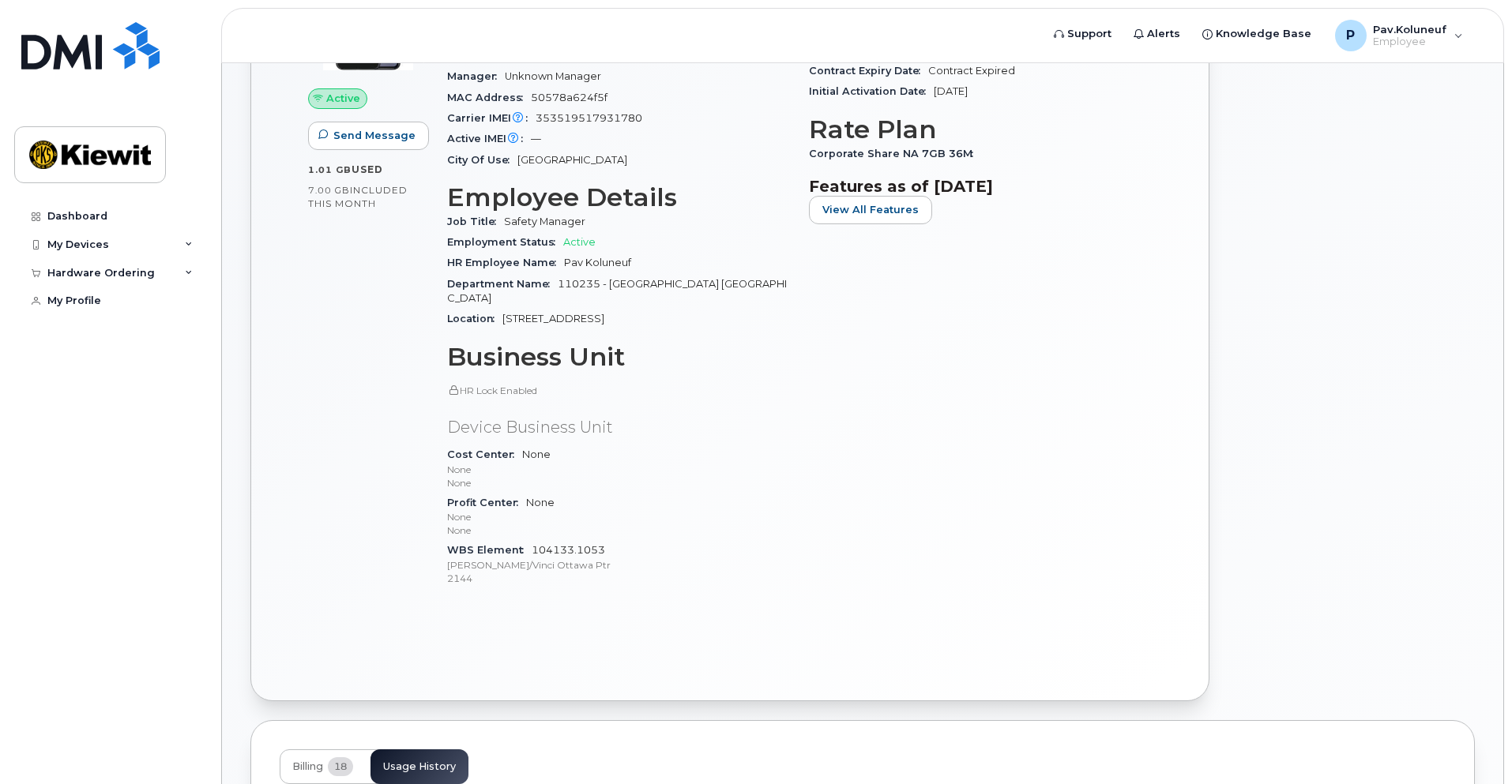
scroll to position [0, 0]
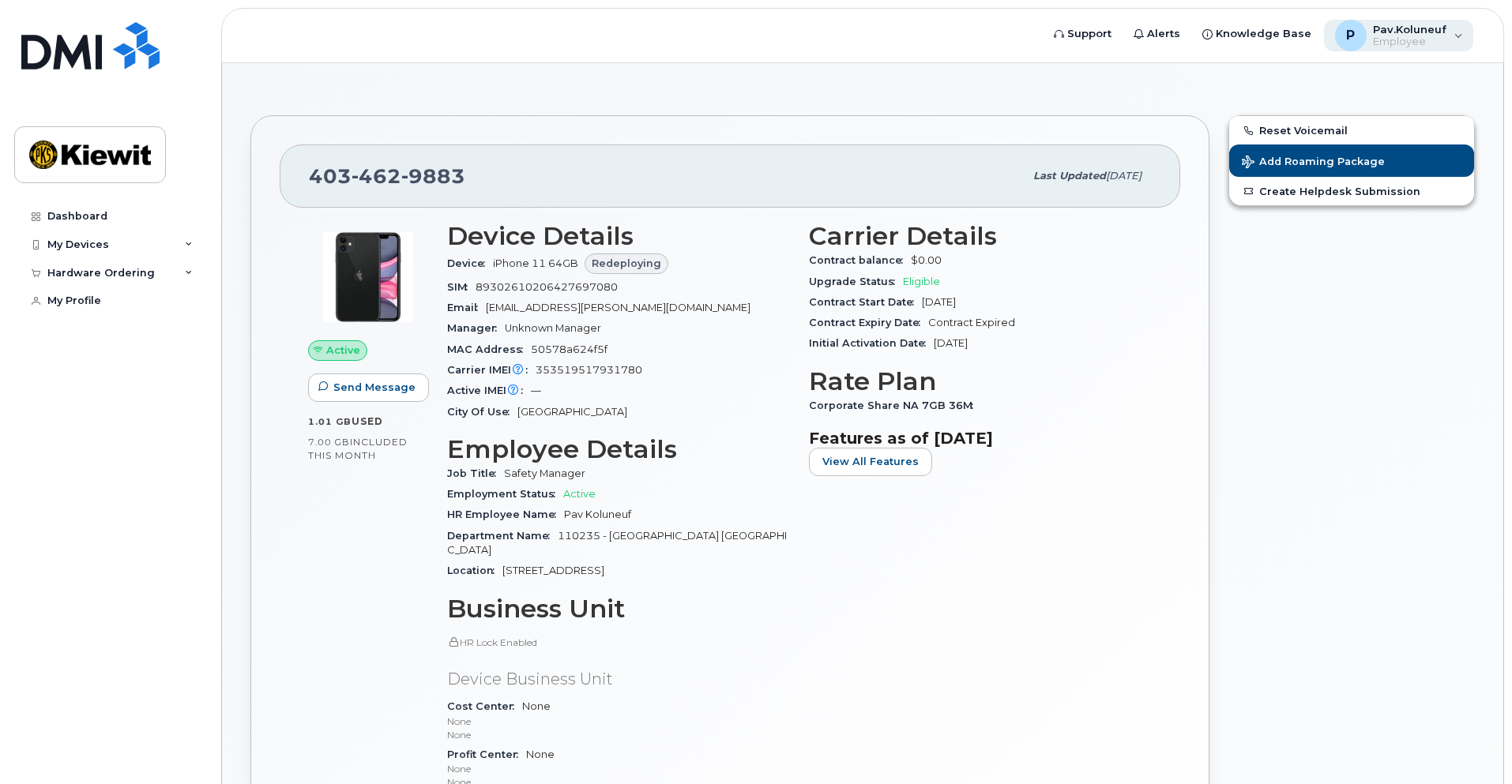
click at [1443, 38] on span "Employee" at bounding box center [1410, 42] width 73 height 13
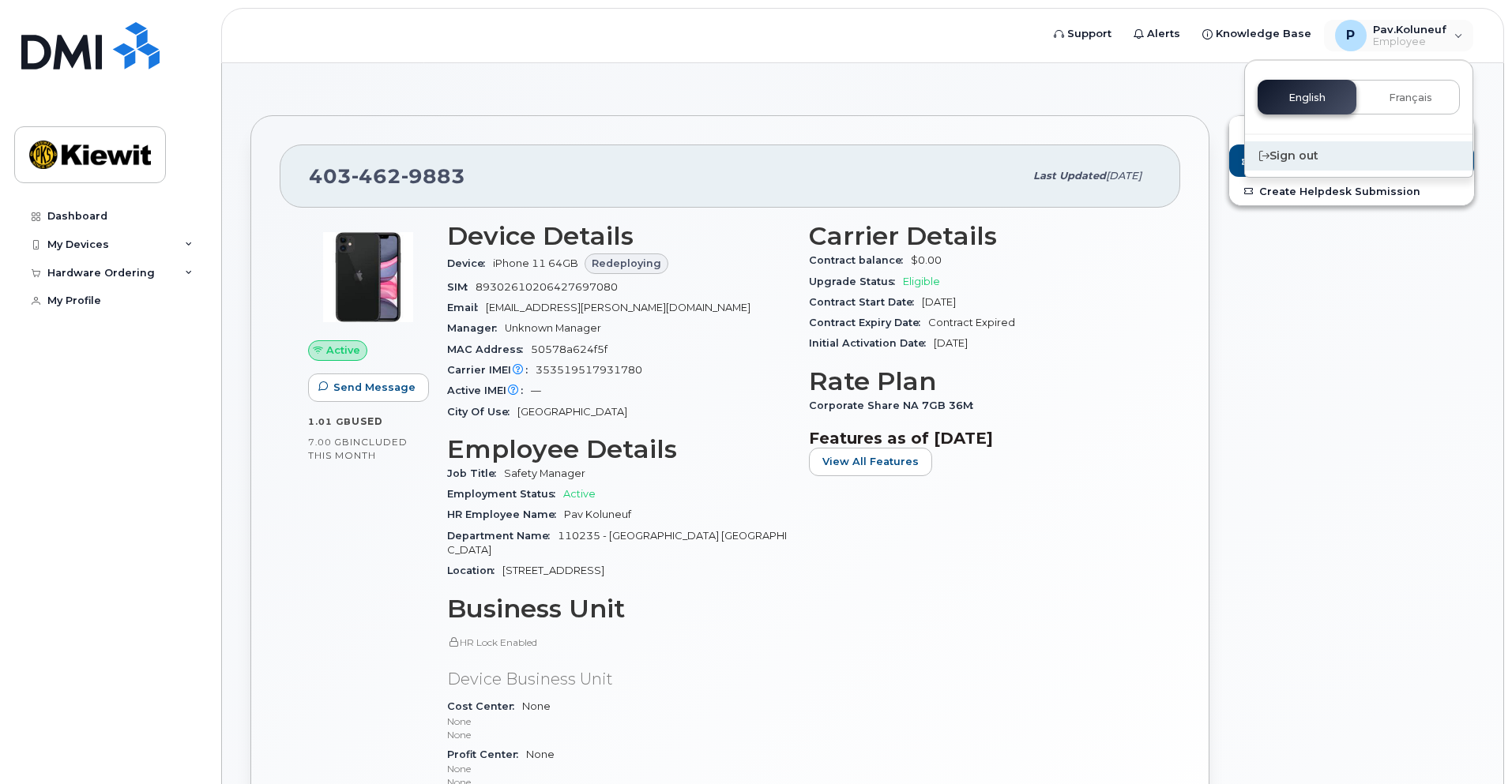
click at [1297, 156] on div "Sign out" at bounding box center [1358, 155] width 227 height 29
